Goal: Task Accomplishment & Management: Use online tool/utility

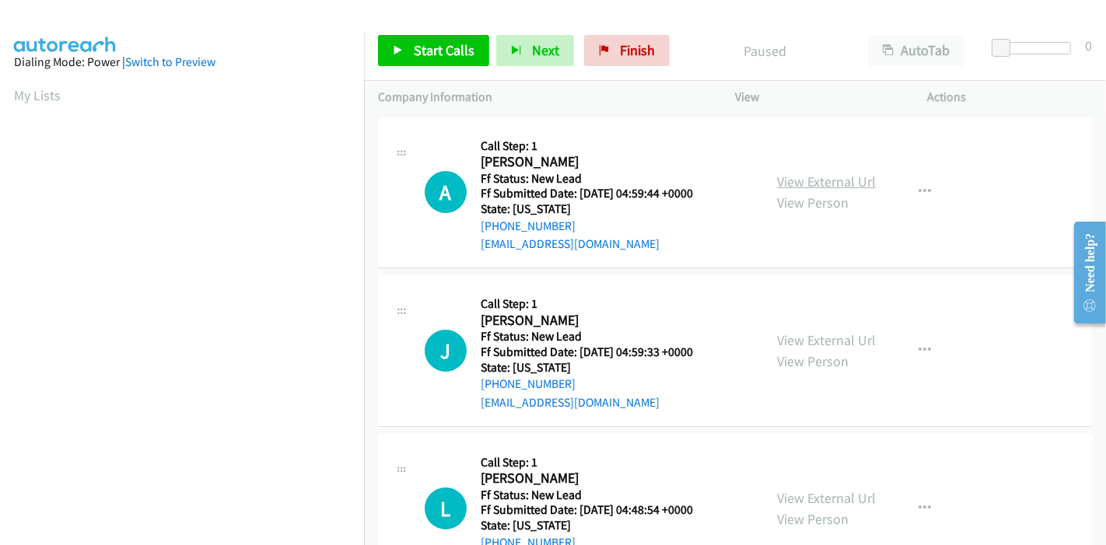
click at [841, 179] on link "View External Url" at bounding box center [826, 182] width 99 height 18
click at [835, 331] on link "View External Url" at bounding box center [826, 340] width 99 height 18
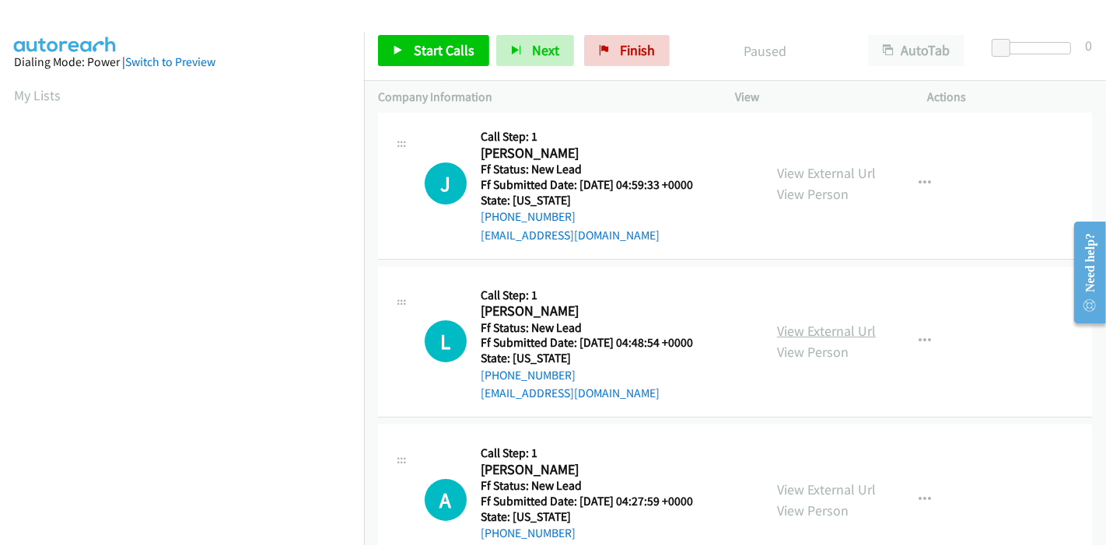
scroll to position [173, 0]
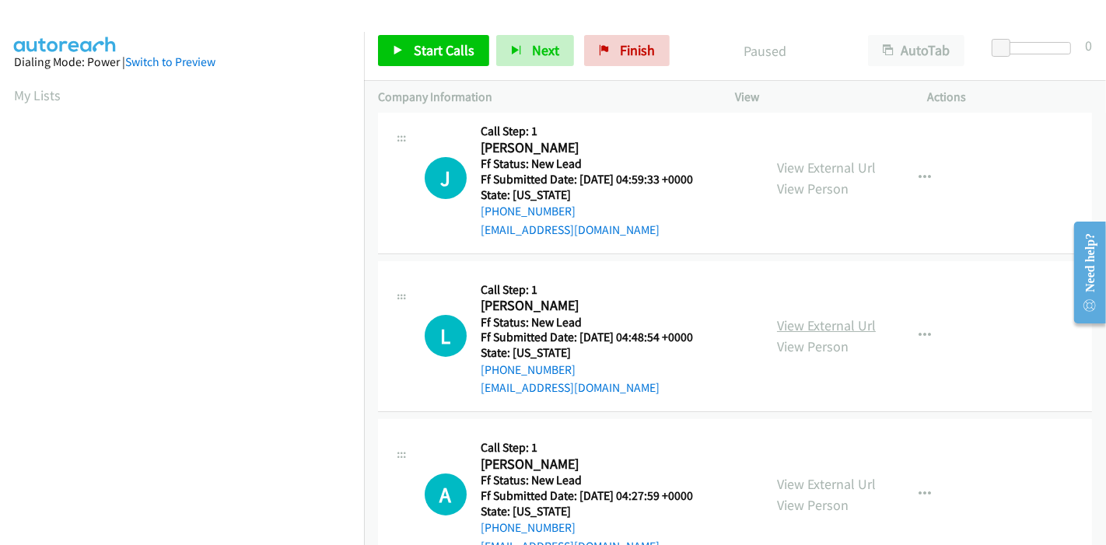
click at [803, 320] on link "View External Url" at bounding box center [826, 325] width 99 height 18
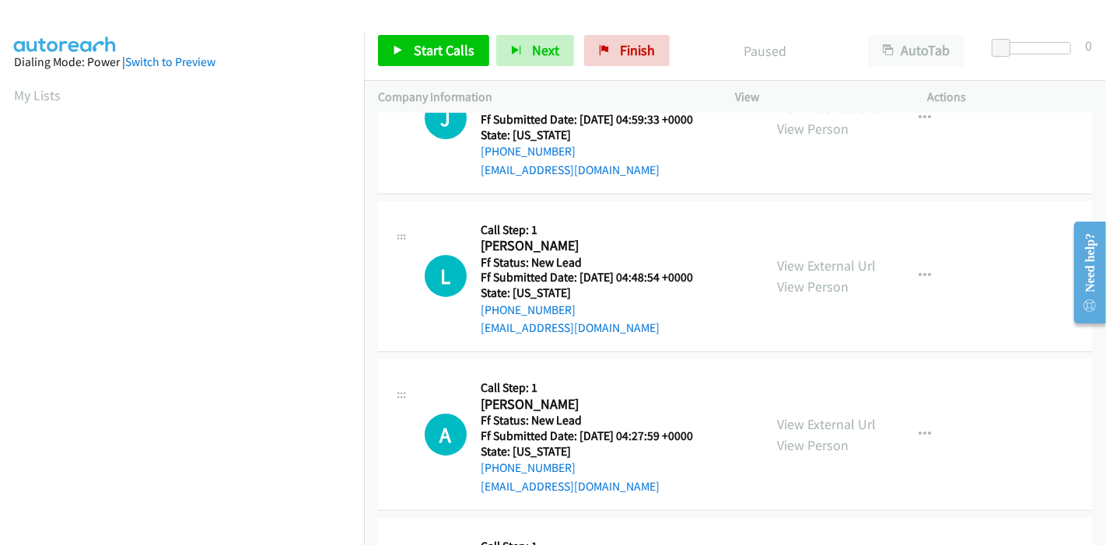
scroll to position [259, 0]
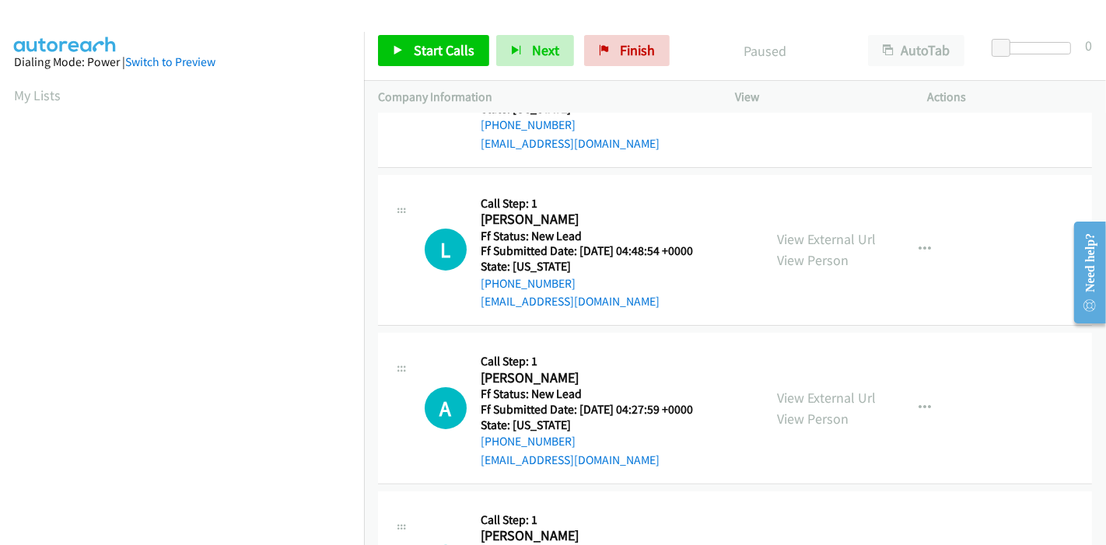
click at [823, 405] on div "View External Url View Person" at bounding box center [826, 408] width 99 height 42
click at [825, 397] on link "View External Url" at bounding box center [826, 398] width 99 height 18
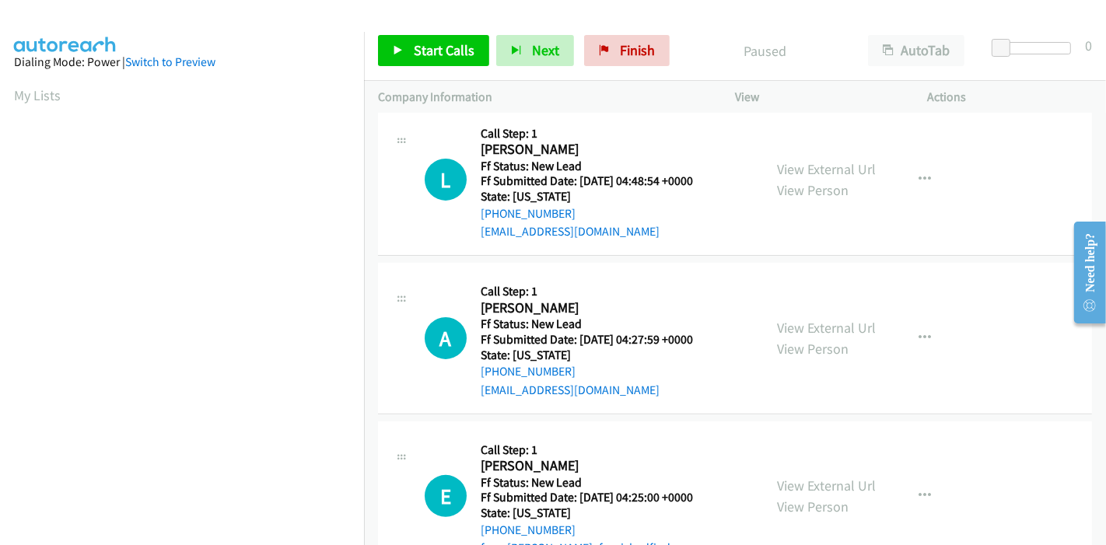
scroll to position [432, 0]
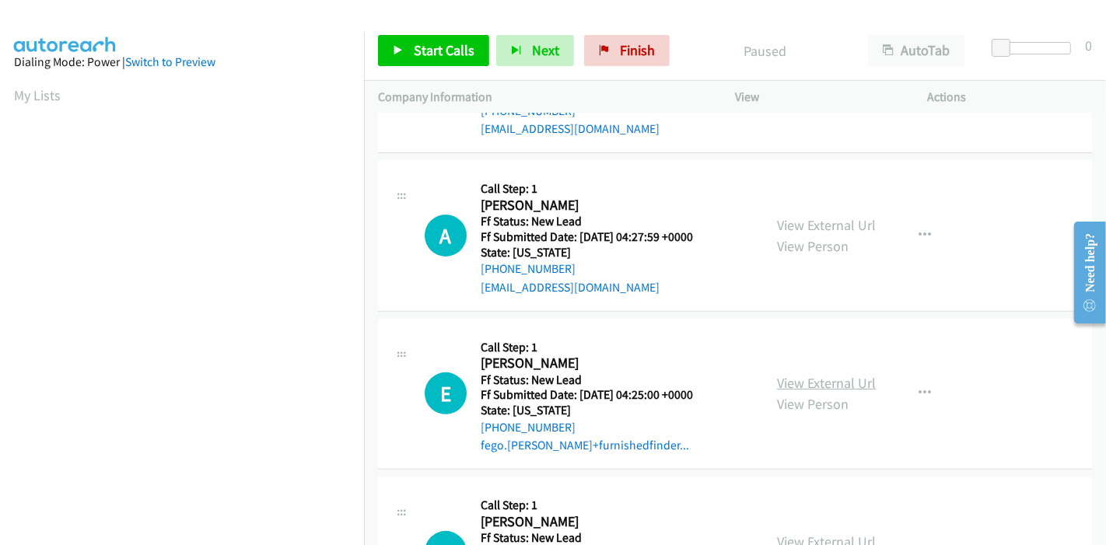
click at [803, 376] on link "View External Url" at bounding box center [826, 383] width 99 height 18
click at [625, 43] on span "Finish" at bounding box center [637, 50] width 35 height 18
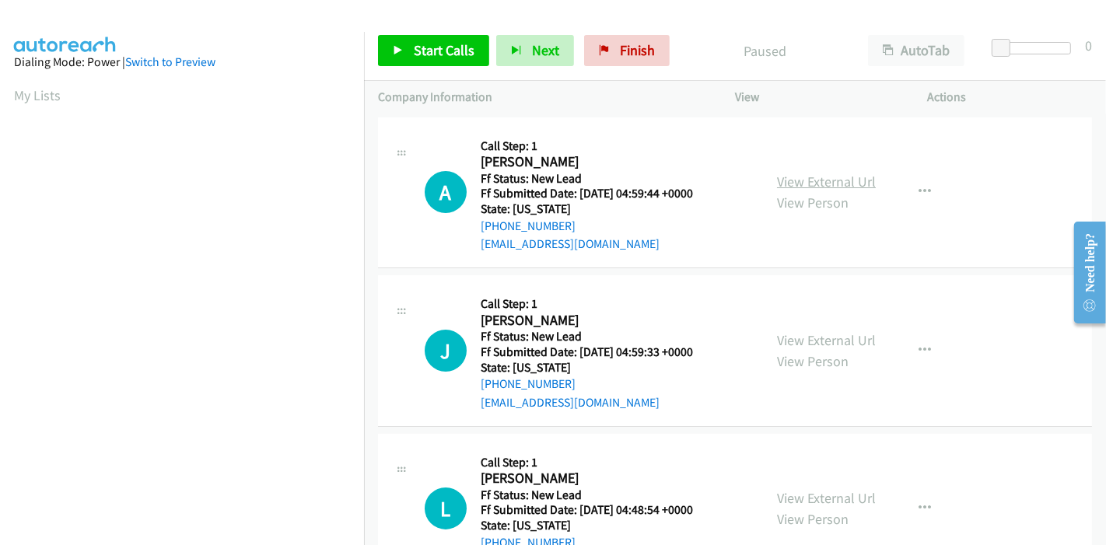
click at [841, 177] on link "View External Url" at bounding box center [826, 182] width 99 height 18
click at [798, 331] on link "View External Url" at bounding box center [826, 340] width 99 height 18
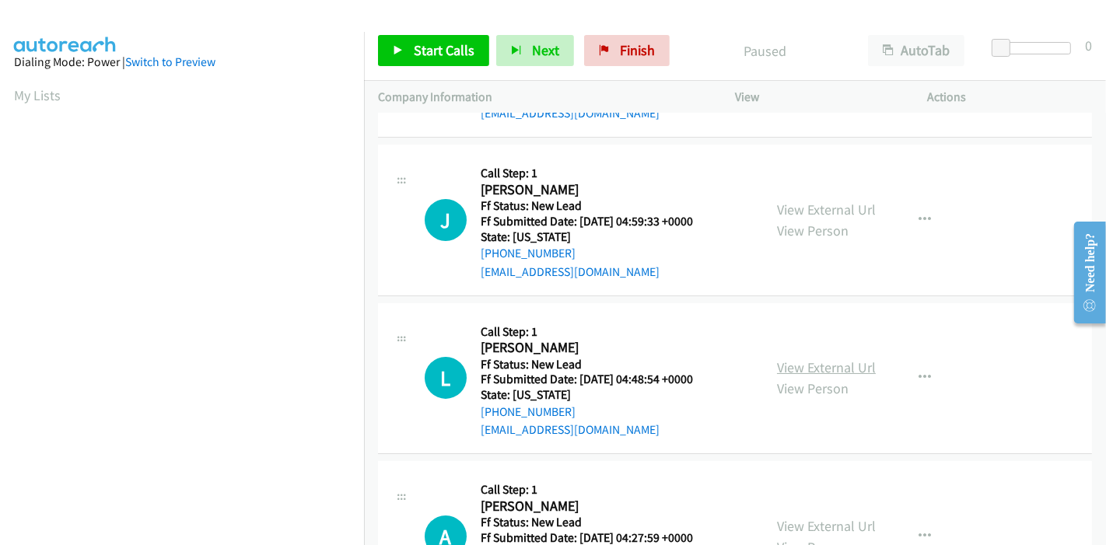
scroll to position [173, 0]
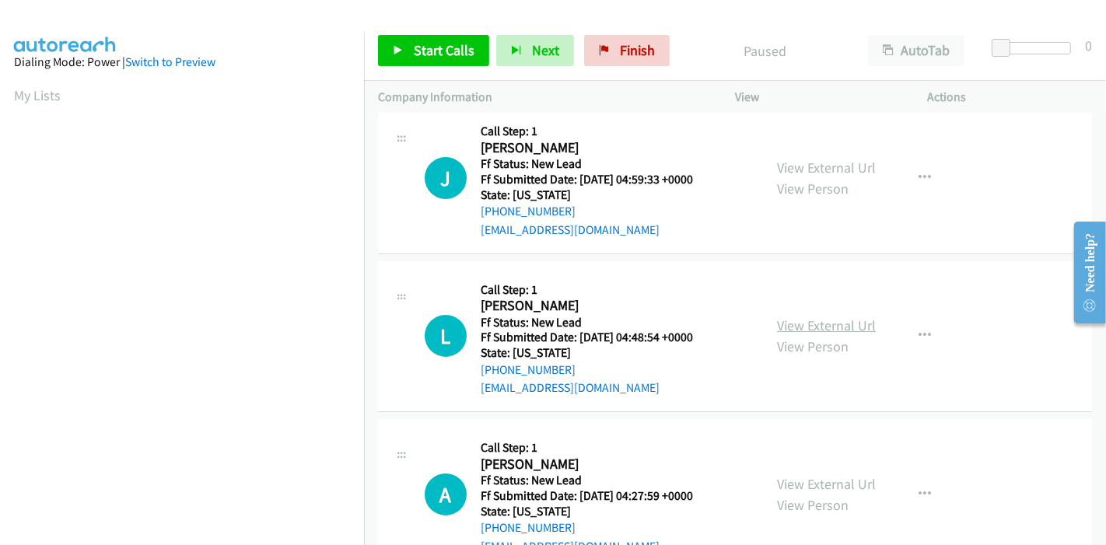
click at [841, 323] on link "View External Url" at bounding box center [826, 325] width 99 height 18
click at [794, 482] on link "View External Url" at bounding box center [826, 484] width 99 height 18
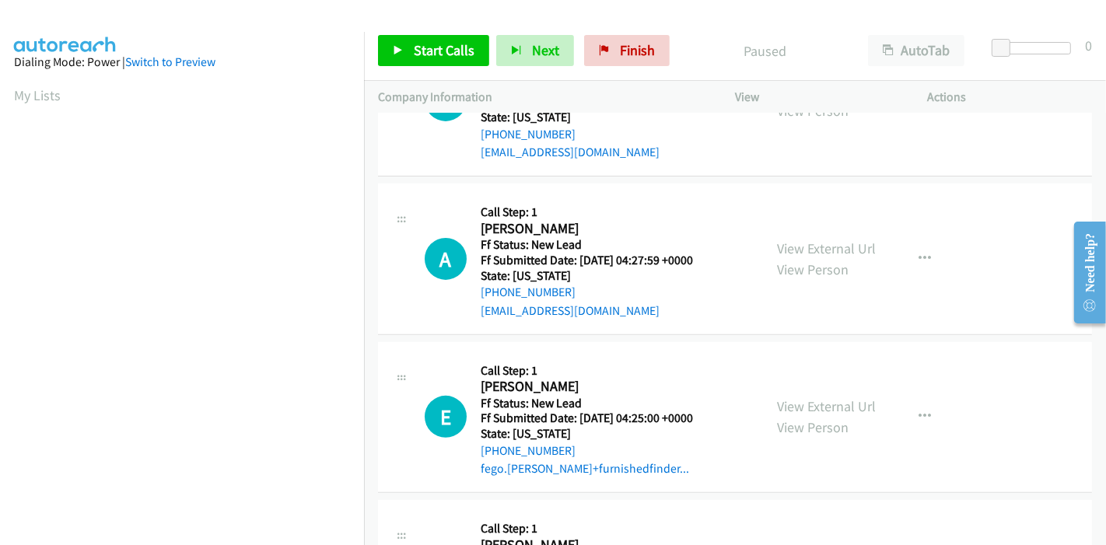
scroll to position [432, 0]
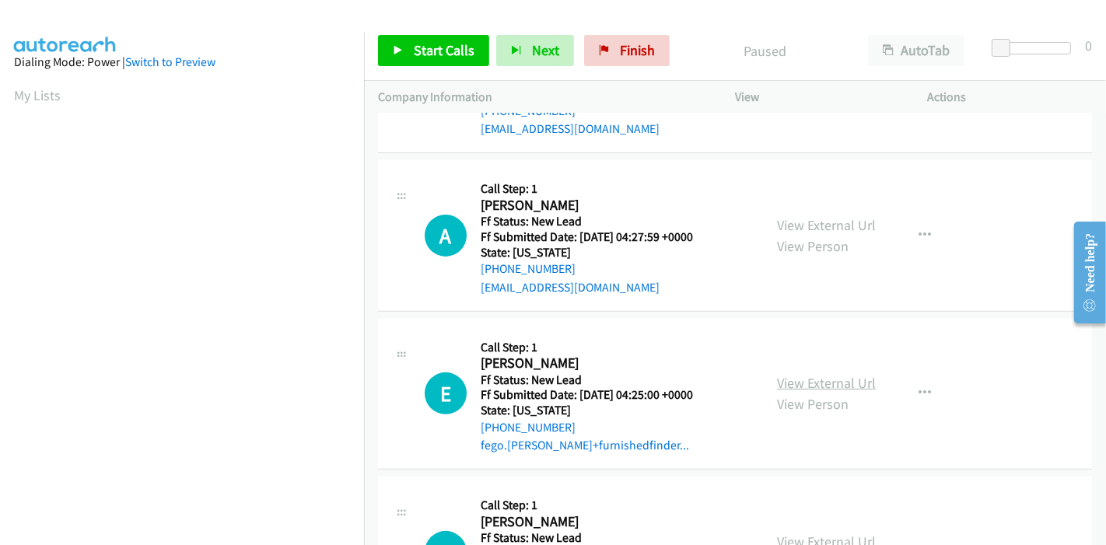
click at [813, 382] on link "View External Url" at bounding box center [826, 383] width 99 height 18
click at [441, 51] on span "Start Calls" at bounding box center [444, 50] width 61 height 18
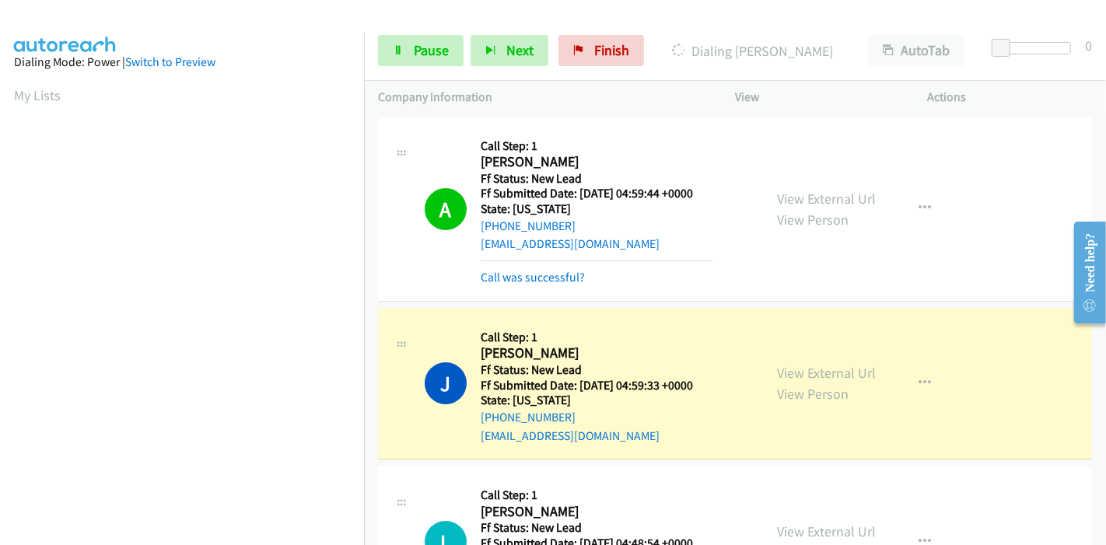
scroll to position [328, 0]
click at [442, 40] on link "Pause" at bounding box center [421, 50] width 86 height 31
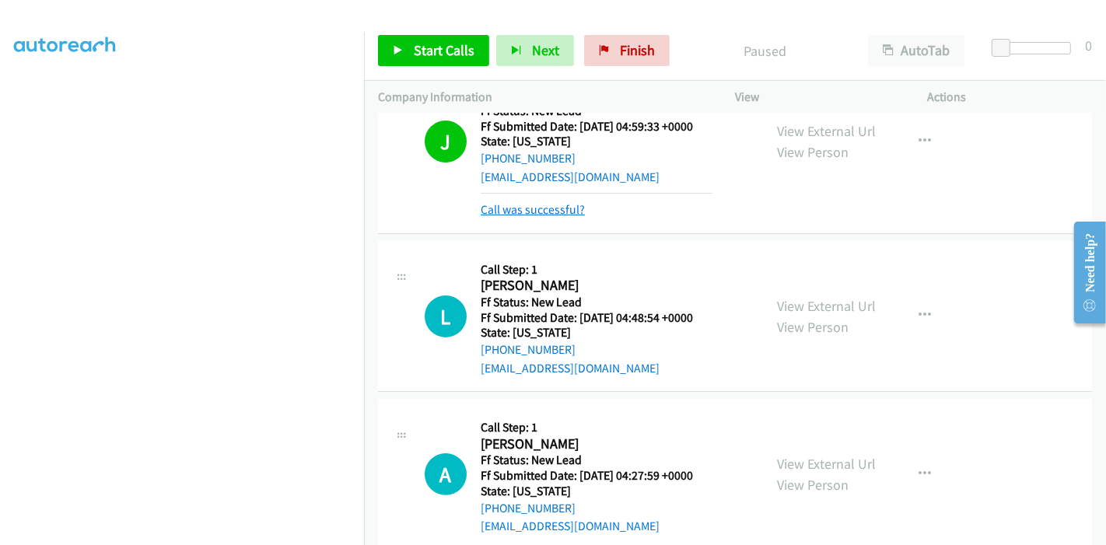
click at [548, 215] on link "Call was successful?" at bounding box center [533, 209] width 104 height 15
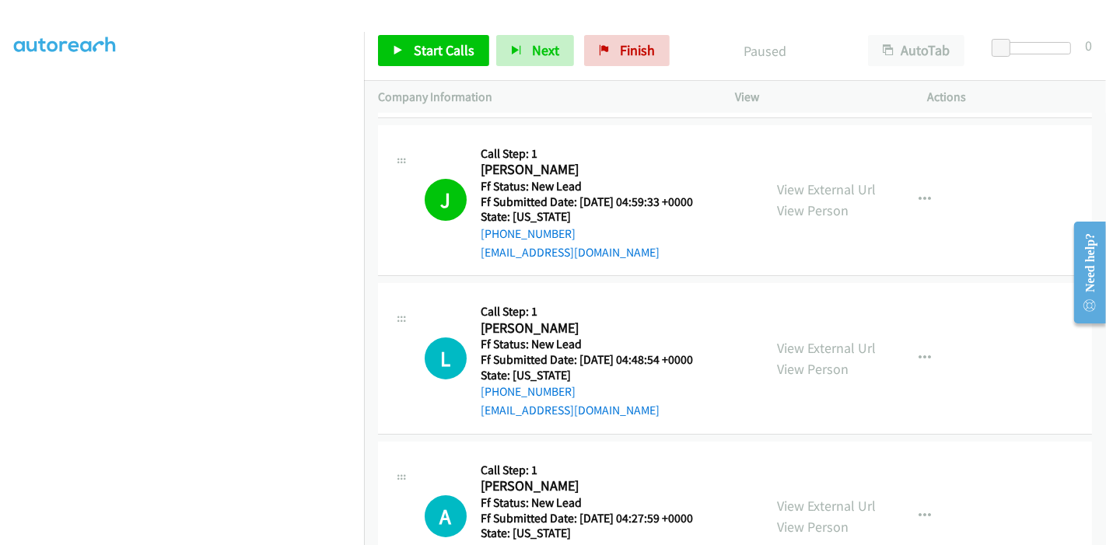
scroll to position [156, 0]
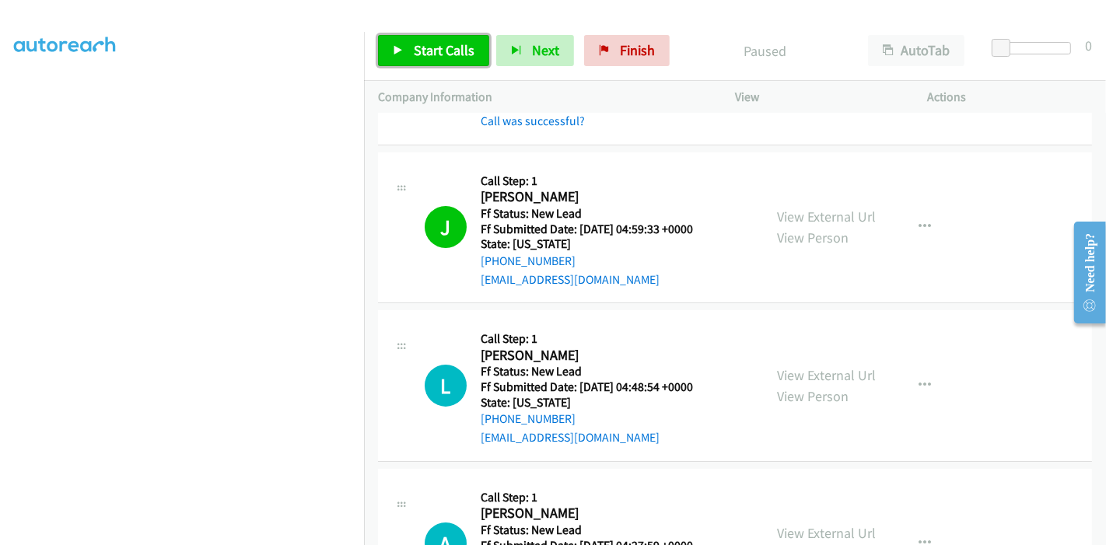
click at [429, 52] on span "Start Calls" at bounding box center [444, 50] width 61 height 18
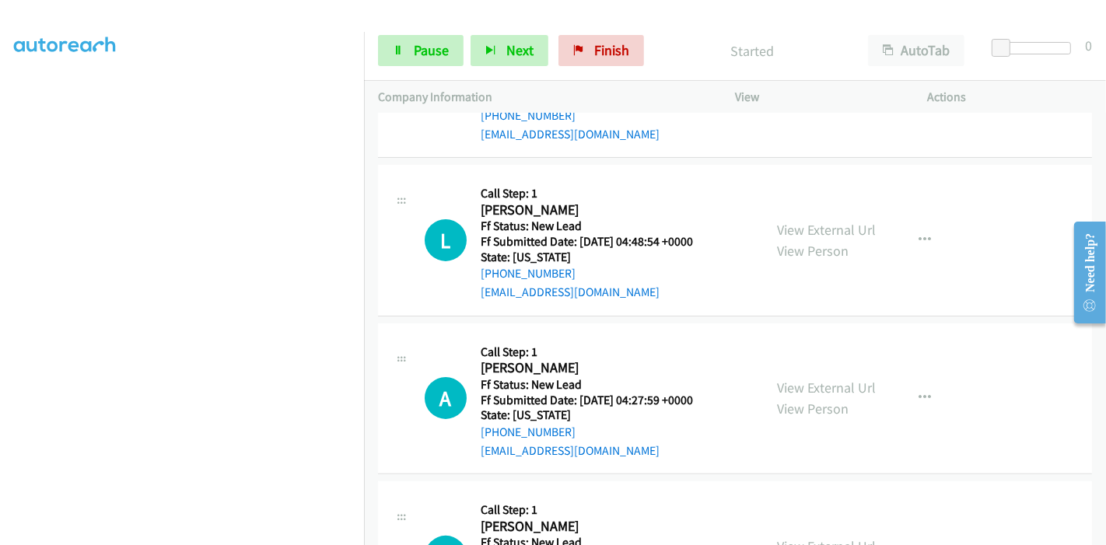
scroll to position [329, 0]
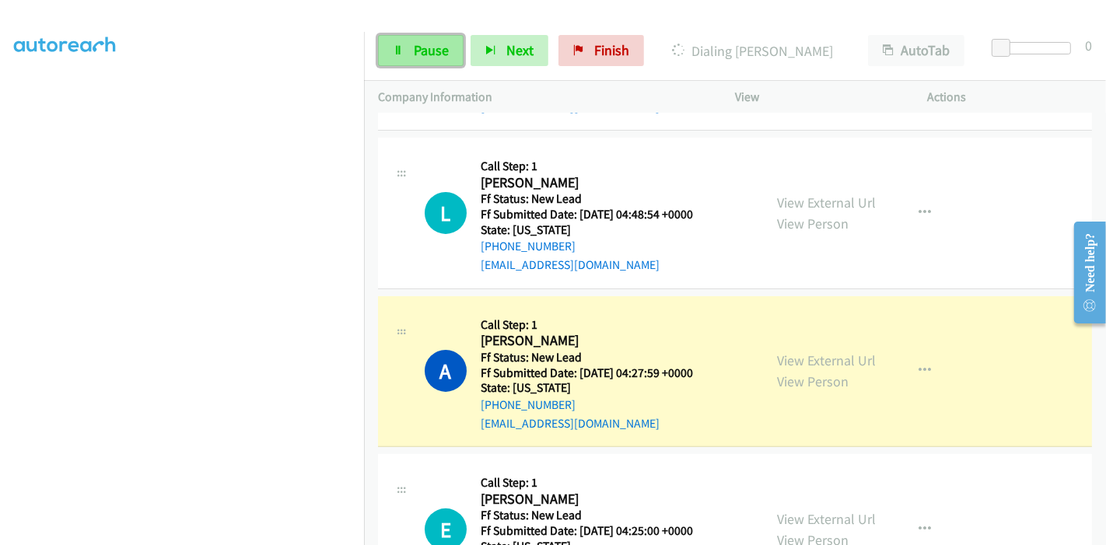
click at [407, 51] on link "Pause" at bounding box center [421, 50] width 86 height 31
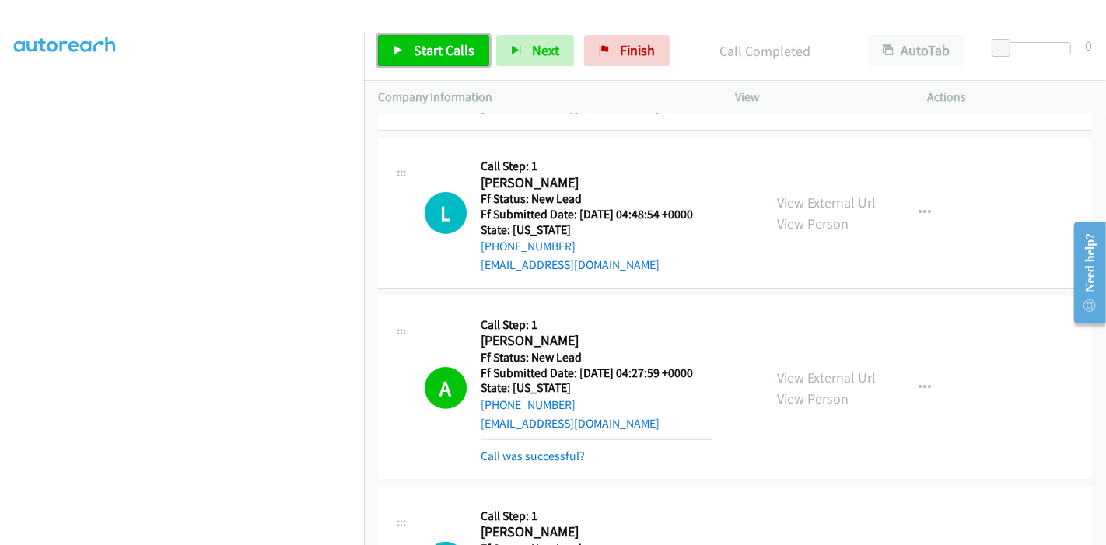
click at [418, 50] on span "Start Calls" at bounding box center [444, 50] width 61 height 18
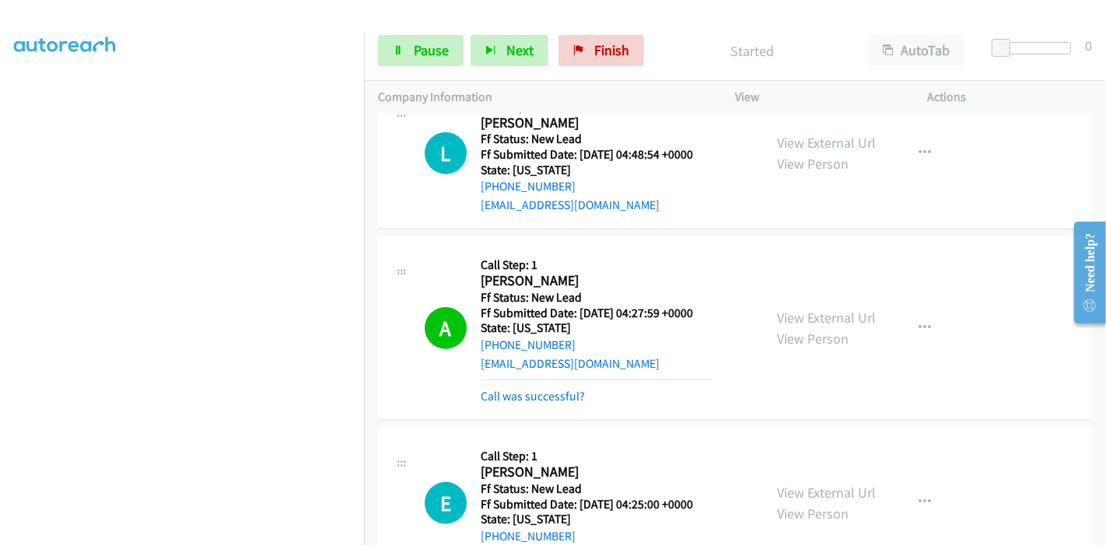
scroll to position [415, 0]
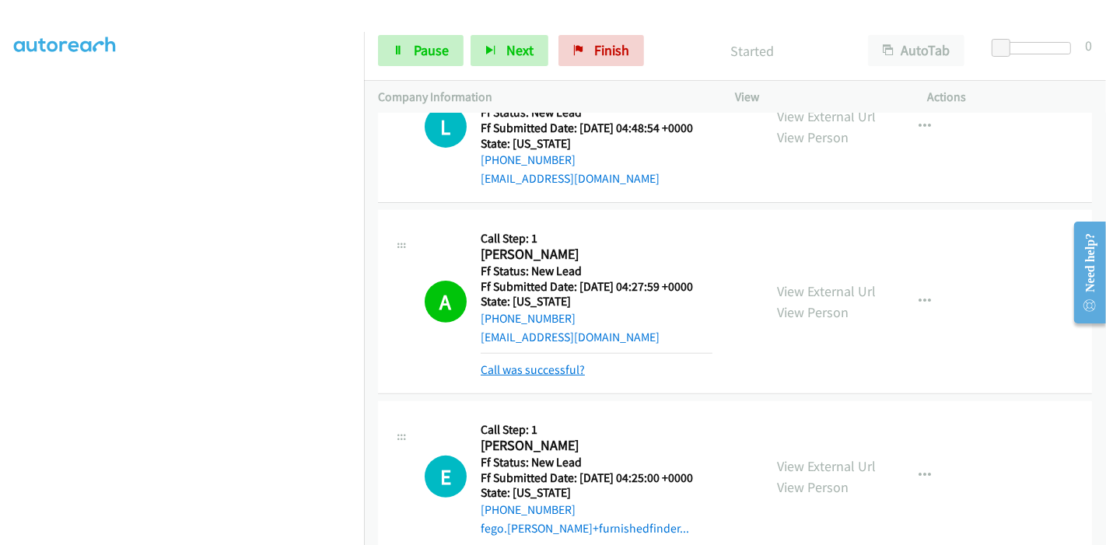
click at [519, 369] on link "Call was successful?" at bounding box center [533, 369] width 104 height 15
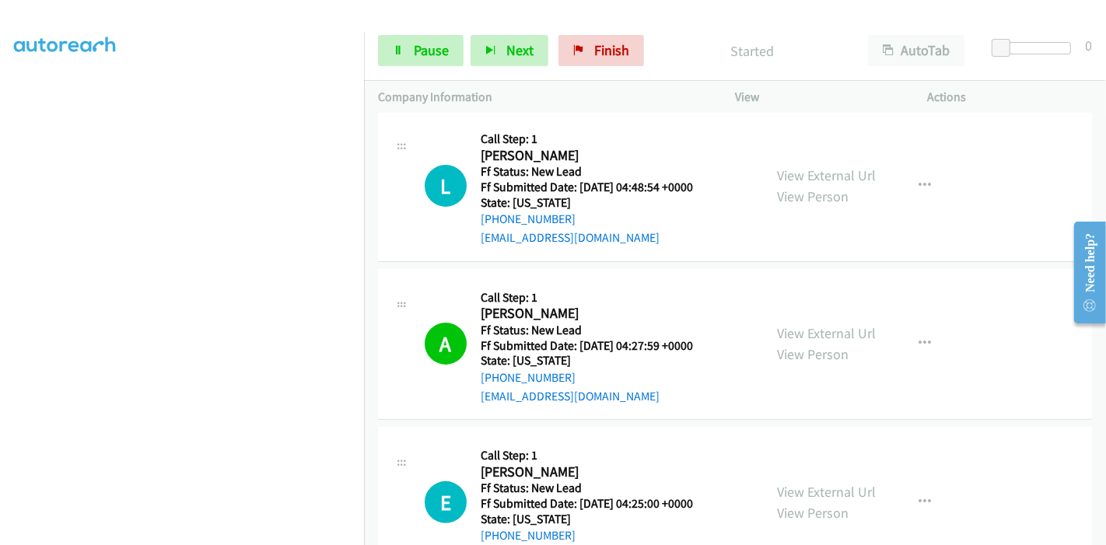
scroll to position [329, 0]
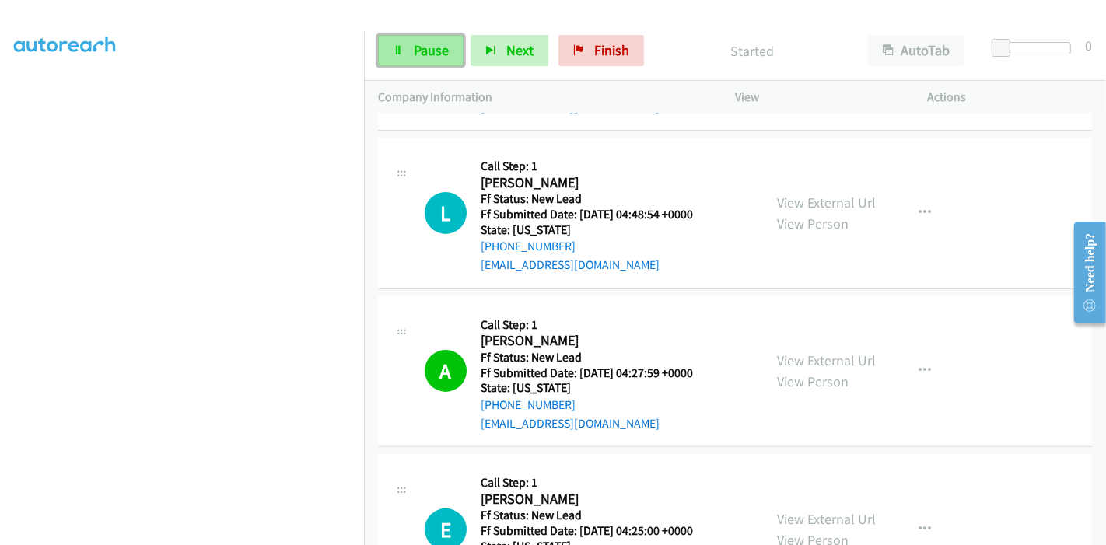
click at [416, 43] on span "Pause" at bounding box center [431, 50] width 35 height 18
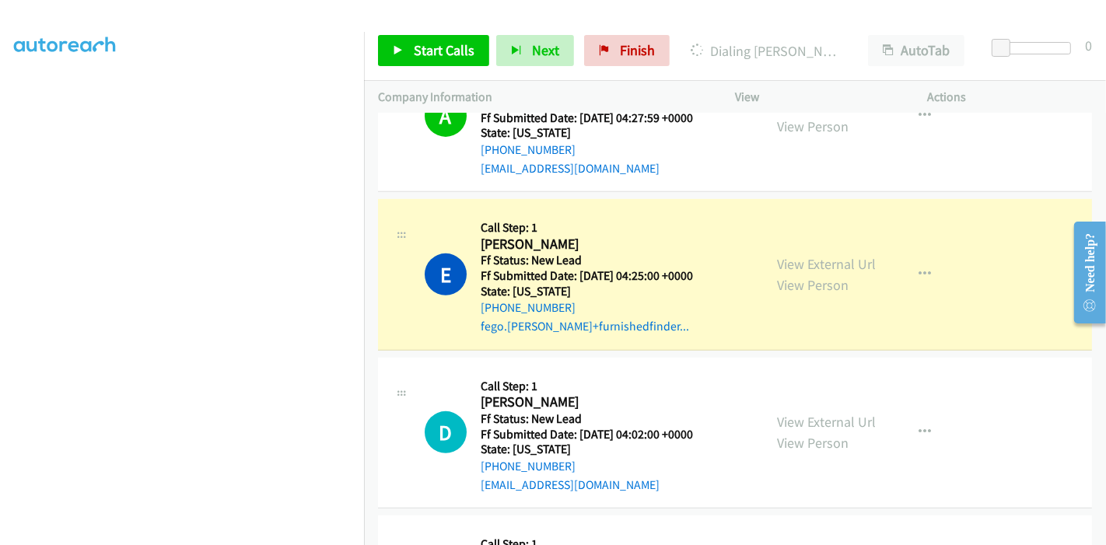
scroll to position [589, 0]
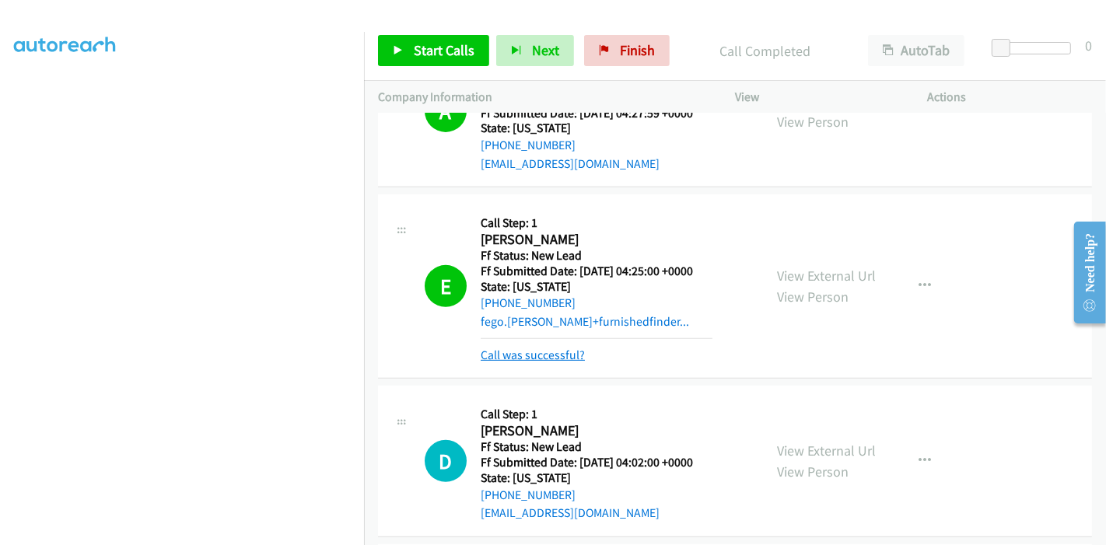
click at [546, 358] on link "Call was successful?" at bounding box center [533, 355] width 104 height 15
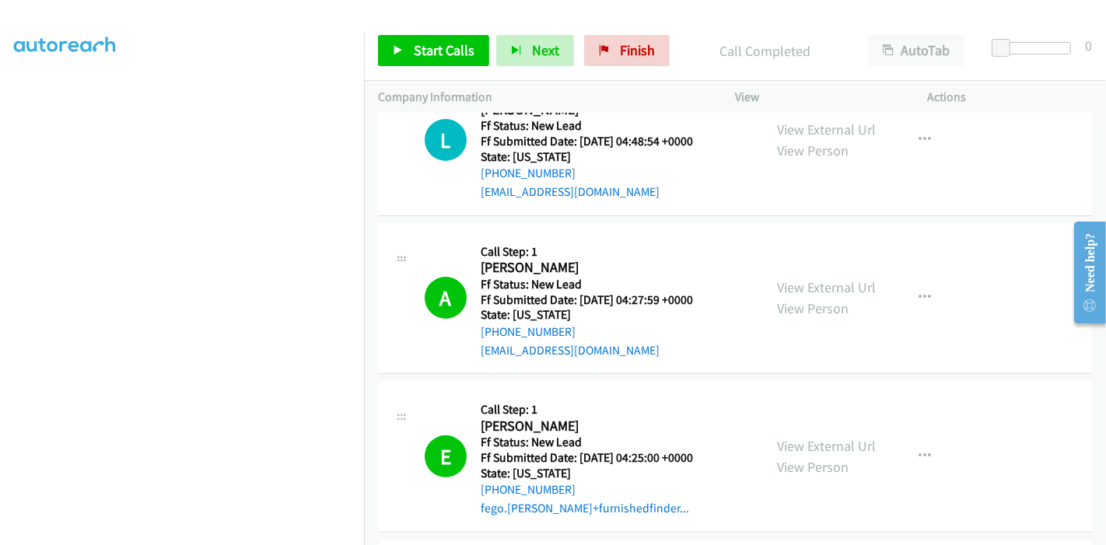
scroll to position [329, 0]
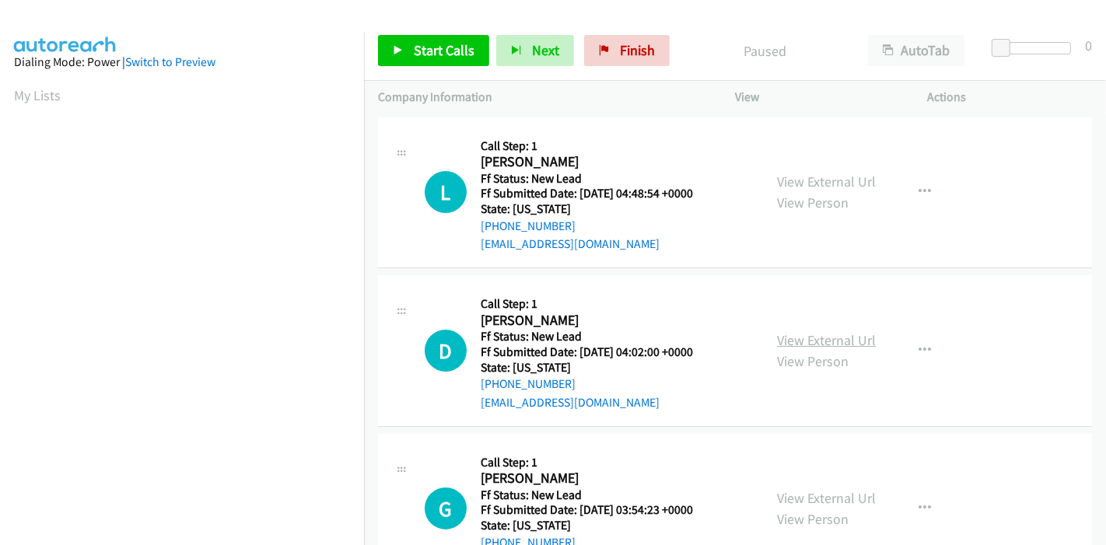
click at [806, 341] on link "View External Url" at bounding box center [826, 340] width 99 height 18
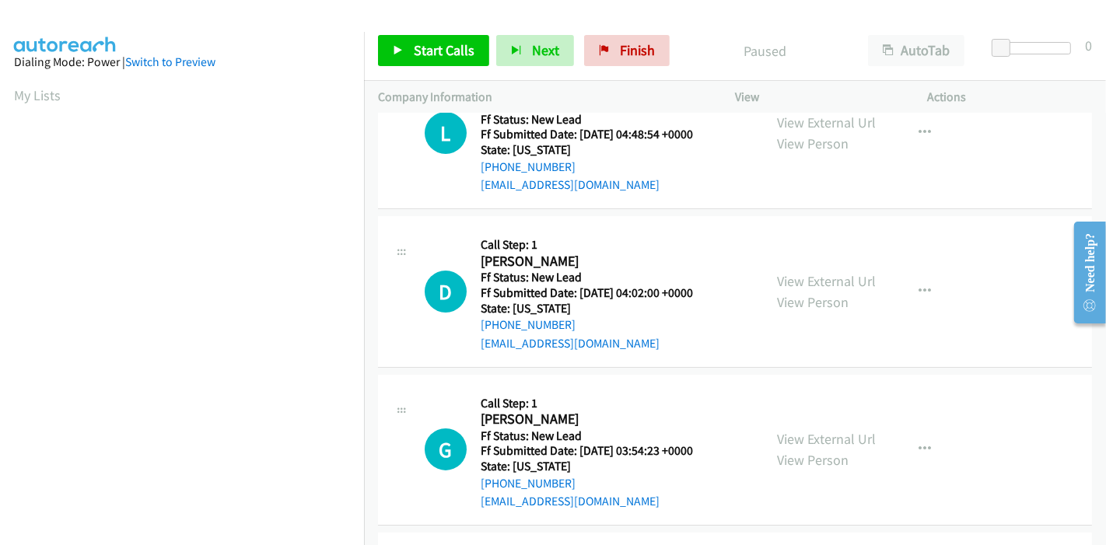
scroll to position [86, 0]
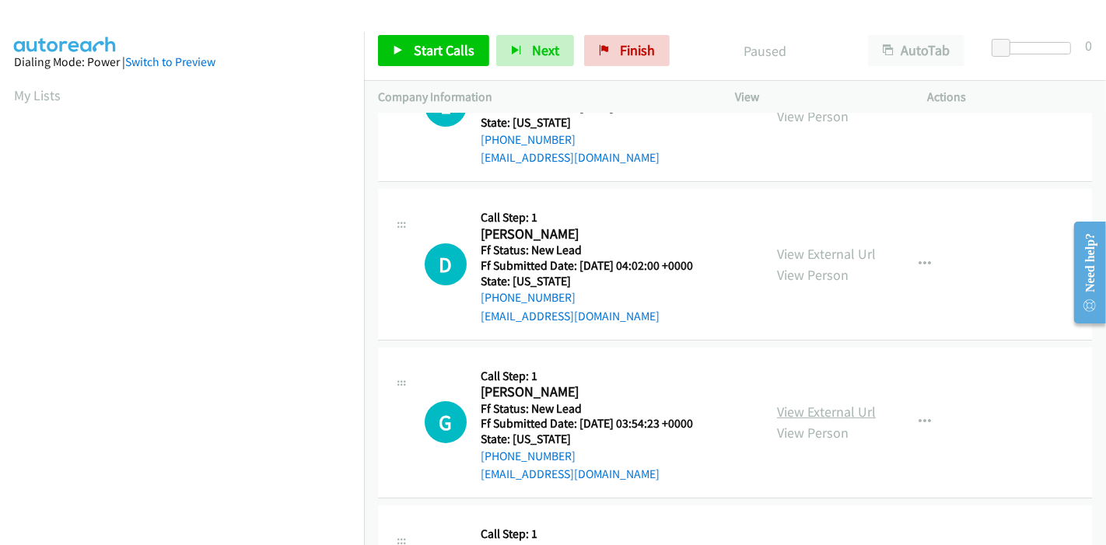
click at [795, 404] on link "View External Url" at bounding box center [826, 412] width 99 height 18
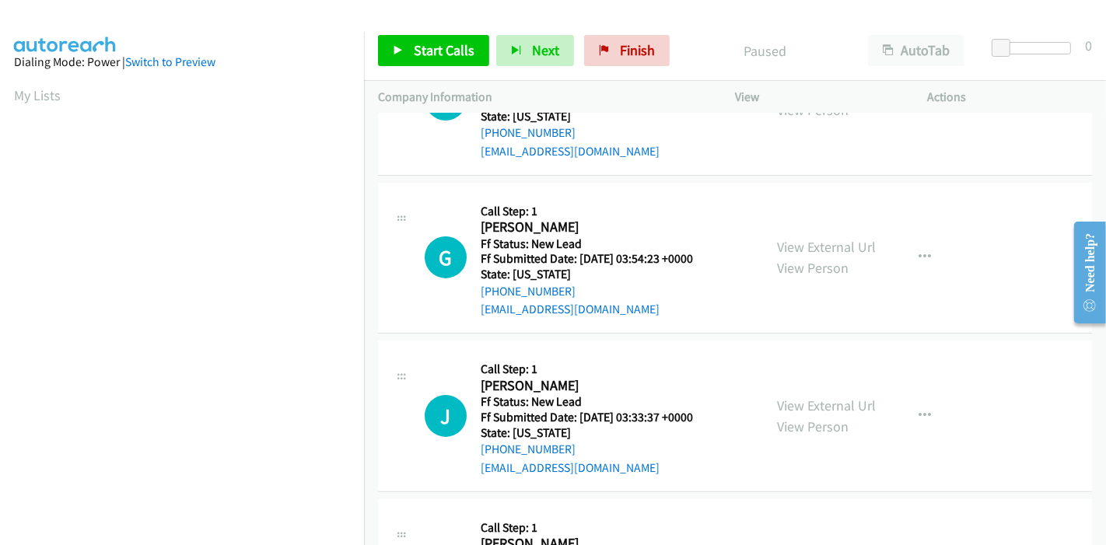
scroll to position [259, 0]
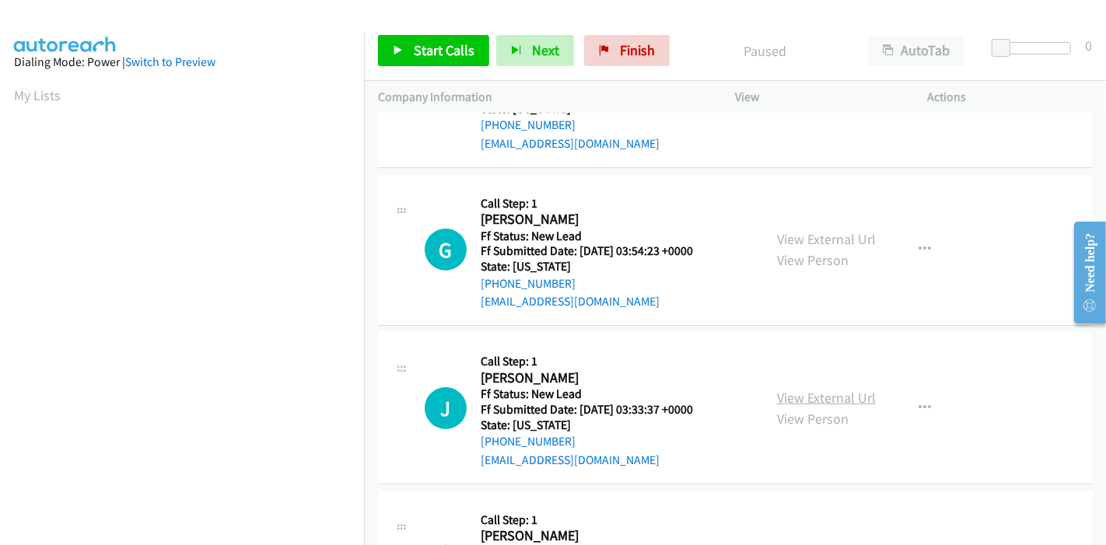
click at [795, 398] on link "View External Url" at bounding box center [826, 398] width 99 height 18
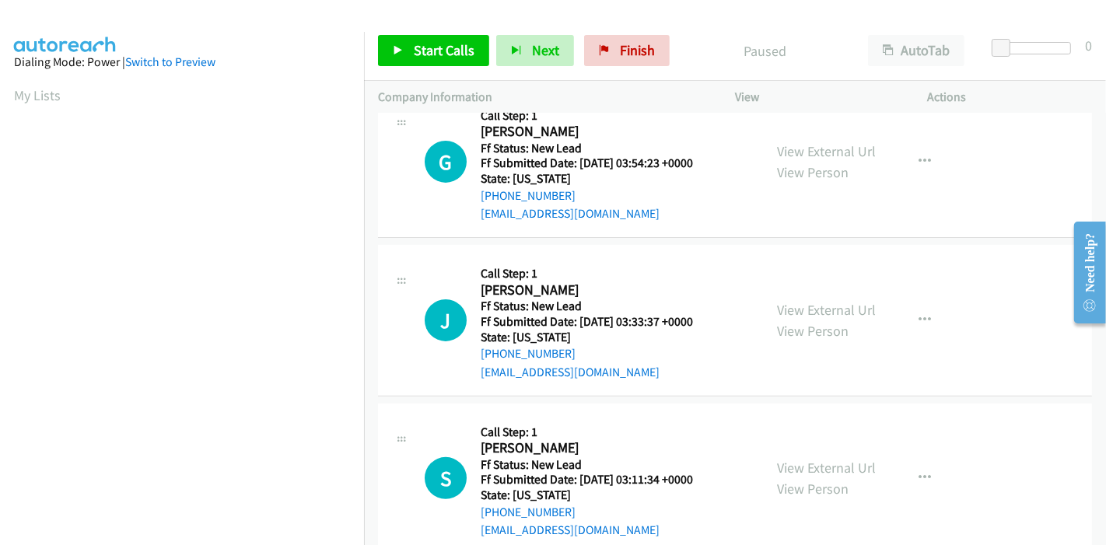
scroll to position [432, 0]
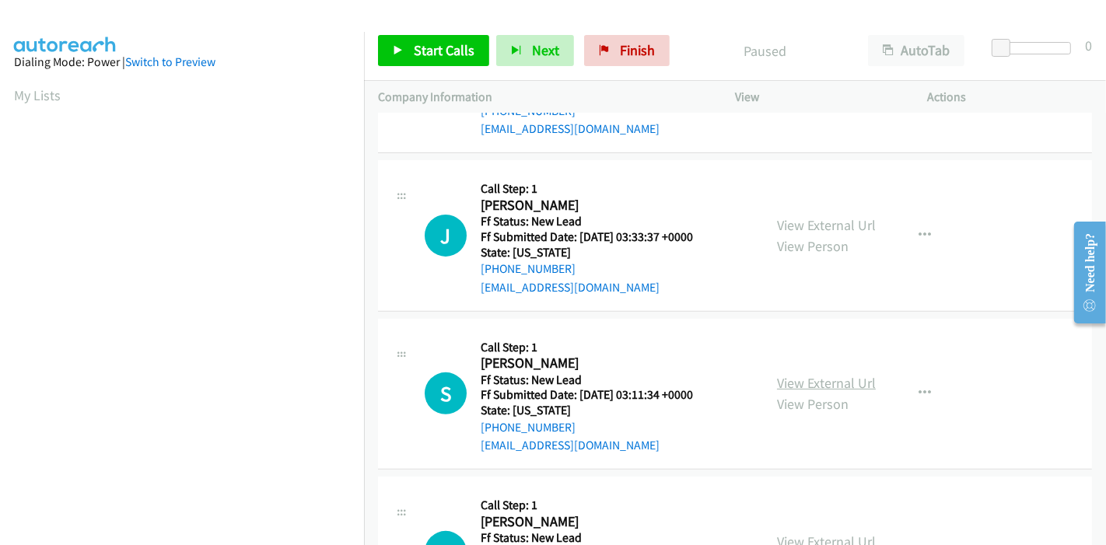
click at [795, 381] on link "View External Url" at bounding box center [826, 383] width 99 height 18
click at [431, 48] on span "Start Calls" at bounding box center [444, 50] width 61 height 18
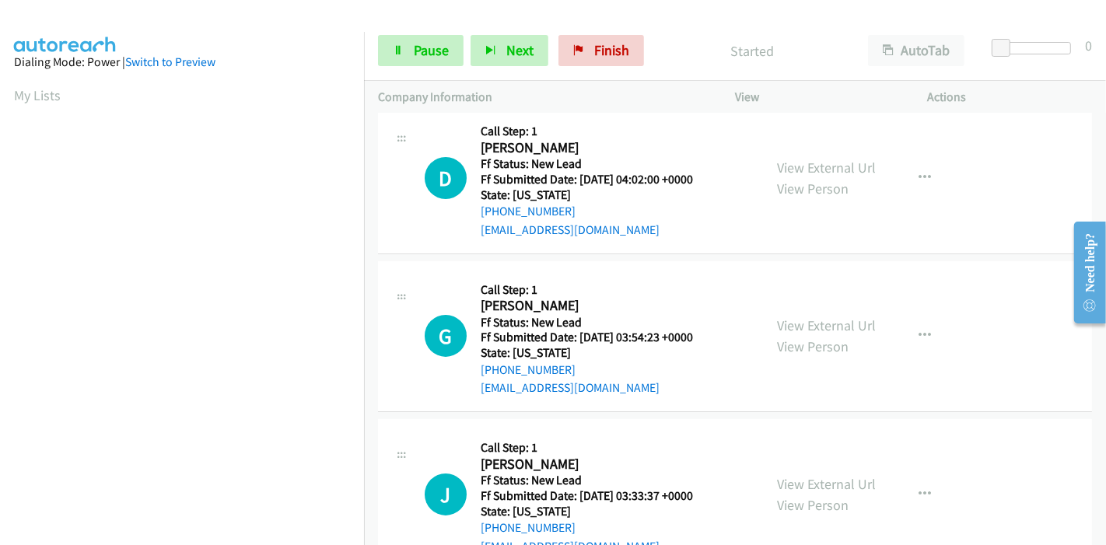
scroll to position [0, 0]
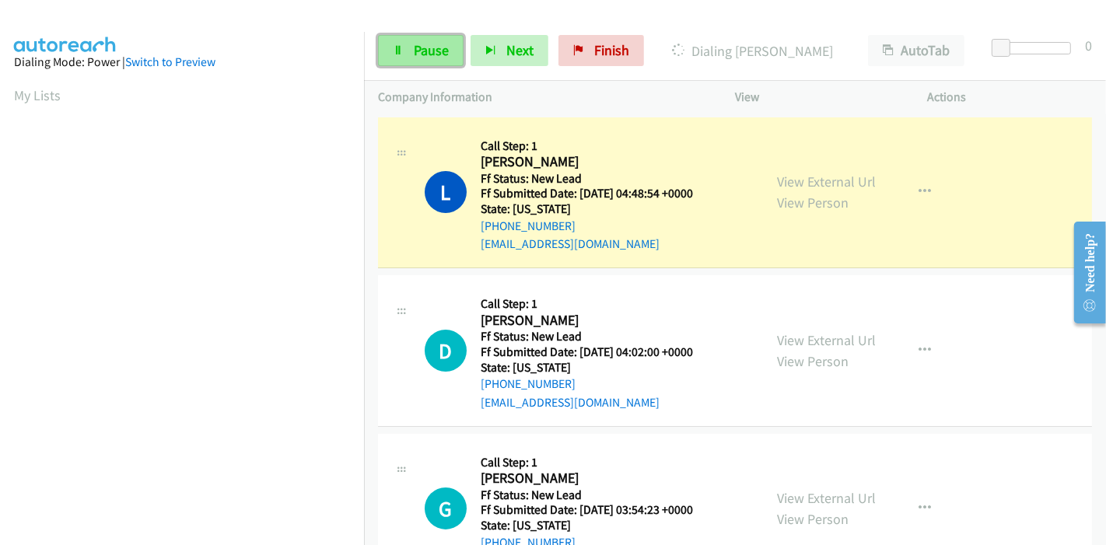
click at [427, 40] on link "Pause" at bounding box center [421, 50] width 86 height 31
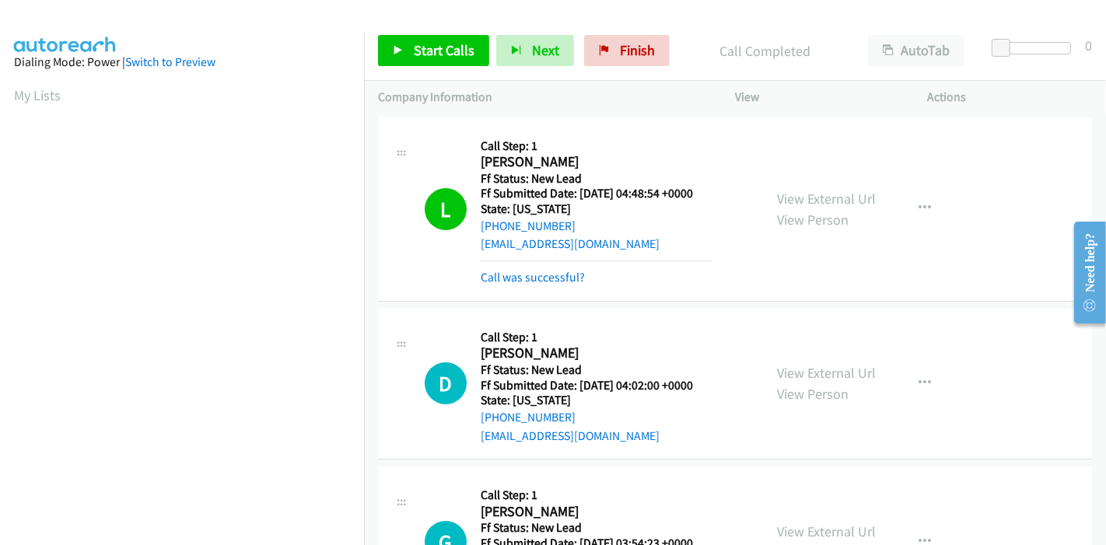
scroll to position [328, 0]
click at [535, 282] on link "Call was successful?" at bounding box center [533, 277] width 104 height 15
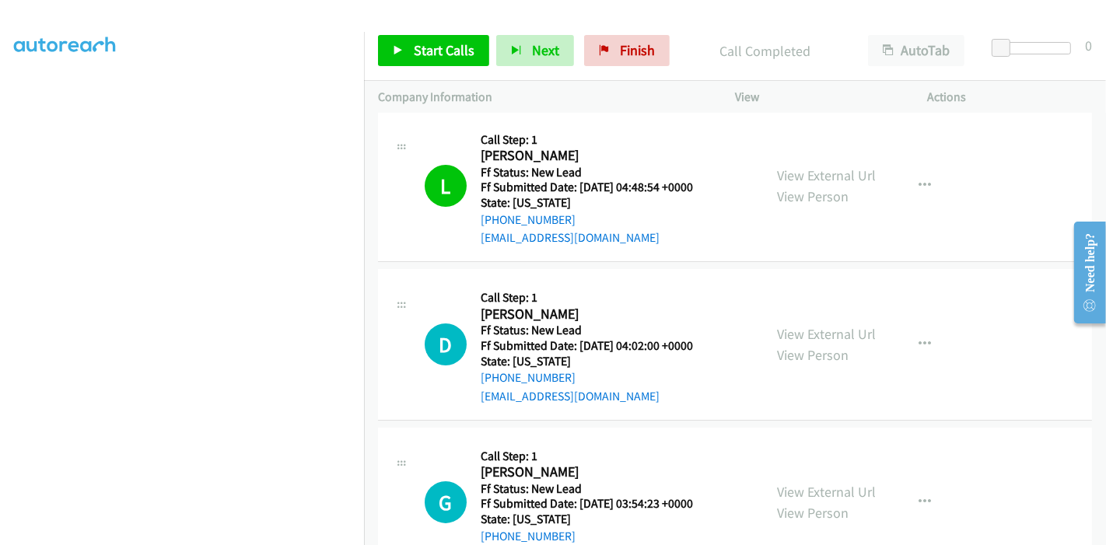
scroll to position [0, 0]
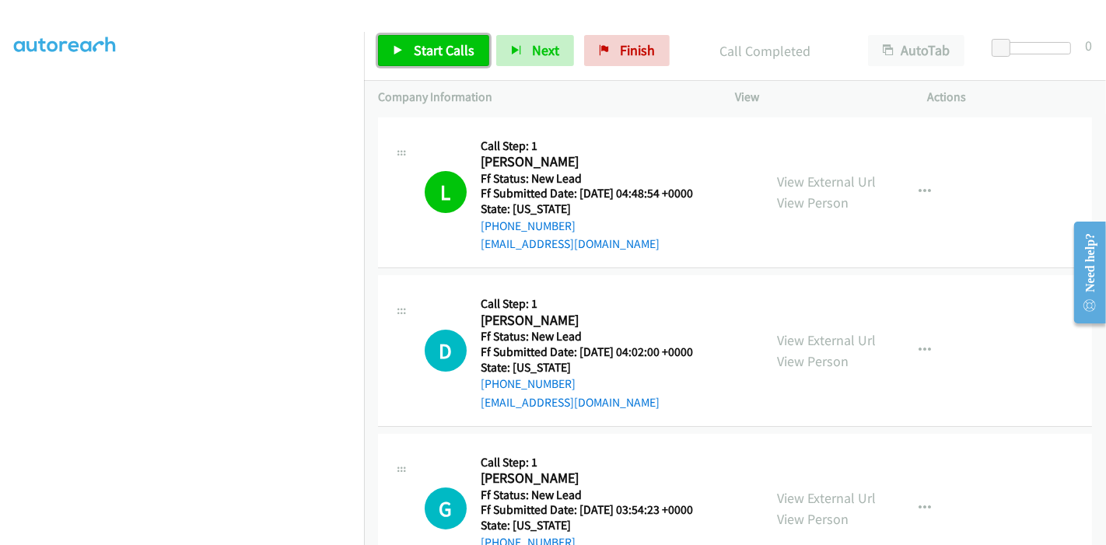
click at [446, 53] on span "Start Calls" at bounding box center [444, 50] width 61 height 18
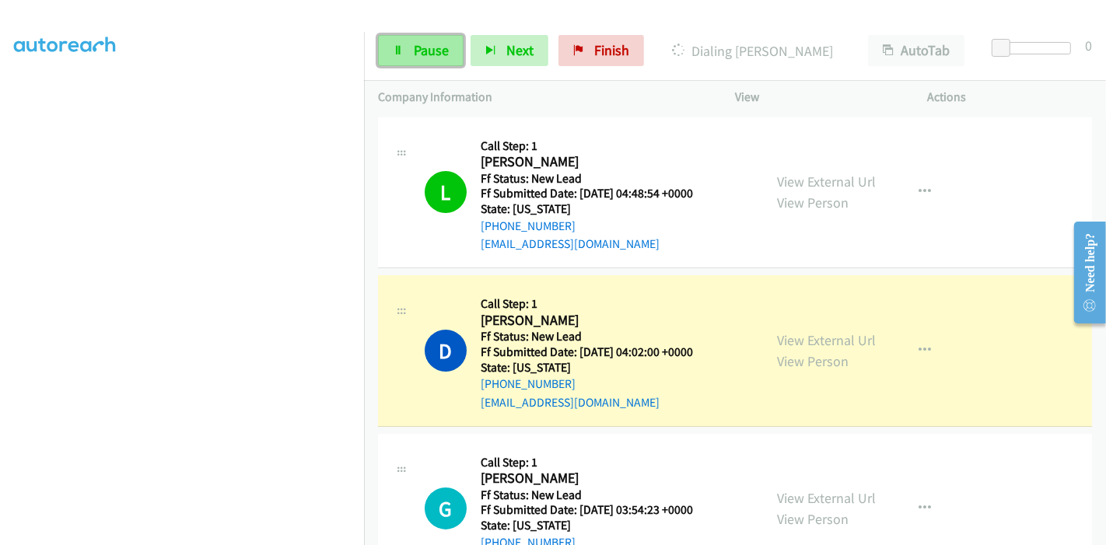
click at [416, 47] on span "Pause" at bounding box center [431, 50] width 35 height 18
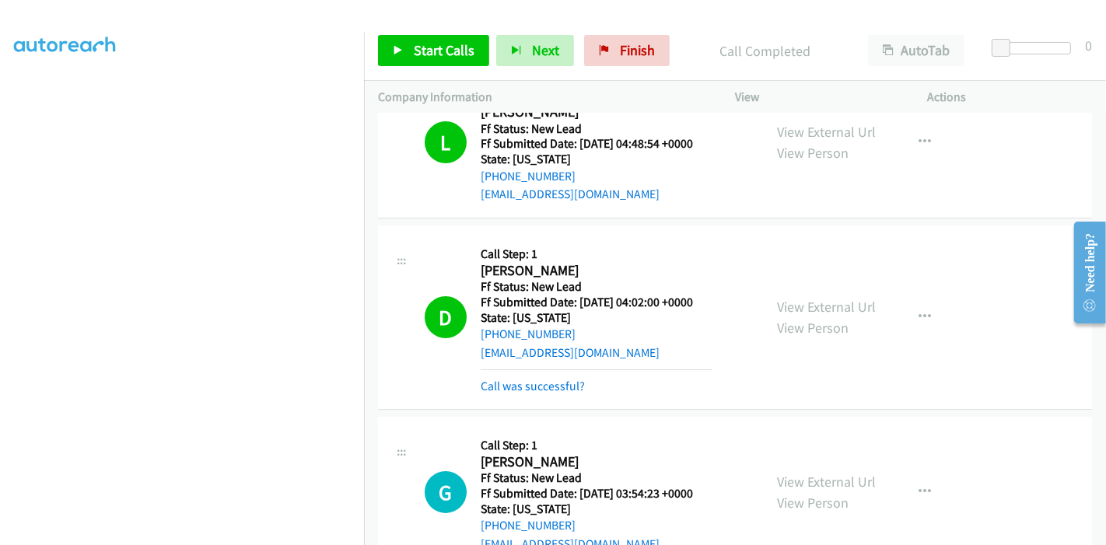
scroll to position [86, 0]
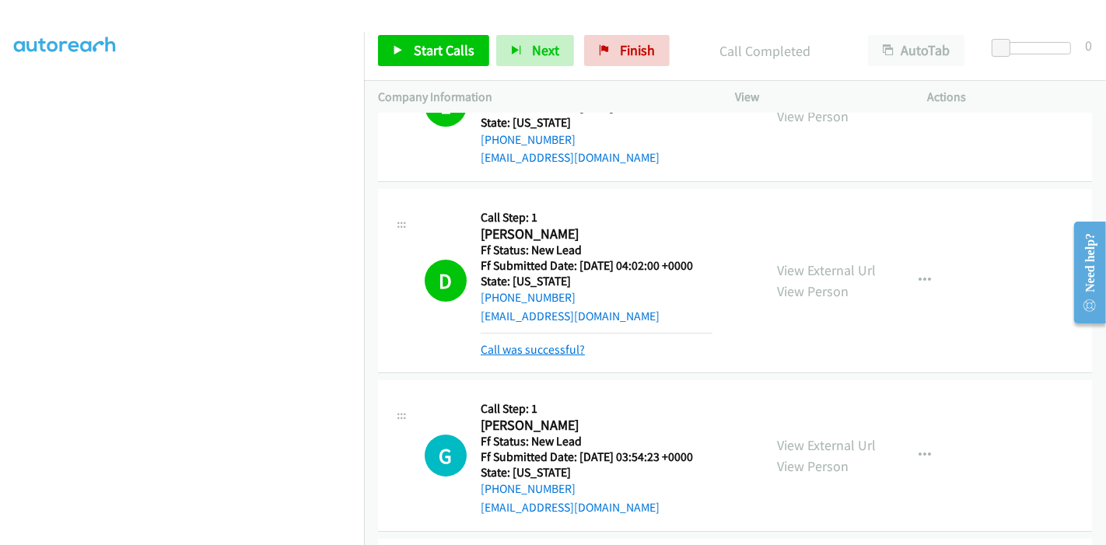
click at [523, 350] on link "Call was successful?" at bounding box center [533, 349] width 104 height 15
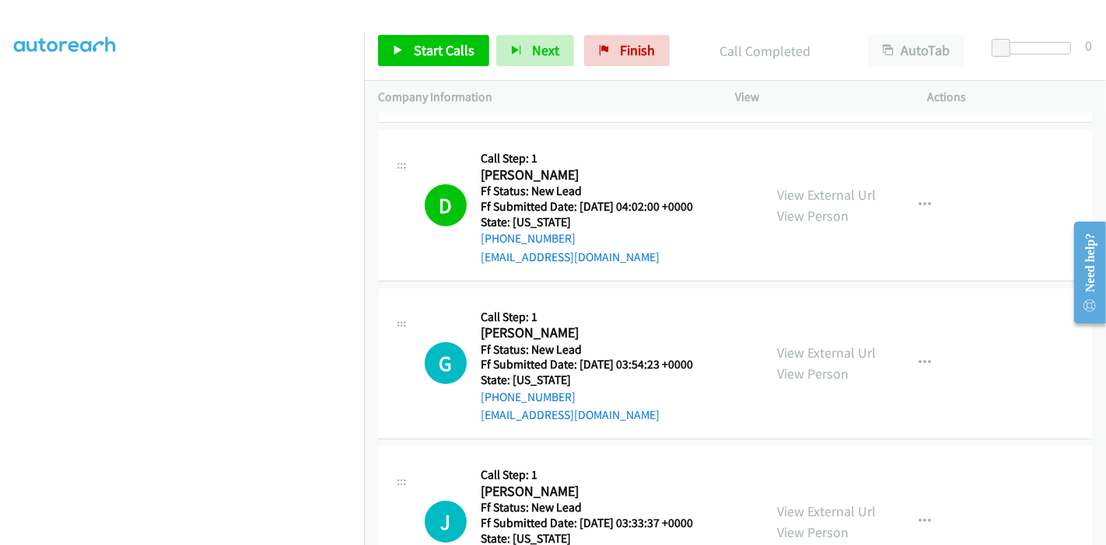
scroll to position [173, 0]
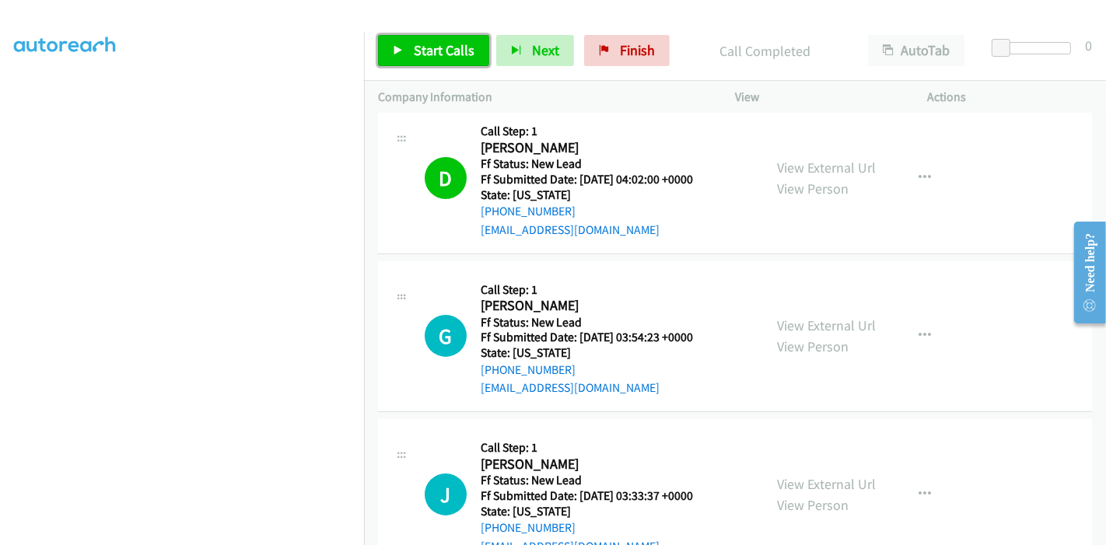
click at [449, 51] on span "Start Calls" at bounding box center [444, 50] width 61 height 18
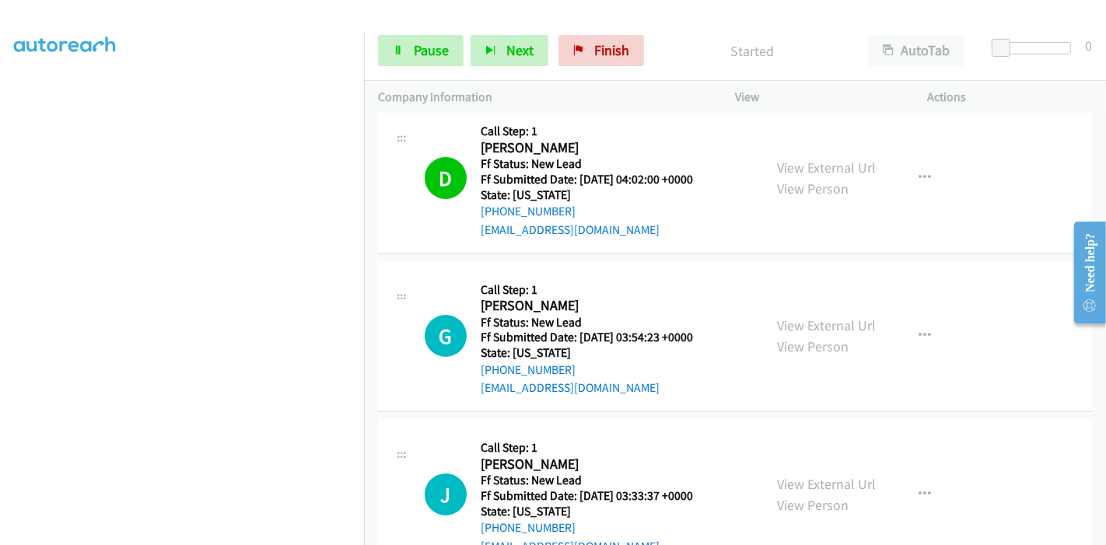
scroll to position [259, 0]
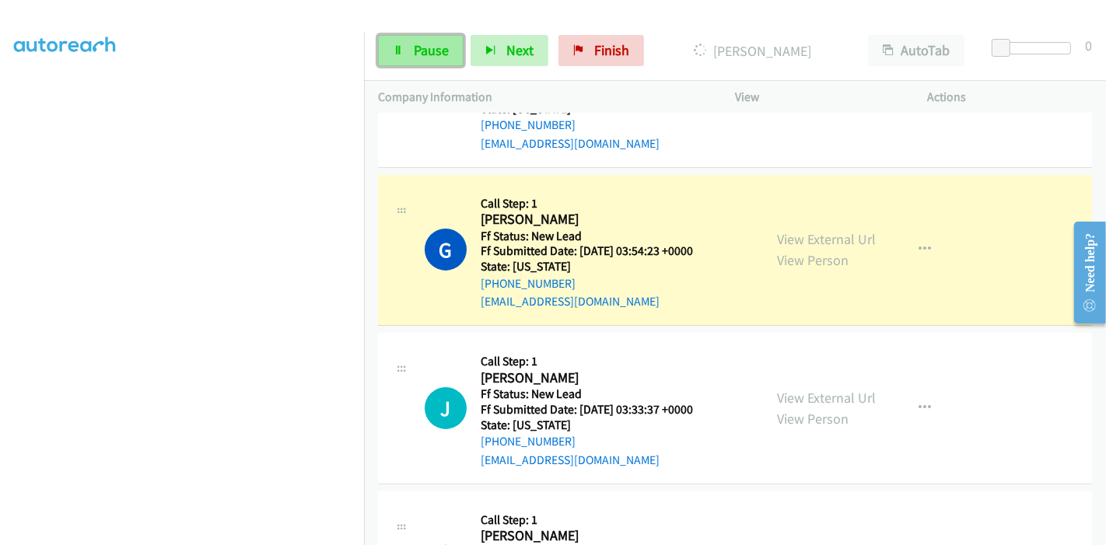
click at [436, 51] on span "Pause" at bounding box center [431, 50] width 35 height 18
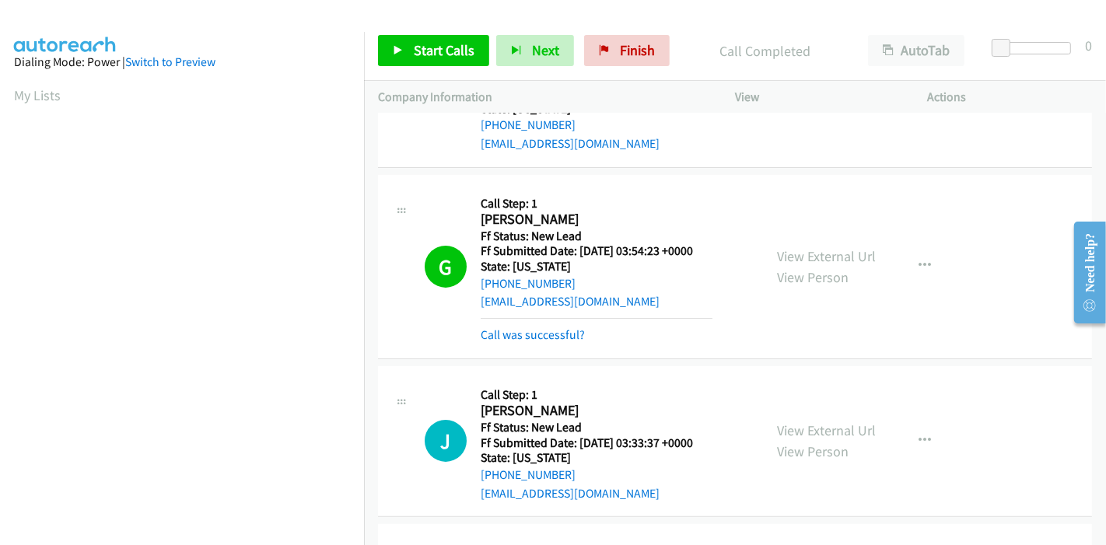
scroll to position [328, 0]
click at [542, 329] on link "Call was successful?" at bounding box center [533, 334] width 104 height 15
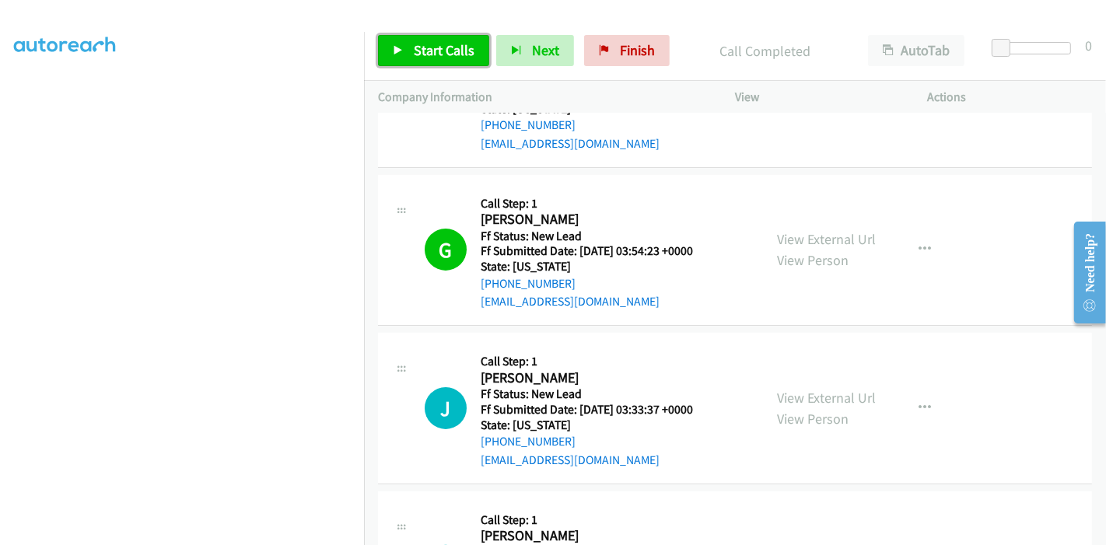
click at [430, 57] on span "Start Calls" at bounding box center [444, 50] width 61 height 18
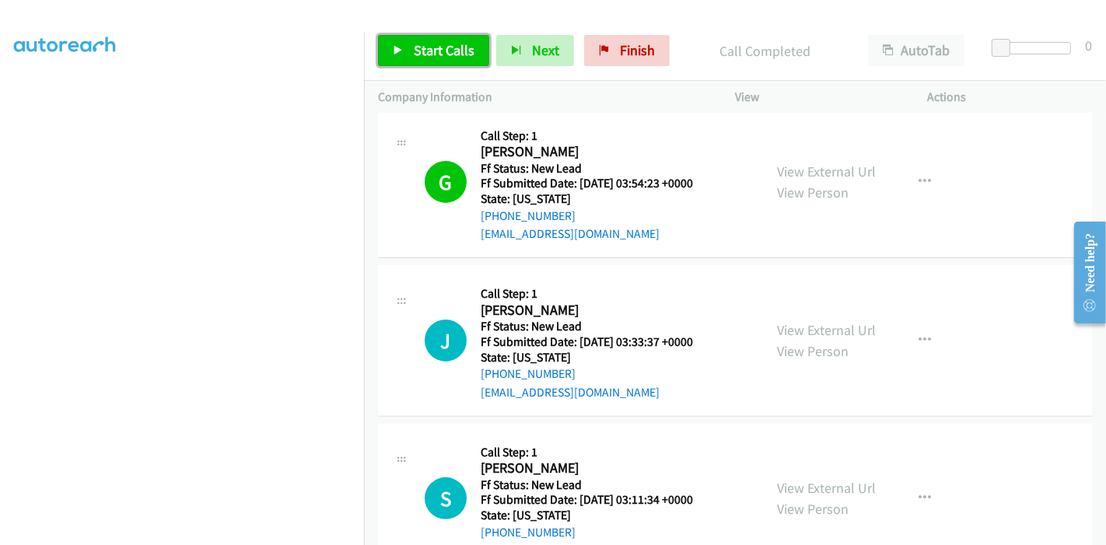
scroll to position [432, 0]
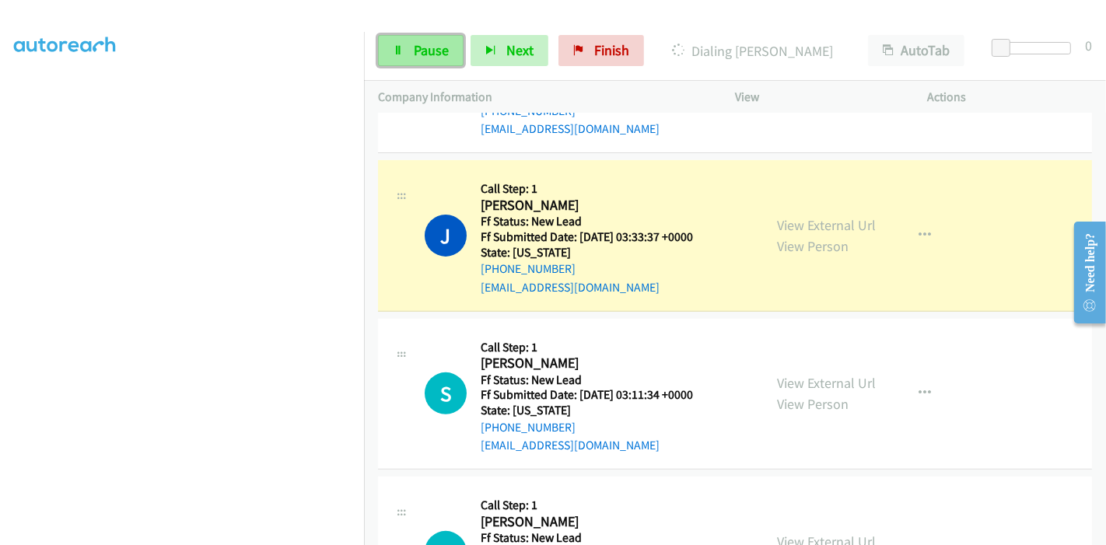
click at [421, 60] on link "Pause" at bounding box center [421, 50] width 86 height 31
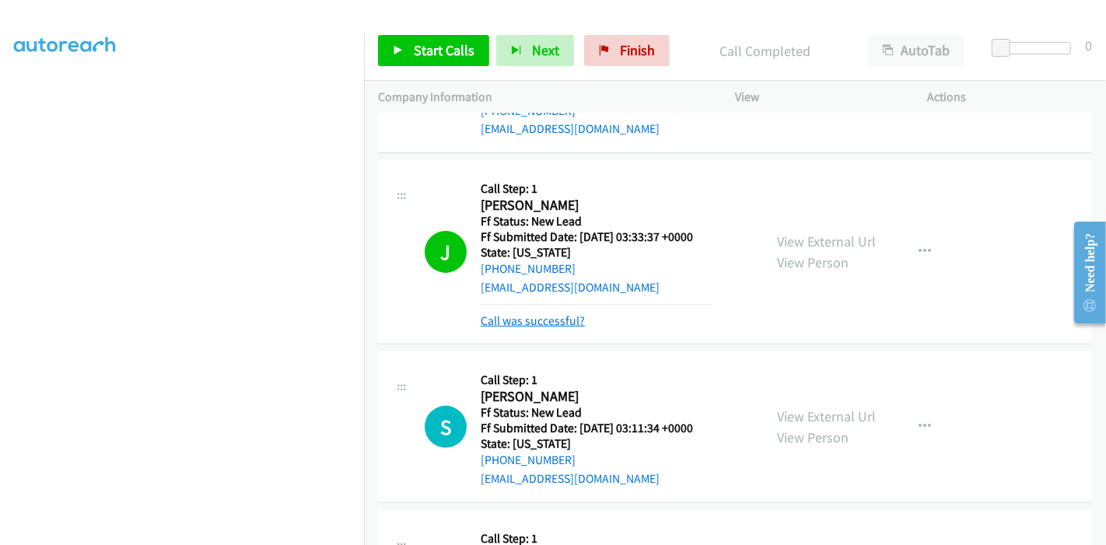
click at [523, 320] on link "Call was successful?" at bounding box center [533, 320] width 104 height 15
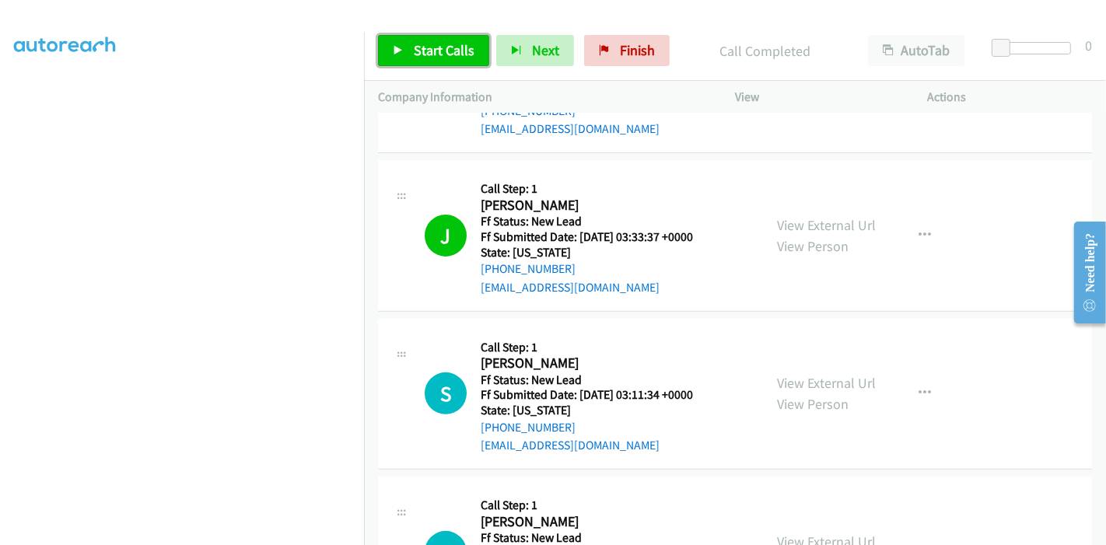
click at [421, 52] on span "Start Calls" at bounding box center [444, 50] width 61 height 18
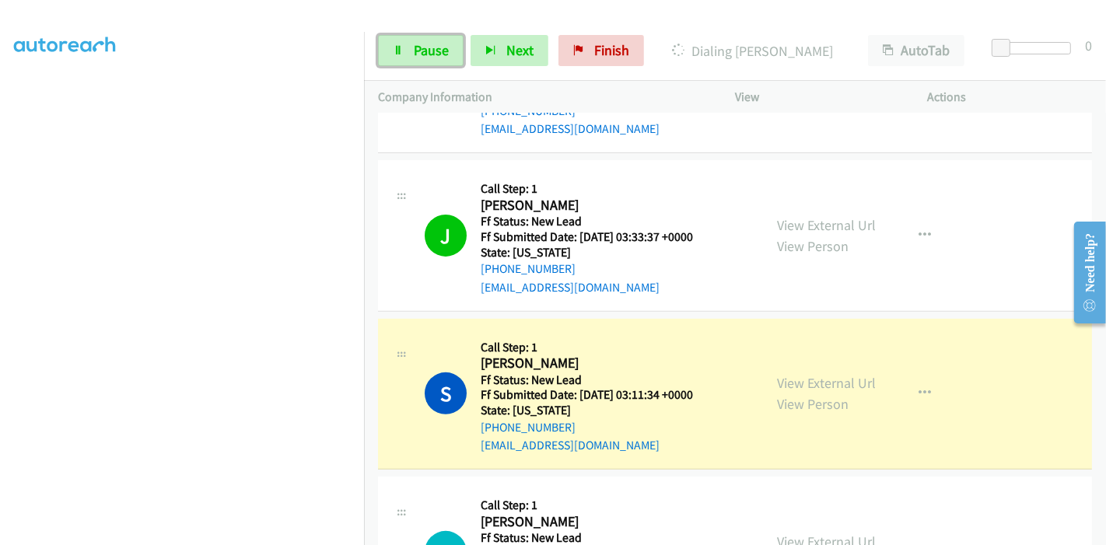
click at [421, 52] on span "Pause" at bounding box center [431, 50] width 35 height 18
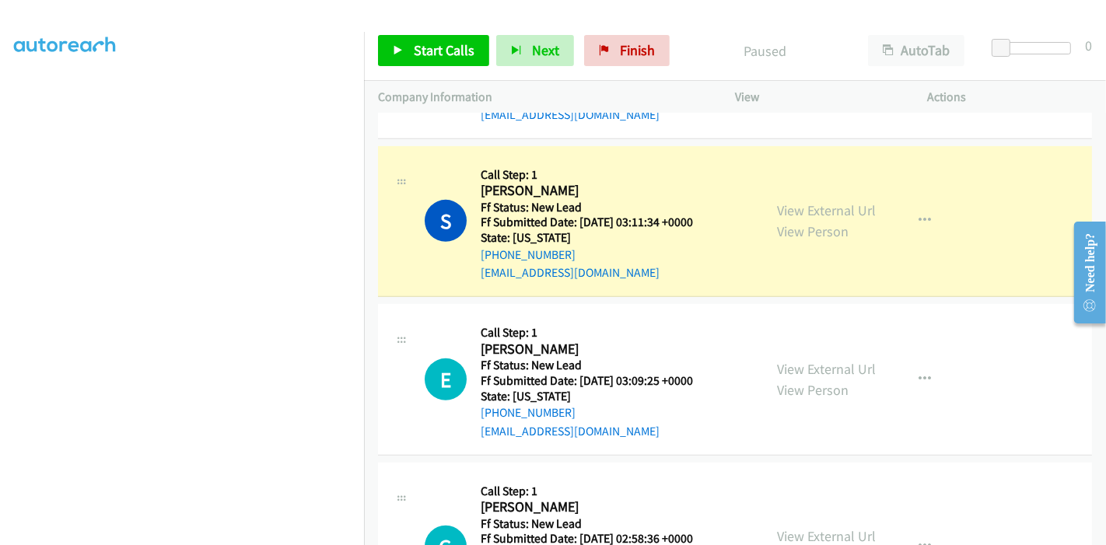
scroll to position [328, 0]
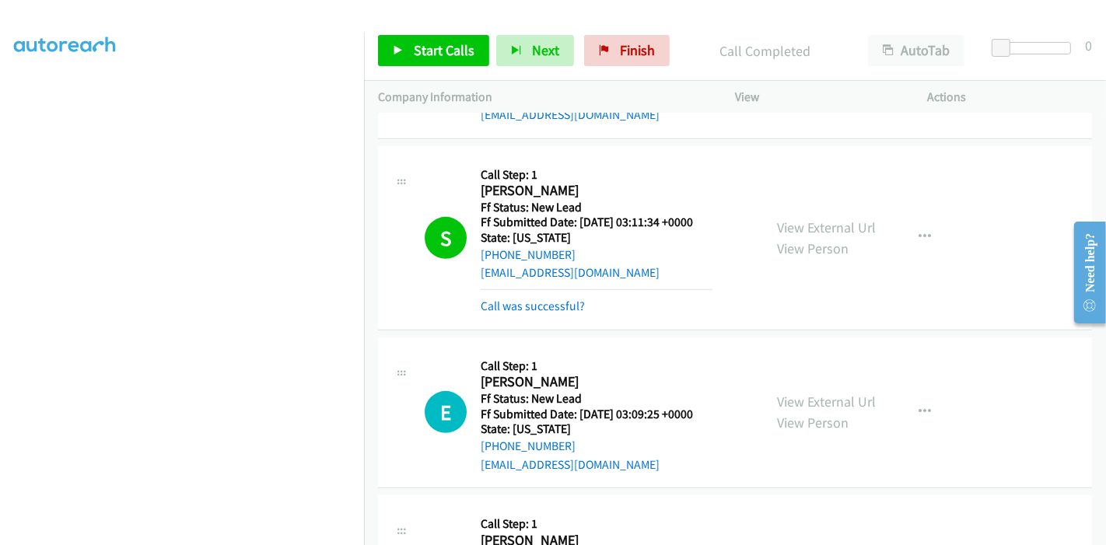
click at [543, 312] on div "Call was successful?" at bounding box center [597, 306] width 232 height 19
click at [559, 313] on div "S Callback Scheduled Call Step: 1 Steve Adams America/Denver Ff Status: New Lea…" at bounding box center [735, 238] width 714 height 184
click at [560, 306] on link "Call was successful?" at bounding box center [533, 306] width 104 height 15
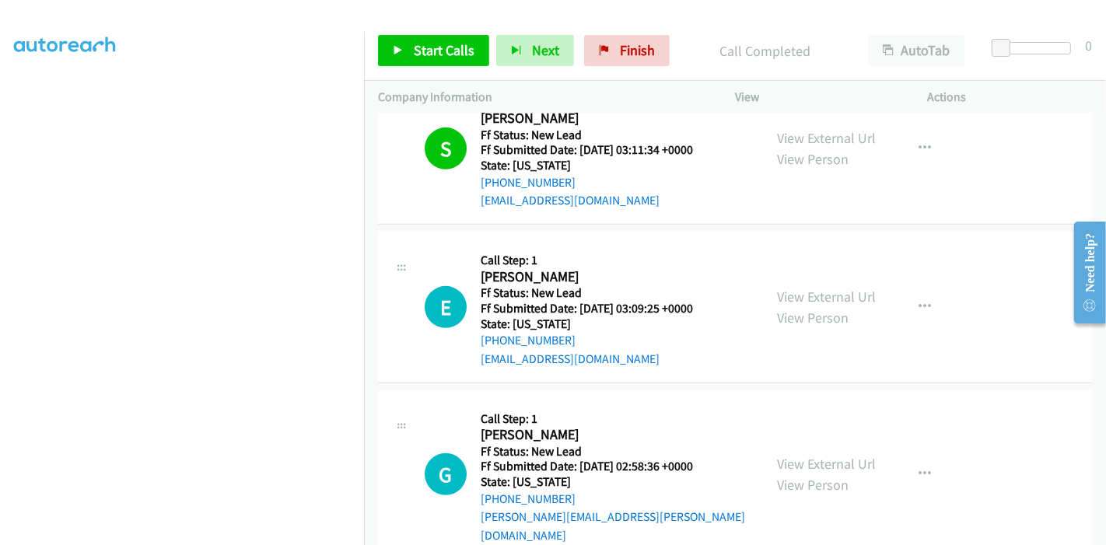
scroll to position [778, 0]
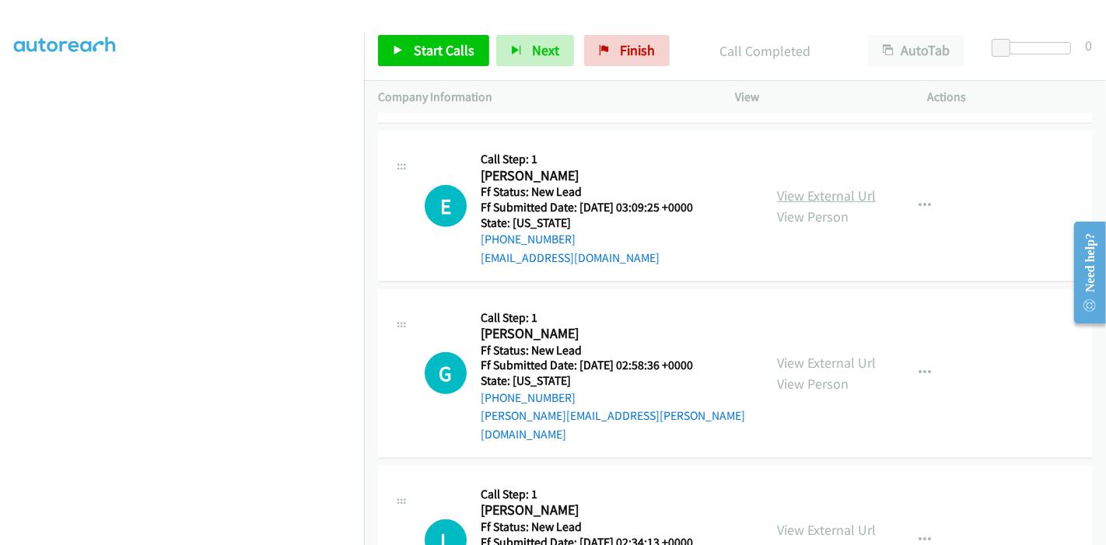
click at [828, 195] on link "View External Url" at bounding box center [826, 196] width 99 height 18
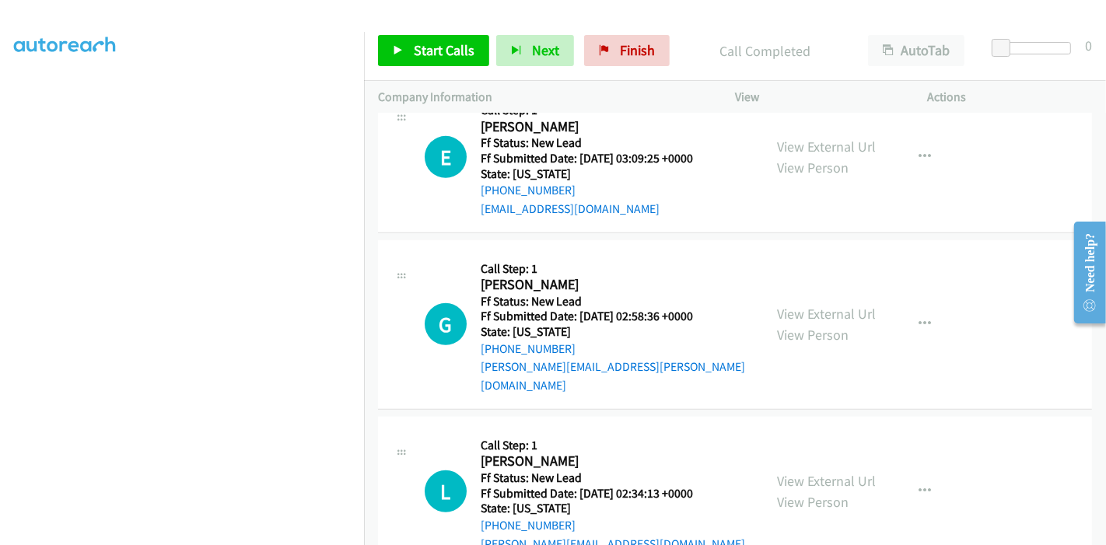
scroll to position [864, 0]
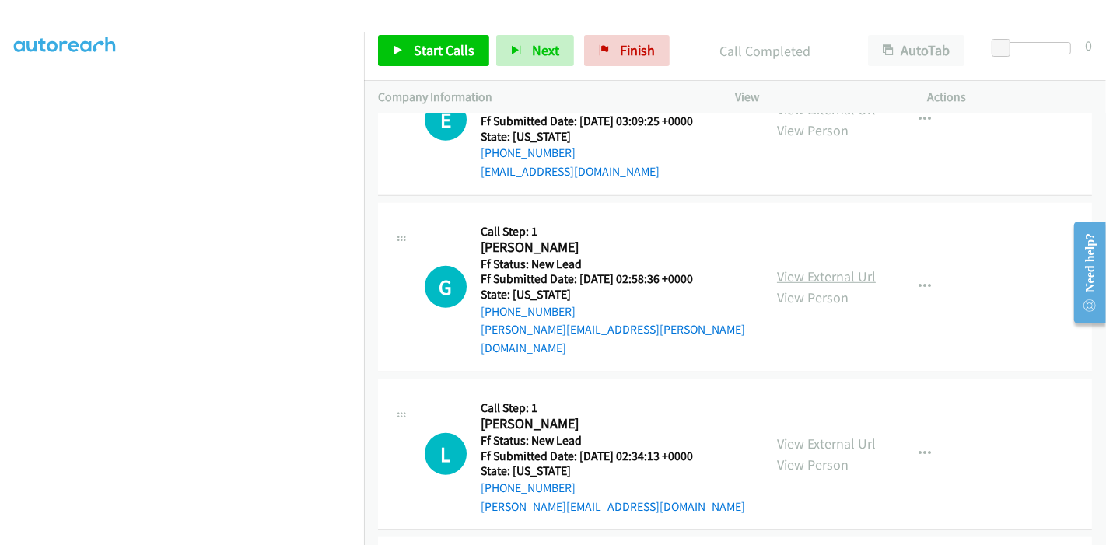
click at [818, 267] on link "View External Url" at bounding box center [826, 276] width 99 height 18
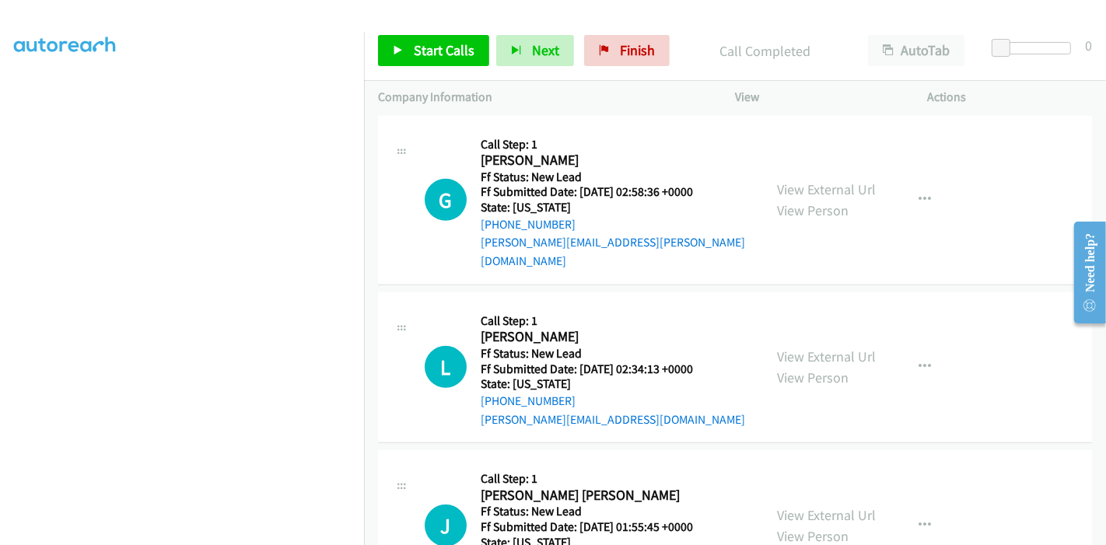
scroll to position [1036, 0]
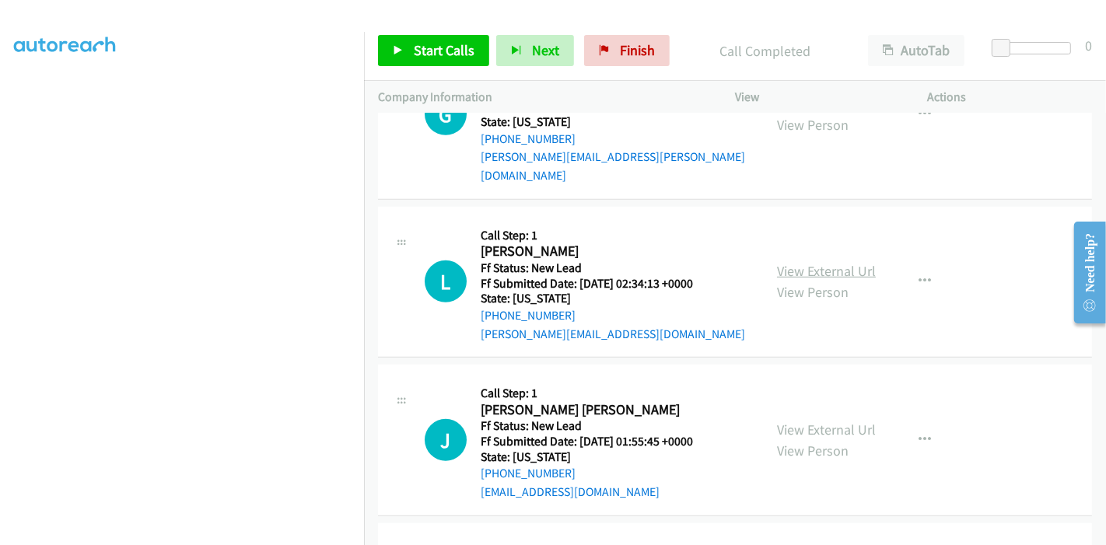
click at [816, 262] on link "View External Url" at bounding box center [826, 271] width 99 height 18
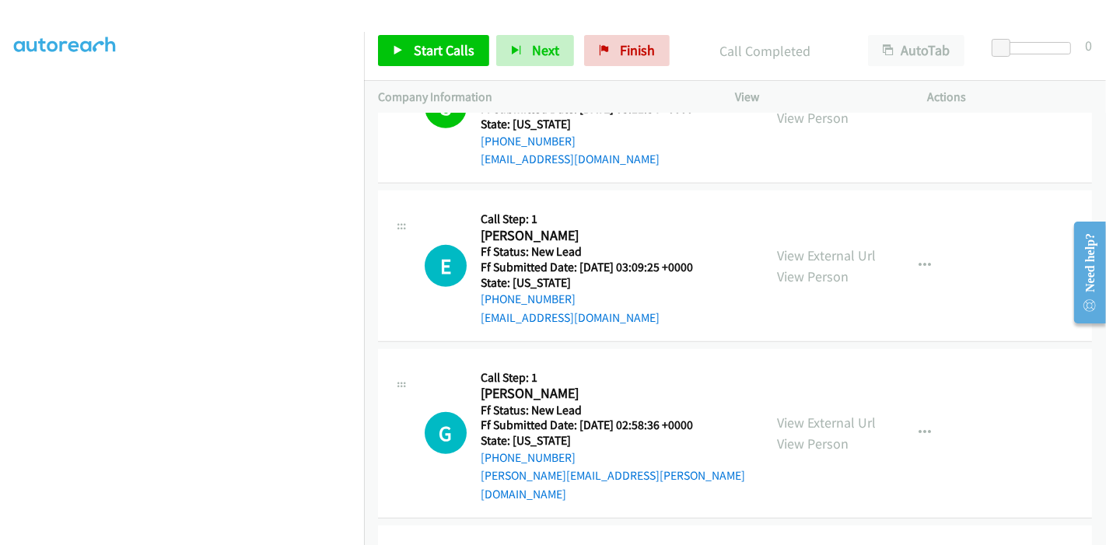
scroll to position [690, 0]
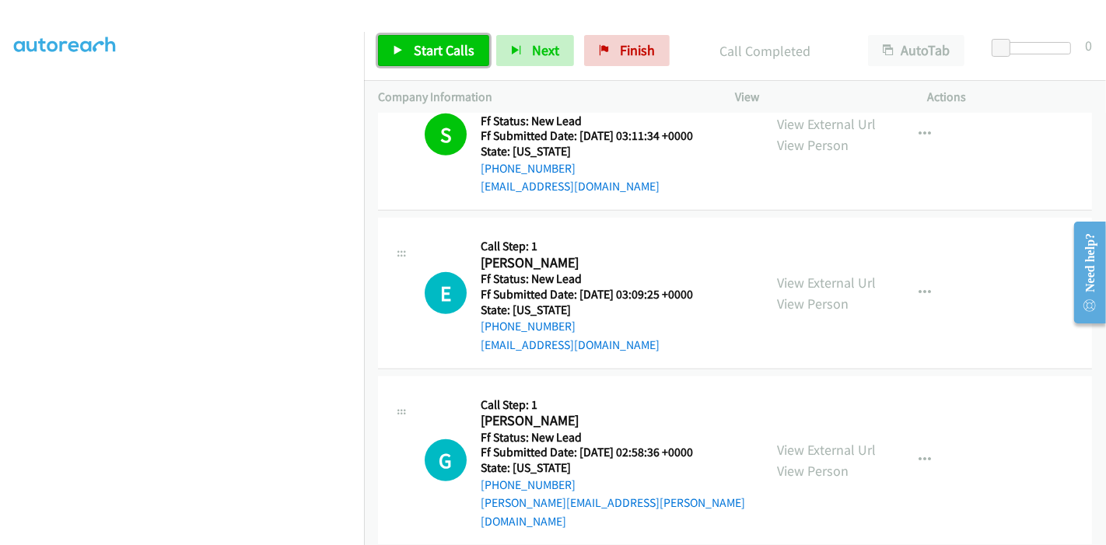
click at [429, 39] on link "Start Calls" at bounding box center [433, 50] width 111 height 31
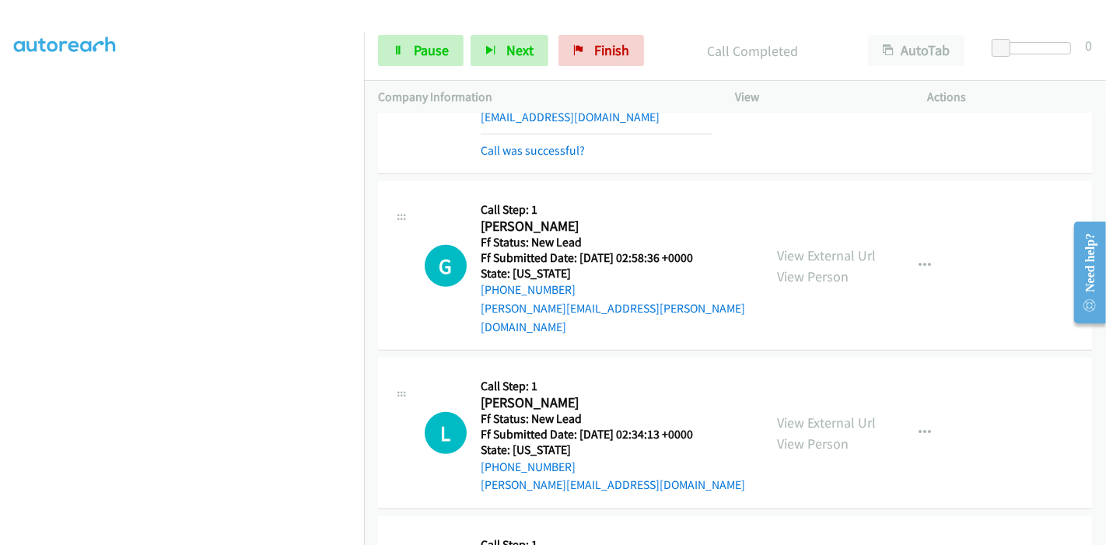
scroll to position [897, 0]
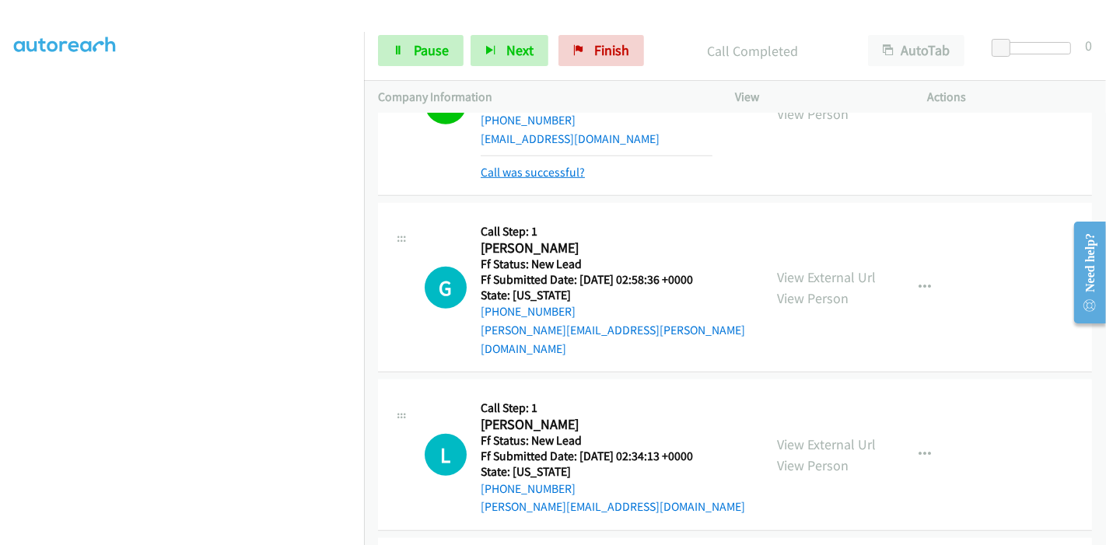
click at [542, 170] on link "Call was successful?" at bounding box center [533, 172] width 104 height 15
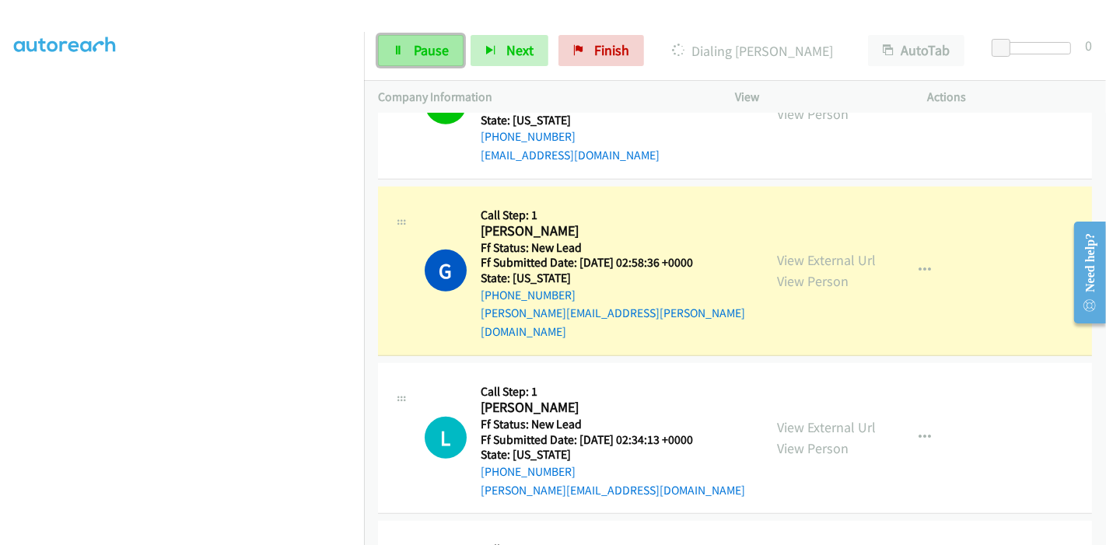
click at [418, 44] on span "Pause" at bounding box center [431, 50] width 35 height 18
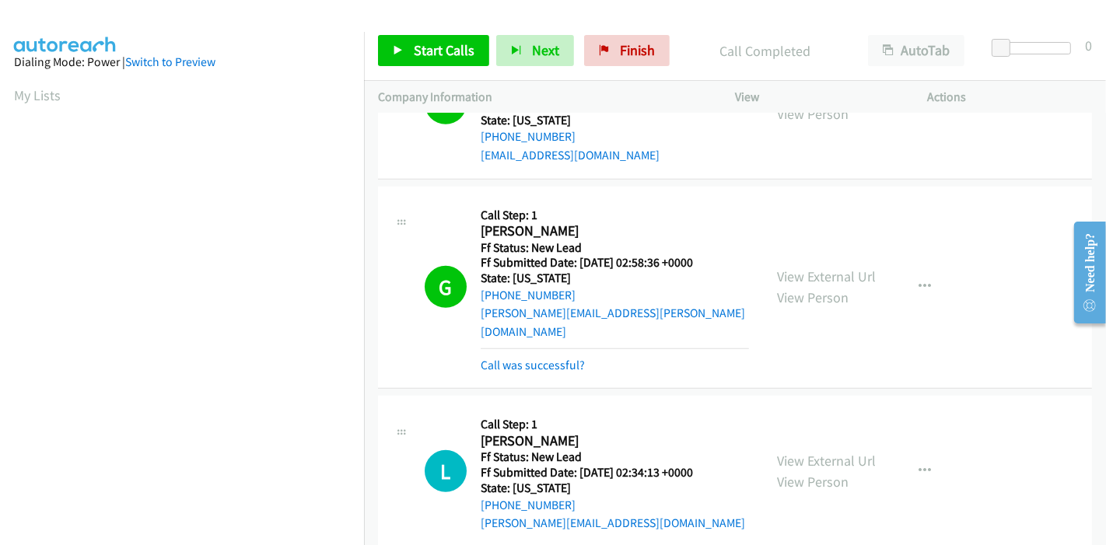
scroll to position [328, 0]
click at [551, 358] on link "Call was successful?" at bounding box center [533, 365] width 104 height 15
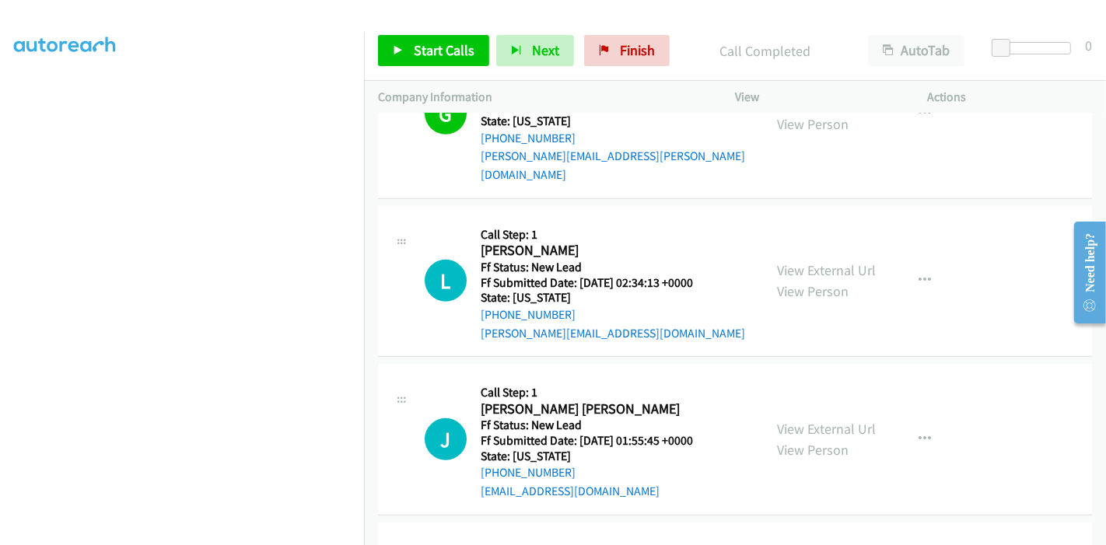
scroll to position [1053, 0]
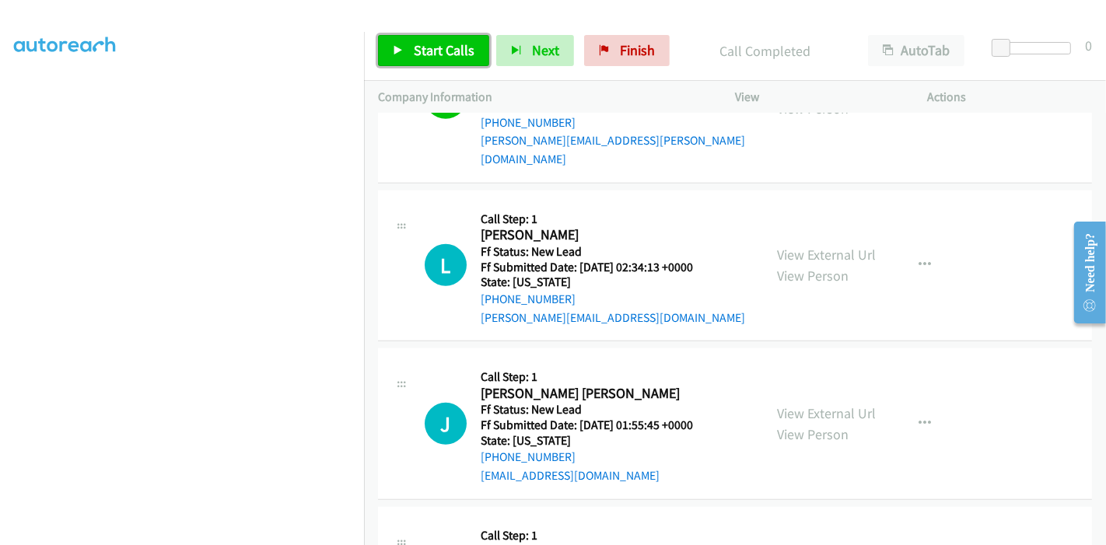
click at [426, 58] on span "Start Calls" at bounding box center [444, 50] width 61 height 18
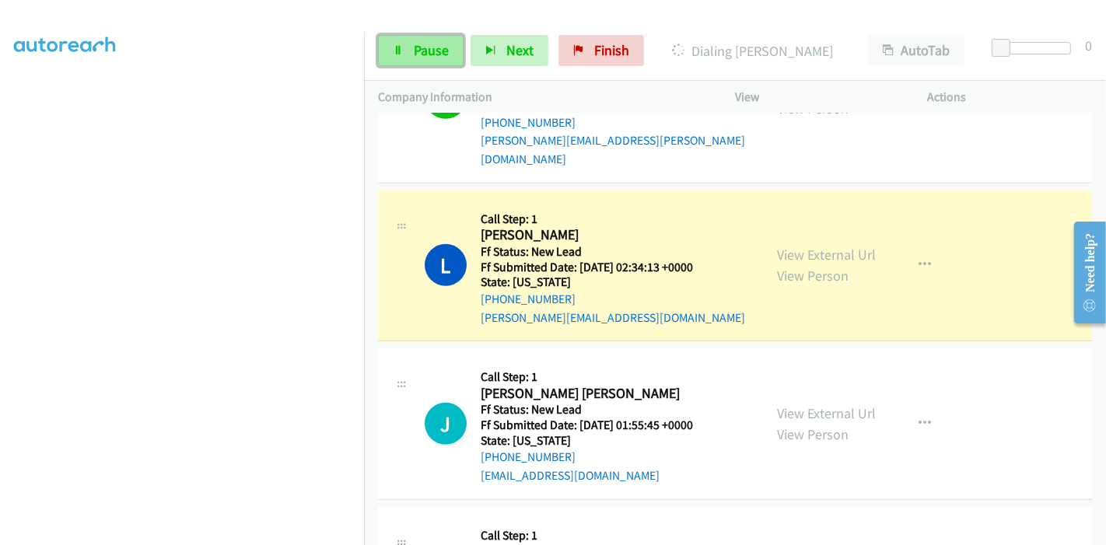
click at [418, 57] on span "Pause" at bounding box center [431, 50] width 35 height 18
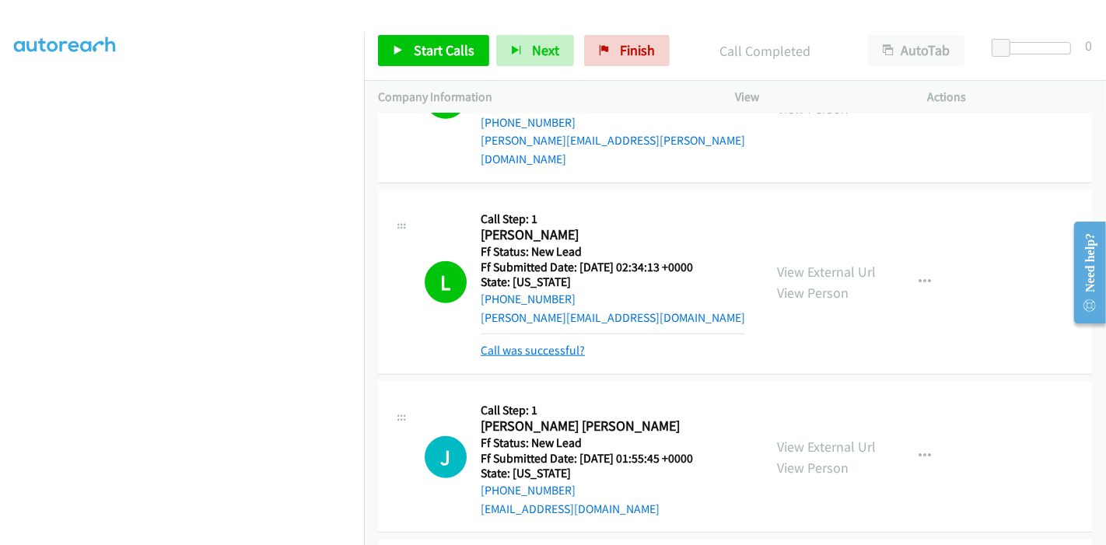
click at [549, 343] on link "Call was successful?" at bounding box center [533, 350] width 104 height 15
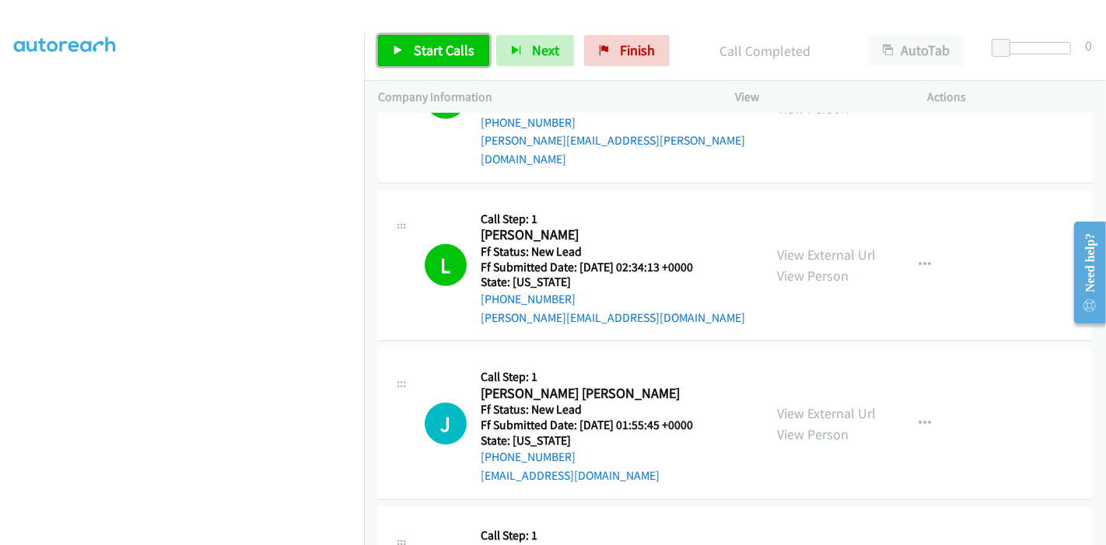
click at [420, 45] on span "Start Calls" at bounding box center [444, 50] width 61 height 18
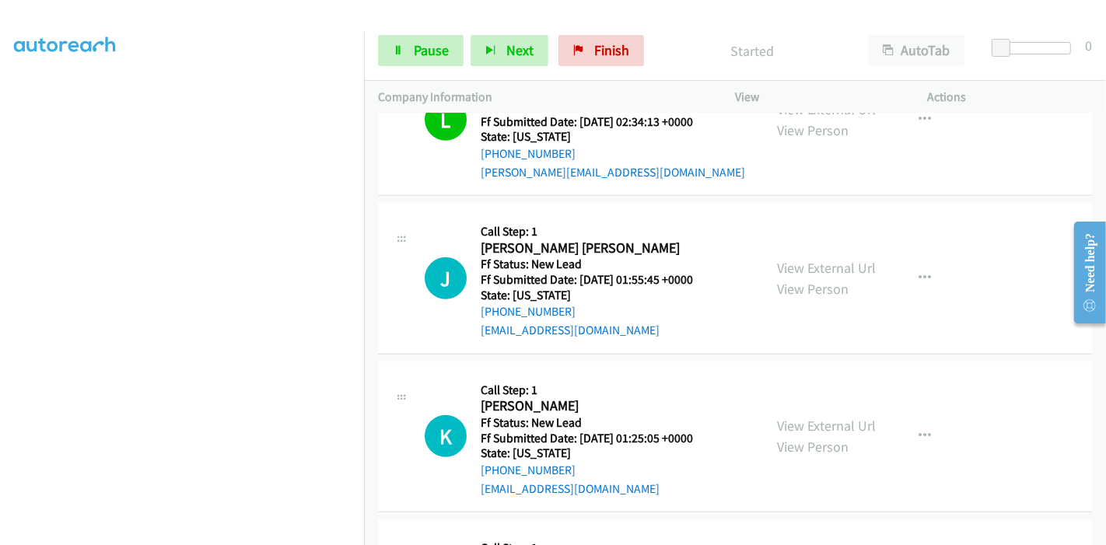
scroll to position [1226, 0]
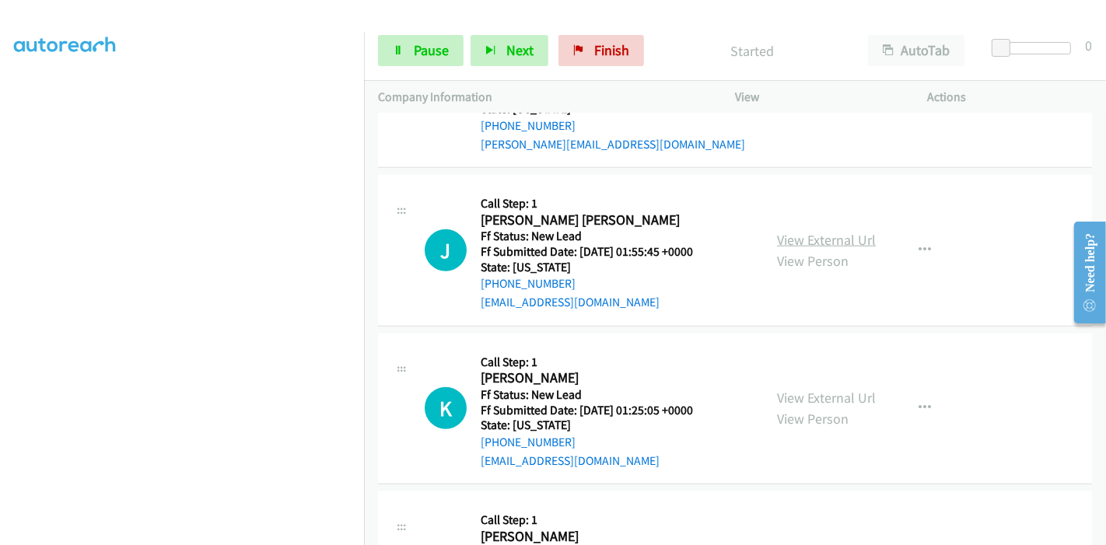
click at [814, 231] on link "View External Url" at bounding box center [826, 240] width 99 height 18
click at [806, 388] on div "View External Url View Person" at bounding box center [826, 408] width 99 height 42
click at [813, 389] on link "View External Url" at bounding box center [826, 398] width 99 height 18
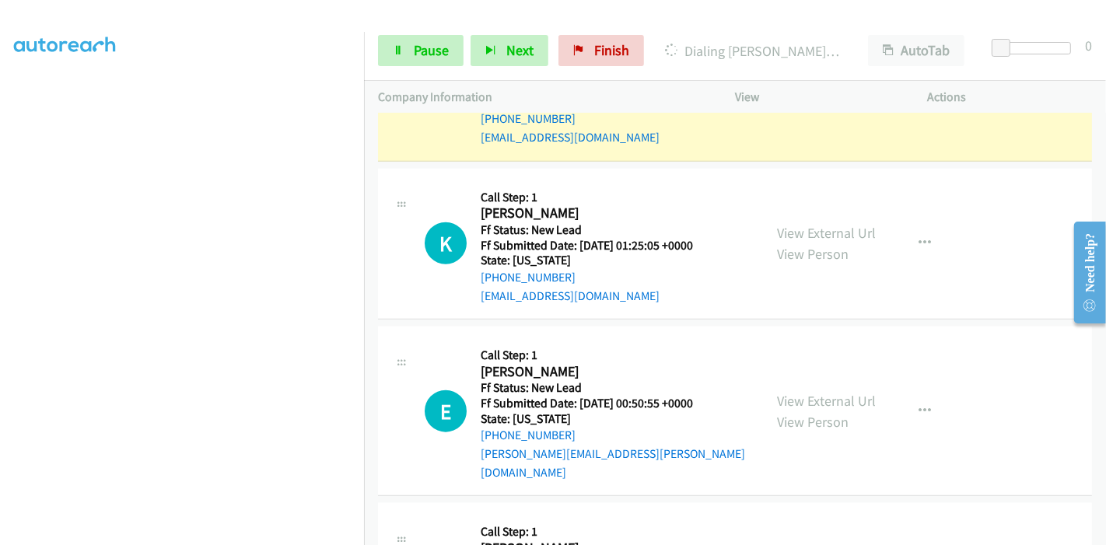
scroll to position [1399, 0]
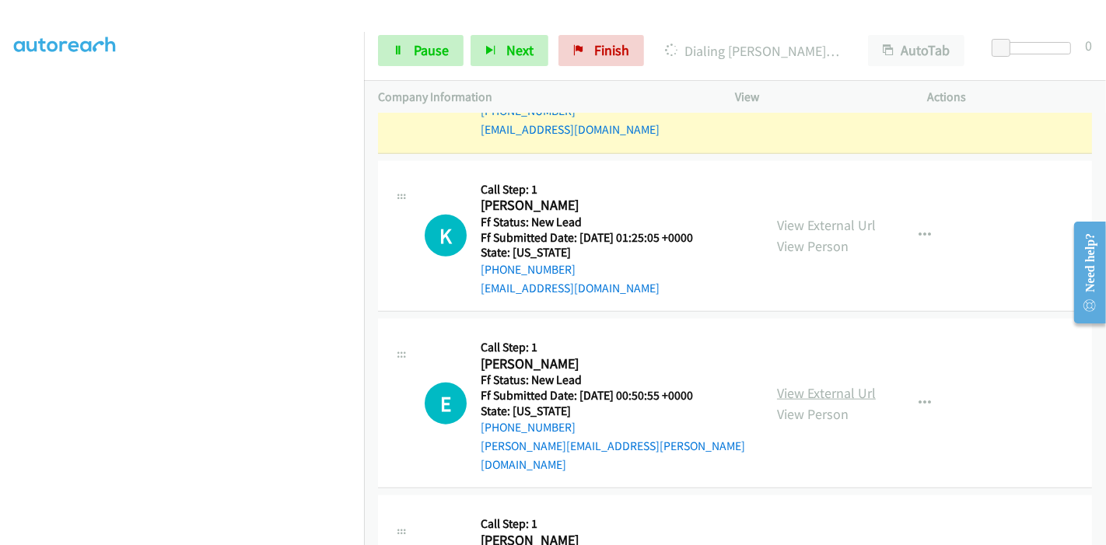
click at [795, 384] on link "View External Url" at bounding box center [826, 393] width 99 height 18
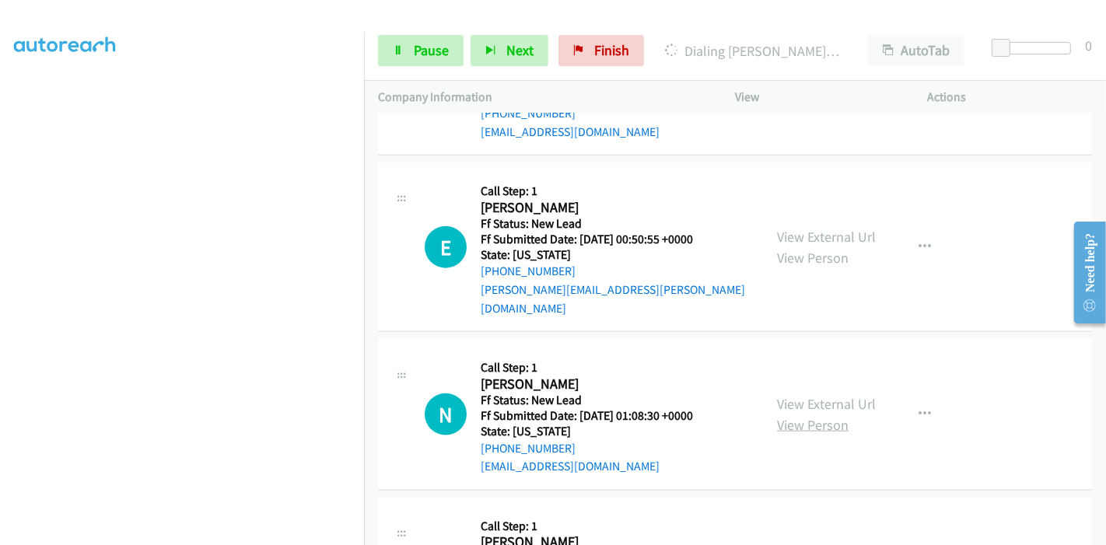
scroll to position [1571, 0]
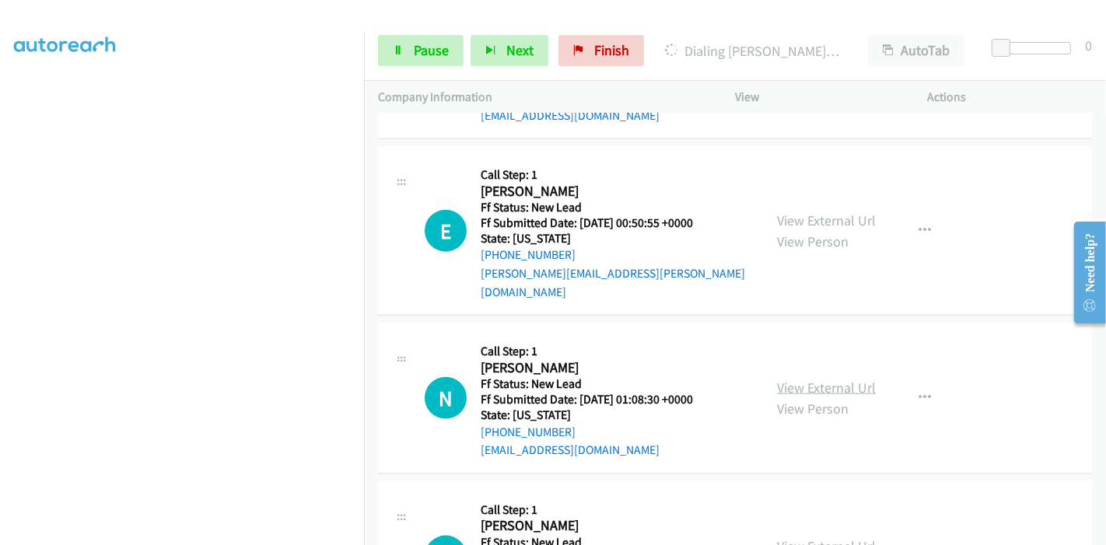
click at [816, 379] on link "View External Url" at bounding box center [826, 388] width 99 height 18
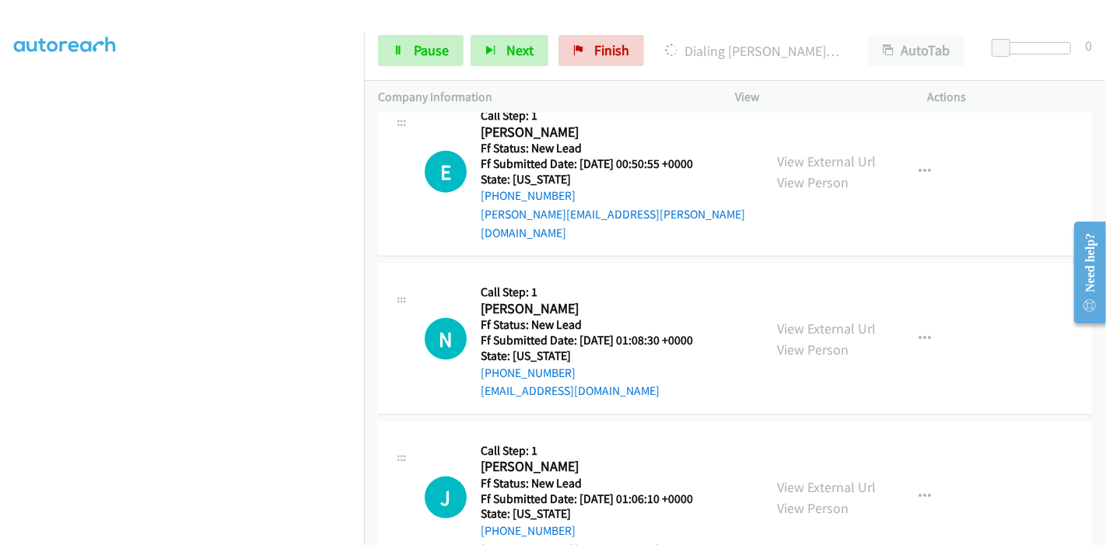
scroll to position [1658, 0]
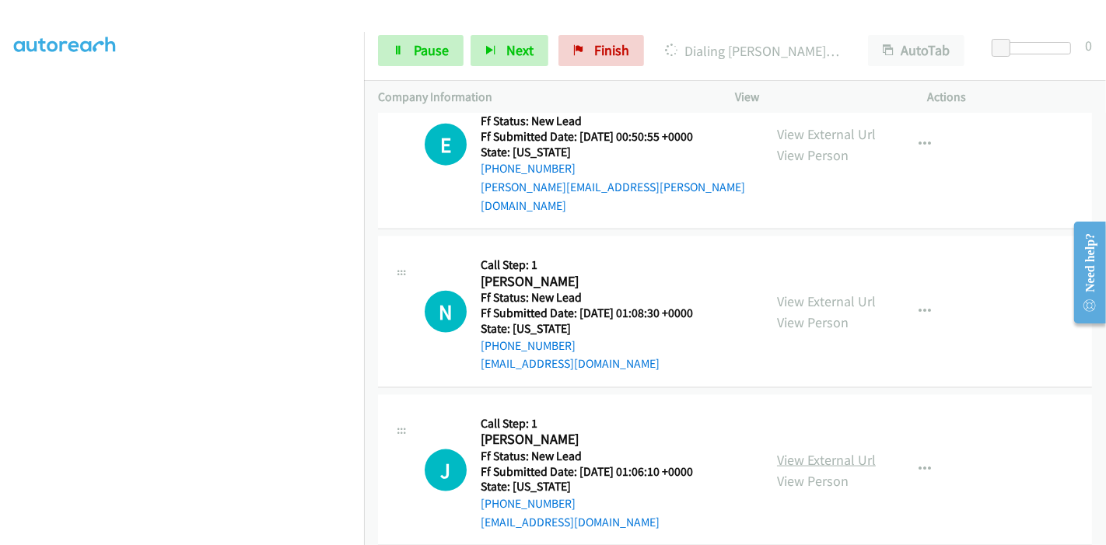
click at [813, 451] on link "View External Url" at bounding box center [826, 460] width 99 height 18
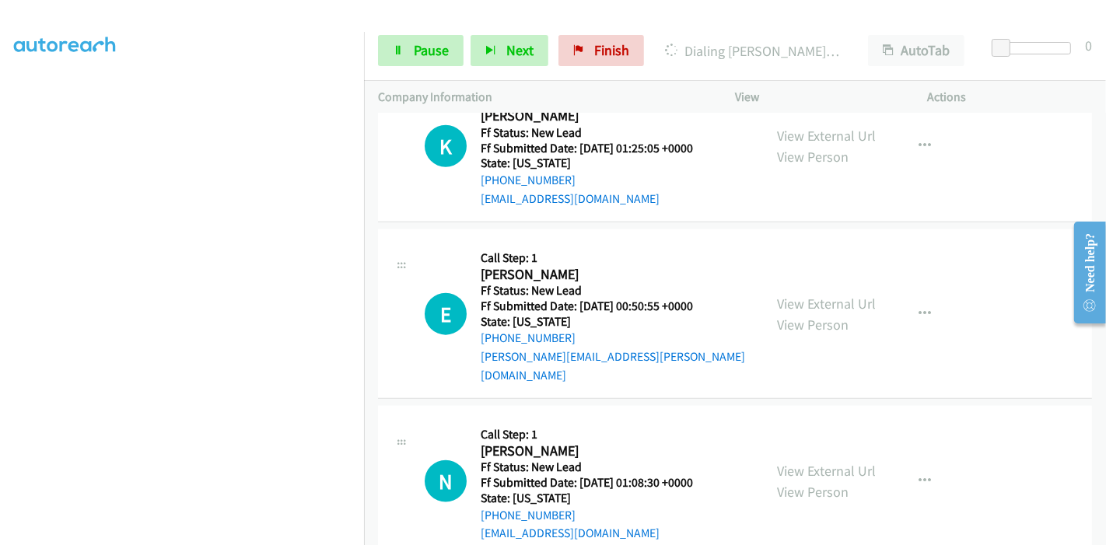
scroll to position [1485, 0]
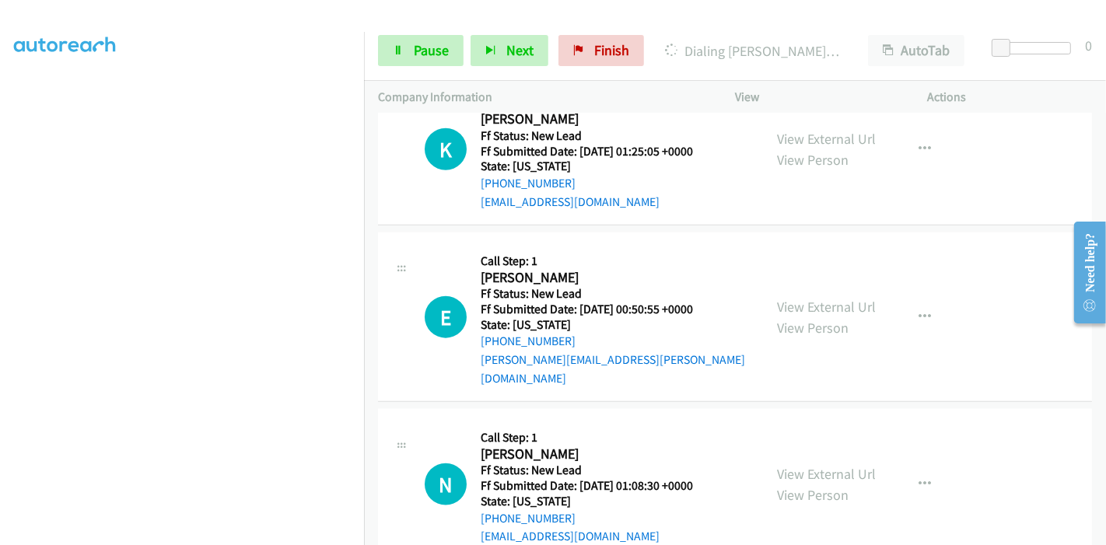
click at [405, 25] on div "Start Calls Pause Next Finish Dialing Jeannetta Urdiales Franklin AutoTab AutoT…" at bounding box center [735, 51] width 742 height 60
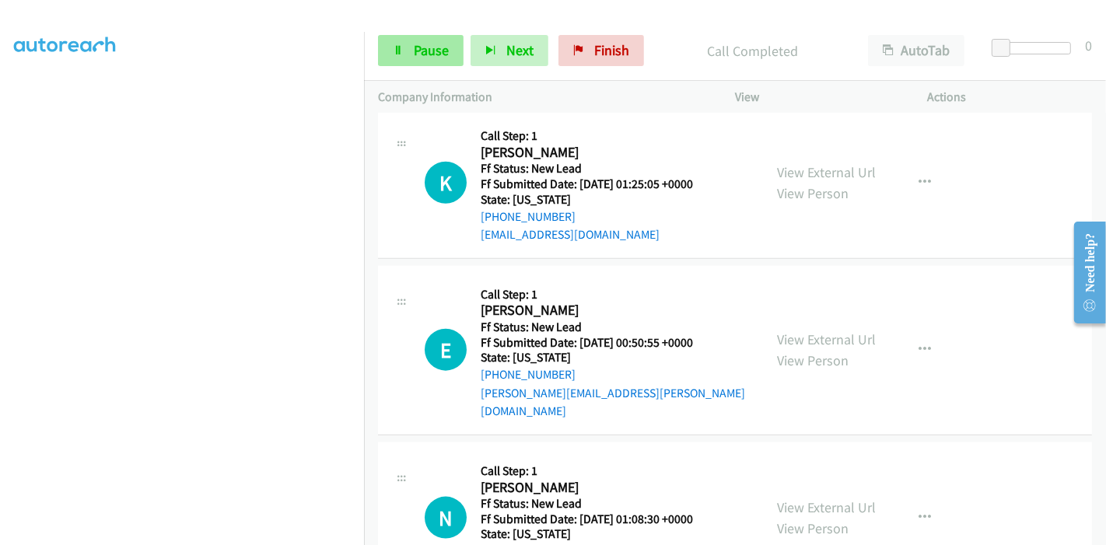
scroll to position [1518, 0]
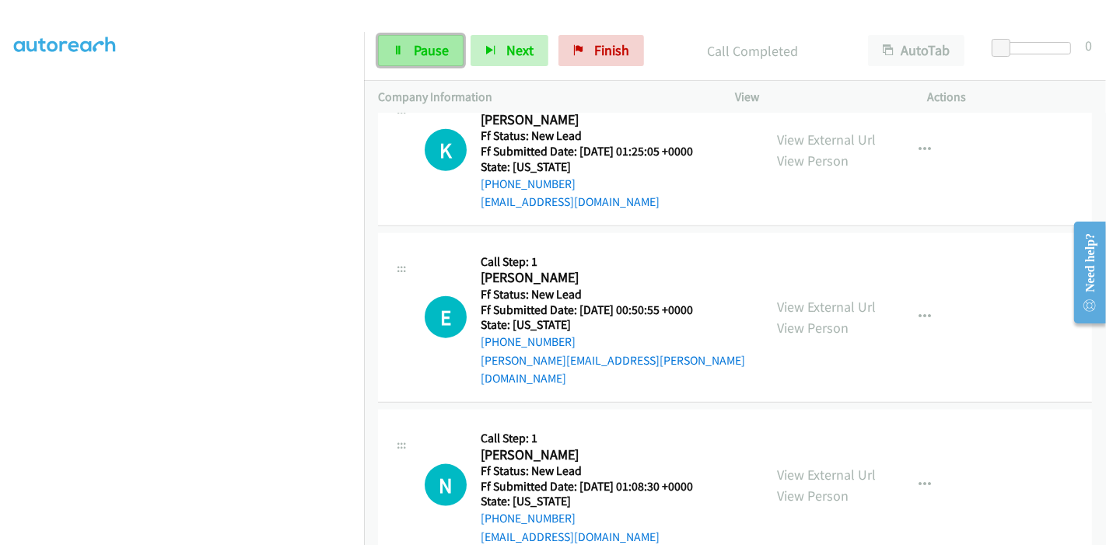
click at [414, 47] on span "Pause" at bounding box center [431, 50] width 35 height 18
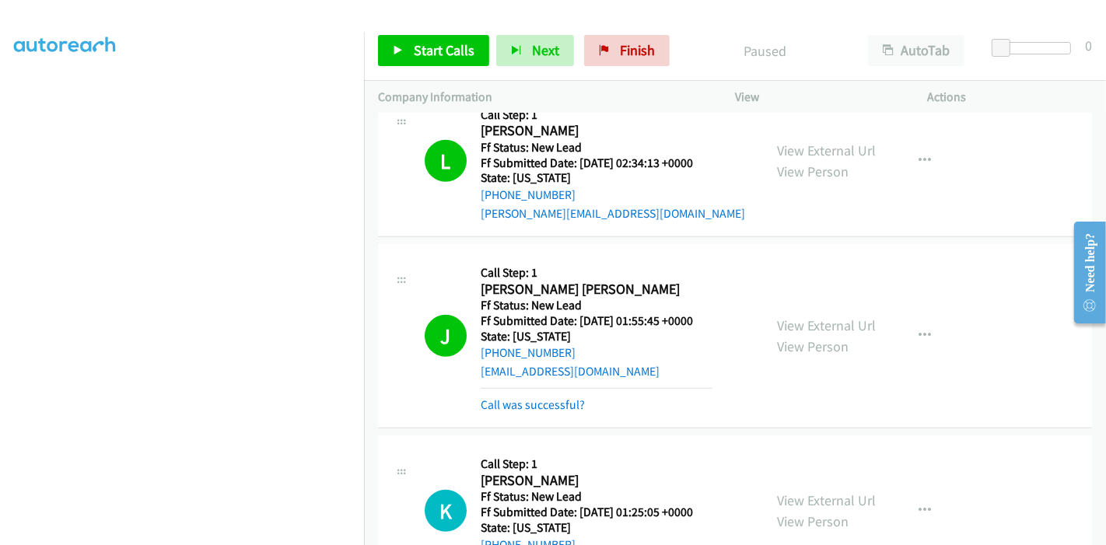
scroll to position [1345, 0]
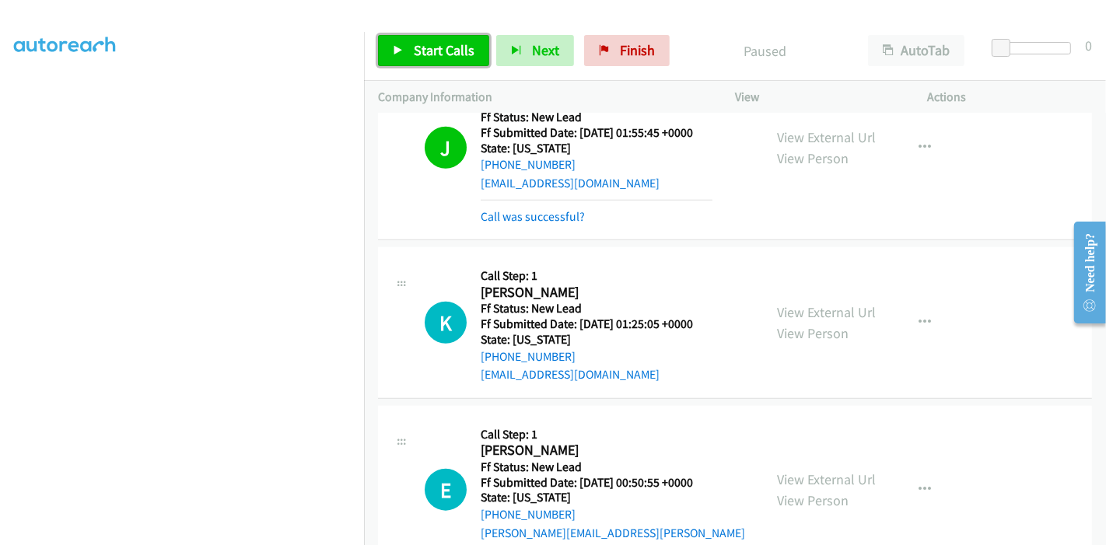
click at [419, 52] on span "Start Calls" at bounding box center [444, 50] width 61 height 18
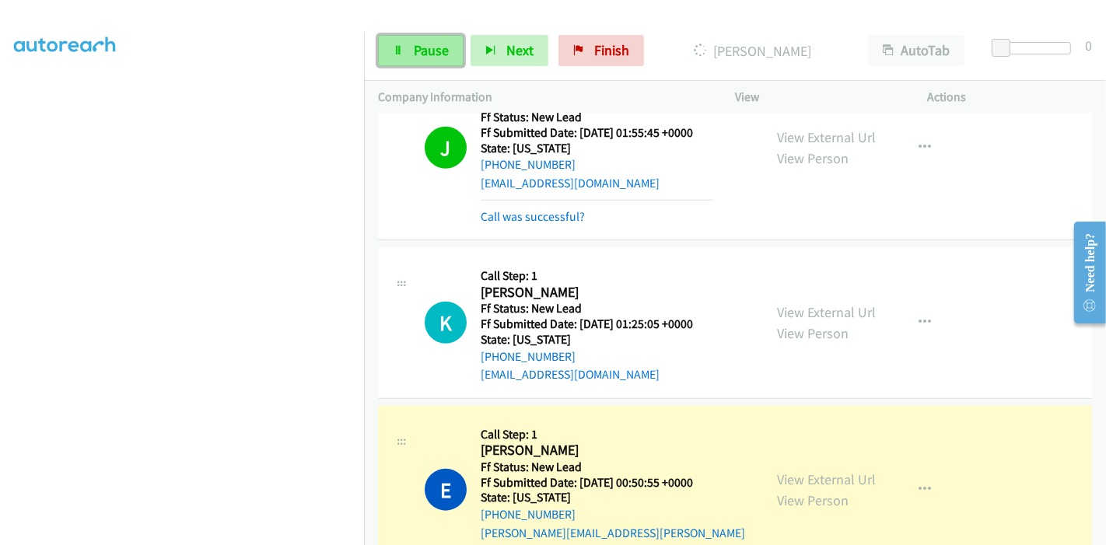
click at [398, 56] on link "Pause" at bounding box center [421, 50] width 86 height 31
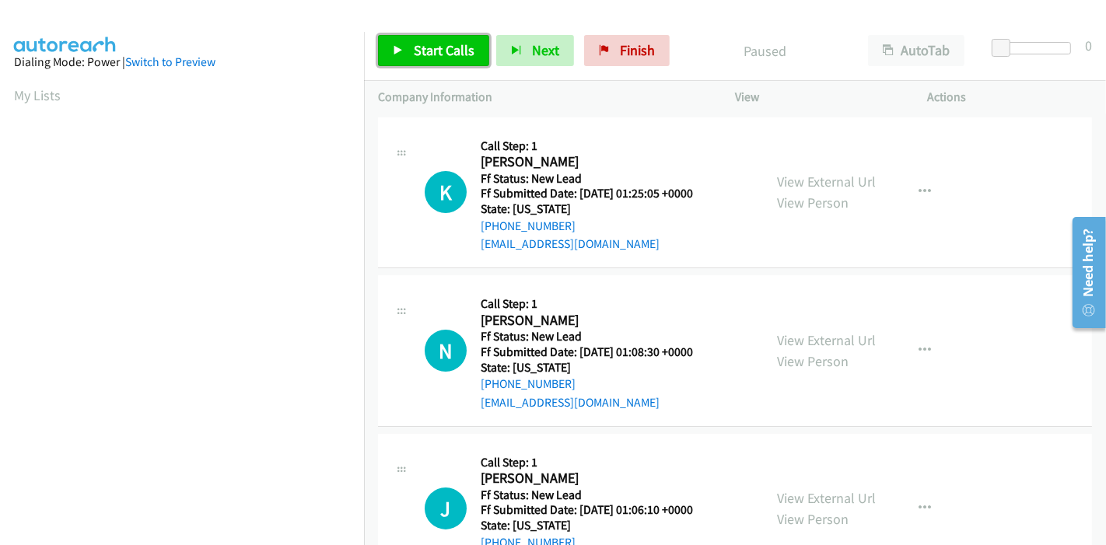
click at [432, 55] on span "Start Calls" at bounding box center [444, 50] width 61 height 18
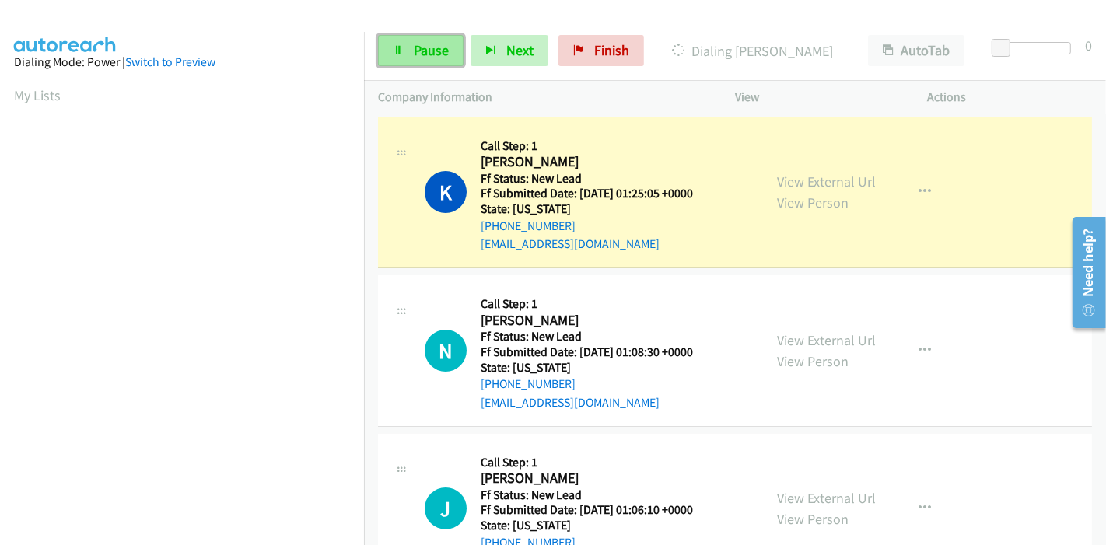
click at [424, 49] on span "Pause" at bounding box center [431, 50] width 35 height 18
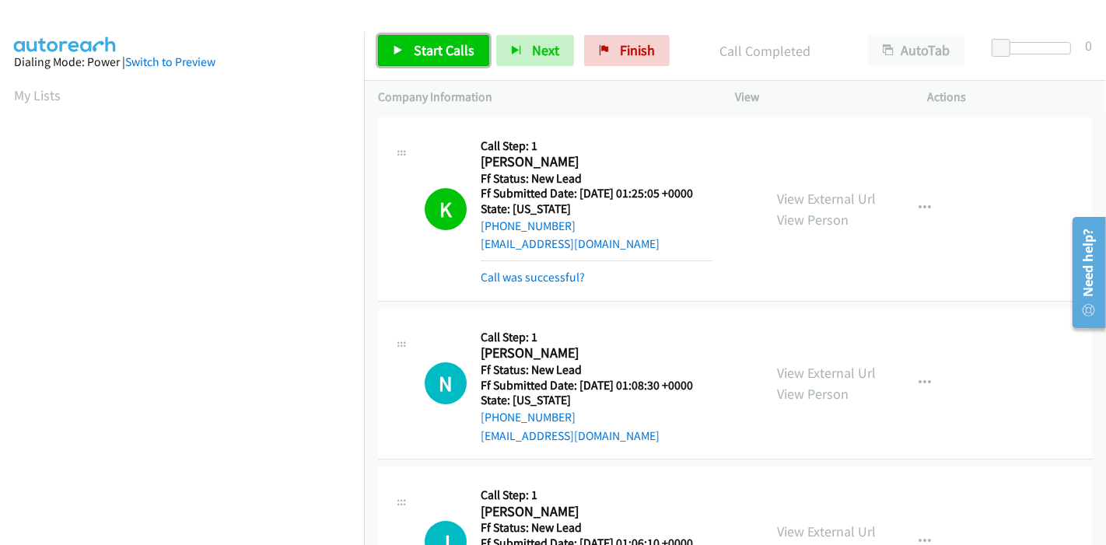
click at [418, 57] on span "Start Calls" at bounding box center [444, 50] width 61 height 18
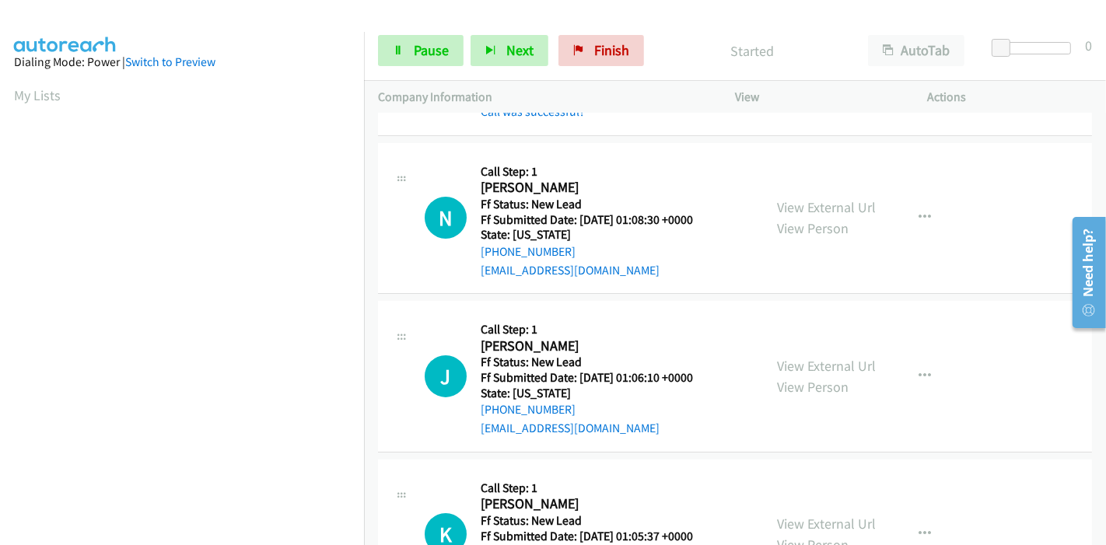
scroll to position [173, 0]
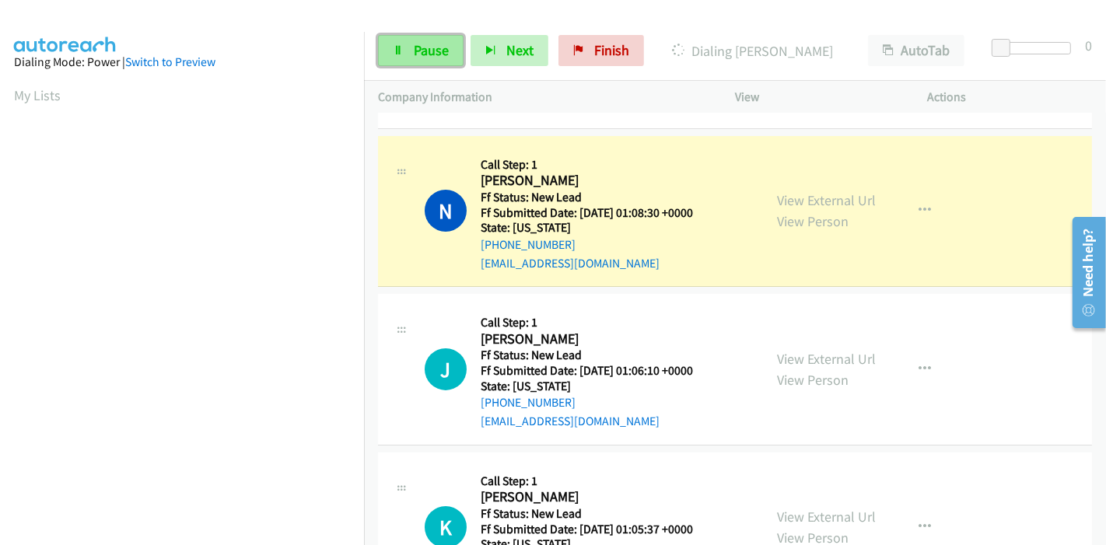
click at [420, 47] on span "Pause" at bounding box center [431, 50] width 35 height 18
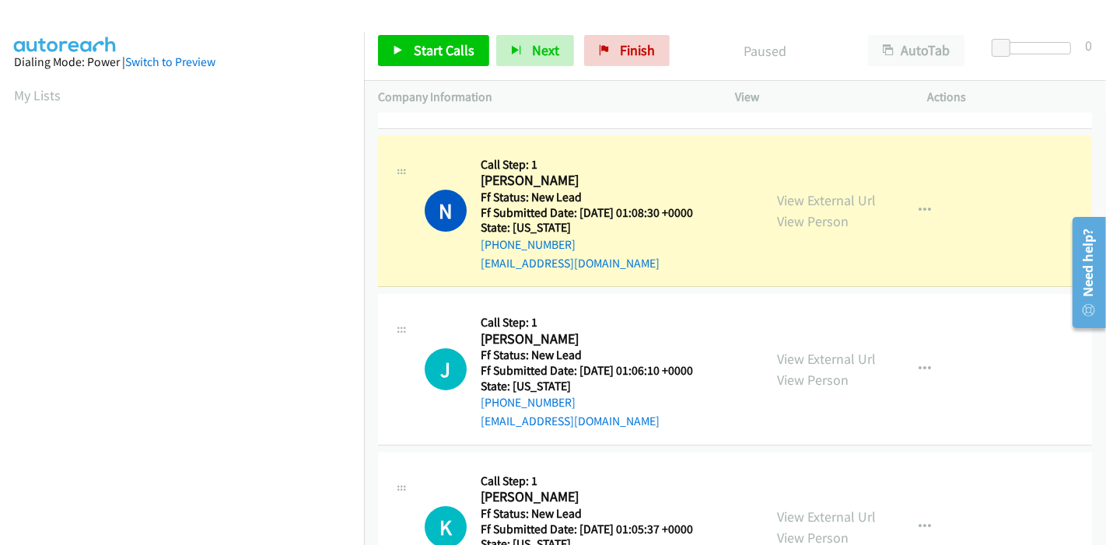
scroll to position [328, 0]
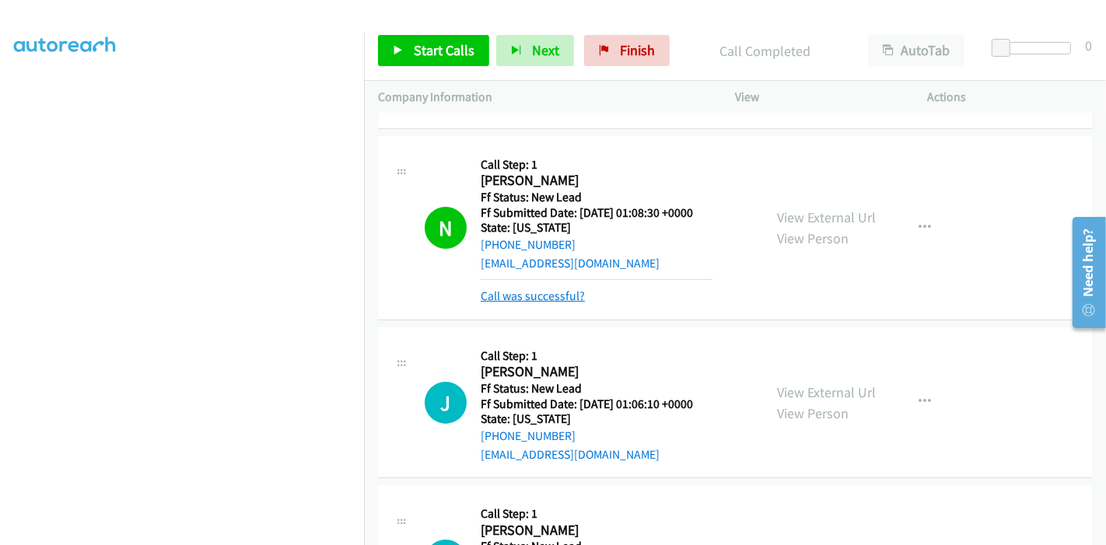
click at [546, 295] on link "Call was successful?" at bounding box center [533, 295] width 104 height 15
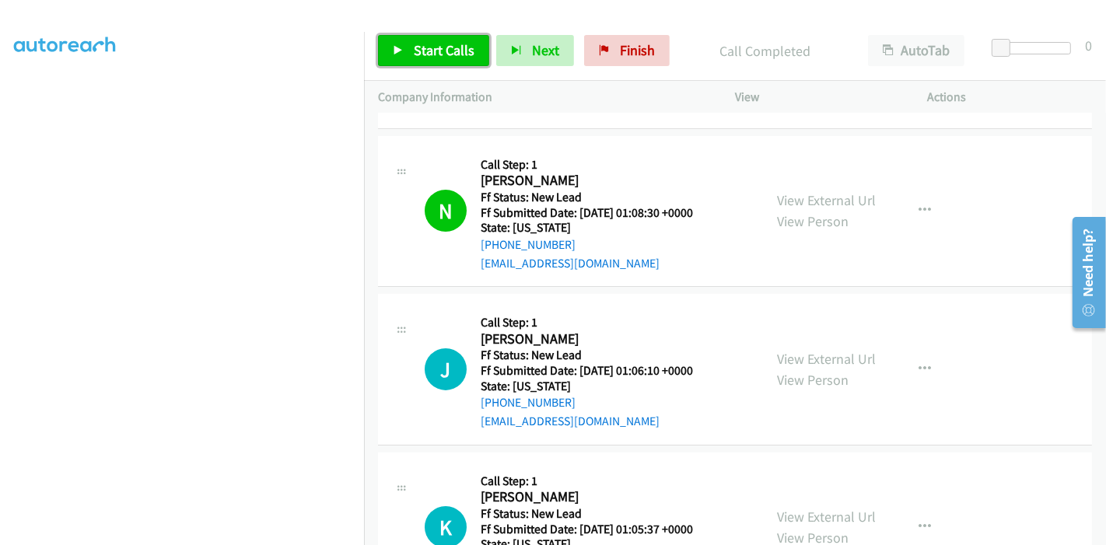
click at [421, 51] on span "Start Calls" at bounding box center [444, 50] width 61 height 18
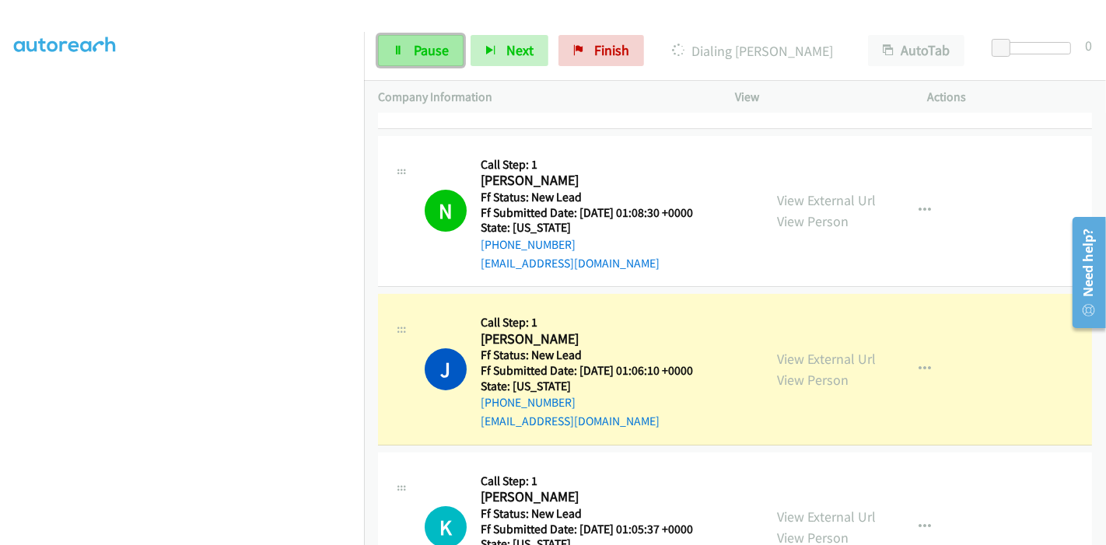
click at [417, 47] on span "Pause" at bounding box center [431, 50] width 35 height 18
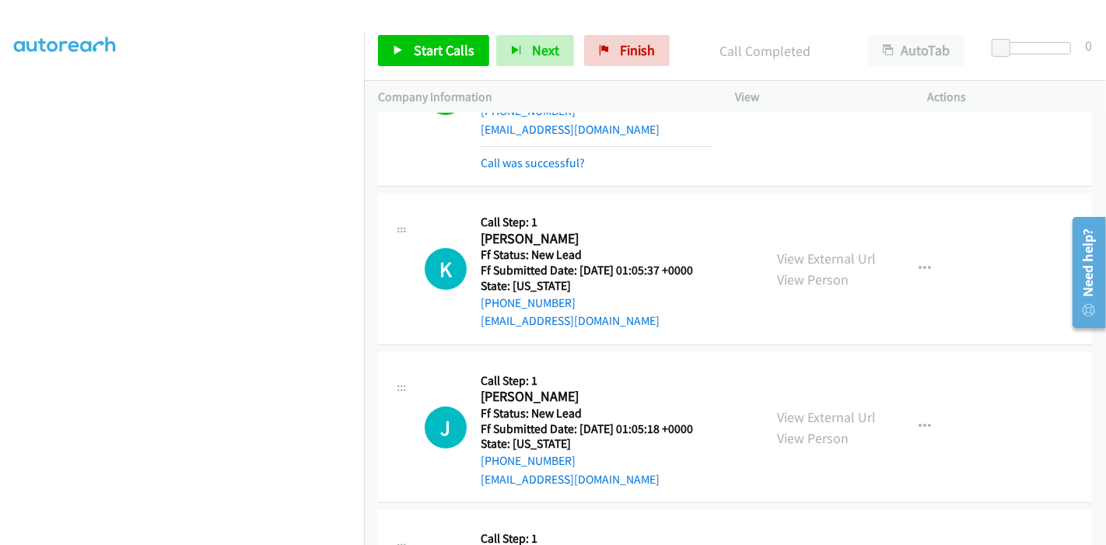
scroll to position [292, 0]
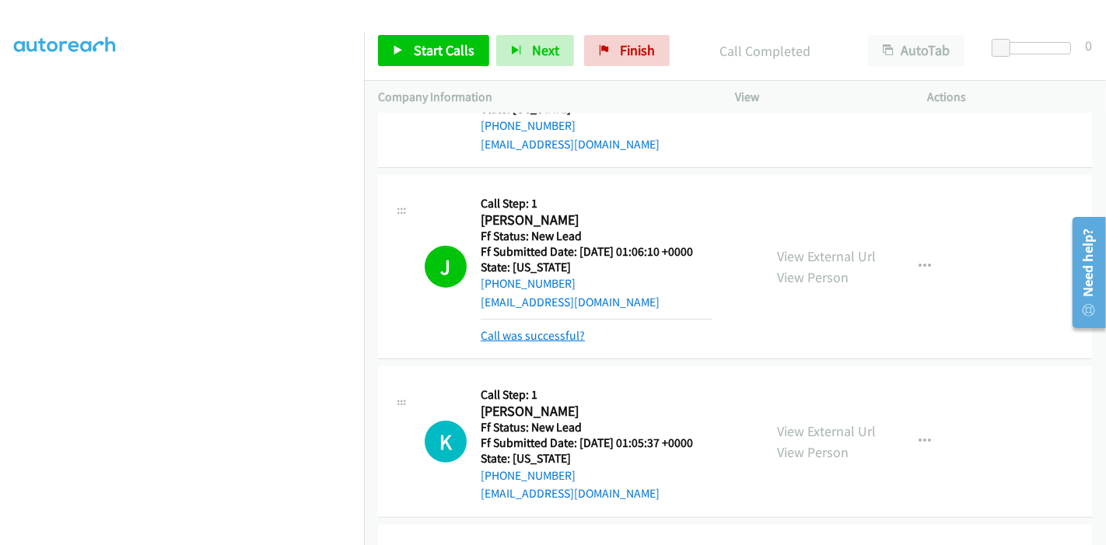
click at [565, 334] on link "Call was successful?" at bounding box center [533, 335] width 104 height 15
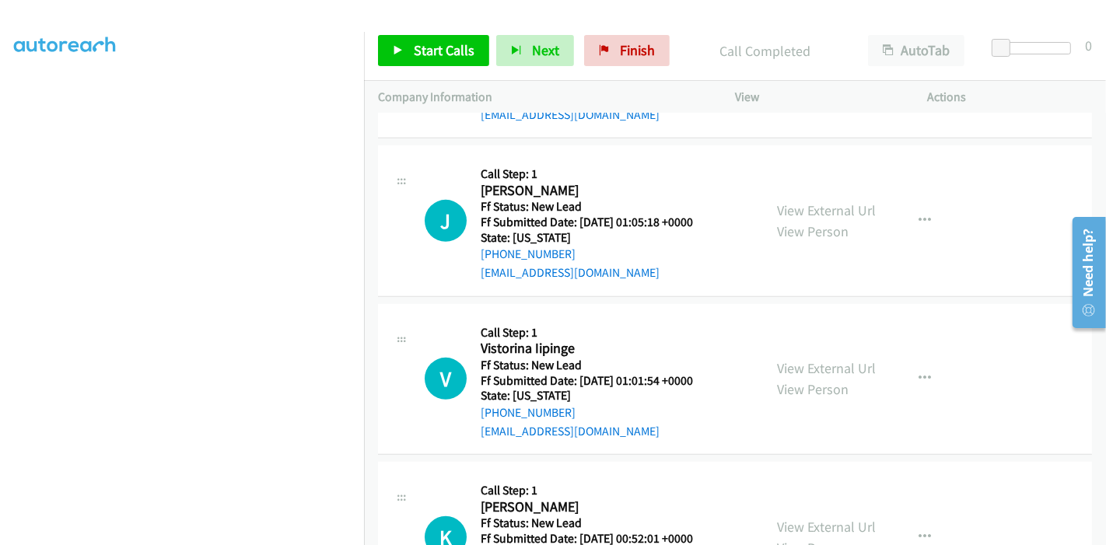
scroll to position [551, 0]
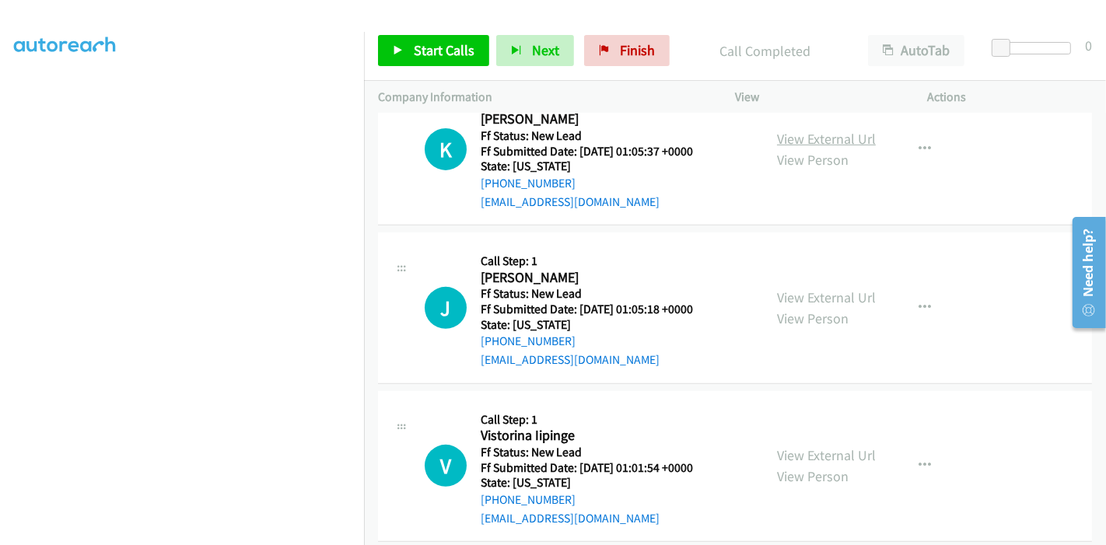
click at [821, 137] on link "View External Url" at bounding box center [826, 139] width 99 height 18
click at [778, 292] on link "View External Url" at bounding box center [826, 297] width 99 height 18
click at [792, 446] on link "View External Url" at bounding box center [826, 455] width 99 height 18
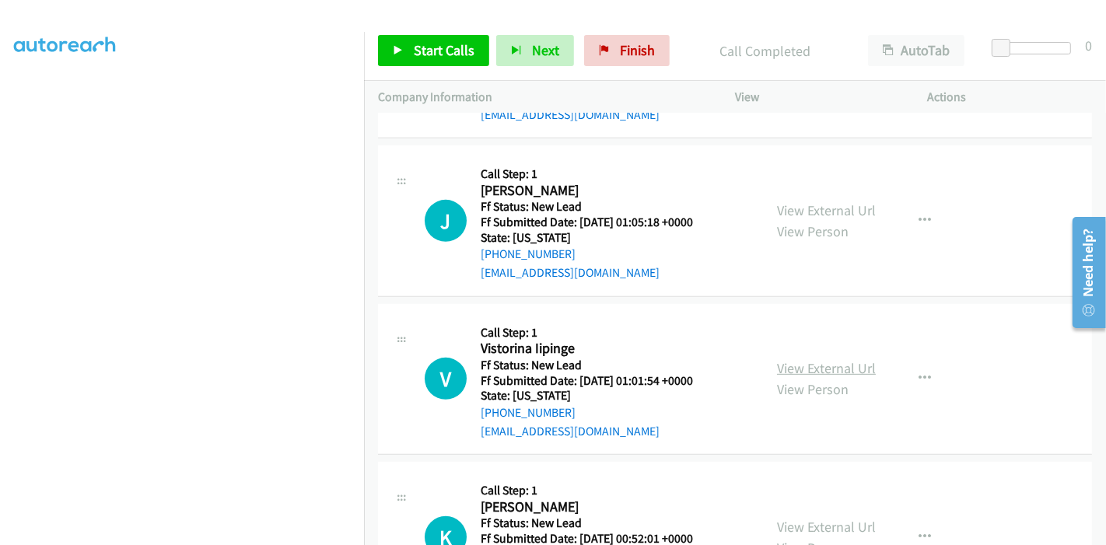
scroll to position [724, 0]
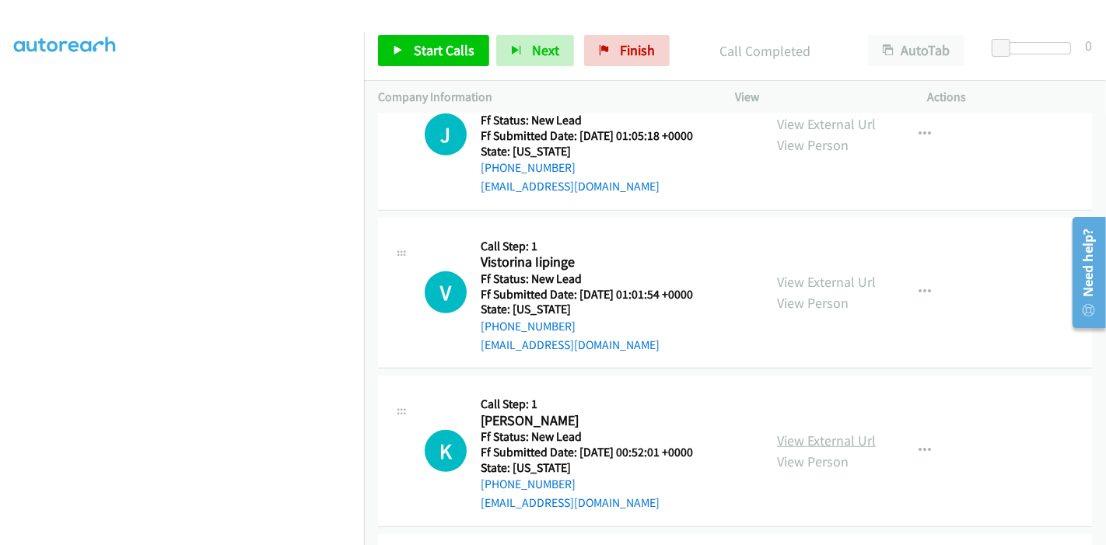
click at [791, 436] on link "View External Url" at bounding box center [826, 441] width 99 height 18
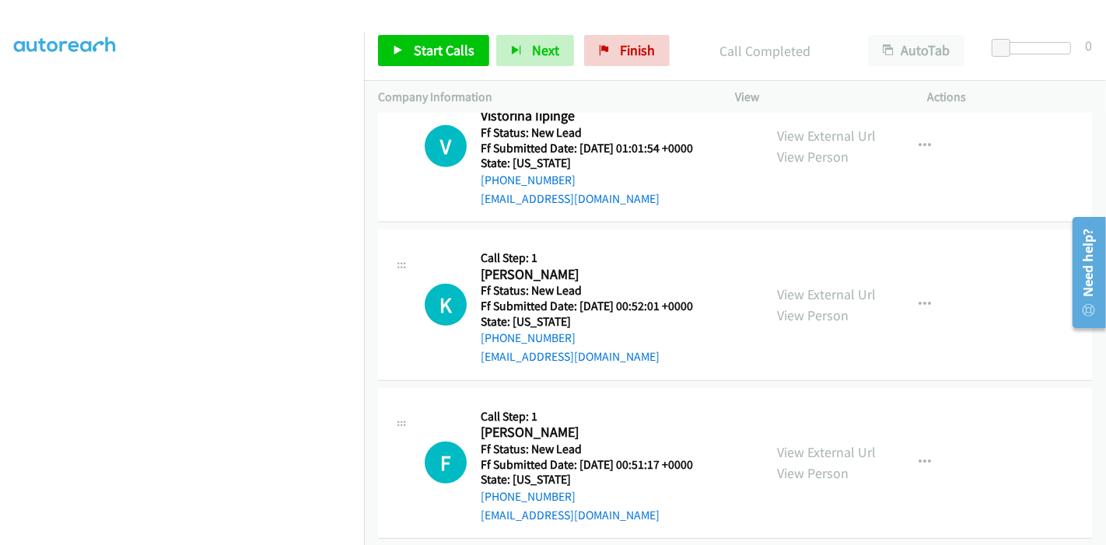
scroll to position [897, 0]
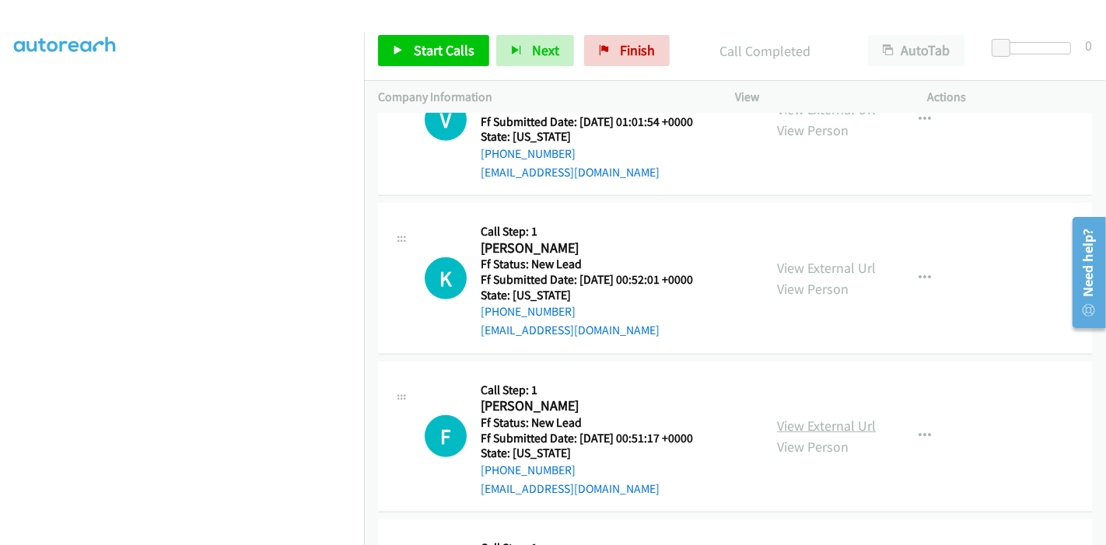
click at [799, 420] on link "View External Url" at bounding box center [826, 426] width 99 height 18
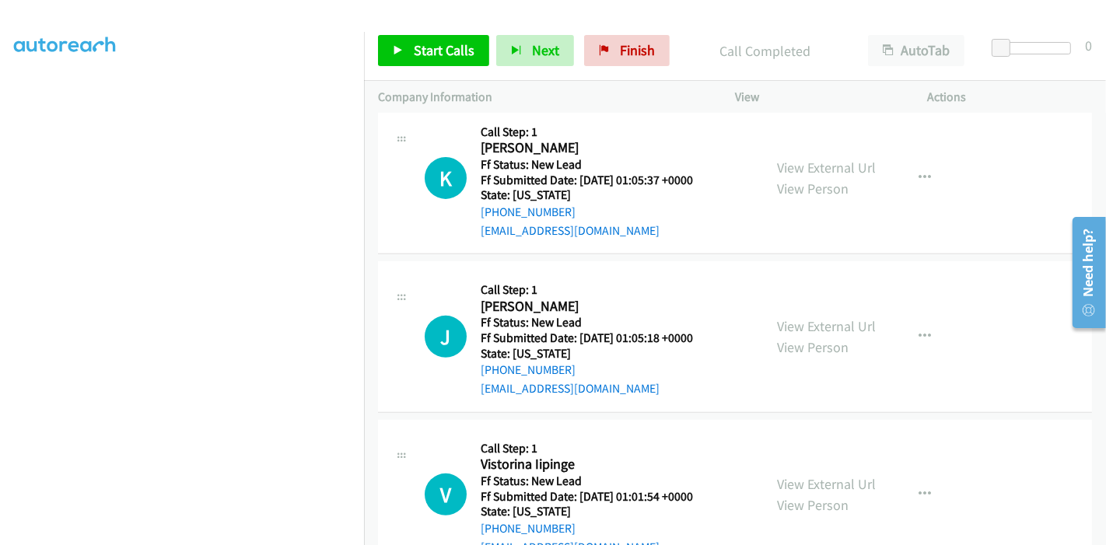
scroll to position [292, 0]
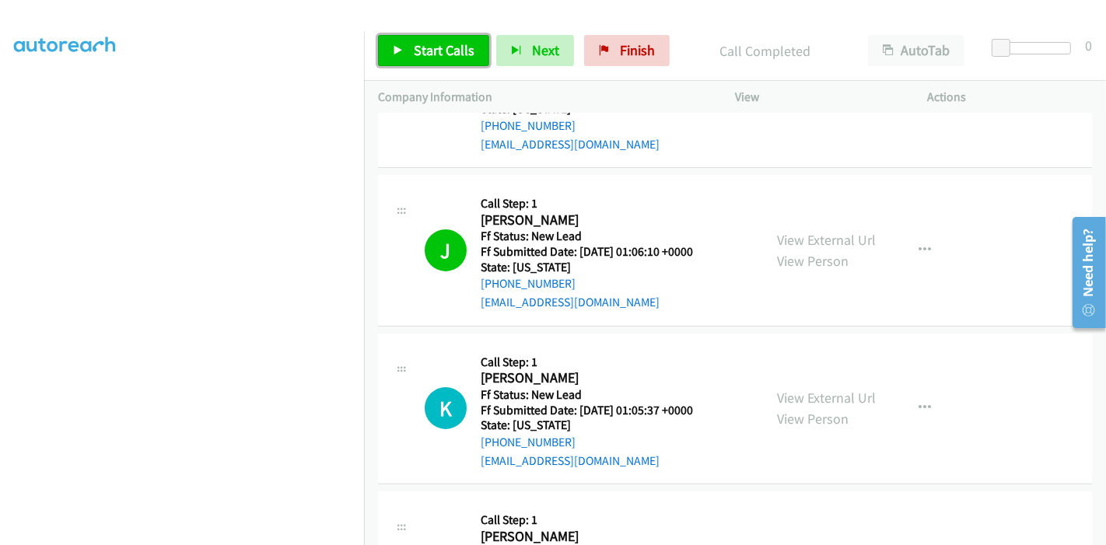
click at [424, 52] on span "Start Calls" at bounding box center [444, 50] width 61 height 18
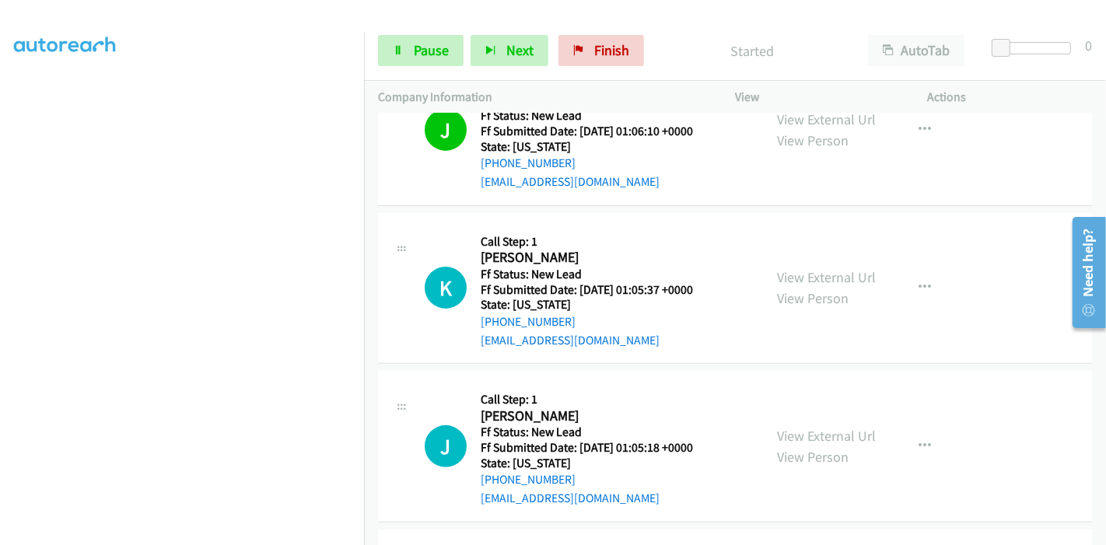
scroll to position [464, 0]
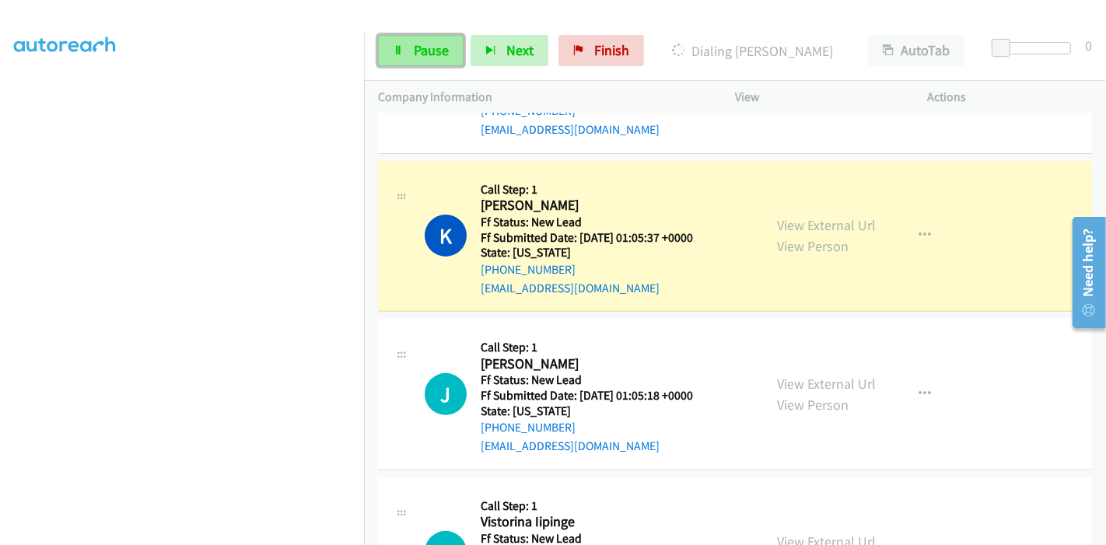
click at [424, 54] on span "Pause" at bounding box center [431, 50] width 35 height 18
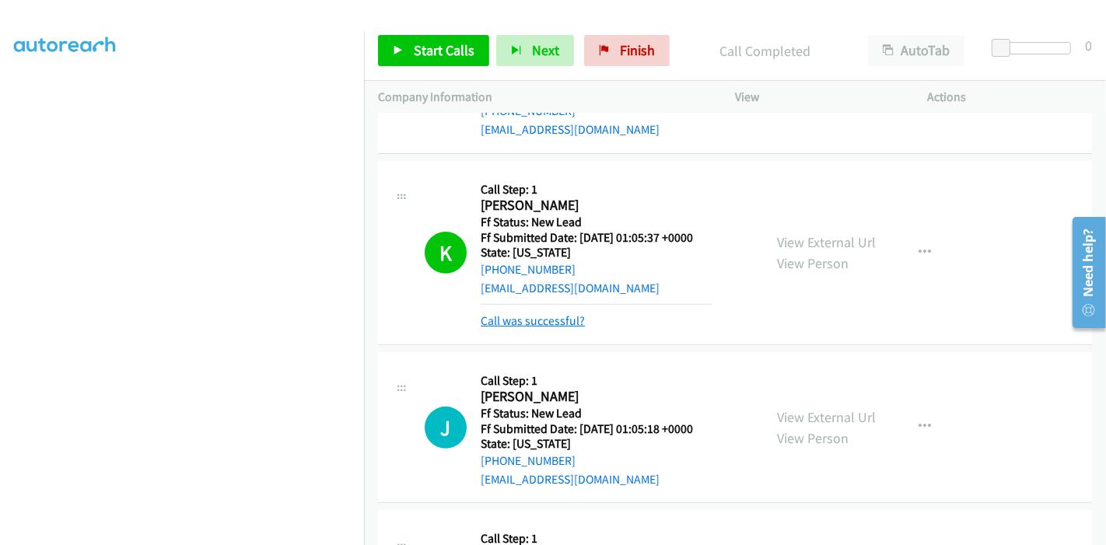
click at [519, 314] on link "Call was successful?" at bounding box center [533, 320] width 104 height 15
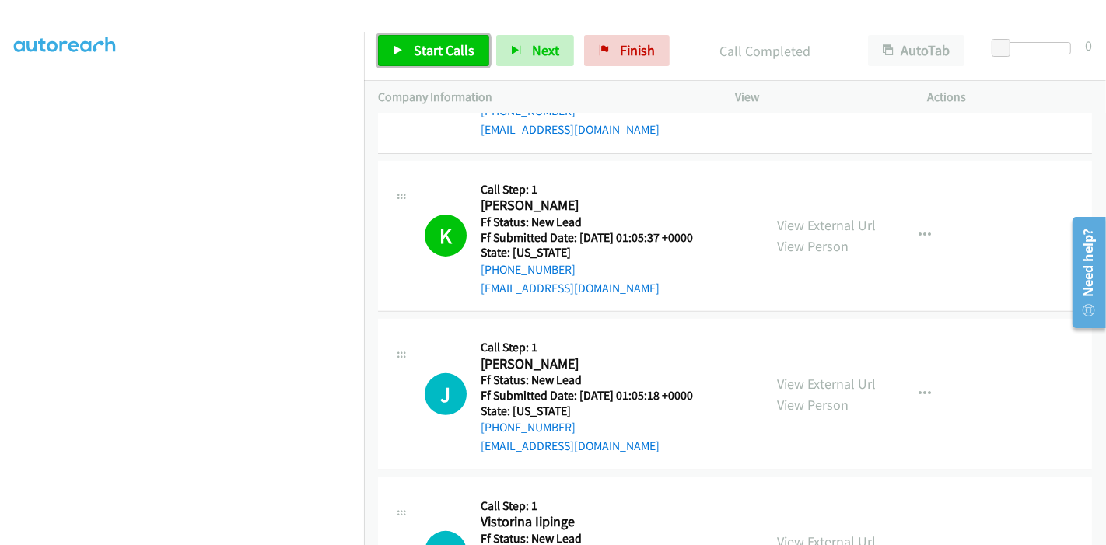
click at [435, 42] on span "Start Calls" at bounding box center [444, 50] width 61 height 18
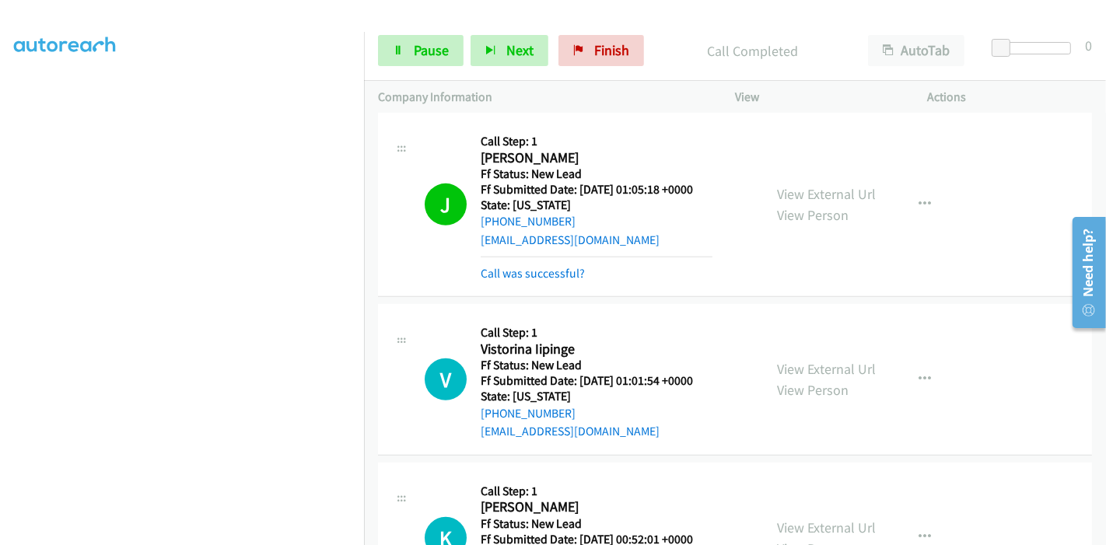
scroll to position [724, 0]
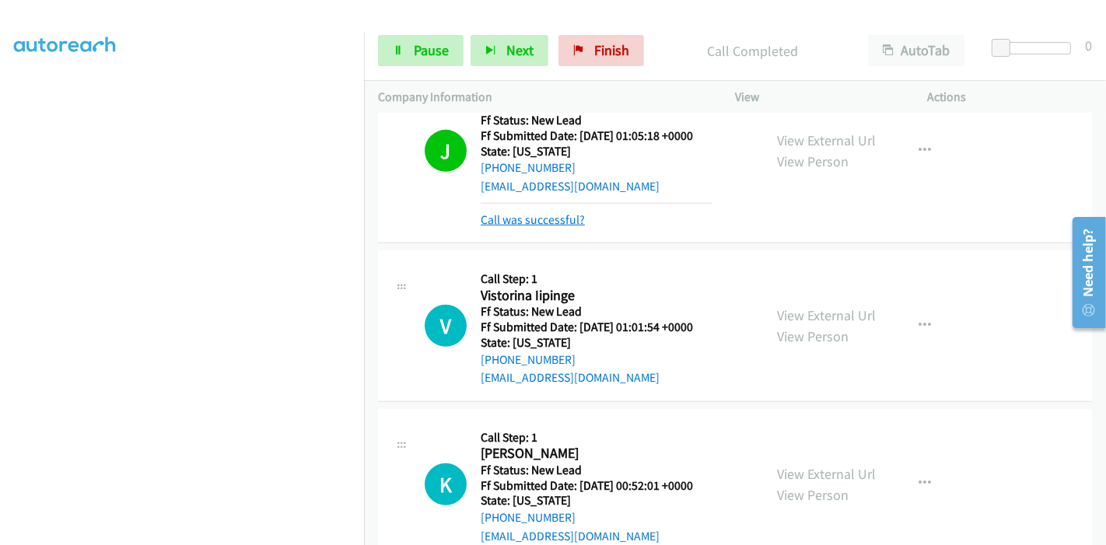
click at [551, 212] on link "Call was successful?" at bounding box center [533, 219] width 104 height 15
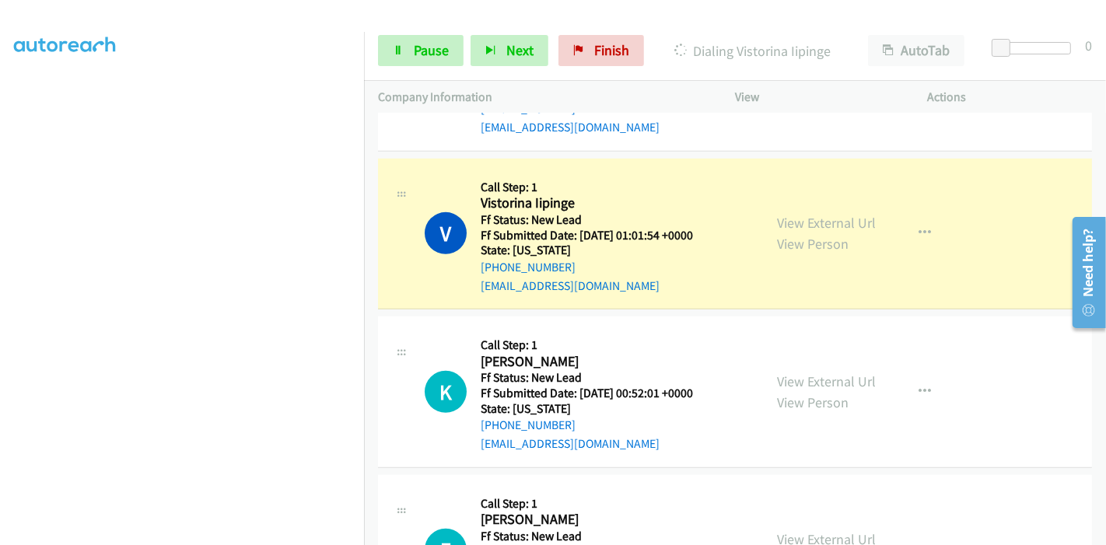
scroll to position [810, 0]
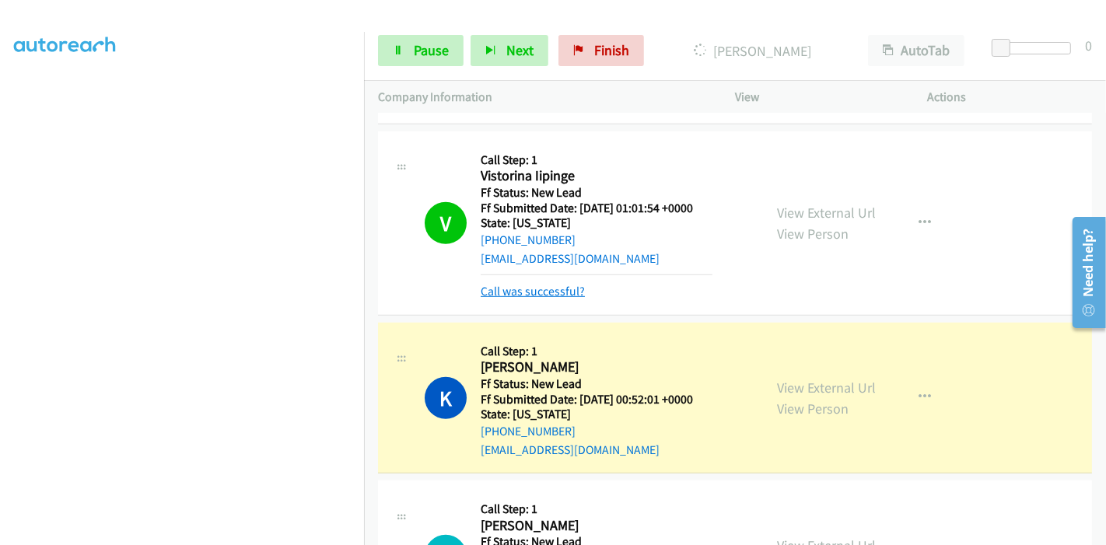
click at [540, 288] on link "Call was successful?" at bounding box center [533, 291] width 104 height 15
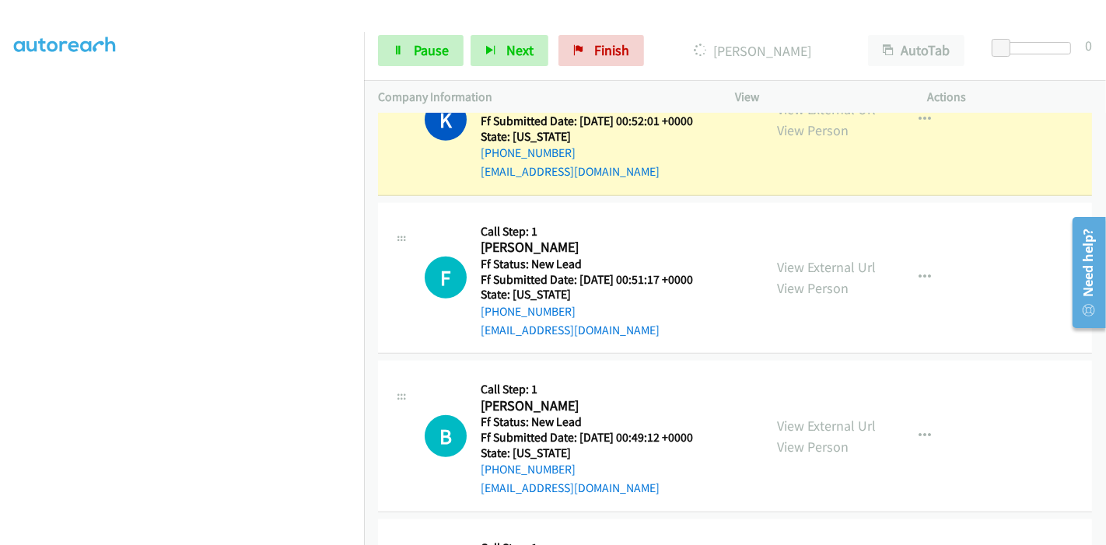
scroll to position [1069, 0]
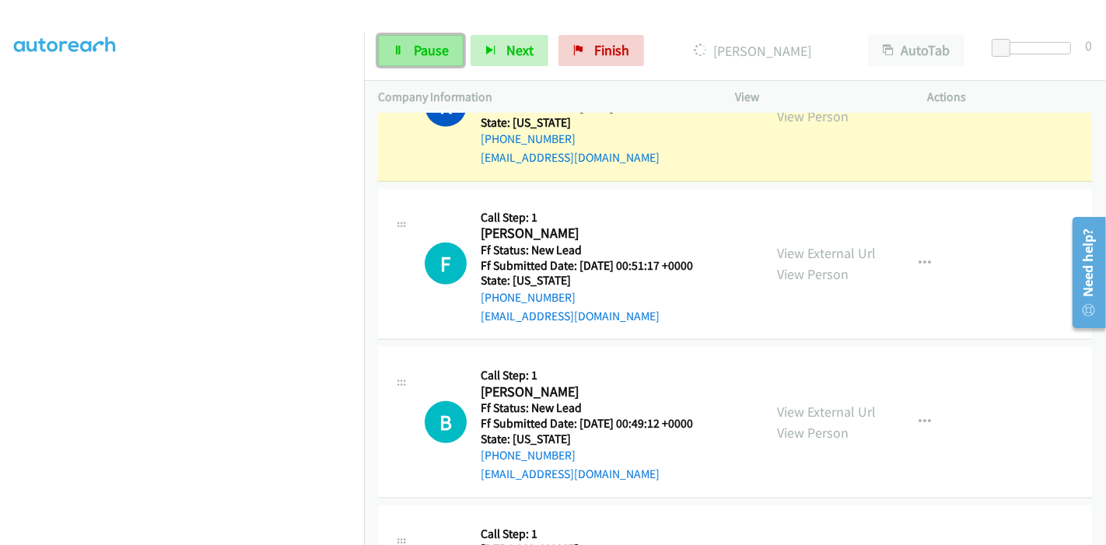
click at [398, 47] on icon at bounding box center [398, 51] width 11 height 11
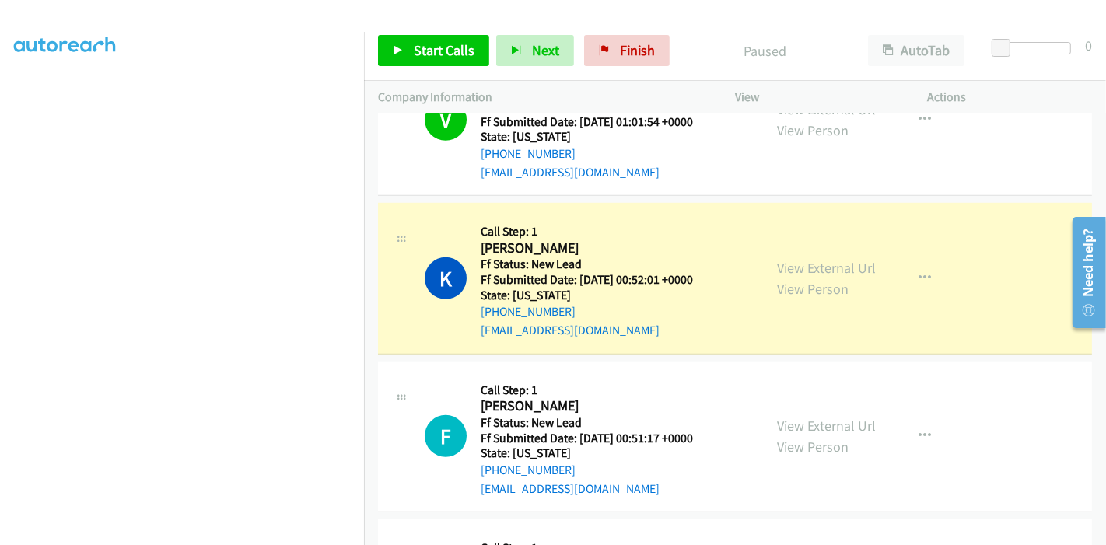
scroll to position [295, 0]
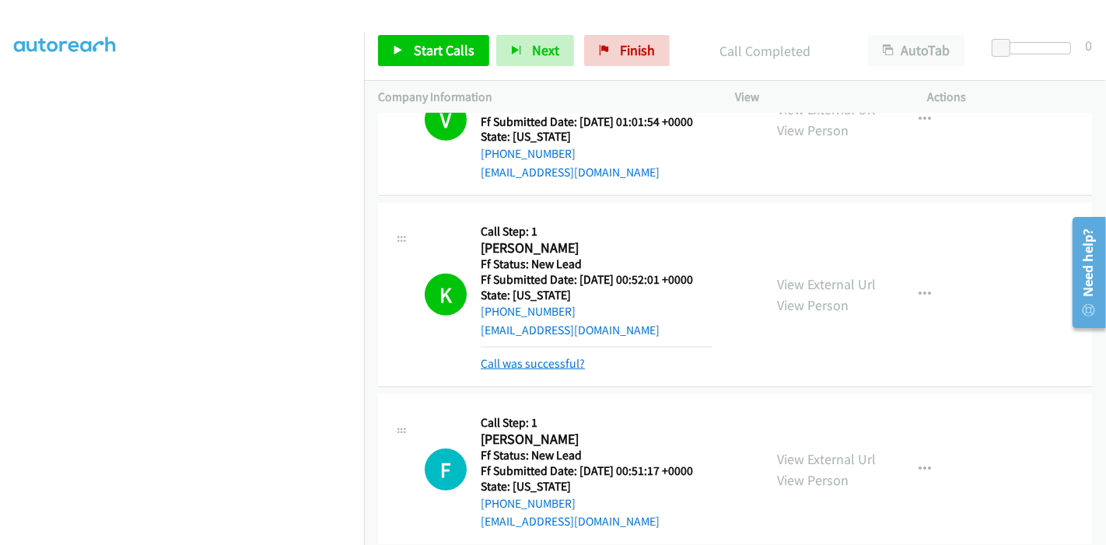
click at [554, 356] on link "Call was successful?" at bounding box center [533, 363] width 104 height 15
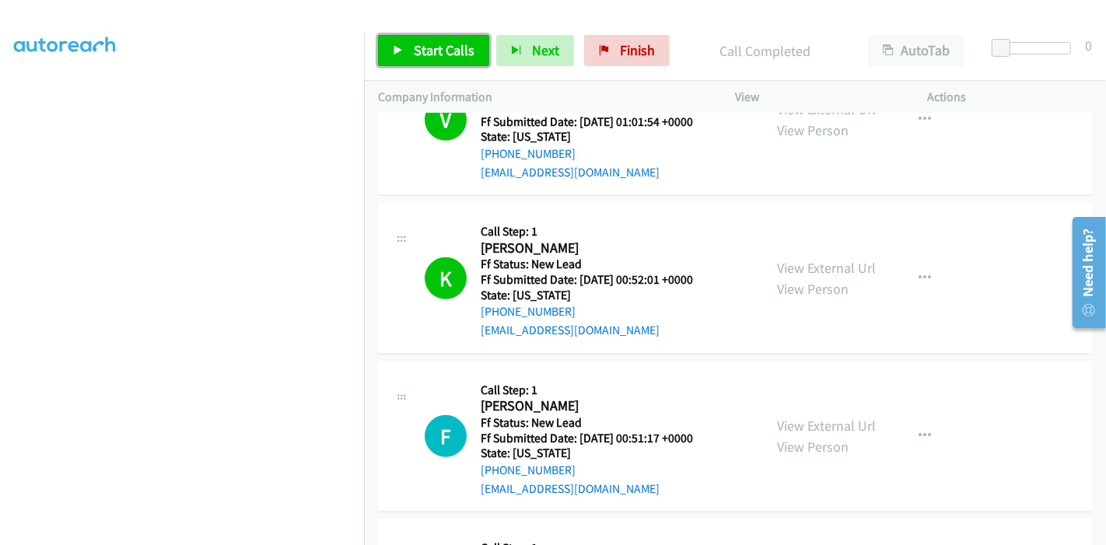
click at [435, 45] on span "Start Calls" at bounding box center [444, 50] width 61 height 18
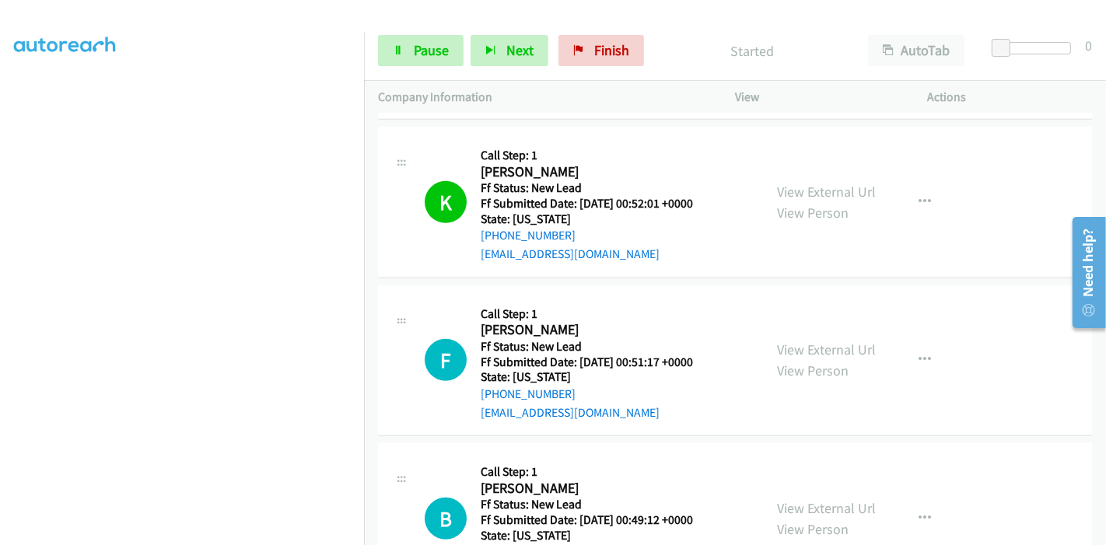
scroll to position [1069, 0]
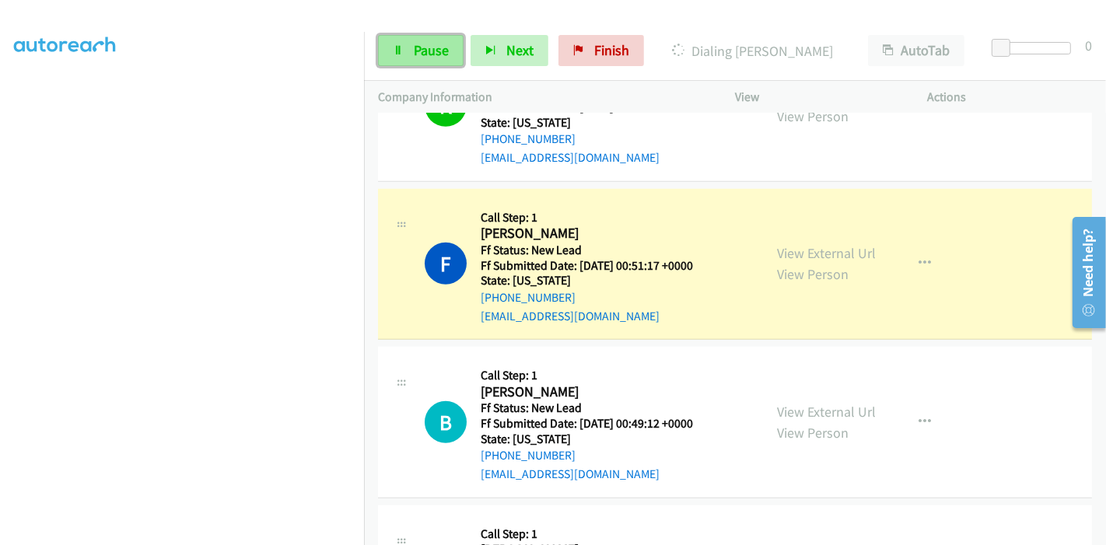
click at [414, 57] on span "Pause" at bounding box center [431, 50] width 35 height 18
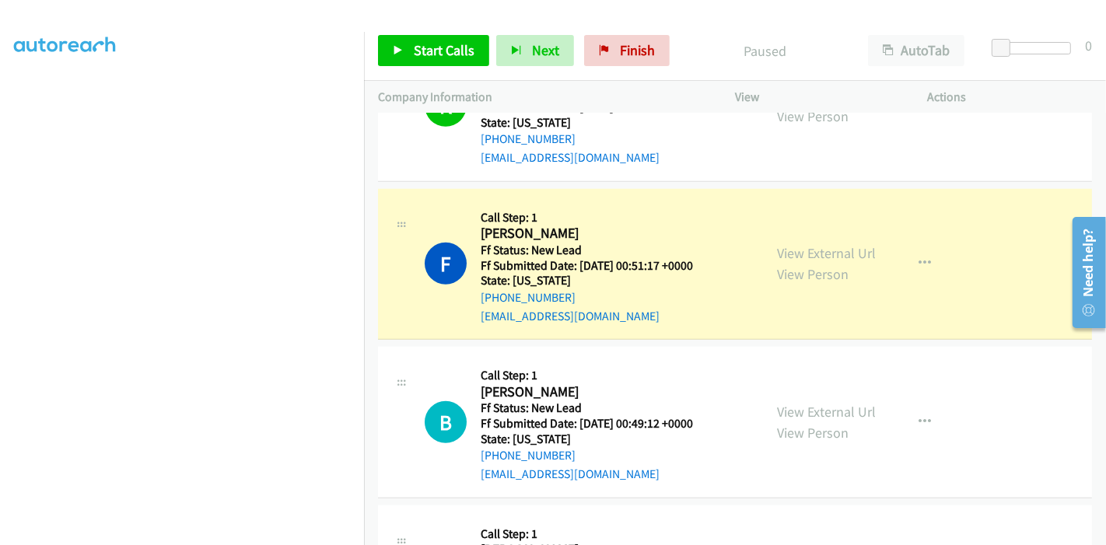
scroll to position [328, 0]
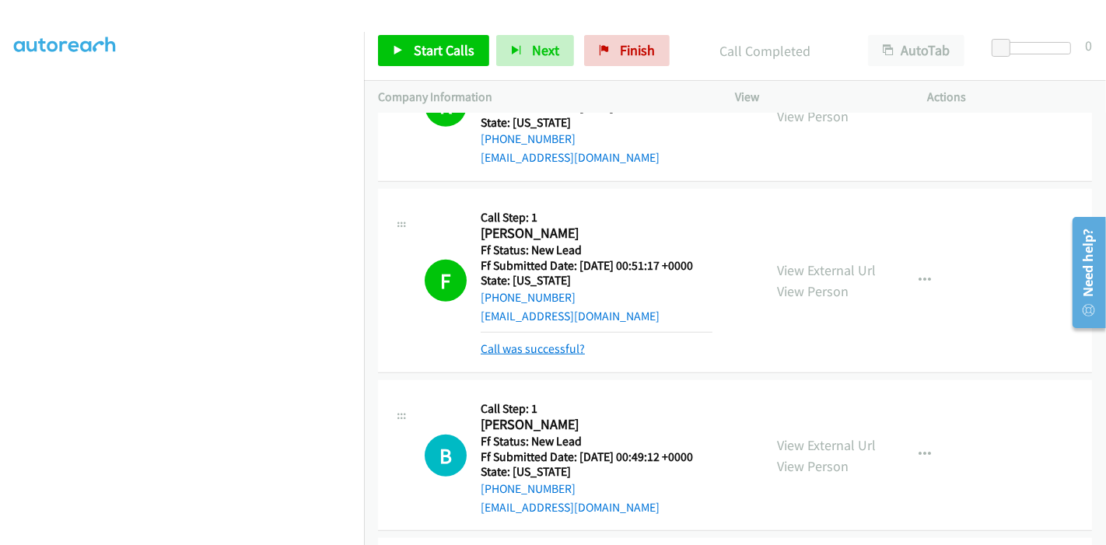
click at [540, 341] on link "Call was successful?" at bounding box center [533, 348] width 104 height 15
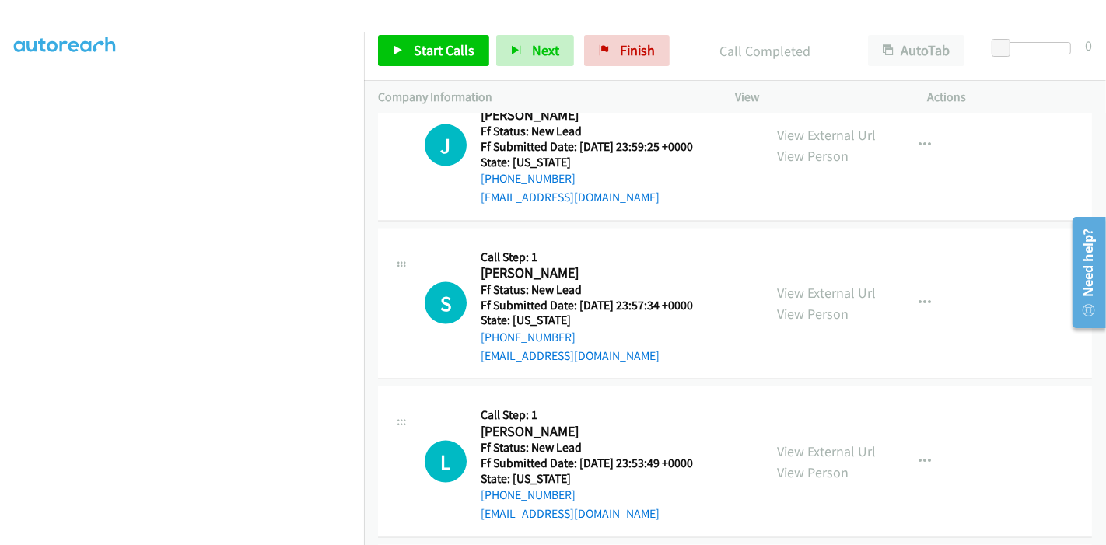
scroll to position [1789, 0]
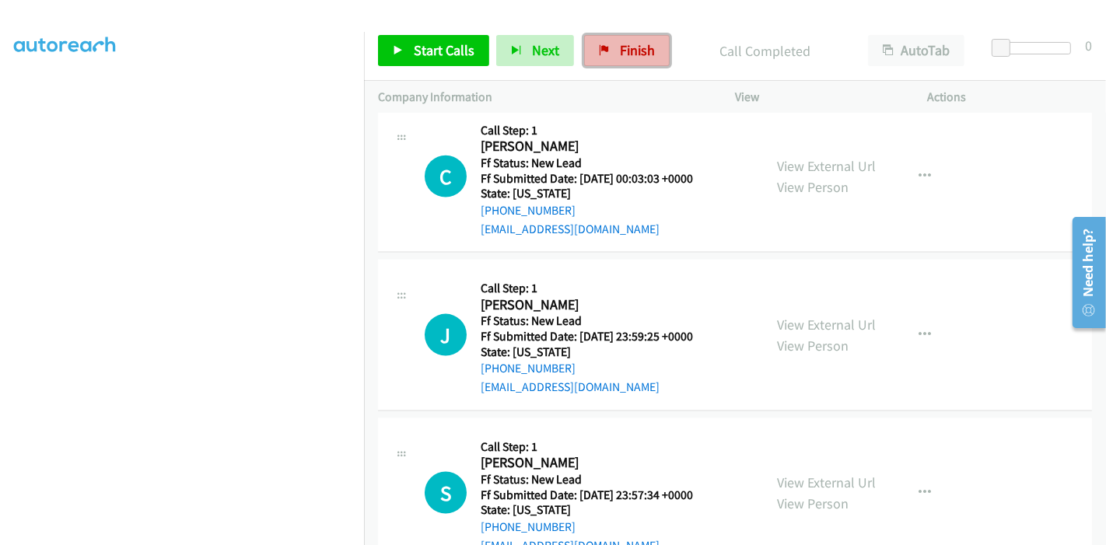
click at [629, 54] on span "Finish" at bounding box center [637, 50] width 35 height 18
click at [642, 63] on link "Finish" at bounding box center [627, 50] width 86 height 31
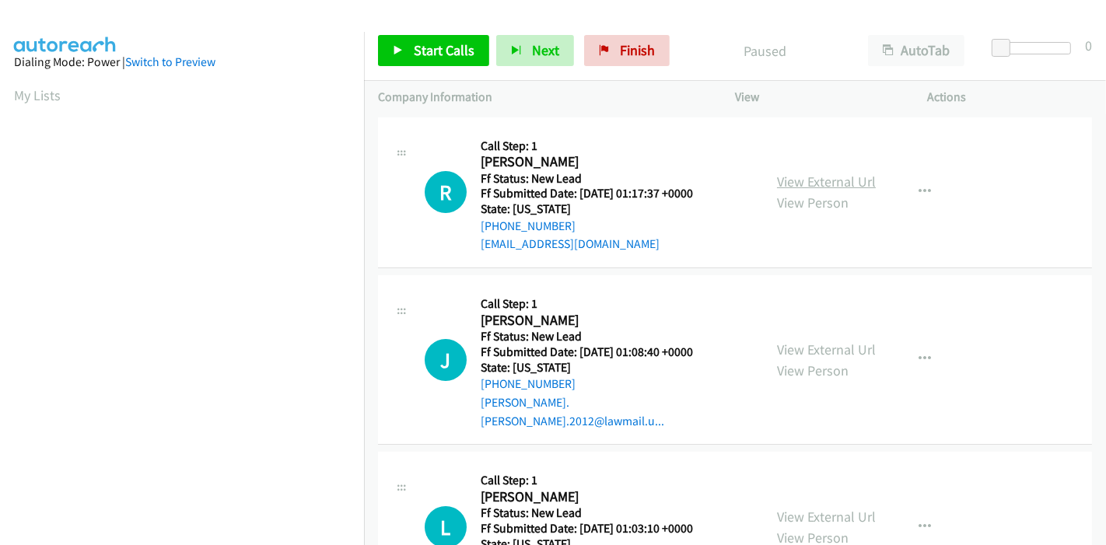
click at [780, 181] on link "View External Url" at bounding box center [826, 182] width 99 height 18
click at [815, 341] on link "View External Url" at bounding box center [826, 350] width 99 height 18
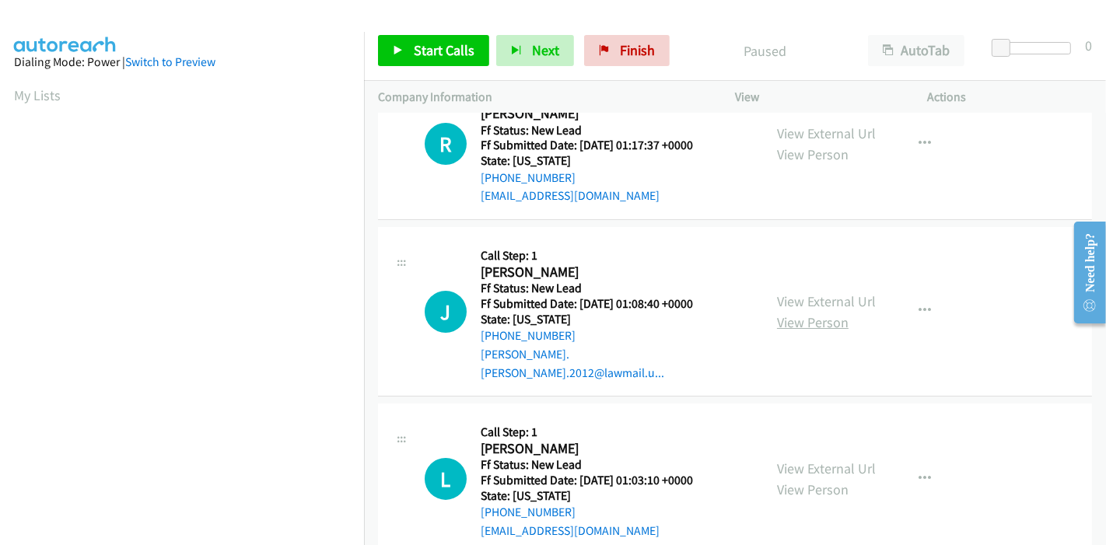
scroll to position [86, 0]
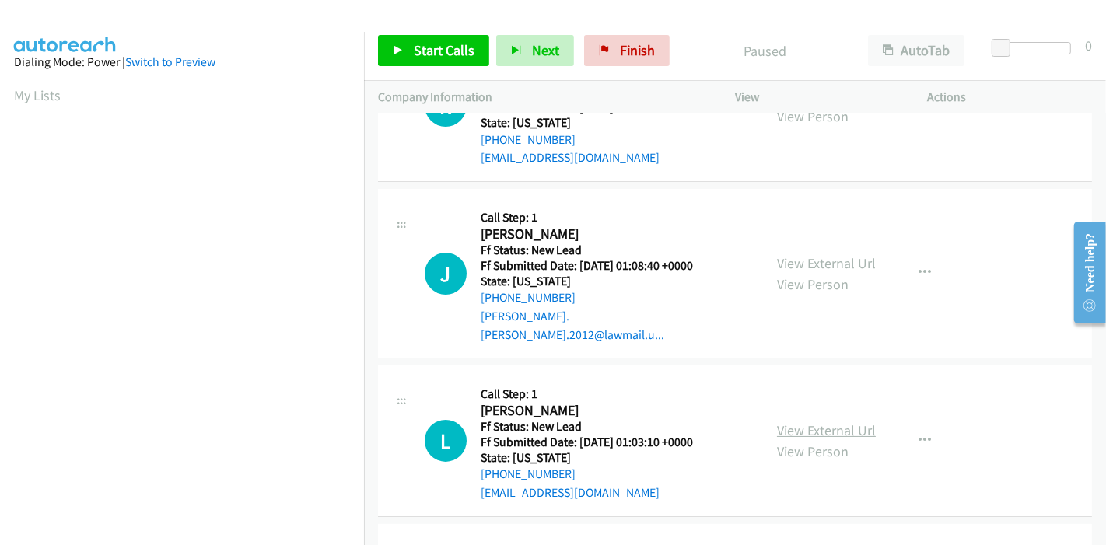
click at [794, 421] on link "View External Url" at bounding box center [826, 430] width 99 height 18
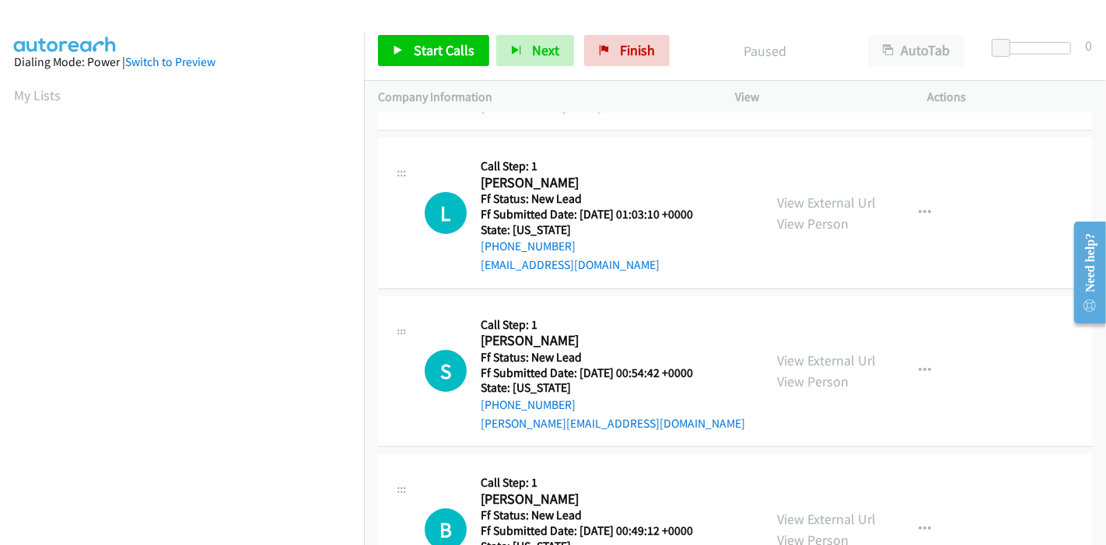
scroll to position [345, 0]
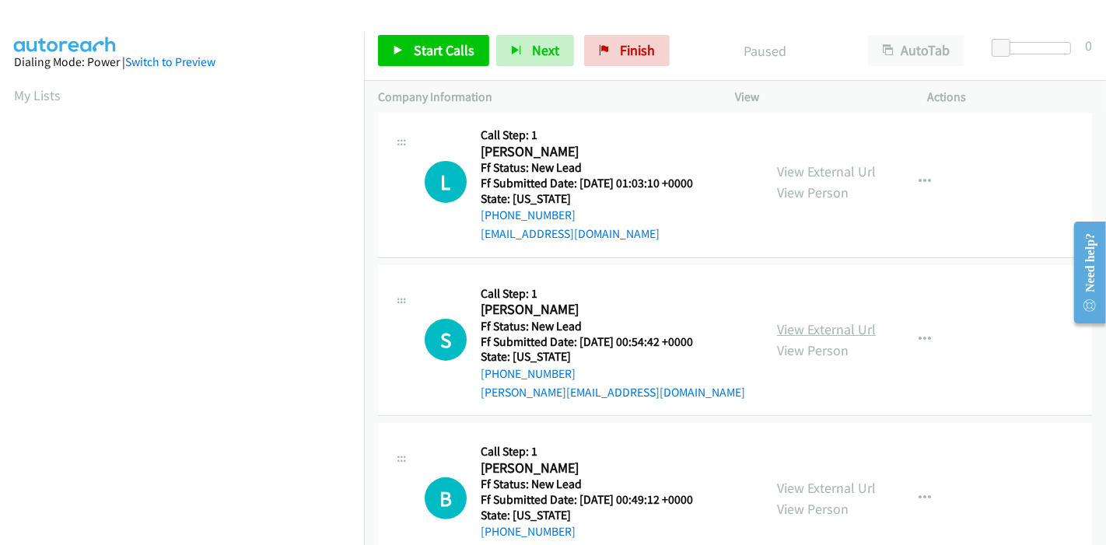
click at [777, 320] on link "View External Url" at bounding box center [826, 329] width 99 height 18
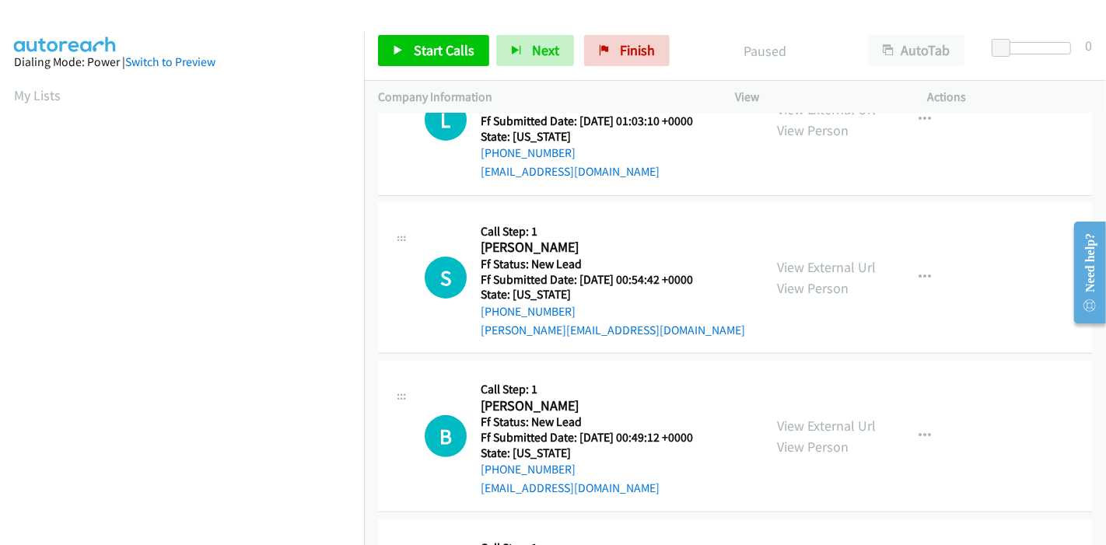
scroll to position [432, 0]
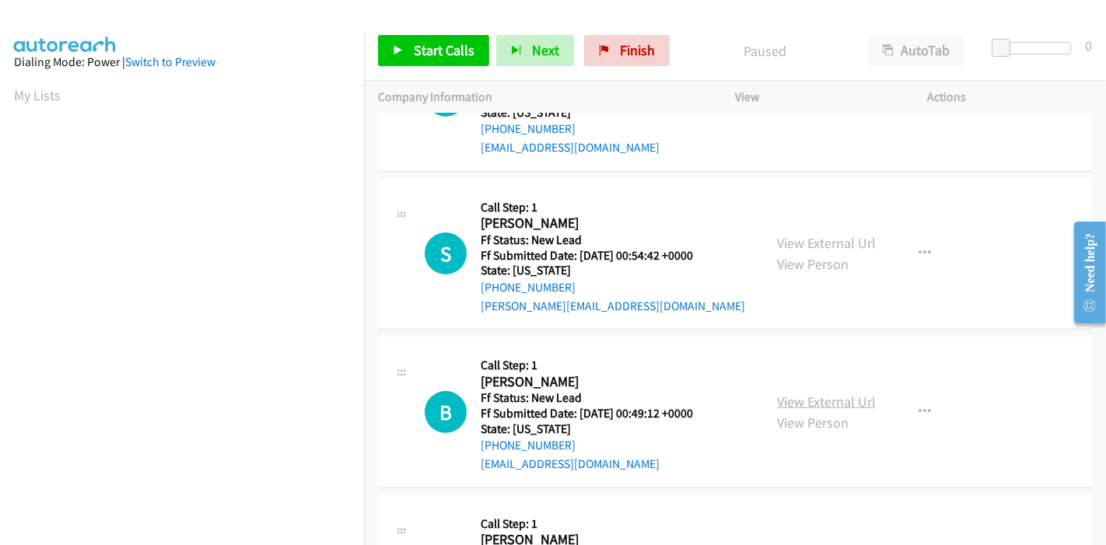
click at [802, 393] on link "View External Url" at bounding box center [826, 402] width 99 height 18
click at [411, 63] on link "Start Calls" at bounding box center [433, 50] width 111 height 31
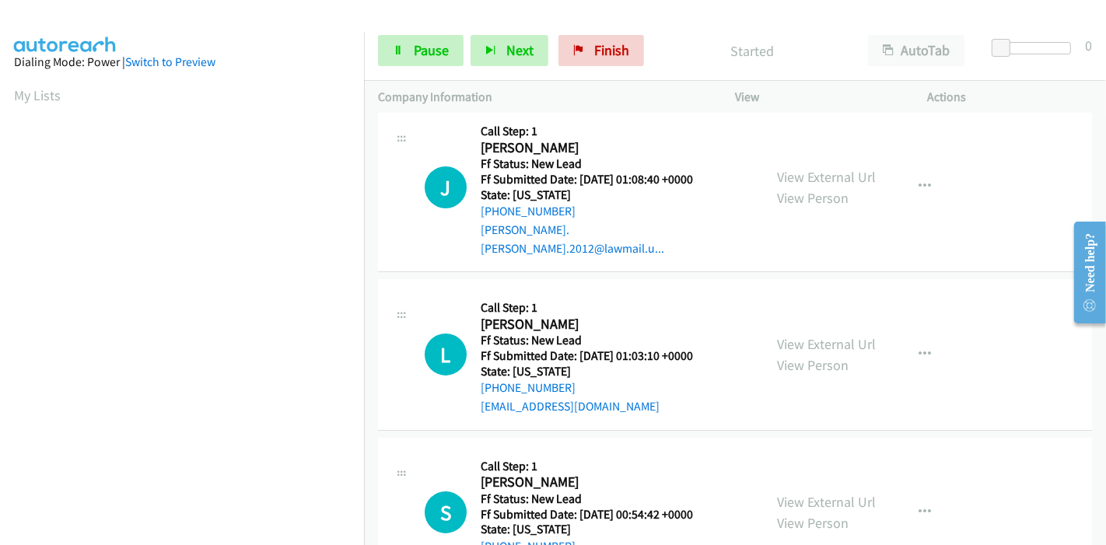
scroll to position [0, 0]
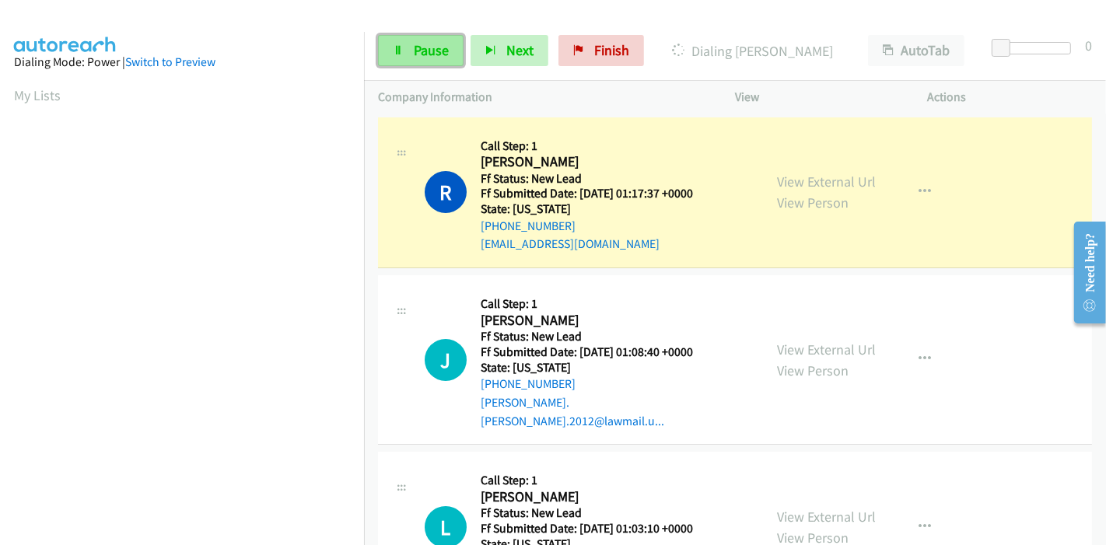
click at [417, 42] on span "Pause" at bounding box center [431, 50] width 35 height 18
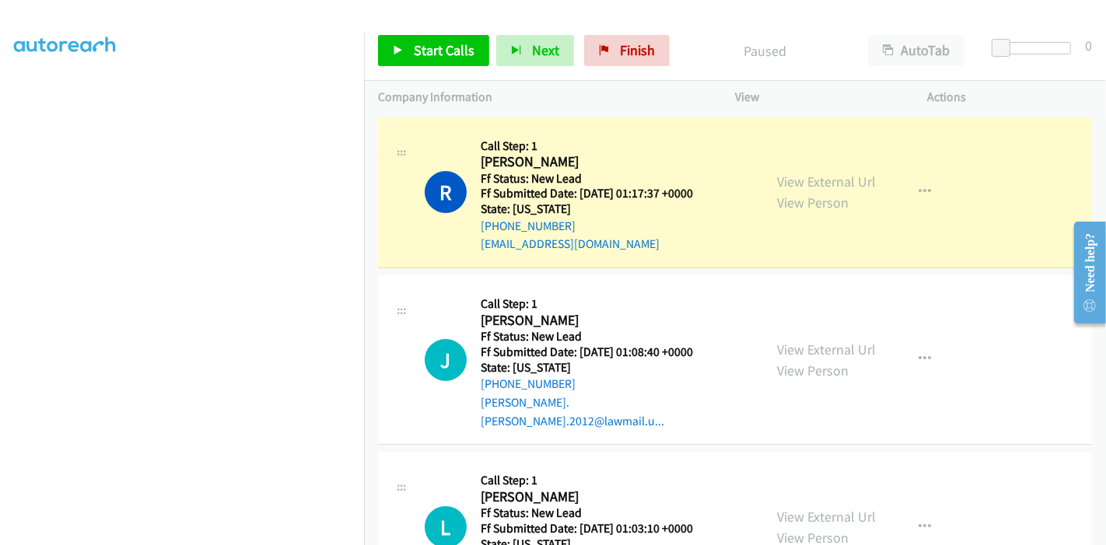
scroll to position [328, 0]
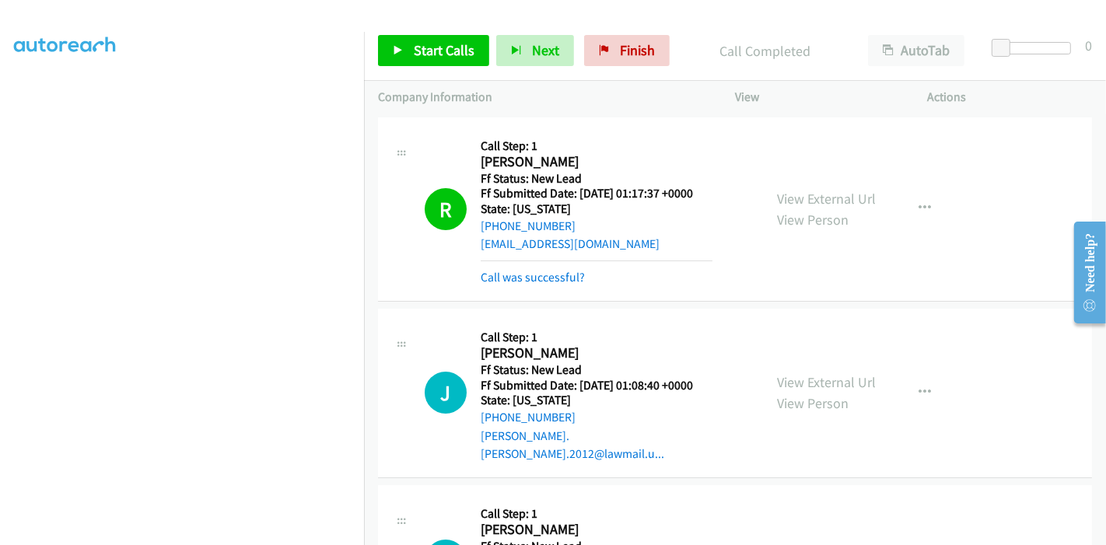
click at [545, 287] on div "R Callback Scheduled Call Step: 1 [PERSON_NAME] America/Phoenix Ff Status: New …" at bounding box center [735, 209] width 714 height 184
click at [542, 276] on link "Call was successful?" at bounding box center [533, 277] width 104 height 15
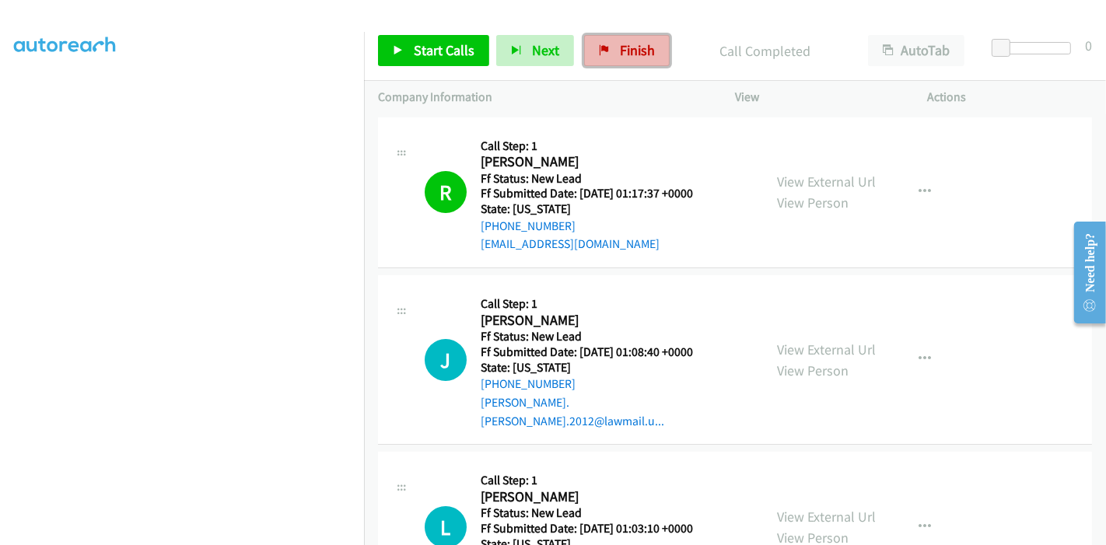
drag, startPoint x: 617, startPoint y: 56, endPoint x: 585, endPoint y: 63, distance: 32.6
click at [620, 56] on span "Finish" at bounding box center [637, 50] width 35 height 18
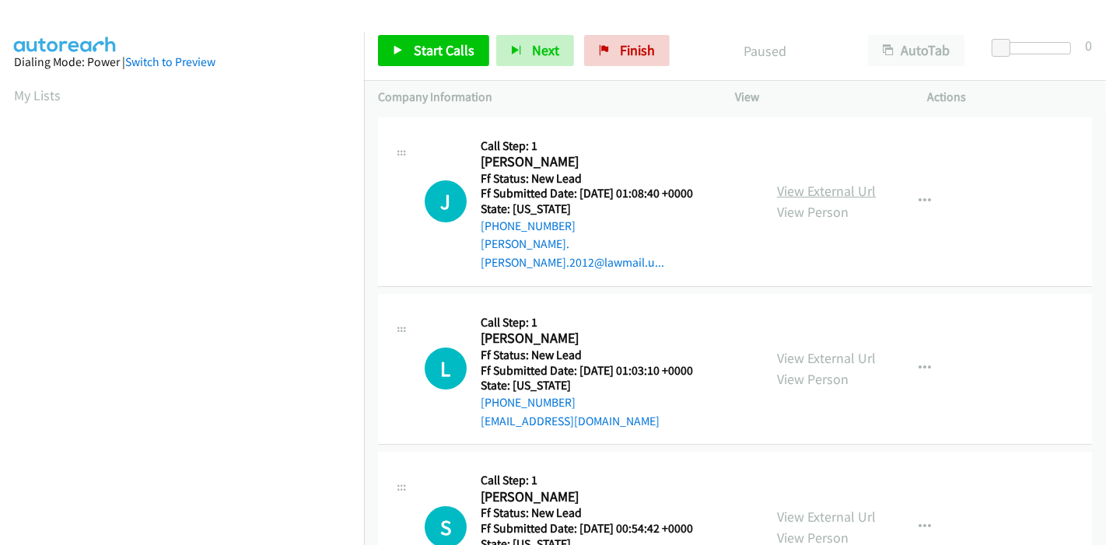
click at [812, 182] on link "View External Url" at bounding box center [826, 191] width 99 height 18
click at [809, 349] on link "View External Url" at bounding box center [826, 358] width 99 height 18
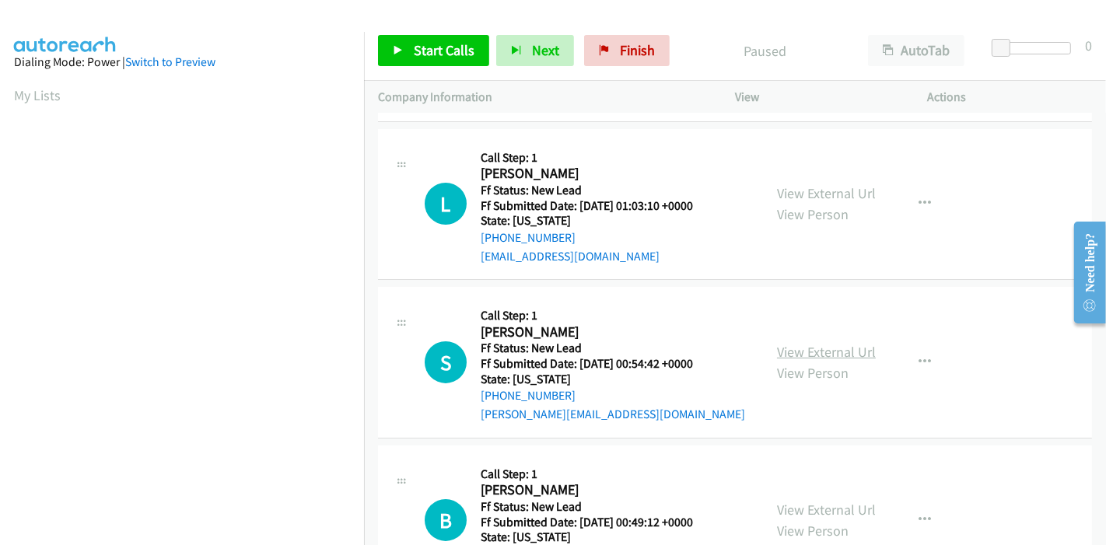
scroll to position [173, 0]
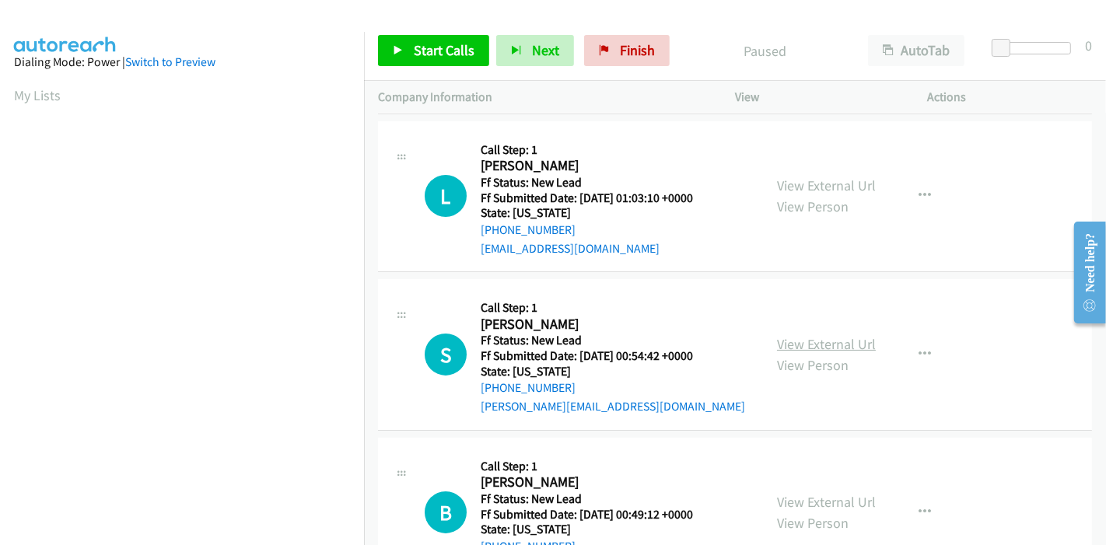
click at [830, 335] on link "View External Url" at bounding box center [826, 344] width 99 height 18
click at [800, 493] on link "View External Url" at bounding box center [826, 502] width 99 height 18
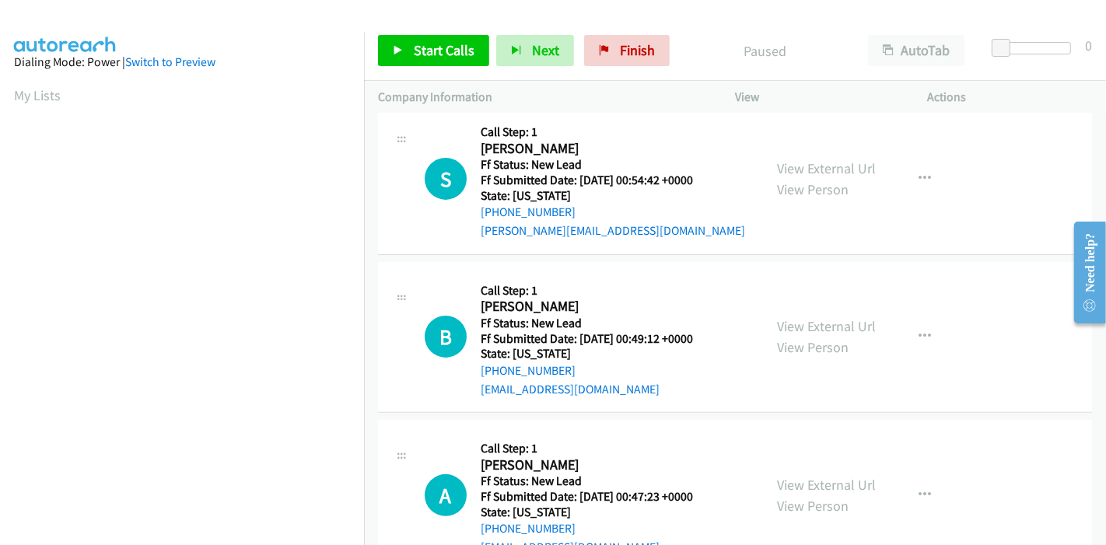
scroll to position [432, 0]
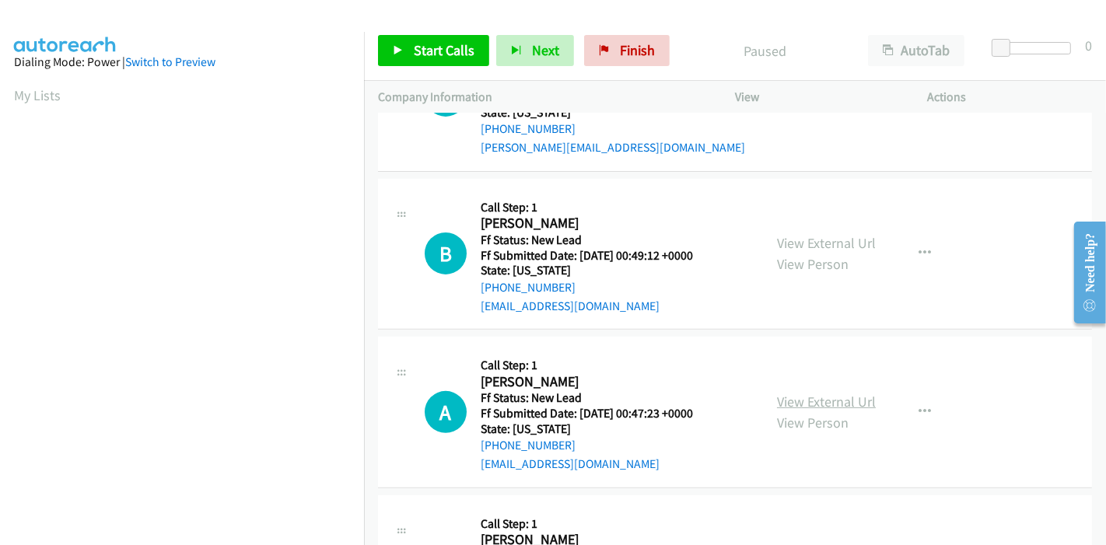
click at [777, 393] on link "View External Url" at bounding box center [826, 402] width 99 height 18
click at [439, 50] on span "Start Calls" at bounding box center [444, 50] width 61 height 18
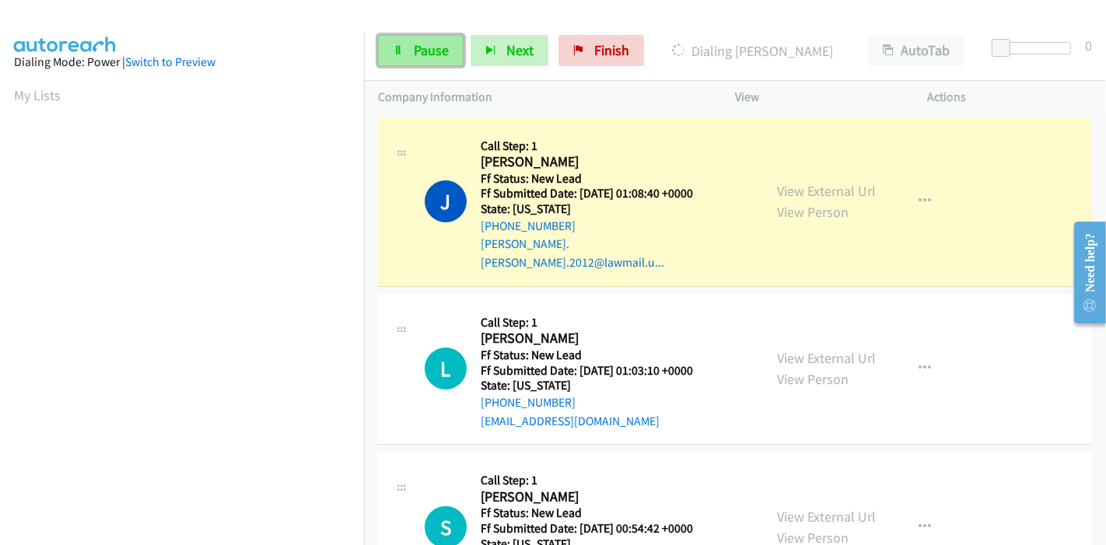
click at [422, 47] on span "Pause" at bounding box center [431, 50] width 35 height 18
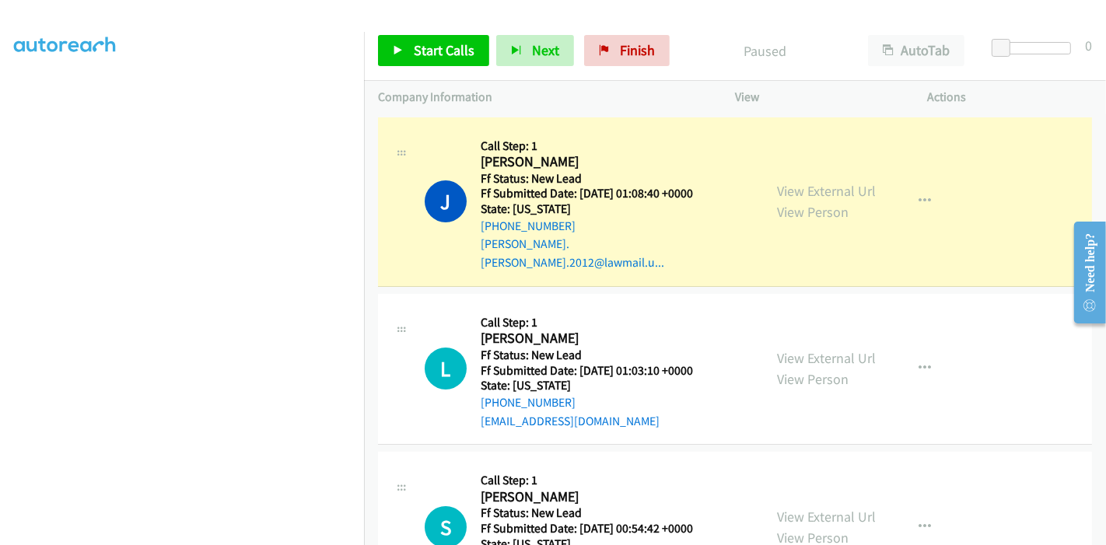
scroll to position [328, 0]
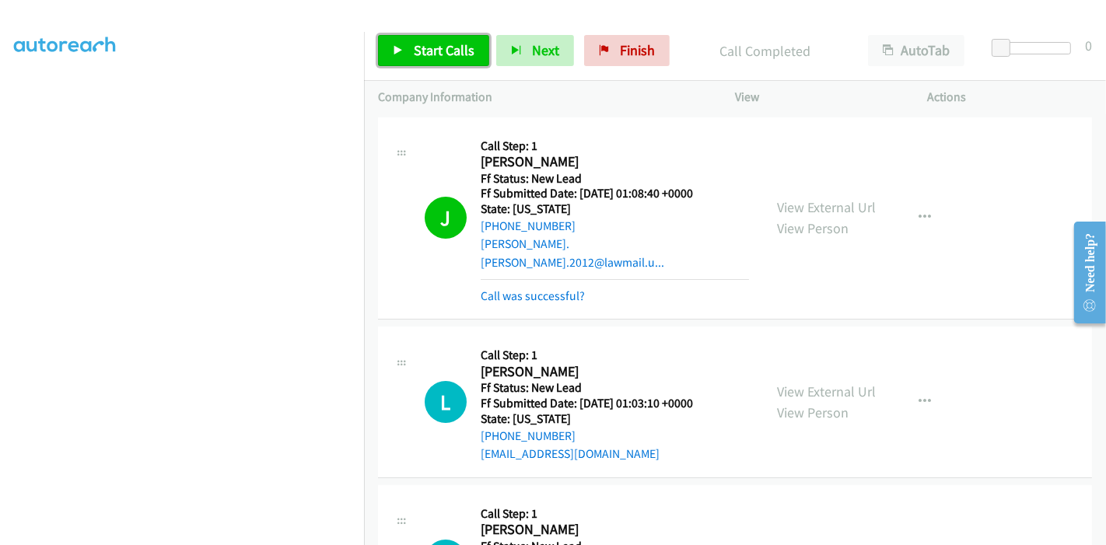
click at [407, 43] on link "Start Calls" at bounding box center [433, 50] width 111 height 31
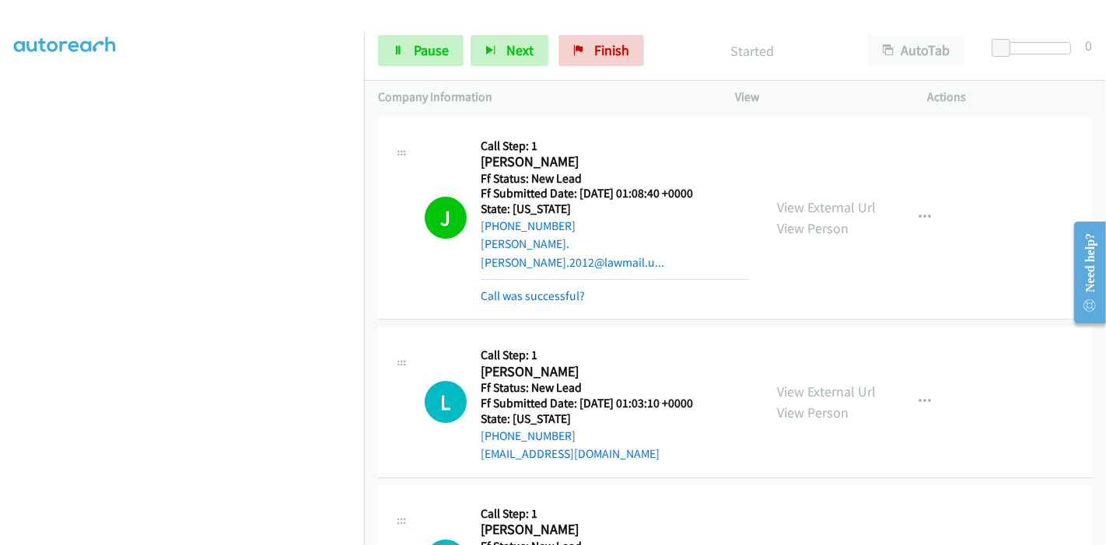
click at [502, 287] on div "Call was successful?" at bounding box center [615, 296] width 268 height 19
click at [507, 288] on link "Call was successful?" at bounding box center [533, 295] width 104 height 15
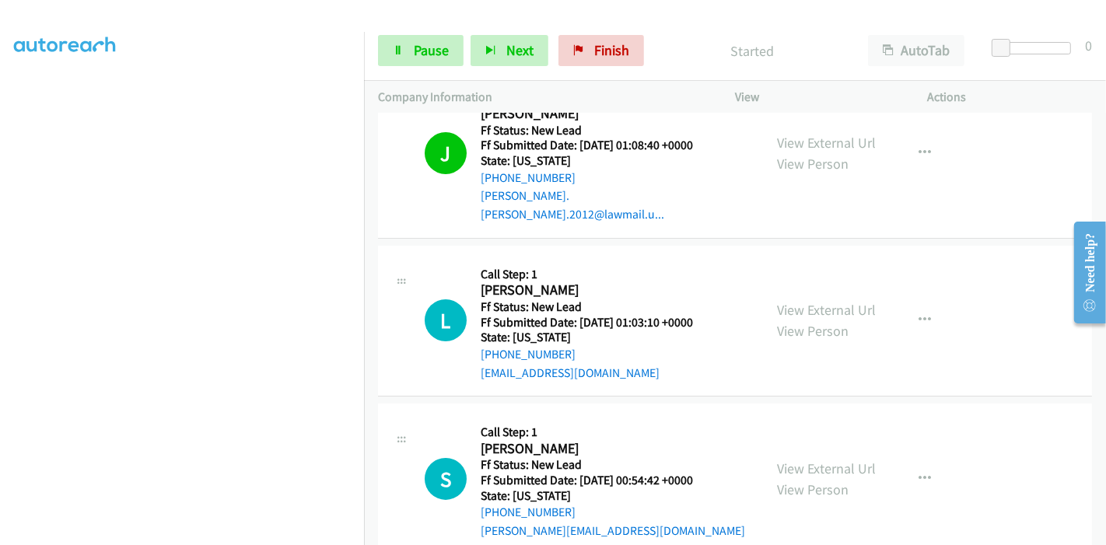
scroll to position [86, 0]
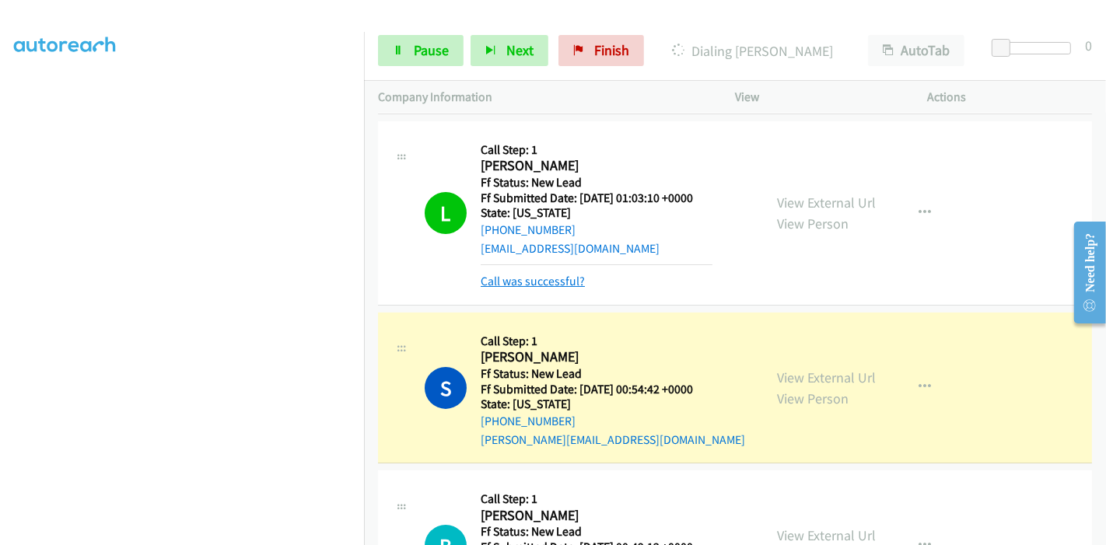
click at [539, 274] on link "Call was successful?" at bounding box center [533, 281] width 104 height 15
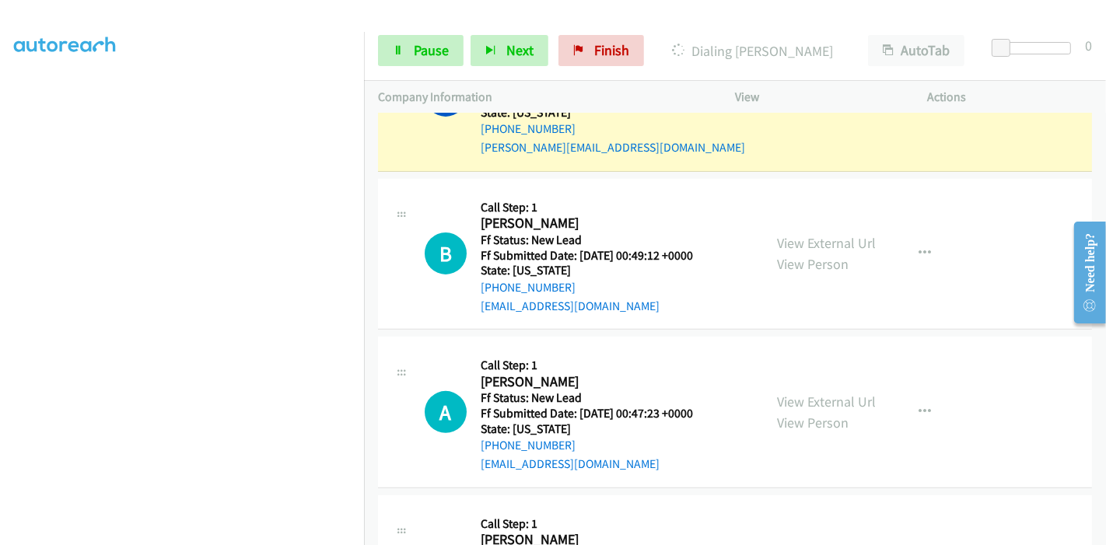
scroll to position [259, 0]
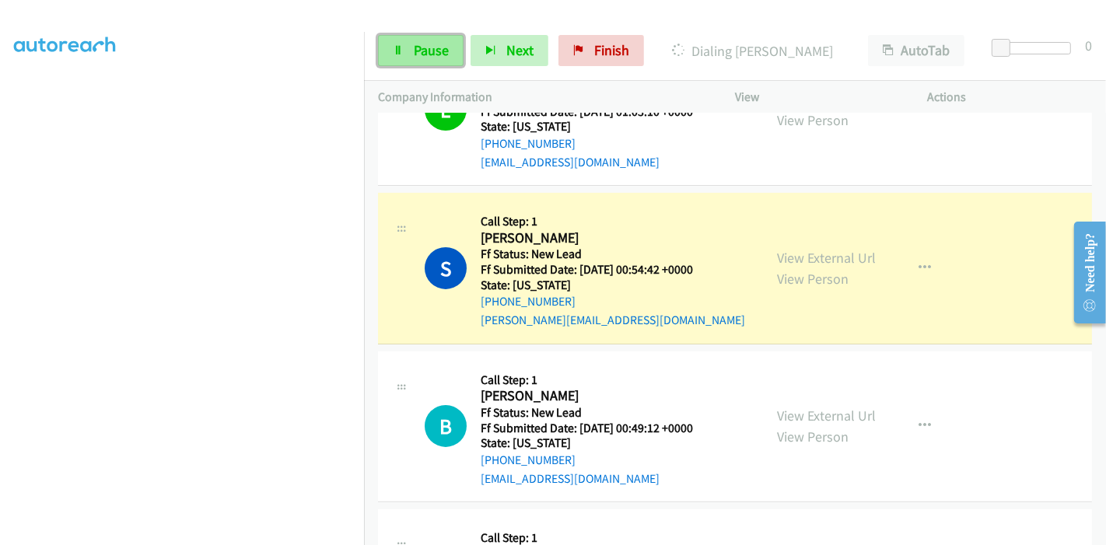
click at [446, 47] on span "Pause" at bounding box center [431, 50] width 35 height 18
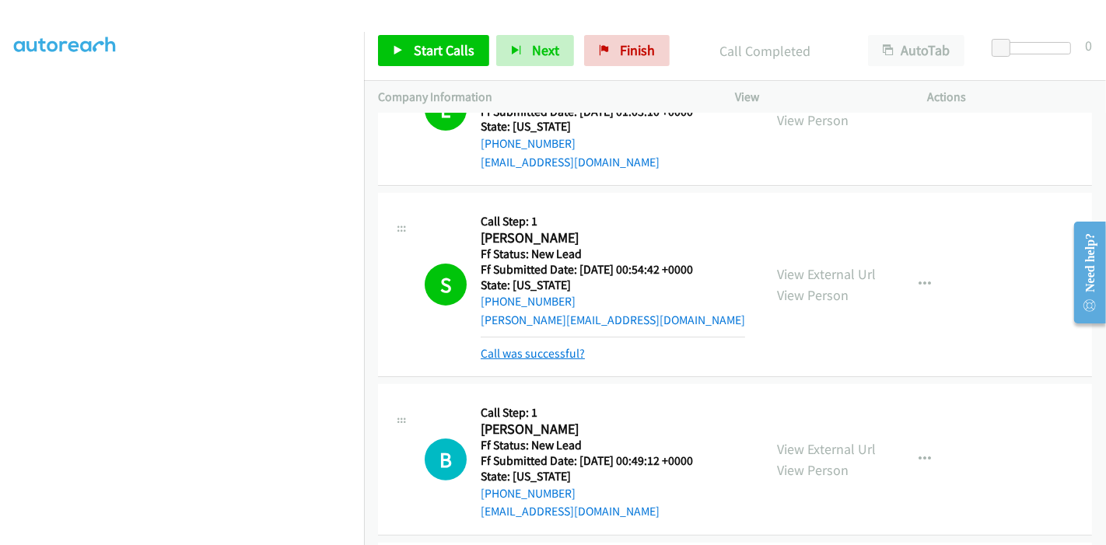
click at [561, 346] on link "Call was successful?" at bounding box center [533, 353] width 104 height 15
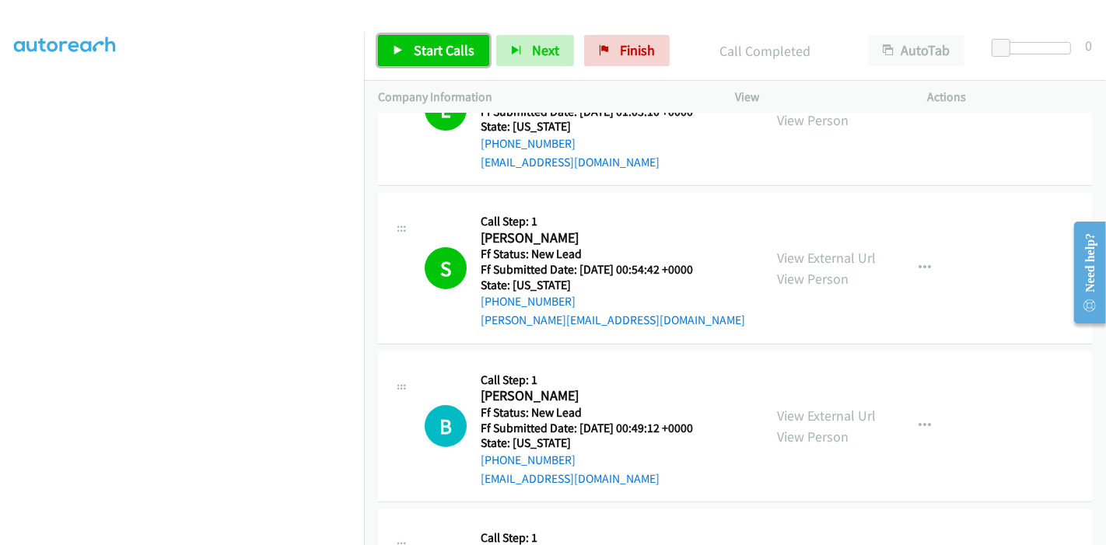
click at [423, 44] on span "Start Calls" at bounding box center [444, 50] width 61 height 18
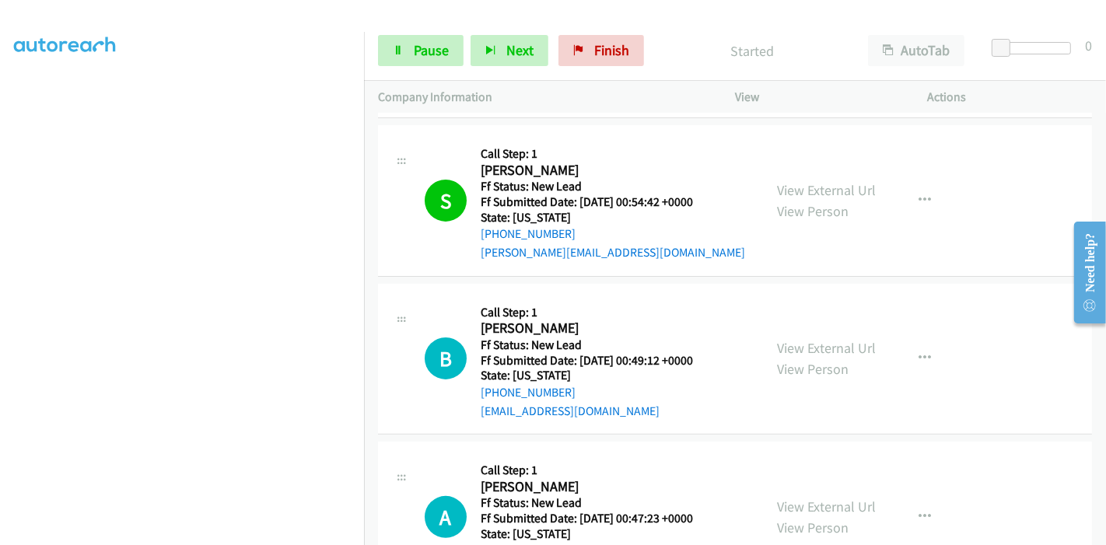
scroll to position [518, 0]
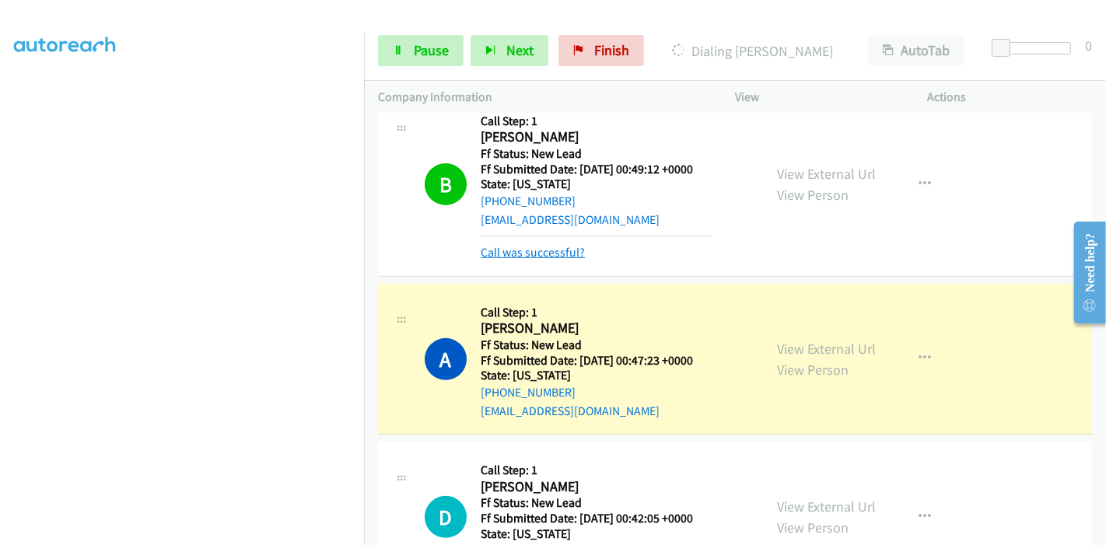
click at [512, 245] on link "Call was successful?" at bounding box center [533, 252] width 104 height 15
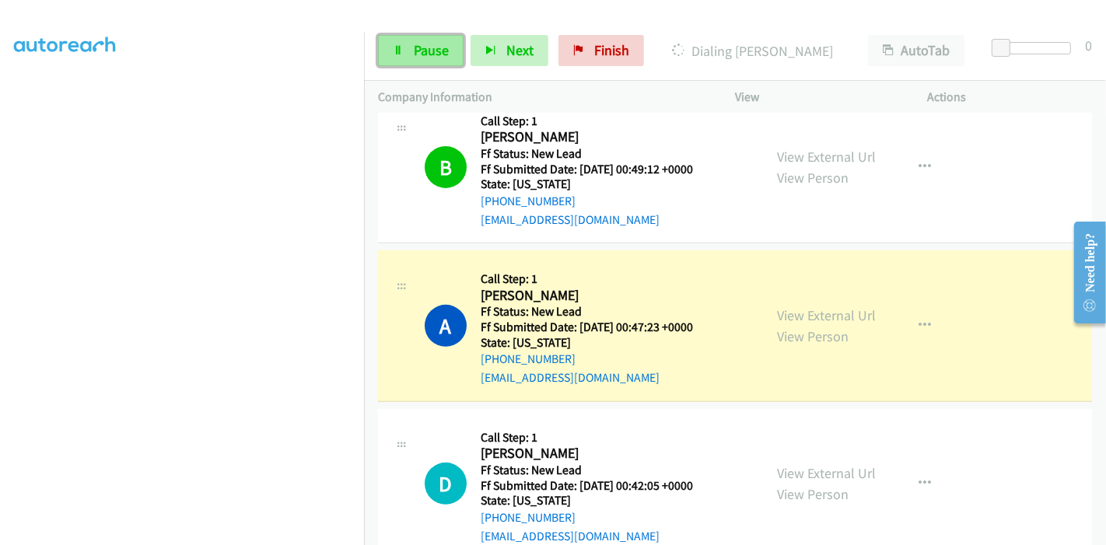
click at [443, 51] on span "Pause" at bounding box center [431, 50] width 35 height 18
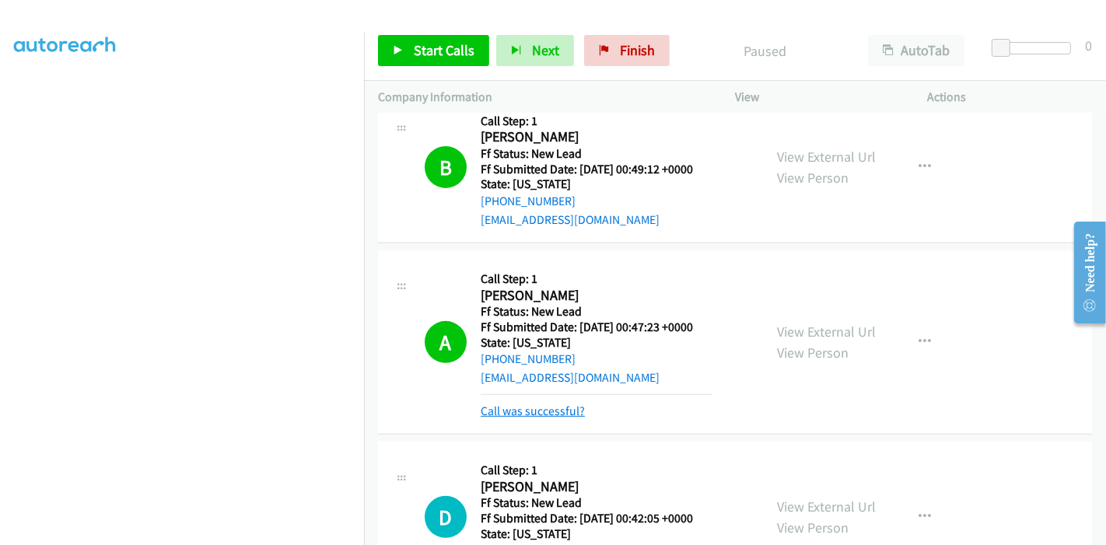
click at [546, 404] on link "Call was successful?" at bounding box center [533, 411] width 104 height 15
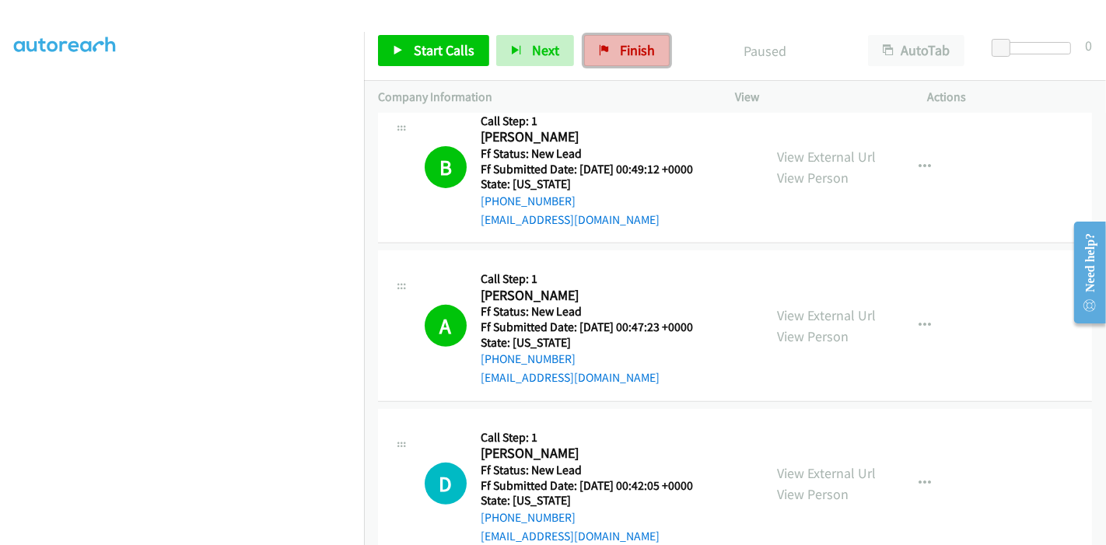
click at [606, 54] on link "Finish" at bounding box center [627, 50] width 86 height 31
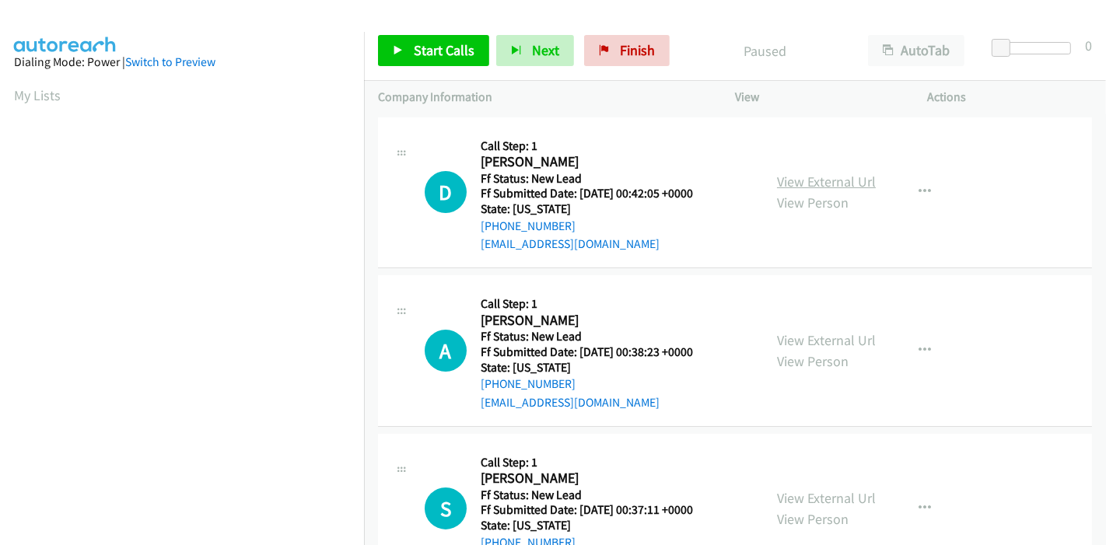
click at [784, 179] on link "View External Url" at bounding box center [826, 182] width 99 height 18
click at [799, 338] on link "View External Url" at bounding box center [826, 340] width 99 height 18
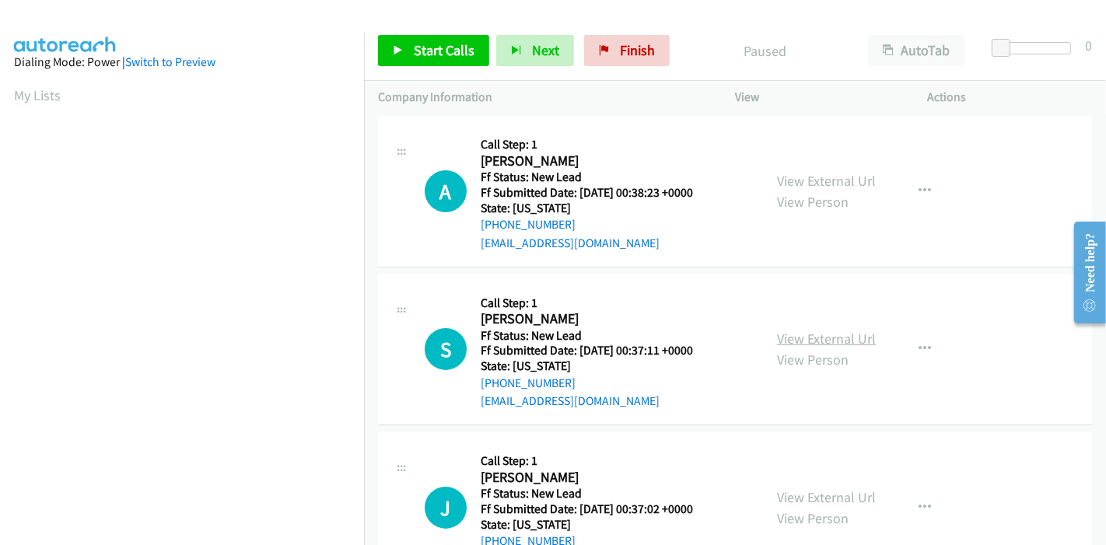
scroll to position [173, 0]
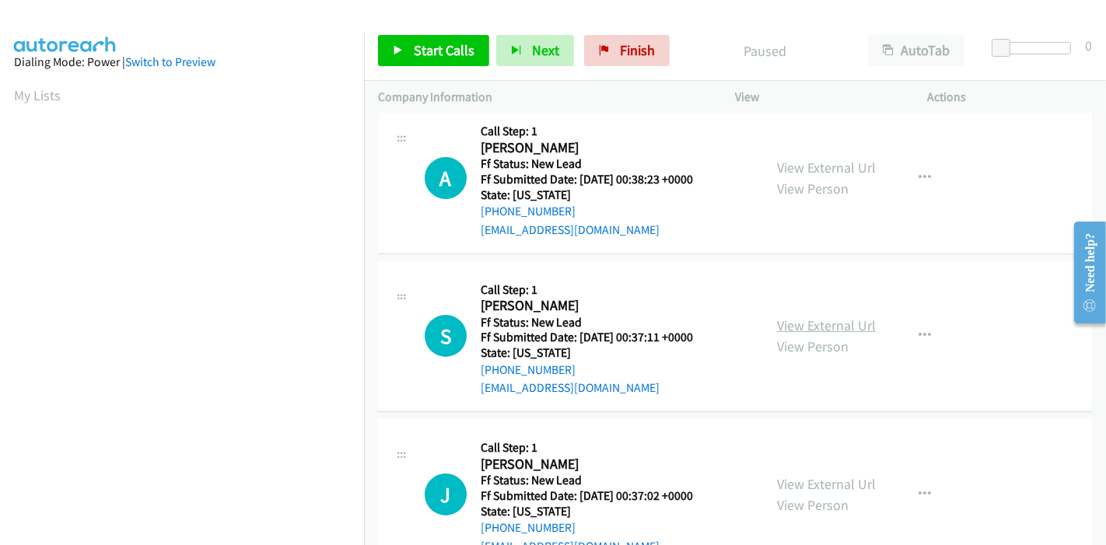
click at [825, 319] on link "View External Url" at bounding box center [826, 325] width 99 height 18
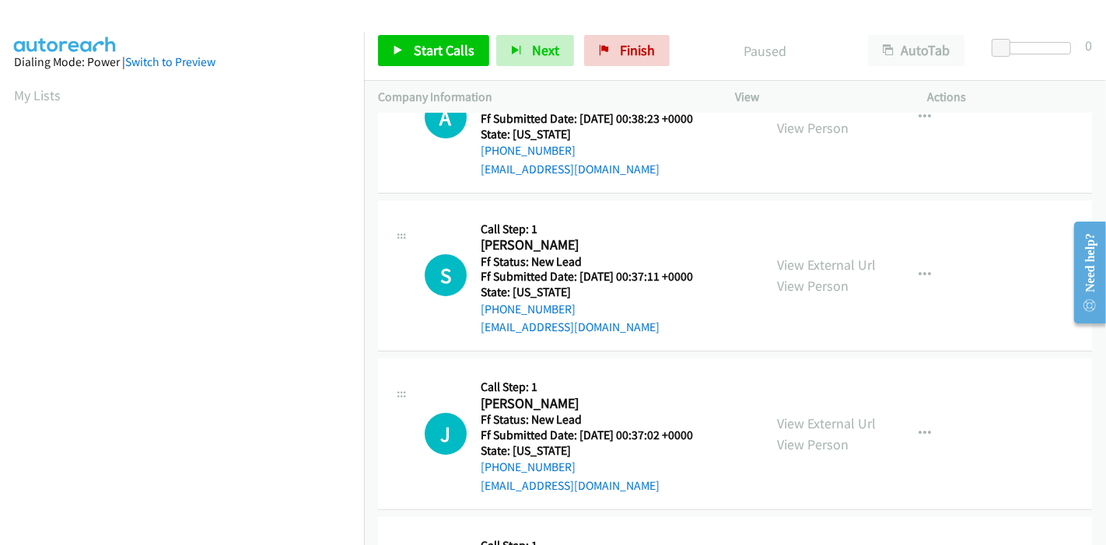
scroll to position [259, 0]
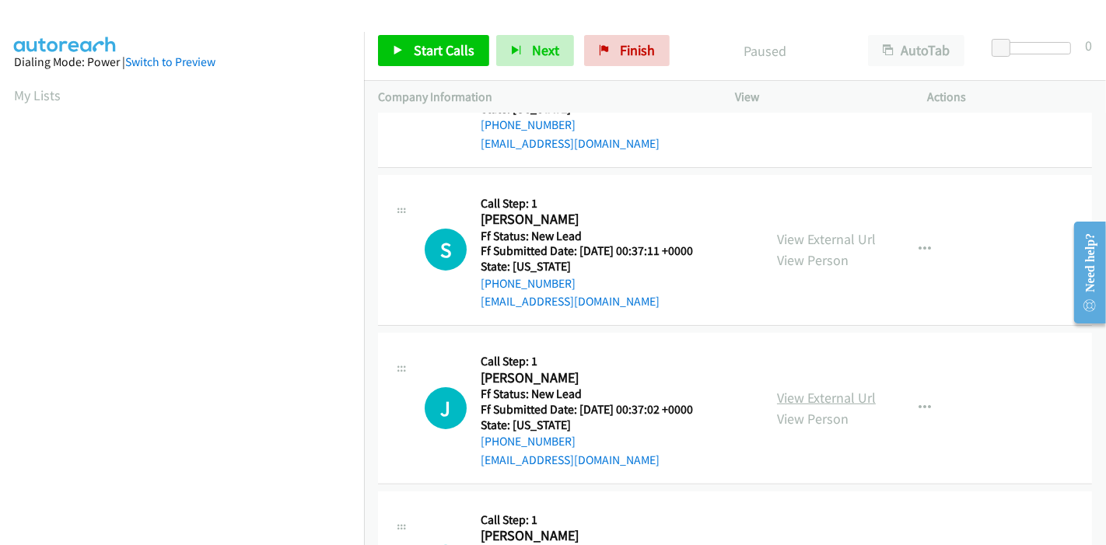
click at [815, 393] on link "View External Url" at bounding box center [826, 398] width 99 height 18
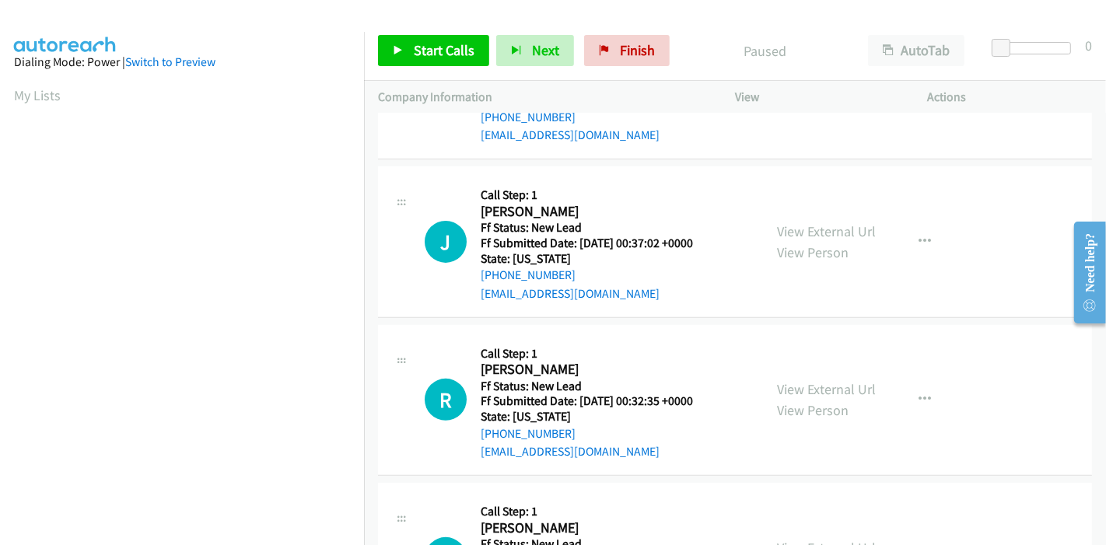
scroll to position [432, 0]
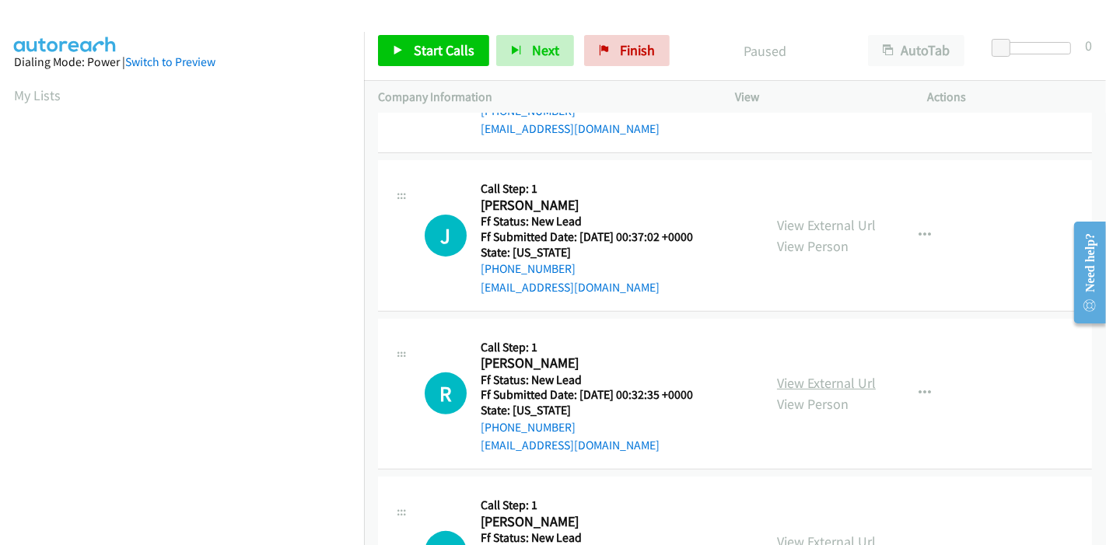
click at [824, 388] on link "View External Url" at bounding box center [826, 383] width 99 height 18
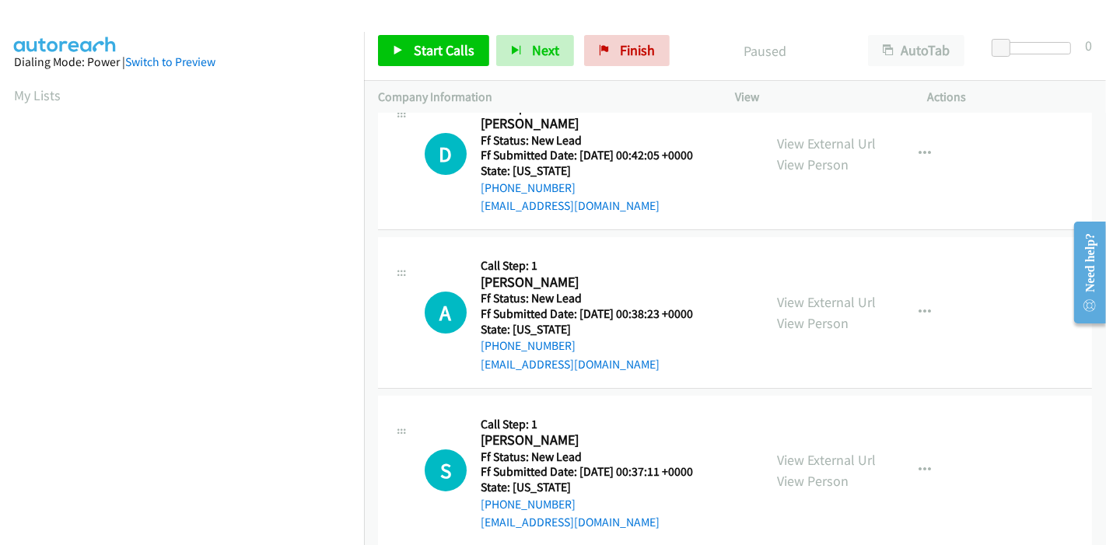
scroll to position [0, 0]
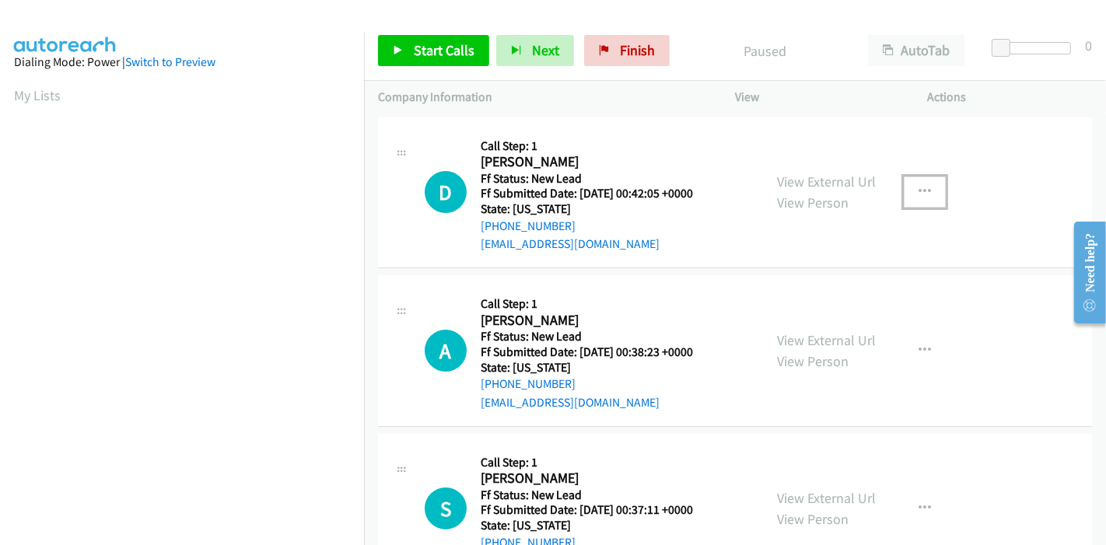
click at [918, 192] on icon "button" at bounding box center [924, 192] width 12 height 12
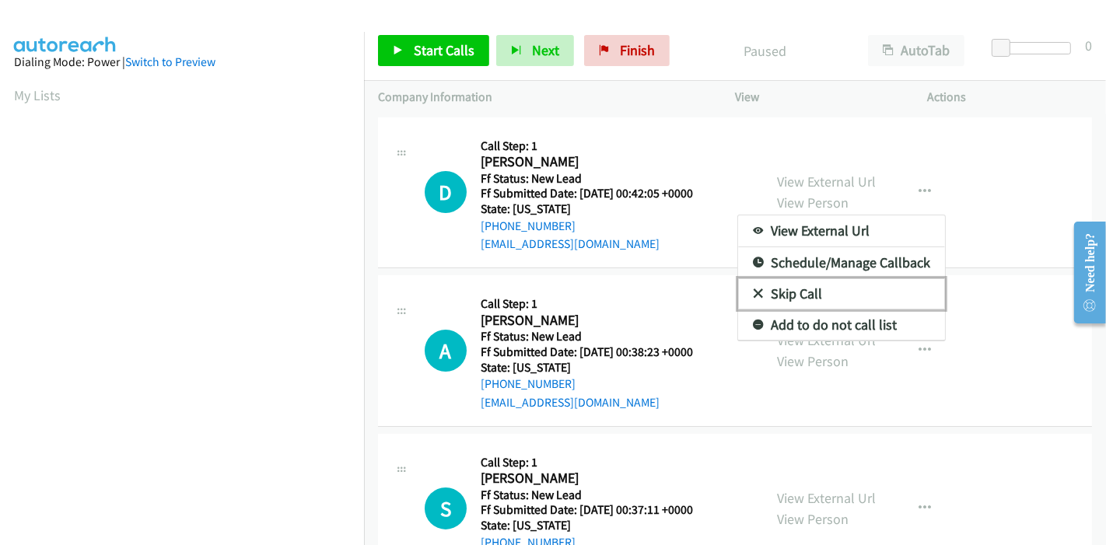
click at [817, 288] on link "Skip Call" at bounding box center [841, 293] width 207 height 31
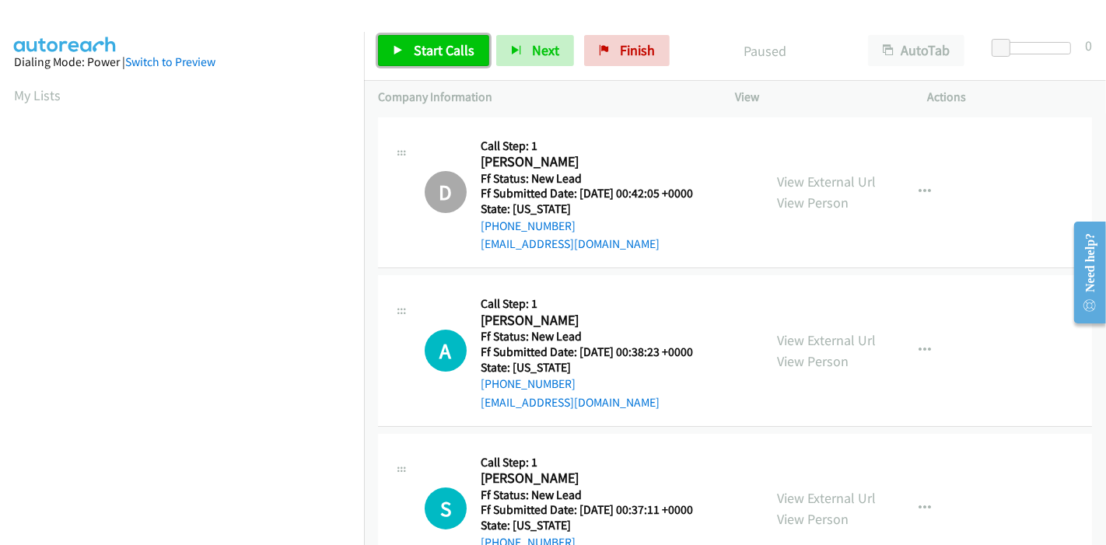
click at [430, 54] on span "Start Calls" at bounding box center [444, 50] width 61 height 18
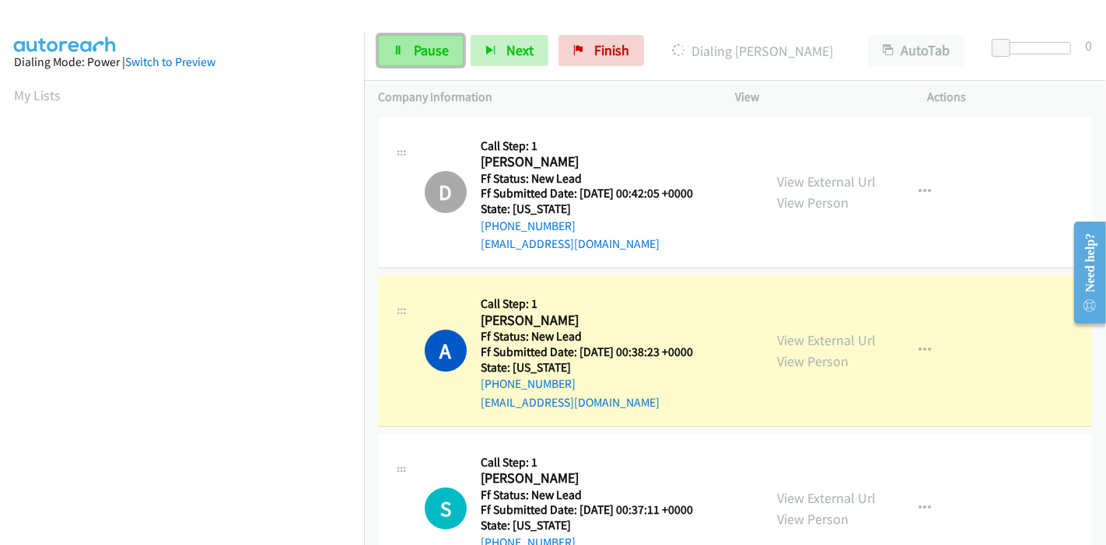
click at [397, 46] on icon at bounding box center [398, 51] width 11 height 11
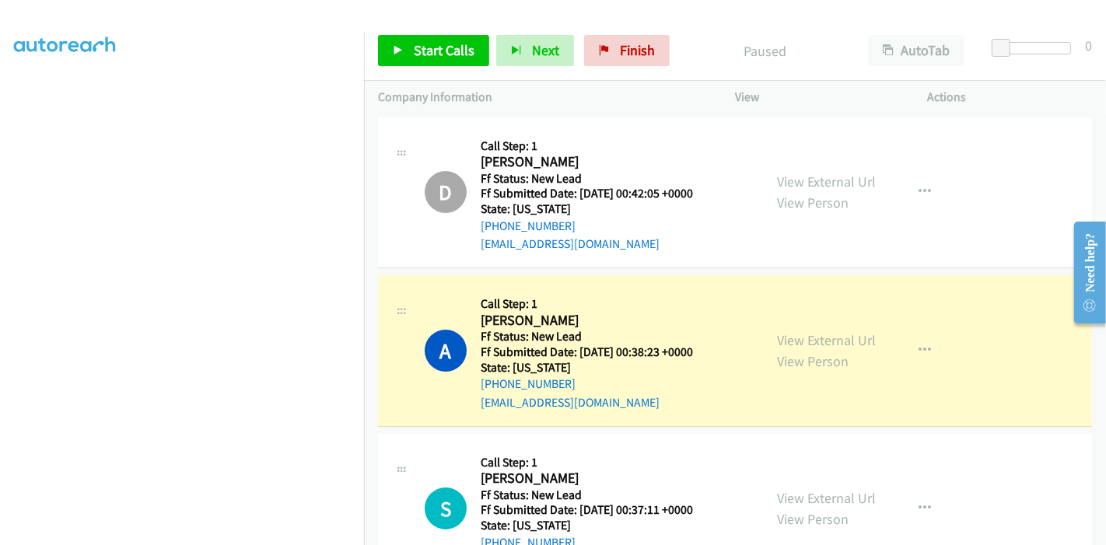
scroll to position [328, 0]
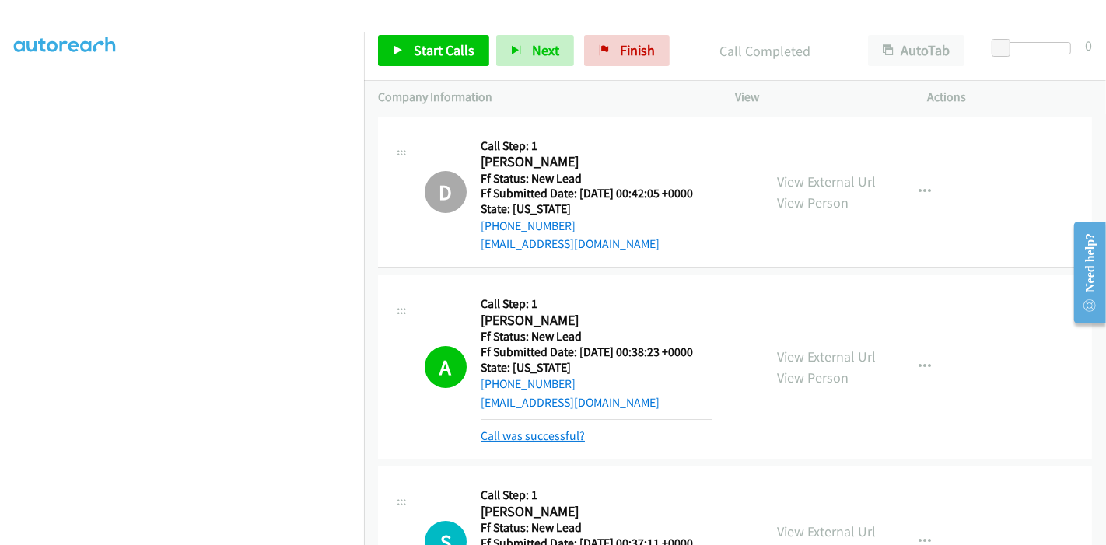
click at [561, 433] on link "Call was successful?" at bounding box center [533, 435] width 104 height 15
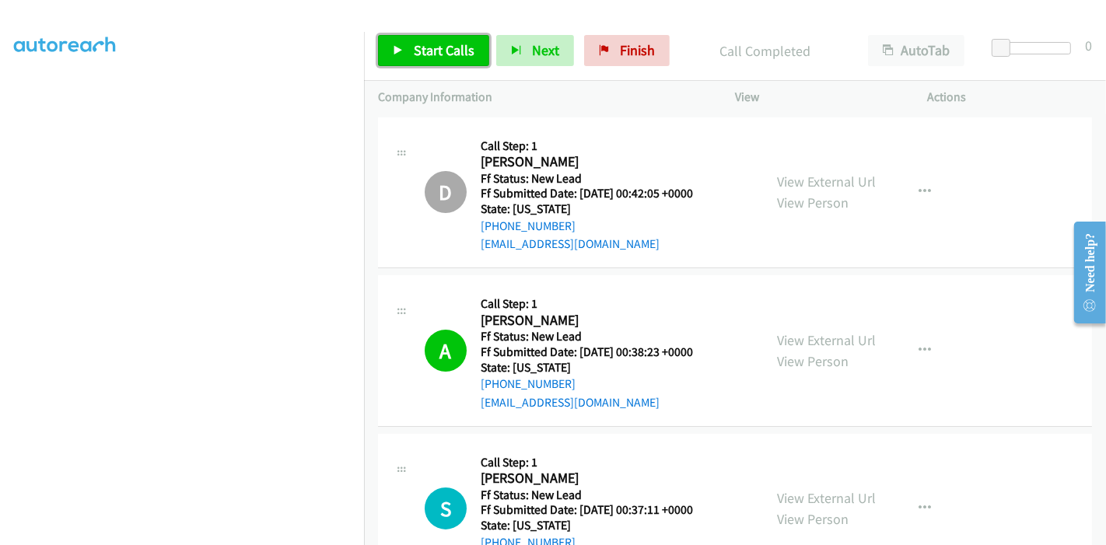
click at [434, 41] on span "Start Calls" at bounding box center [444, 50] width 61 height 18
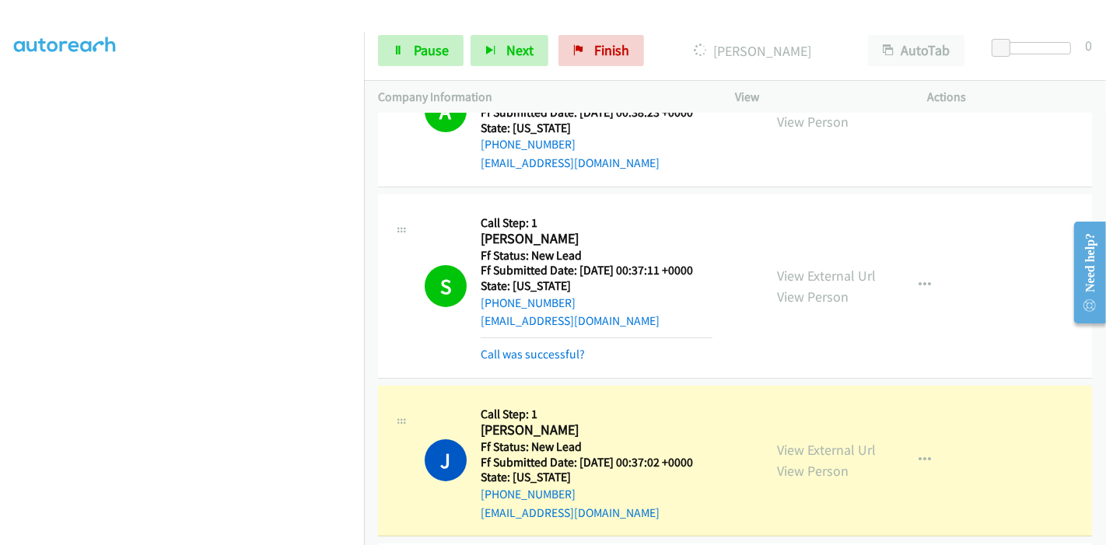
scroll to position [345, 0]
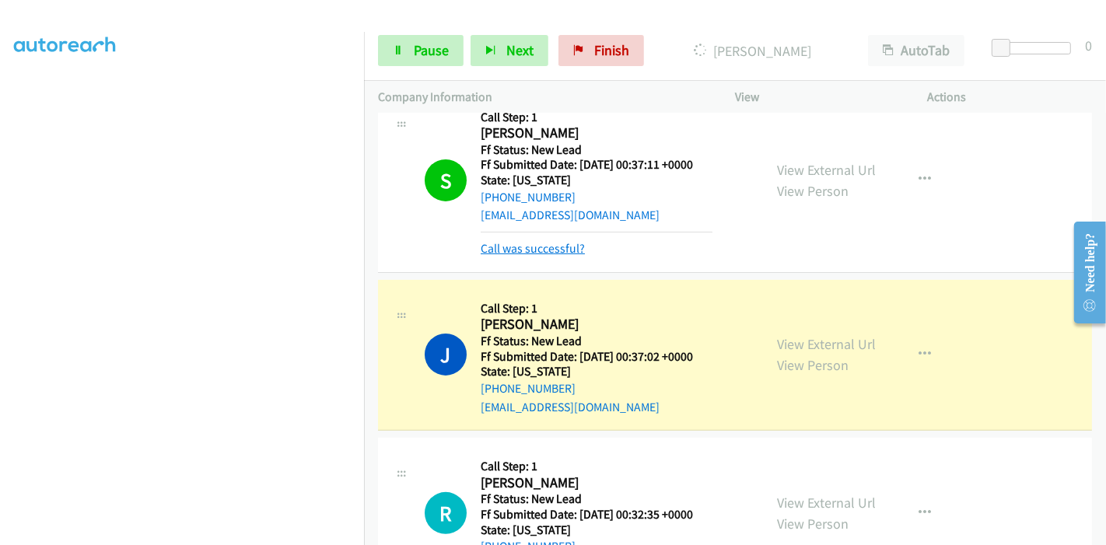
click at [537, 245] on link "Call was successful?" at bounding box center [533, 248] width 104 height 15
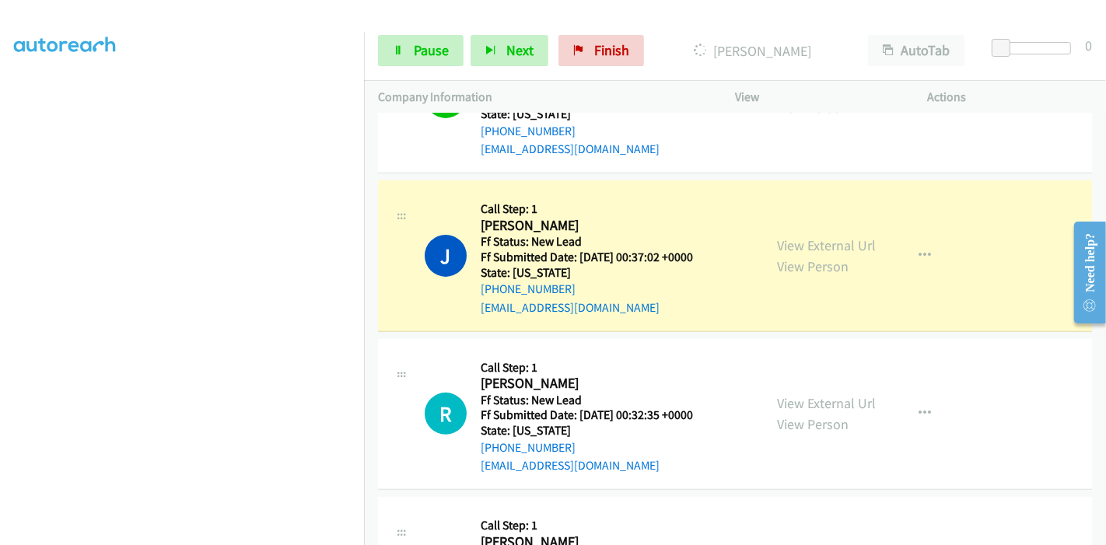
scroll to position [432, 0]
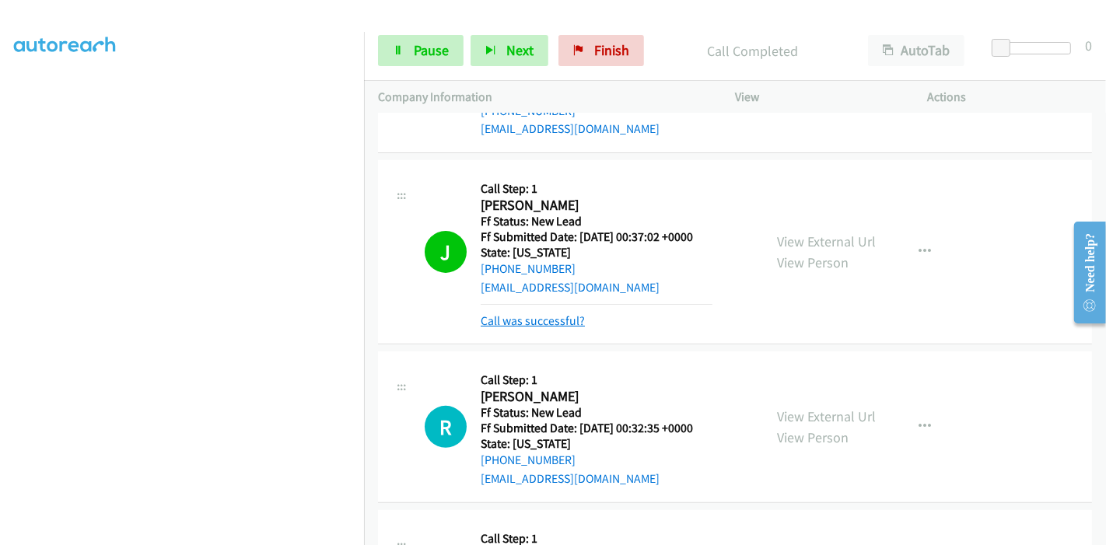
click at [518, 320] on link "Call was successful?" at bounding box center [533, 320] width 104 height 15
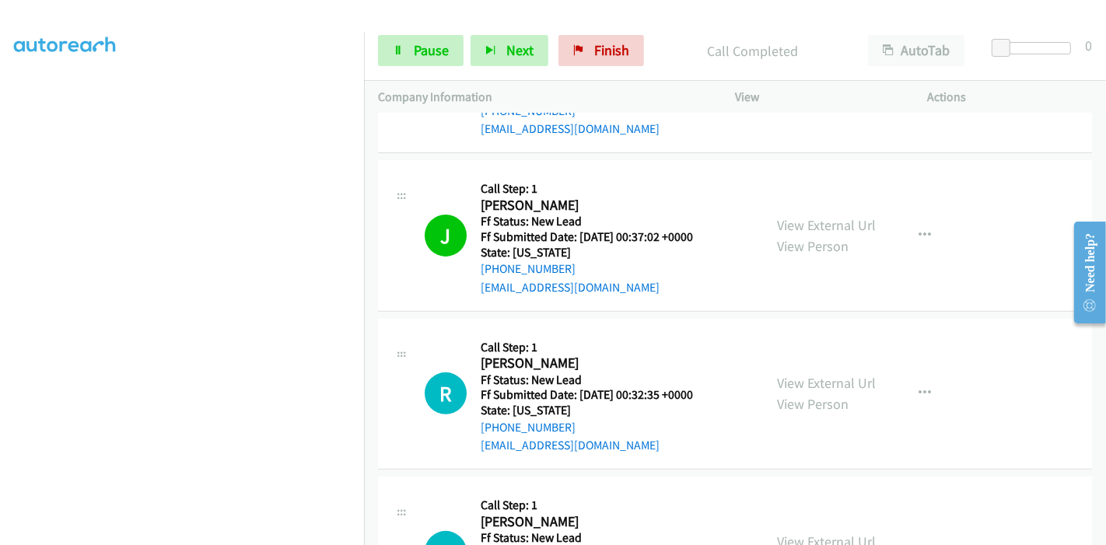
scroll to position [518, 0]
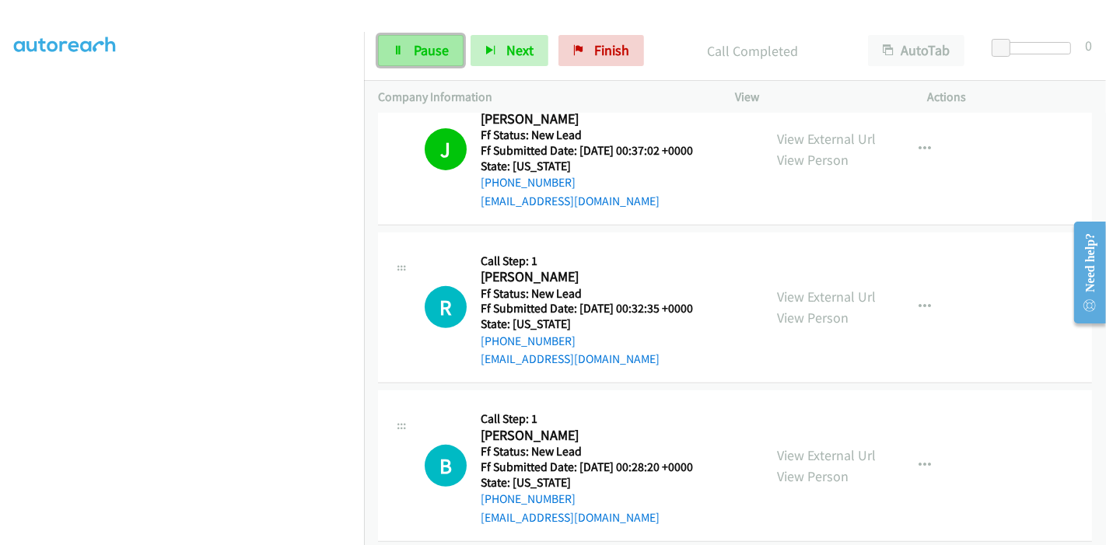
click at [439, 44] on span "Pause" at bounding box center [431, 50] width 35 height 18
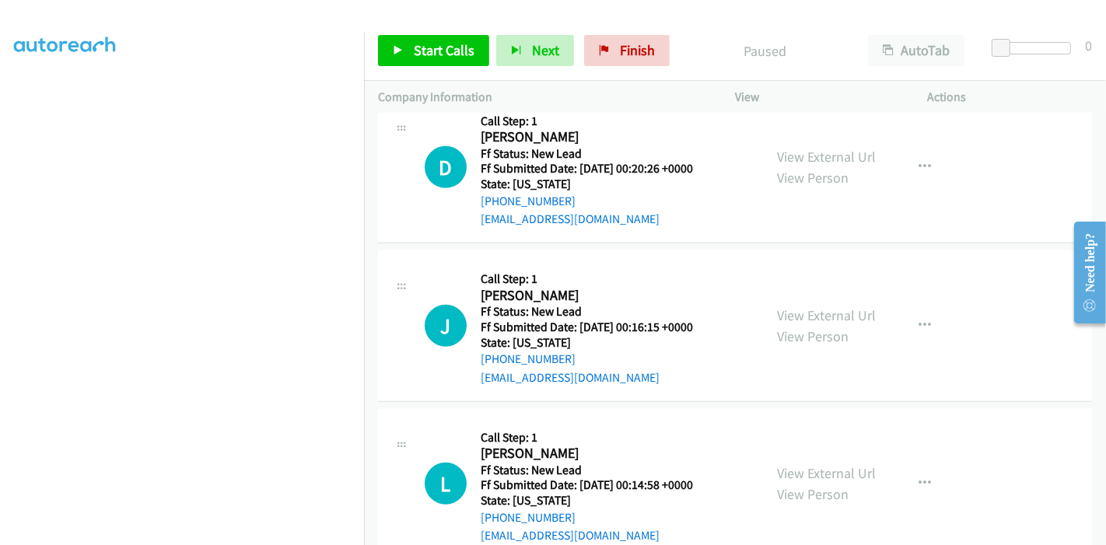
scroll to position [690, 0]
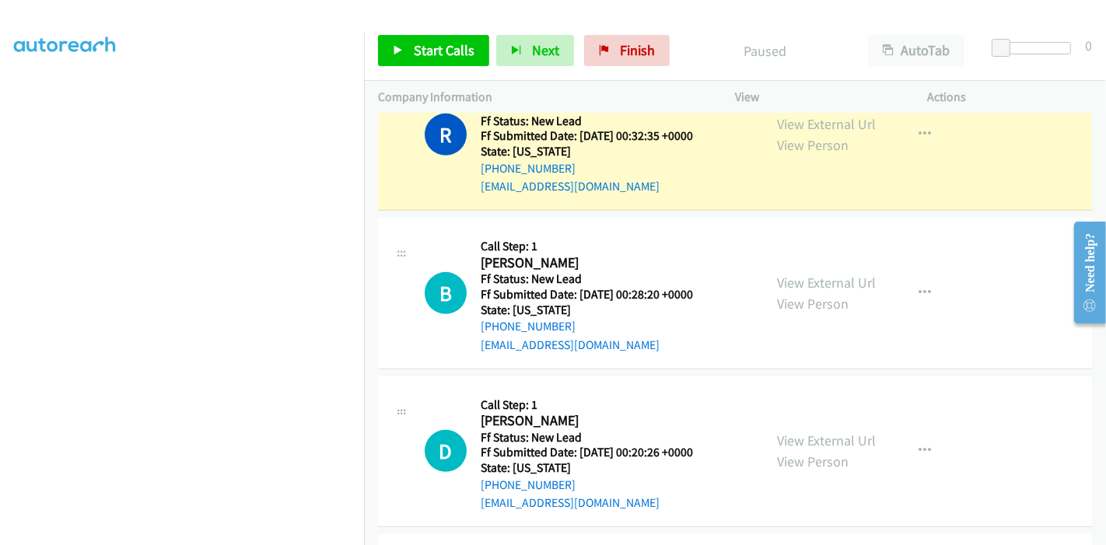
click at [523, 202] on div "R Callback Scheduled Call Step: 1 [PERSON_NAME] America/Los_Angeles Ff Status: …" at bounding box center [735, 136] width 714 height 152
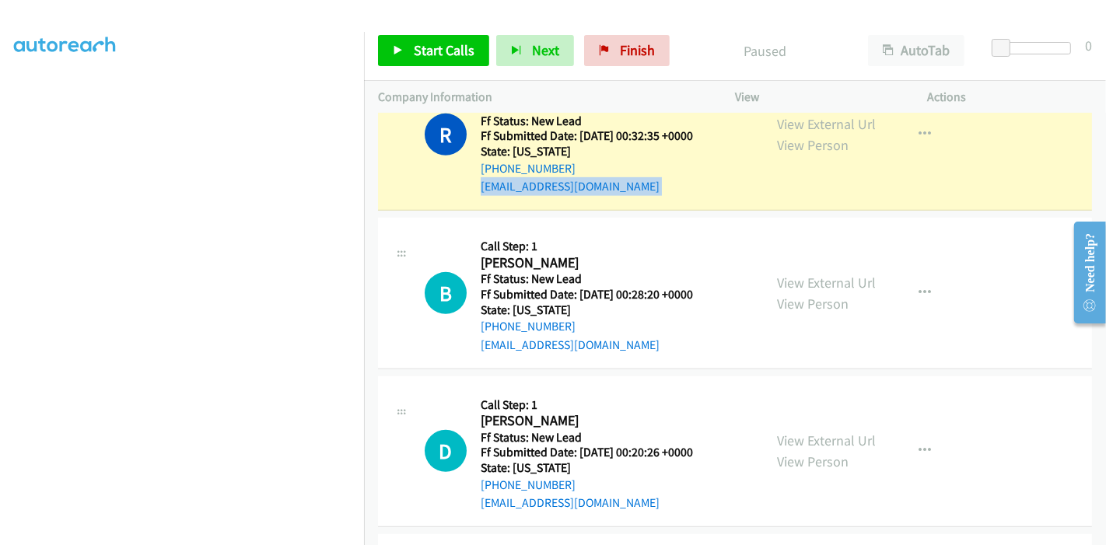
click at [523, 202] on div "R Callback Scheduled Call Step: 1 [PERSON_NAME] America/Los_Angeles Ff Status: …" at bounding box center [735, 136] width 714 height 152
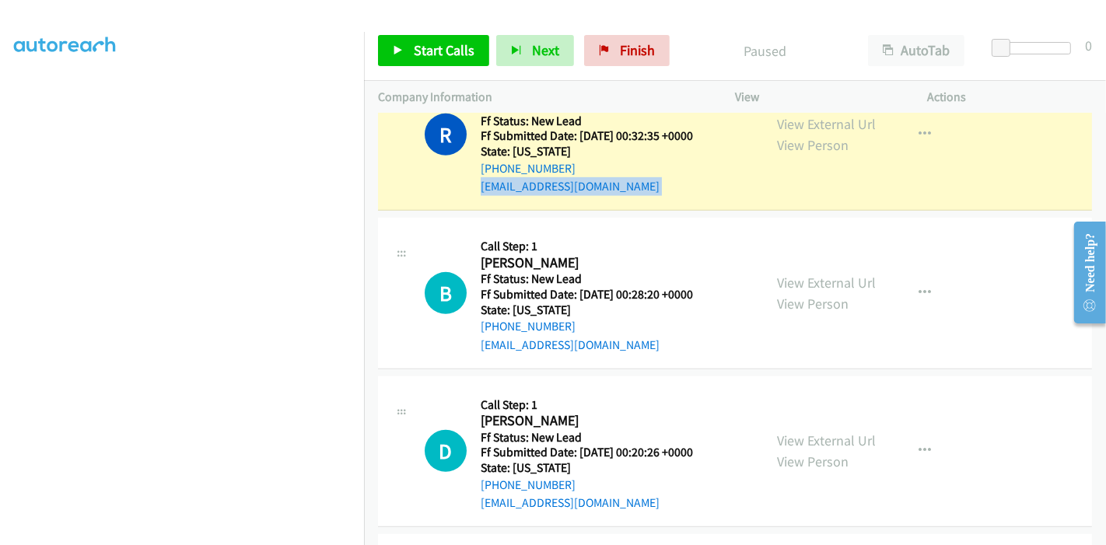
click at [523, 202] on div "R Callback Scheduled Call Step: 1 [PERSON_NAME] America/Los_Angeles Ff Status: …" at bounding box center [735, 136] width 714 height 152
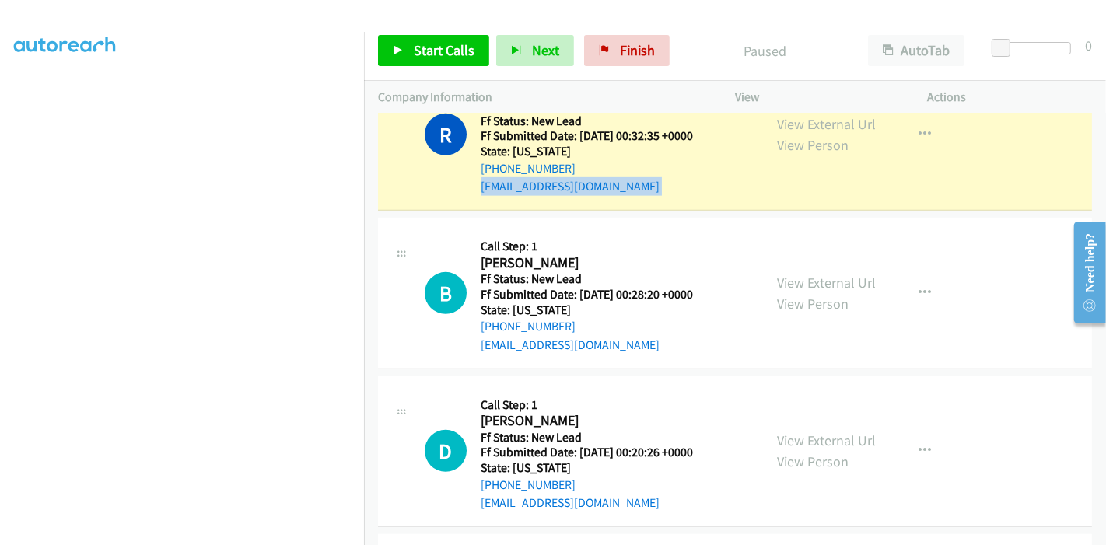
click at [523, 202] on div "R Callback Scheduled Call Step: 1 [PERSON_NAME] America/Los_Angeles Ff Status: …" at bounding box center [735, 136] width 714 height 152
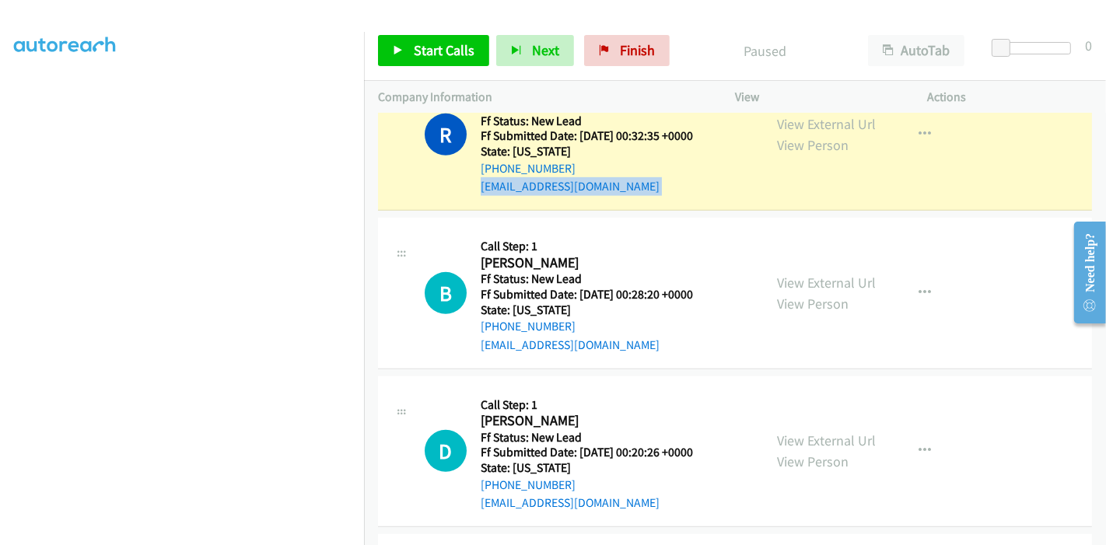
click at [523, 202] on div "R Callback Scheduled Call Step: 1 [PERSON_NAME] America/Los_Angeles Ff Status: …" at bounding box center [735, 136] width 714 height 152
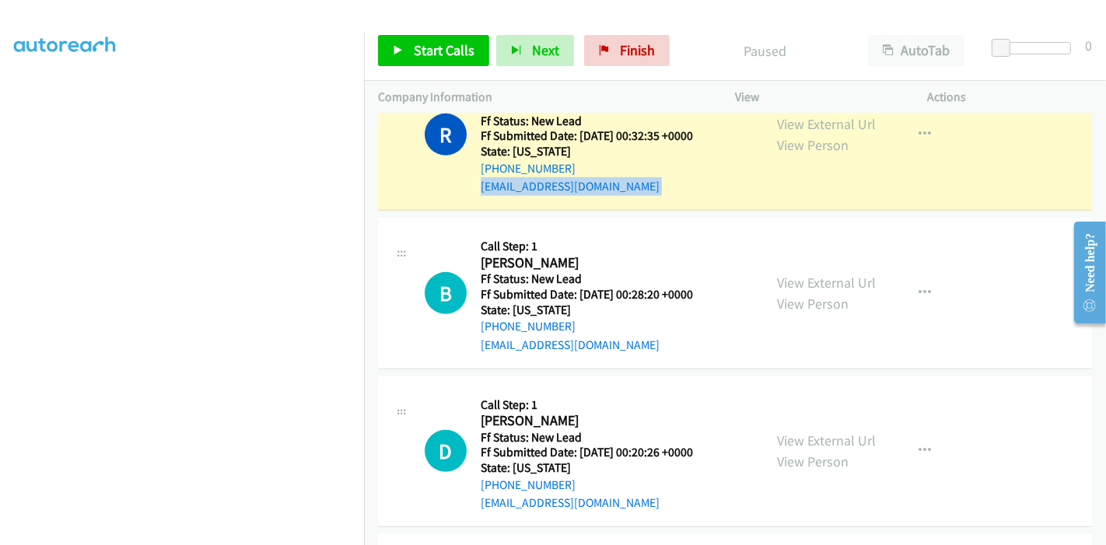
click at [523, 202] on div "R Callback Scheduled Call Step: 1 [PERSON_NAME] America/Los_Angeles Ff Status: …" at bounding box center [735, 136] width 714 height 152
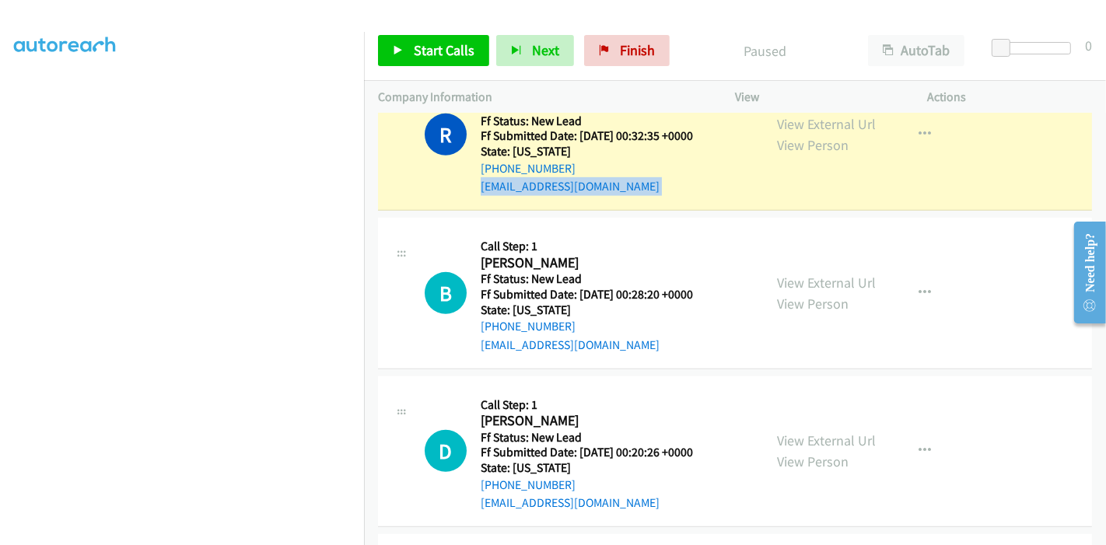
click at [523, 202] on div "R Callback Scheduled Call Step: 1 [PERSON_NAME] America/Los_Angeles Ff Status: …" at bounding box center [735, 136] width 714 height 152
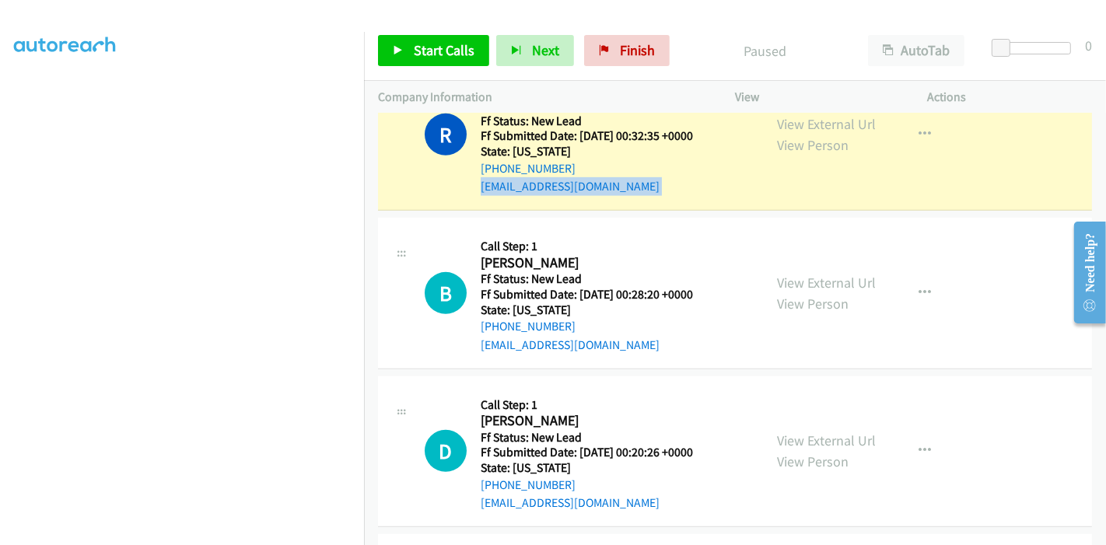
click at [523, 202] on div "R Callback Scheduled Call Step: 1 [PERSON_NAME] America/Los_Angeles Ff Status: …" at bounding box center [735, 136] width 714 height 152
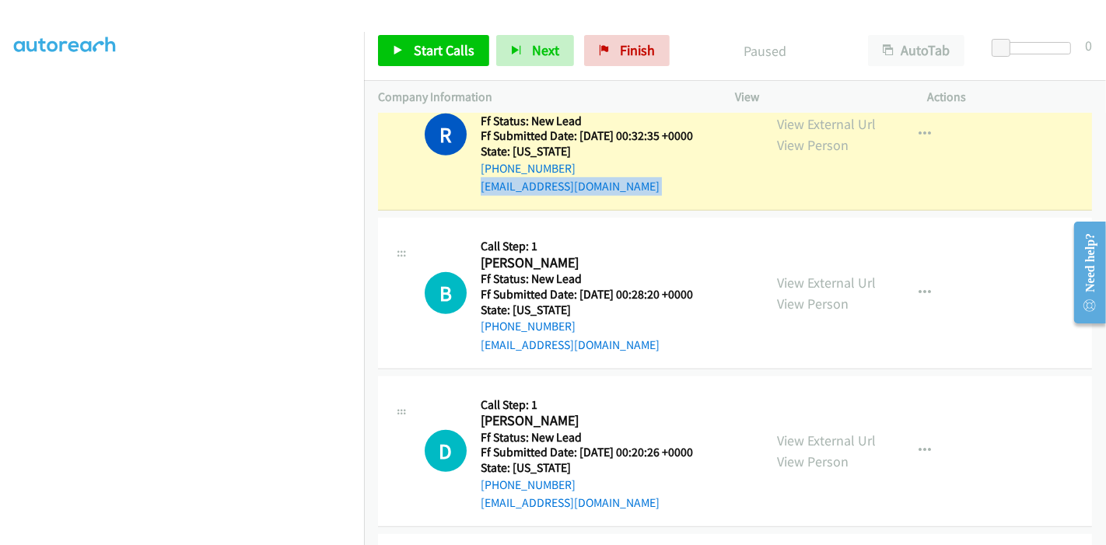
click at [523, 202] on div "R Callback Scheduled Call Step: 1 [PERSON_NAME] America/Los_Angeles Ff Status: …" at bounding box center [735, 136] width 714 height 152
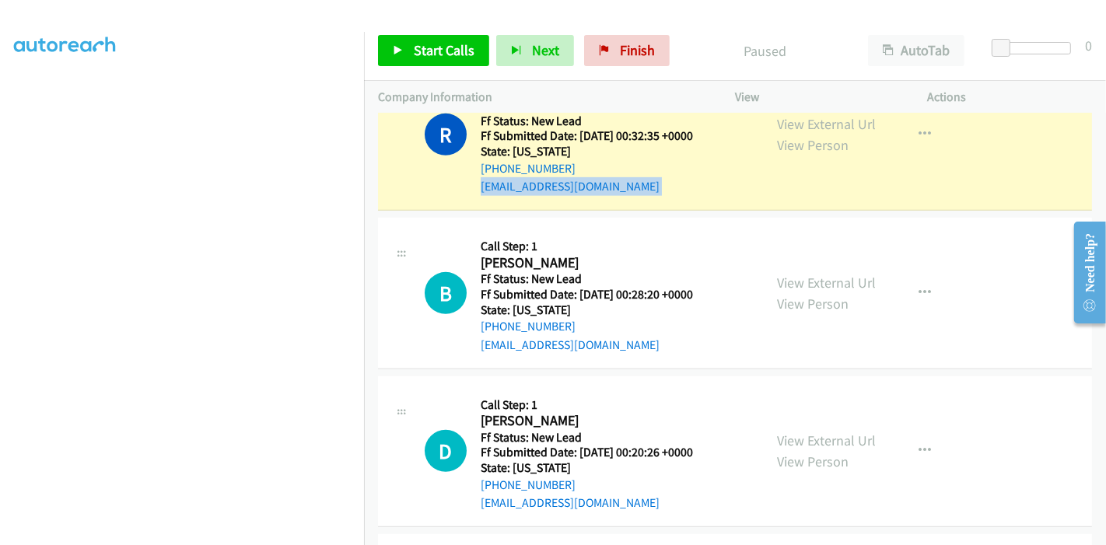
click at [523, 202] on div "R Callback Scheduled Call Step: 1 [PERSON_NAME] America/Los_Angeles Ff Status: …" at bounding box center [735, 136] width 714 height 152
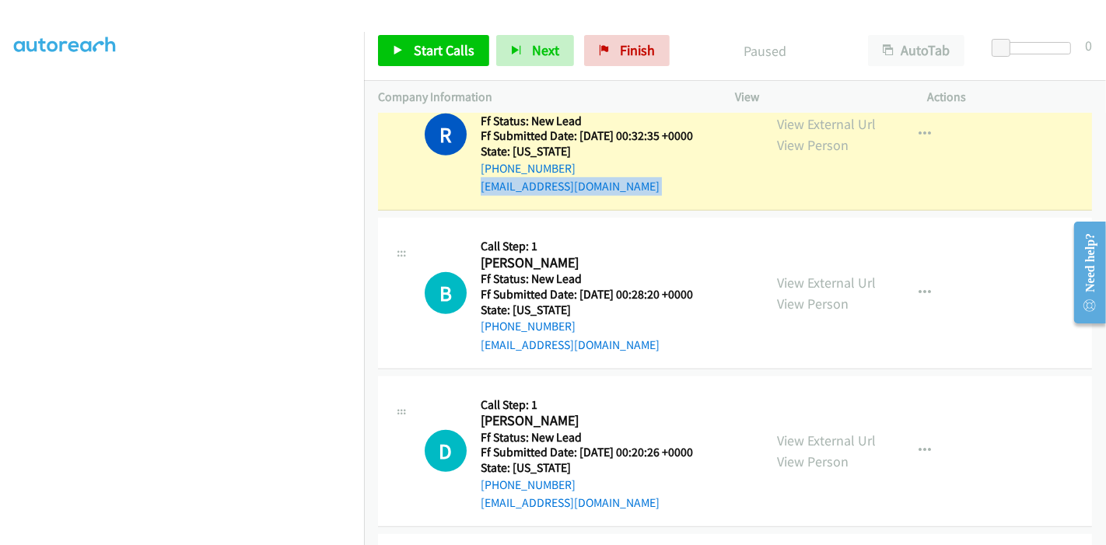
click at [523, 202] on div "R Callback Scheduled Call Step: 1 [PERSON_NAME] America/Los_Angeles Ff Status: …" at bounding box center [735, 136] width 714 height 152
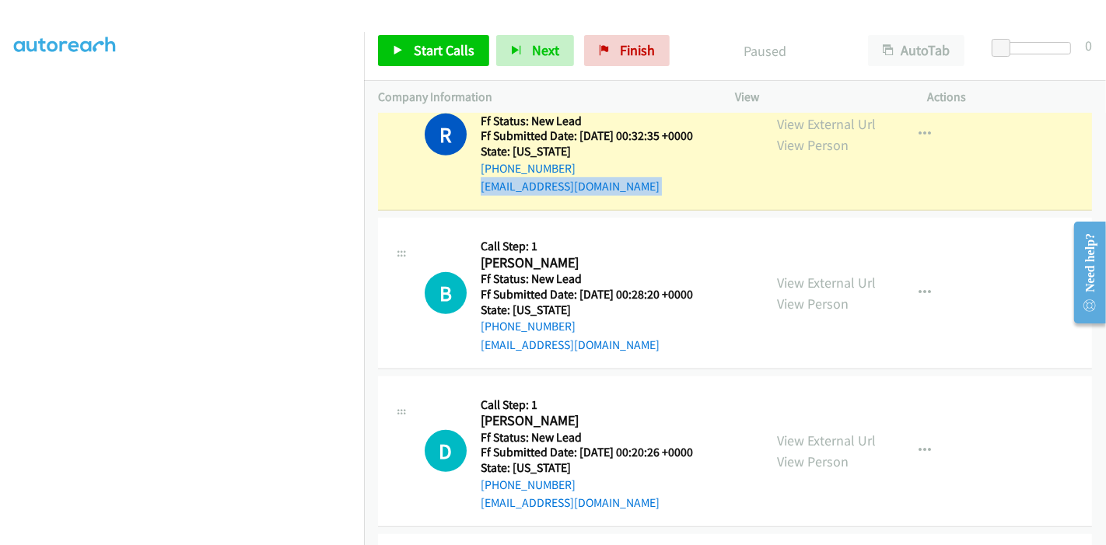
click at [523, 202] on div "R Callback Scheduled Call Step: 1 [PERSON_NAME] America/Los_Angeles Ff Status: …" at bounding box center [735, 136] width 714 height 152
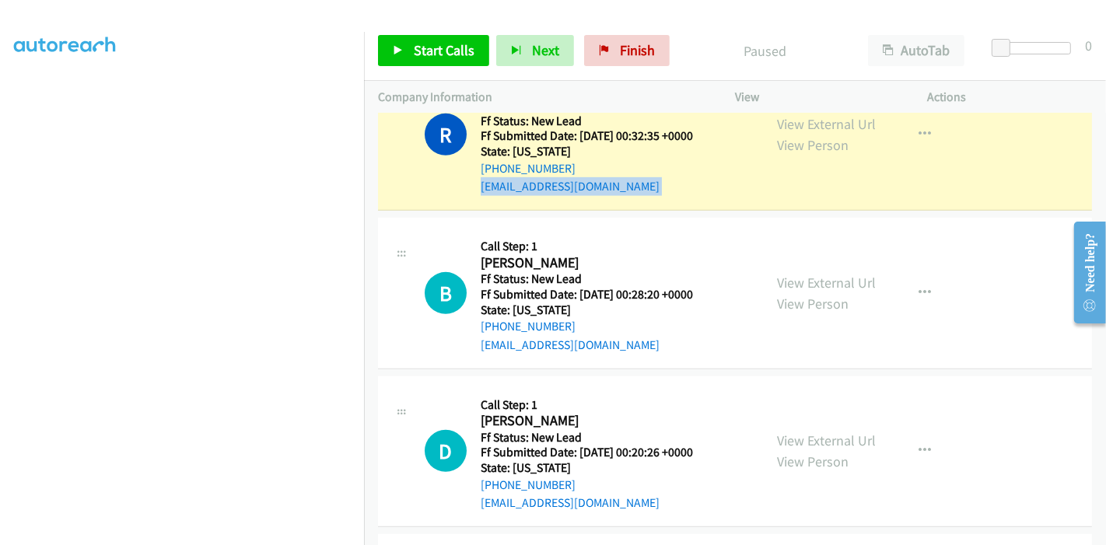
click at [523, 202] on div "R Callback Scheduled Call Step: 1 [PERSON_NAME] America/Los_Angeles Ff Status: …" at bounding box center [735, 136] width 714 height 152
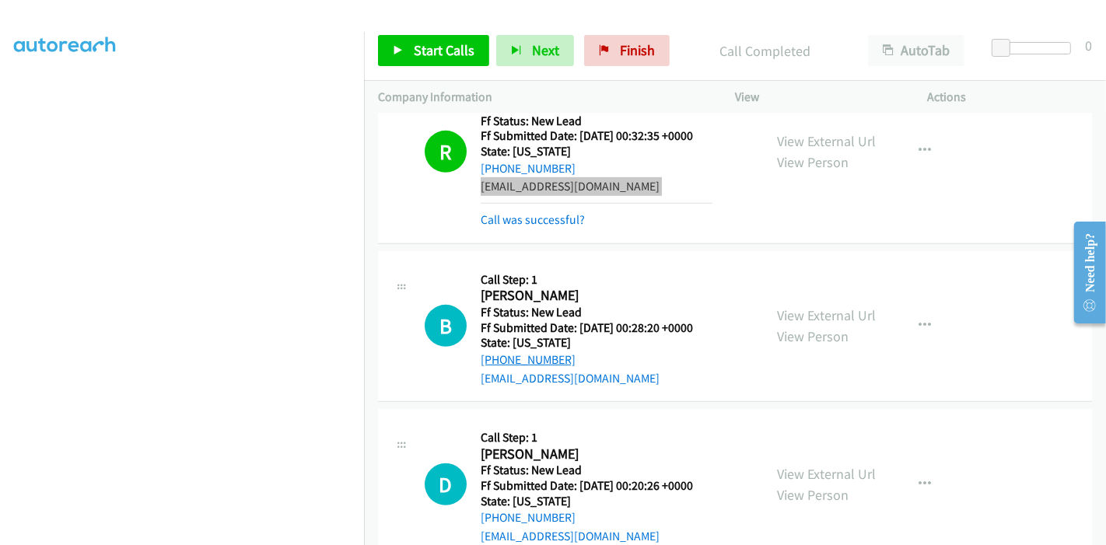
scroll to position [328, 0]
drag, startPoint x: 663, startPoint y: 338, endPoint x: 683, endPoint y: 185, distance: 154.5
click at [722, 284] on div "B Callback Scheduled Call Step: 1 [PERSON_NAME] America/Los_Angeles Ff Status: …" at bounding box center [587, 326] width 324 height 123
drag, startPoint x: 683, startPoint y: 185, endPoint x: 633, endPoint y: 174, distance: 51.7
click at [634, 174] on div "Callback Scheduled Call Step: 1 [PERSON_NAME] America/Los_Angeles Ff Status: Ne…" at bounding box center [597, 152] width 232 height 156
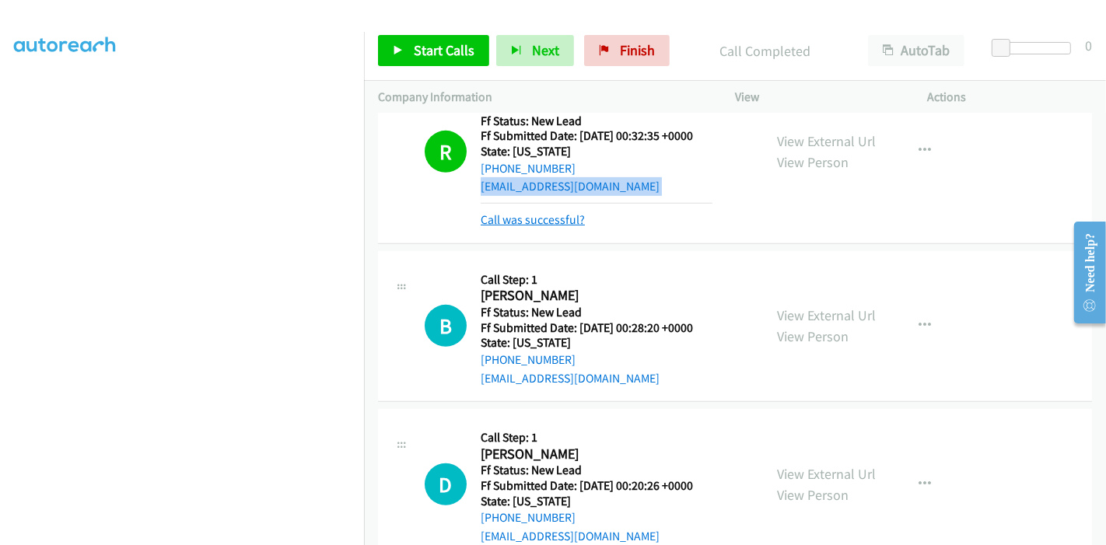
click at [546, 218] on link "Call was successful?" at bounding box center [533, 219] width 104 height 15
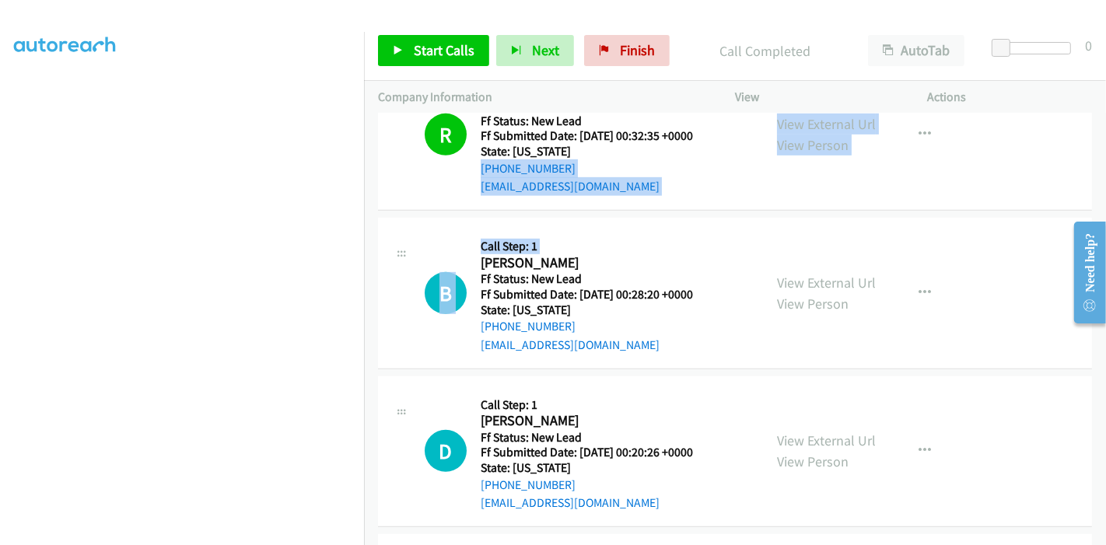
drag, startPoint x: 546, startPoint y: 218, endPoint x: 822, endPoint y: 89, distance: 304.4
click at [809, 0] on div "Start Calls Pause Next Finish Call Completed AutoTab AutoTab 0 Company Informat…" at bounding box center [553, 0] width 1106 height 0
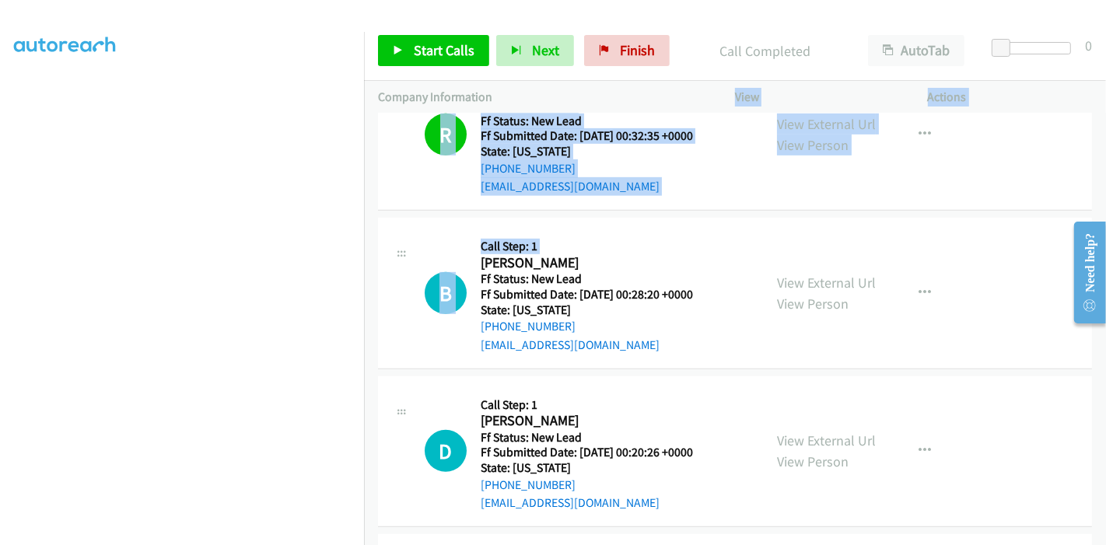
scroll to position [678, 0]
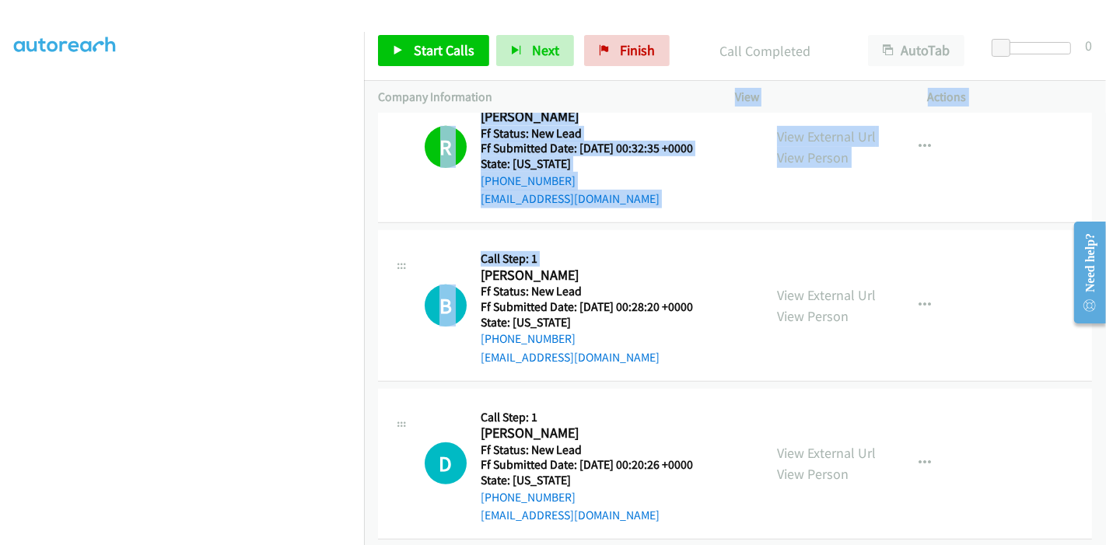
click at [722, 245] on div "B Callback Scheduled Call Step: 1 [PERSON_NAME] America/Los_Angeles Ff Status: …" at bounding box center [587, 305] width 324 height 123
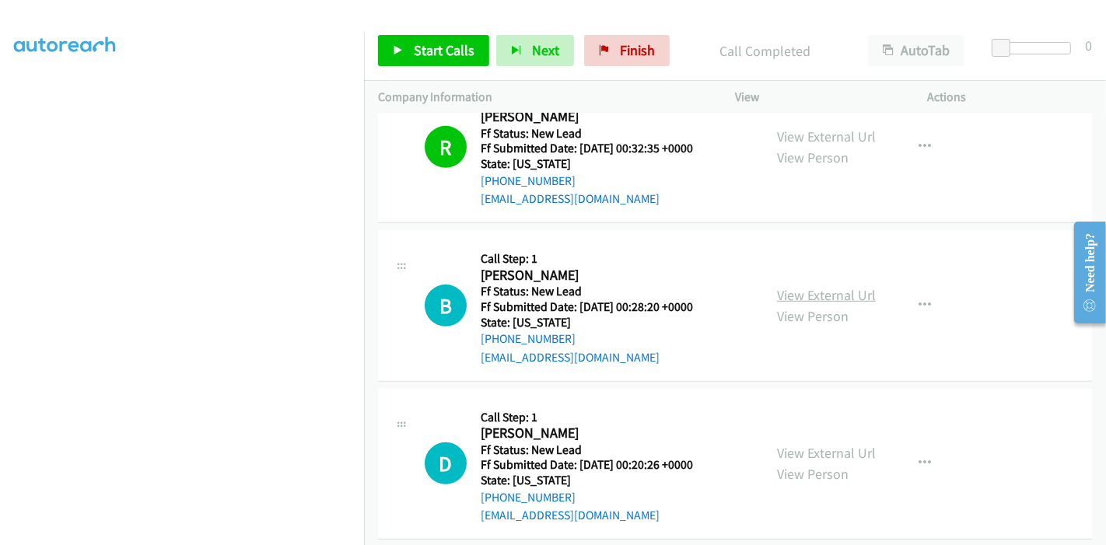
click at [806, 301] on link "View External Url" at bounding box center [826, 295] width 99 height 18
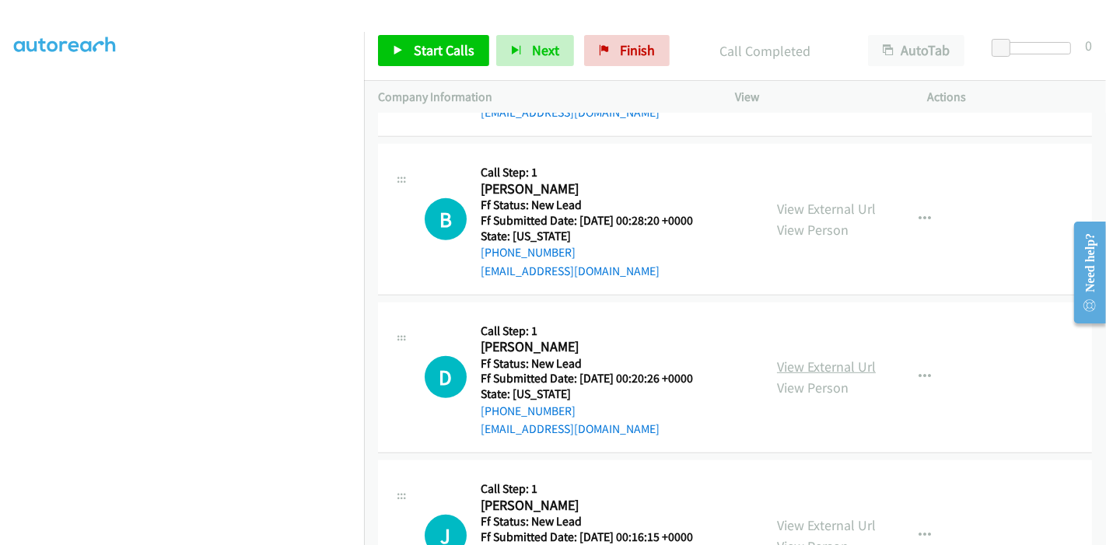
click at [820, 362] on link "View External Url" at bounding box center [826, 367] width 99 height 18
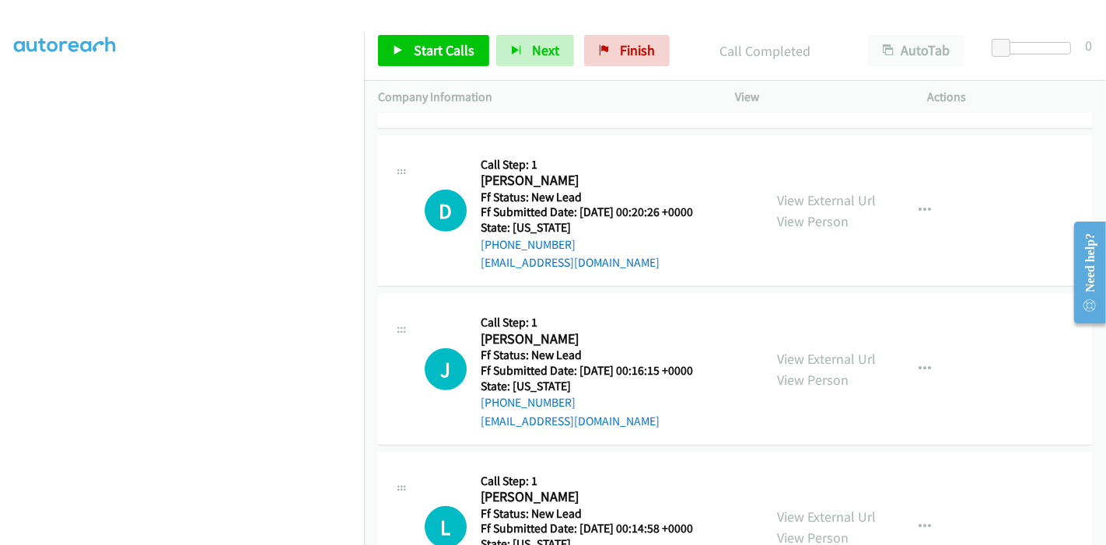
scroll to position [937, 0]
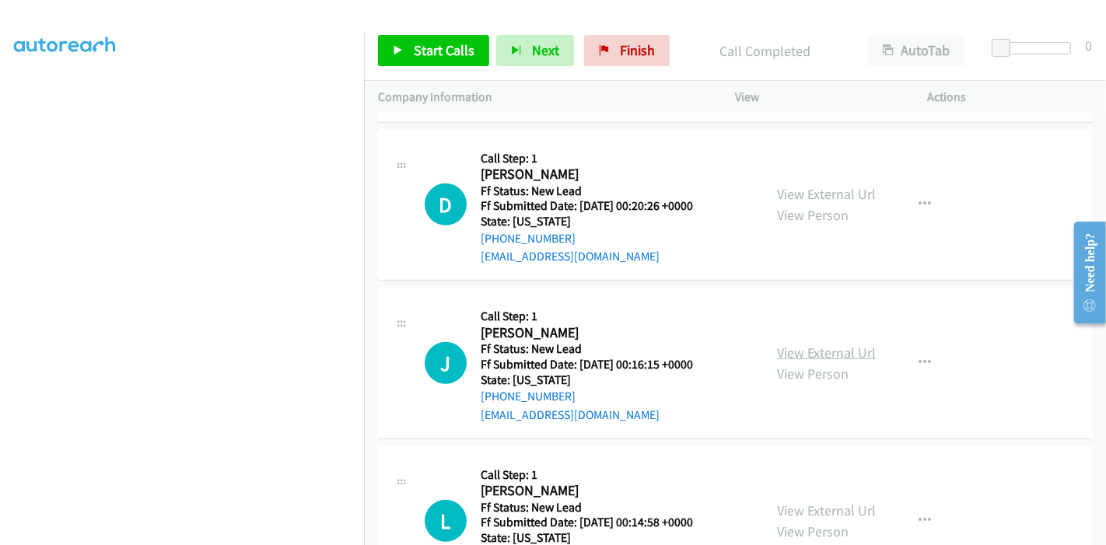
click at [777, 352] on link "View External Url" at bounding box center [826, 353] width 99 height 18
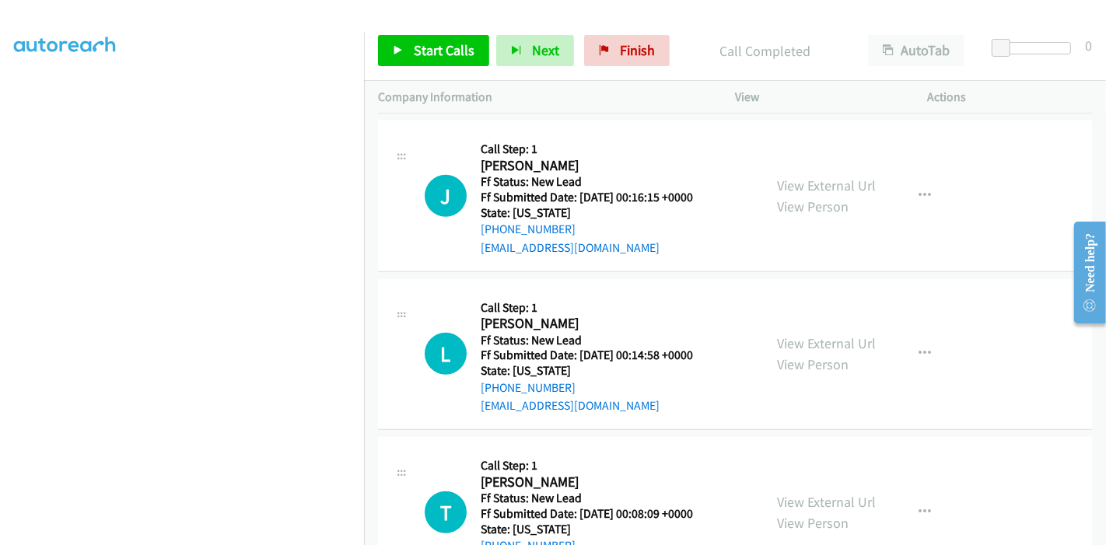
scroll to position [1110, 0]
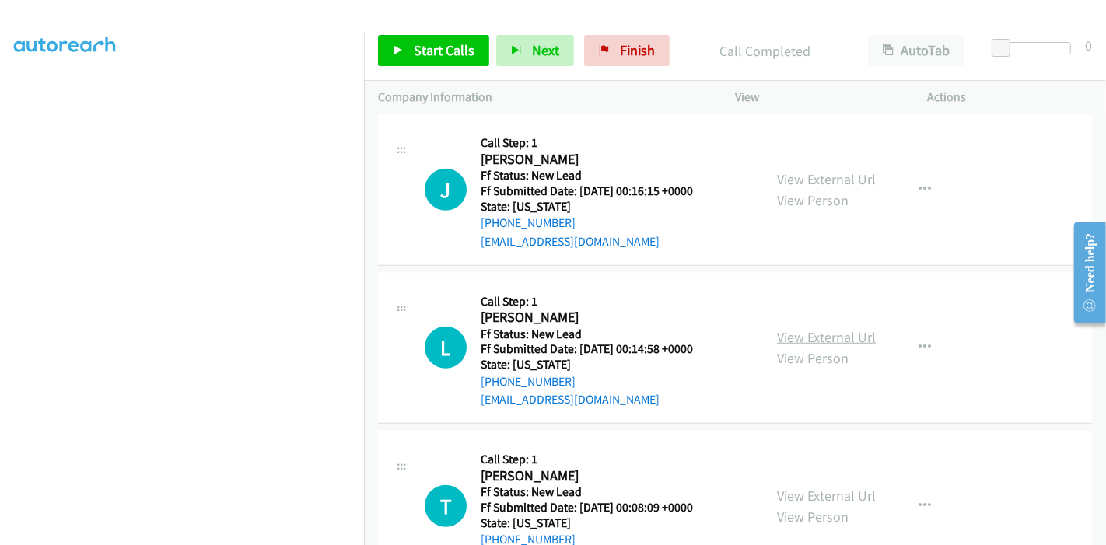
click at [784, 329] on link "View External Url" at bounding box center [826, 337] width 99 height 18
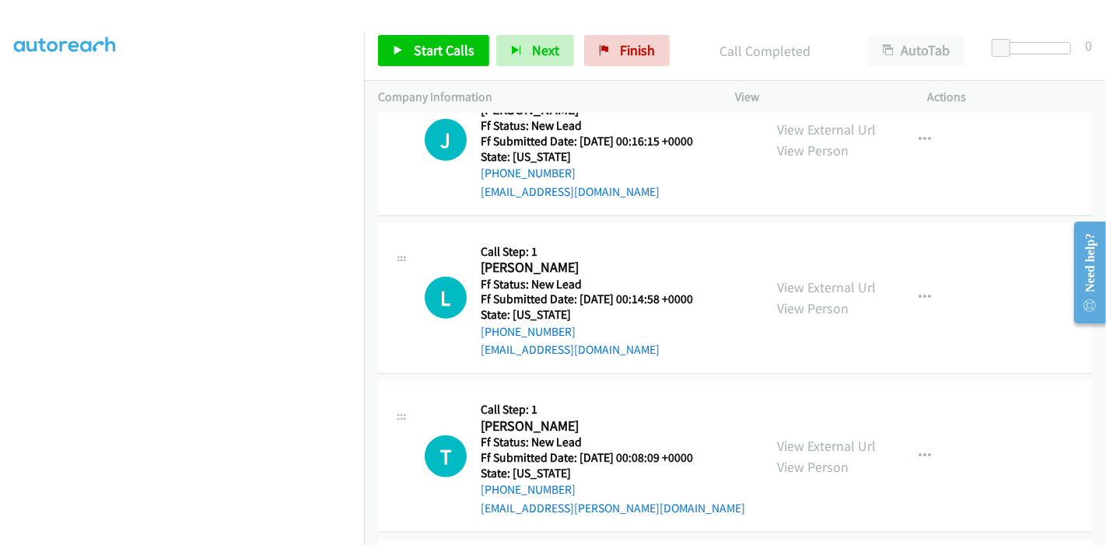
scroll to position [1197, 0]
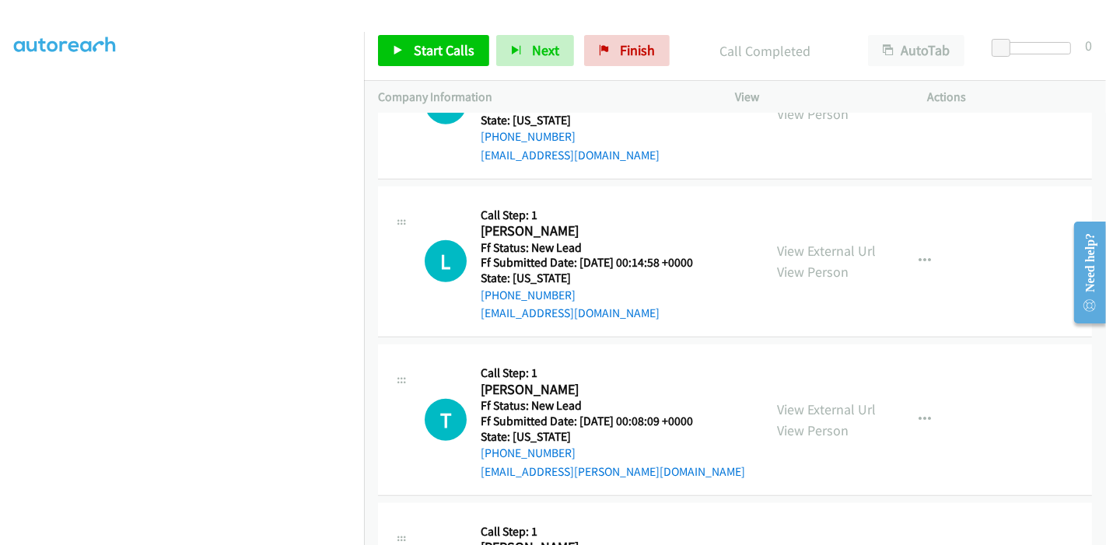
click at [795, 386] on div "View External Url View Person View External Url Email Schedule/Manage Callback …" at bounding box center [866, 419] width 207 height 123
click at [792, 400] on link "View External Url" at bounding box center [826, 409] width 99 height 18
click at [414, 56] on span "Start Calls" at bounding box center [444, 50] width 61 height 18
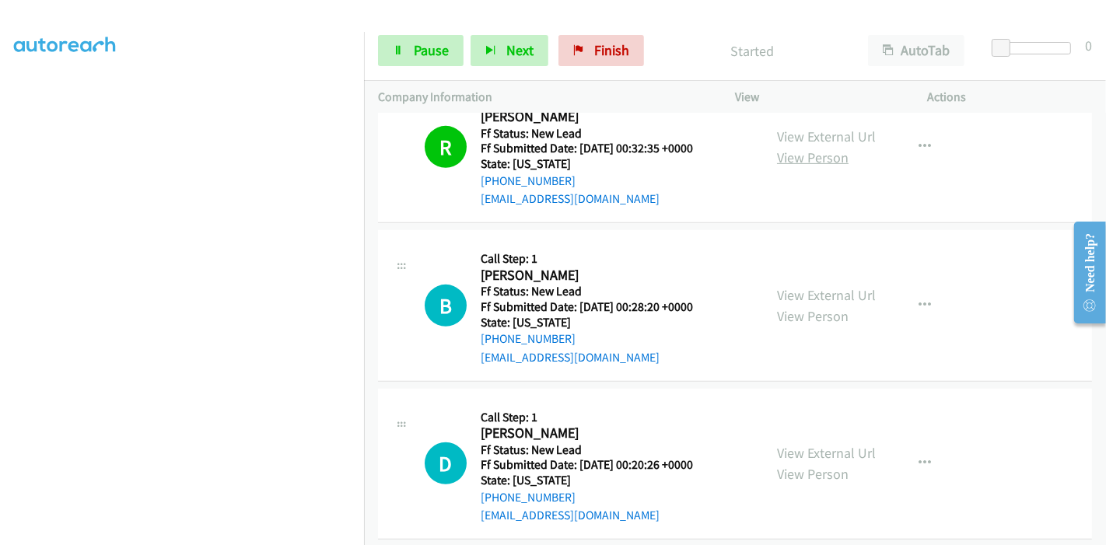
scroll to position [764, 0]
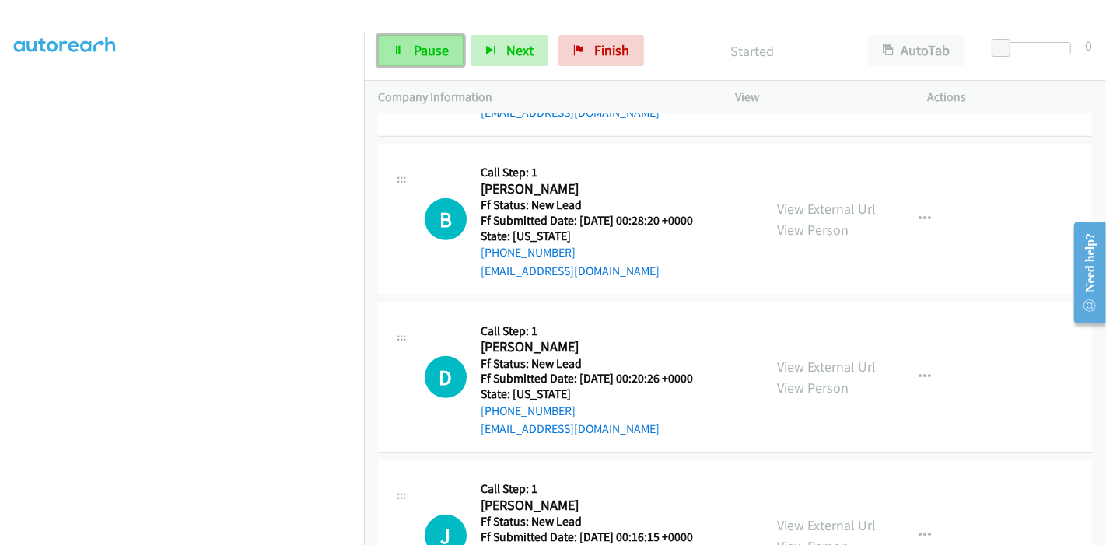
click at [401, 43] on link "Pause" at bounding box center [421, 50] width 86 height 31
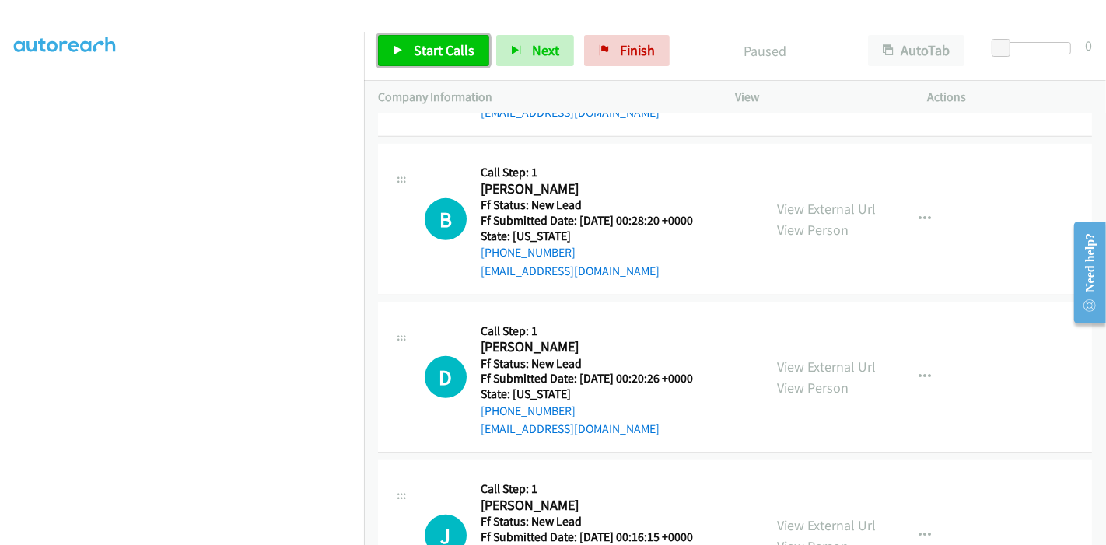
click at [401, 43] on link "Start Calls" at bounding box center [433, 50] width 111 height 31
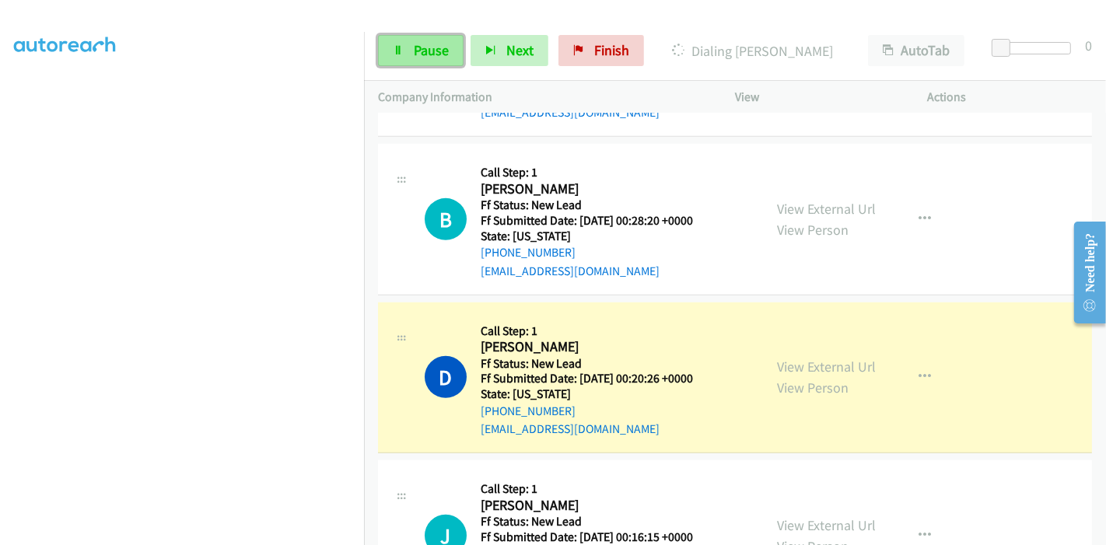
click at [408, 61] on link "Pause" at bounding box center [421, 50] width 86 height 31
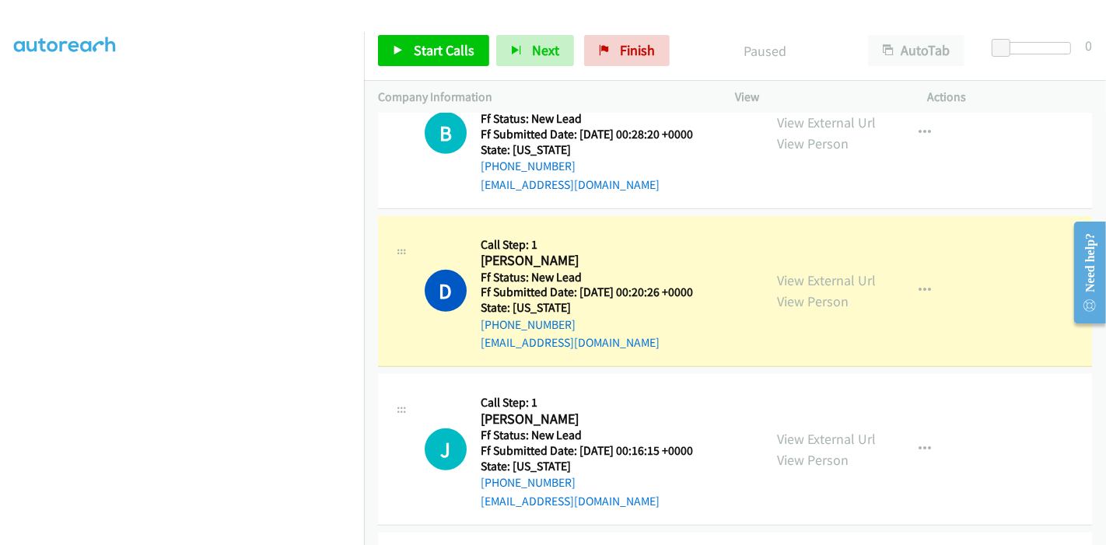
scroll to position [313, 0]
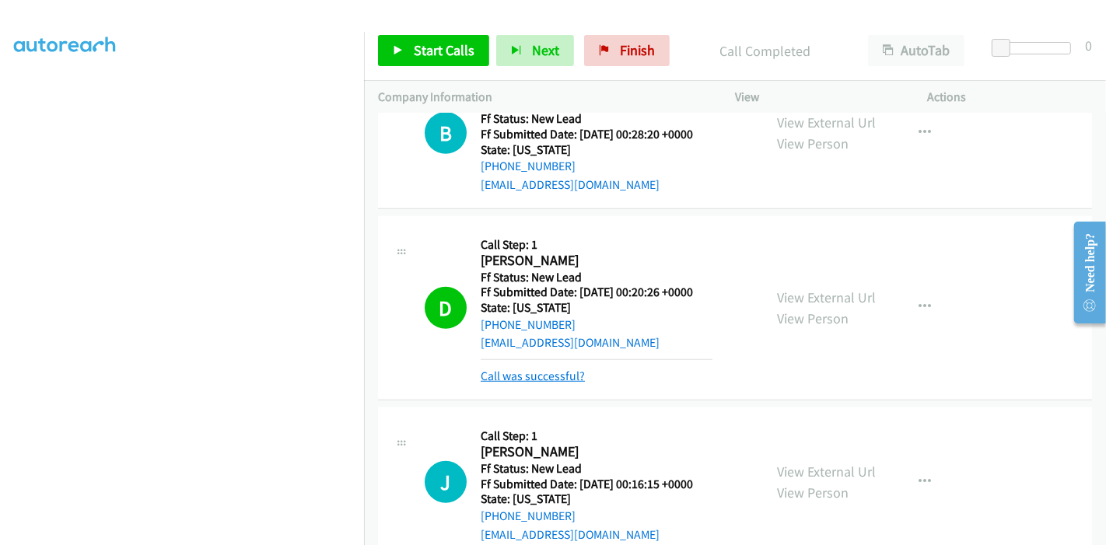
click at [535, 376] on link "Call was successful?" at bounding box center [533, 376] width 104 height 15
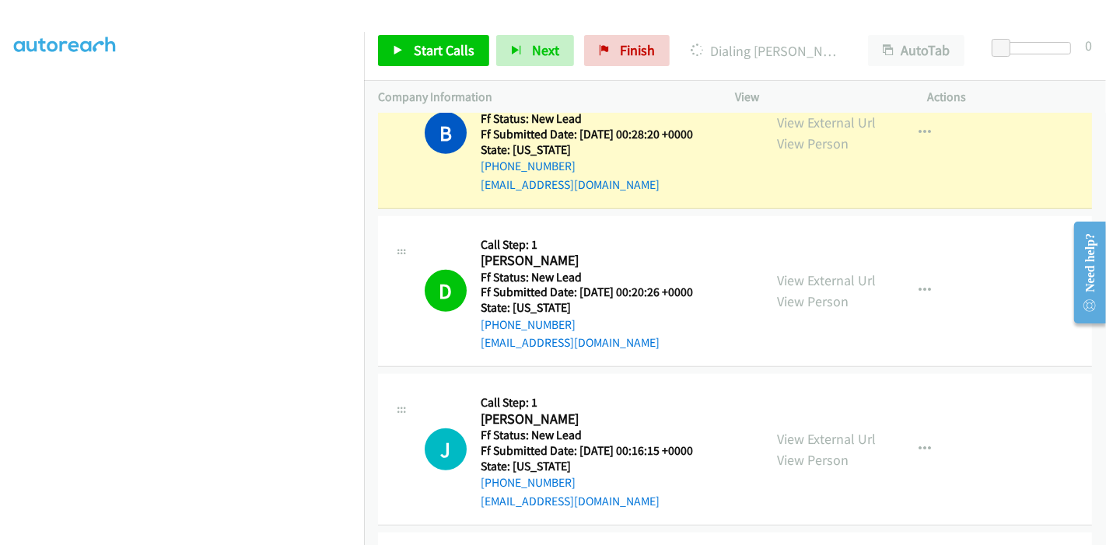
scroll to position [678, 0]
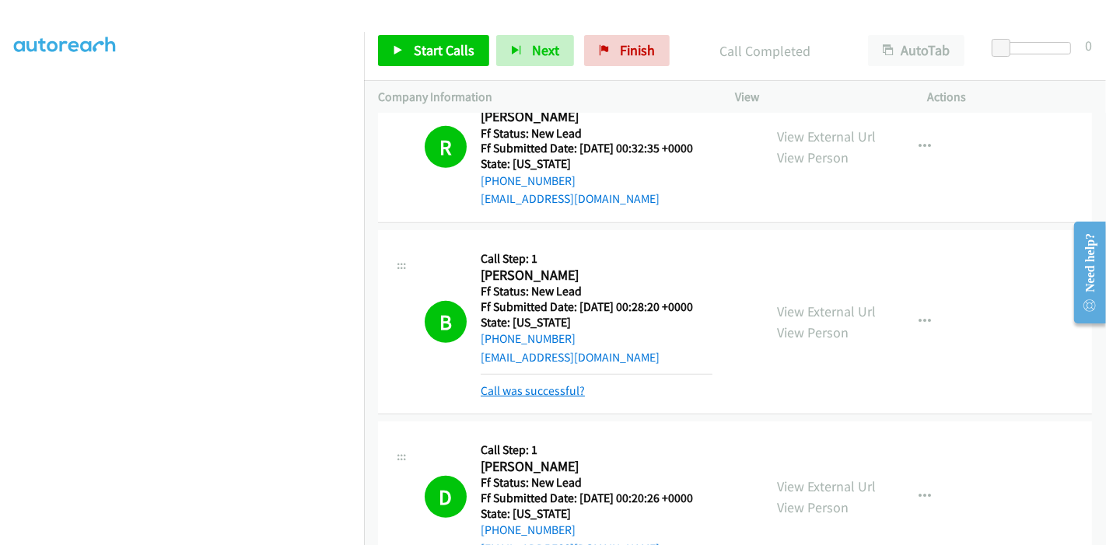
click at [519, 393] on link "Call was successful?" at bounding box center [533, 390] width 104 height 15
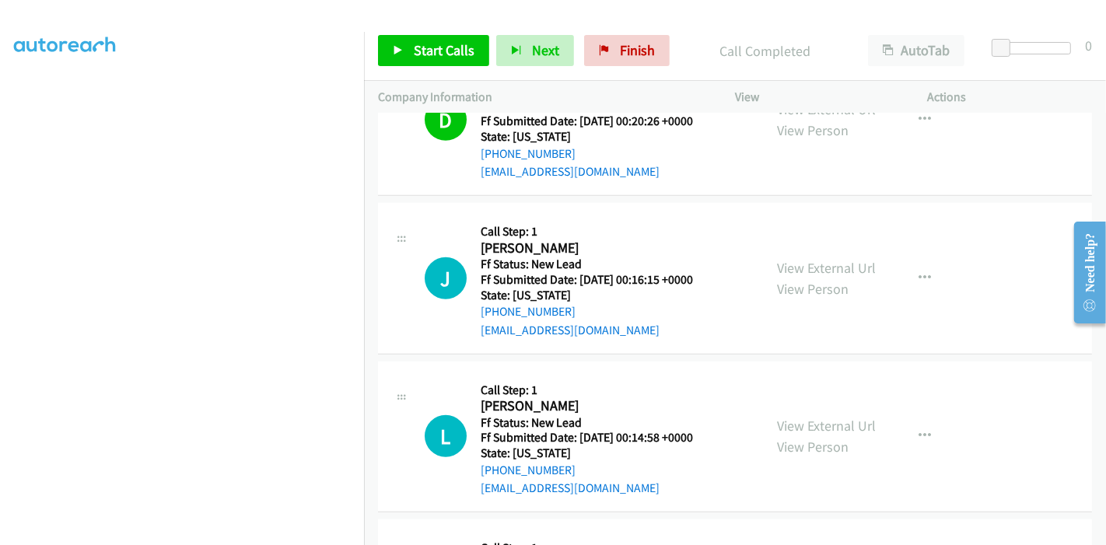
scroll to position [1024, 0]
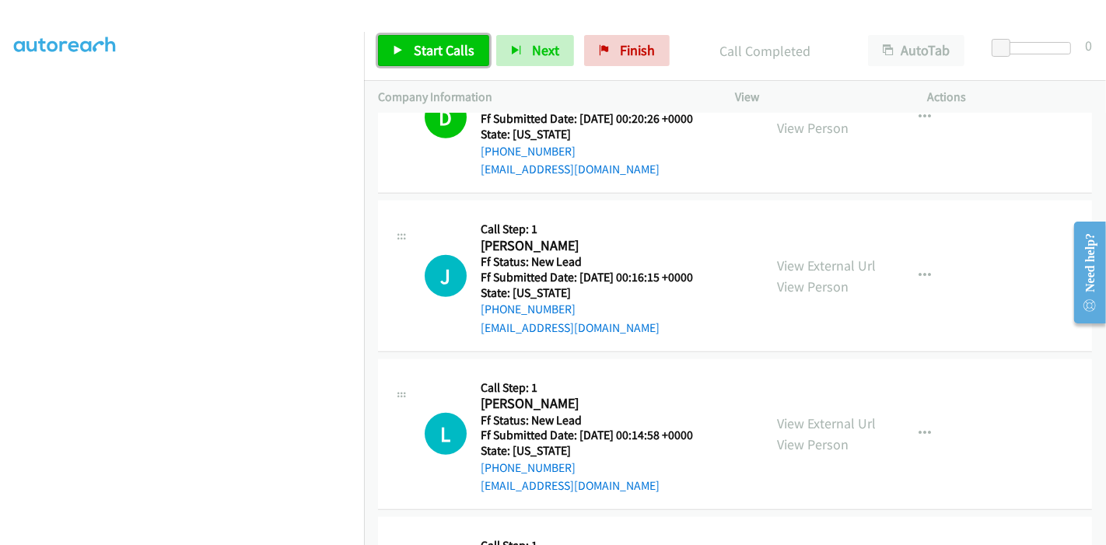
click at [432, 54] on span "Start Calls" at bounding box center [444, 50] width 61 height 18
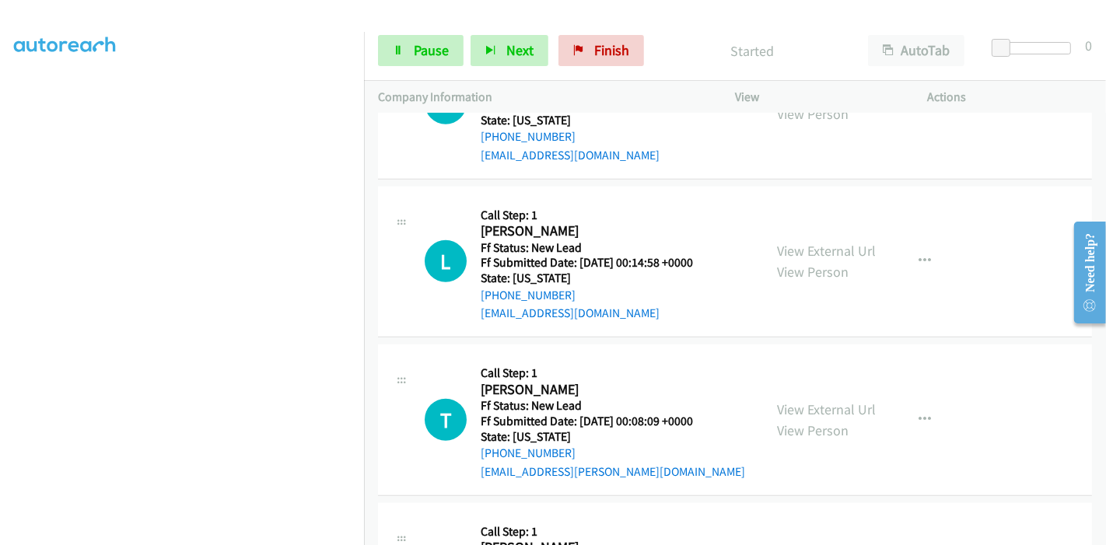
scroll to position [1110, 0]
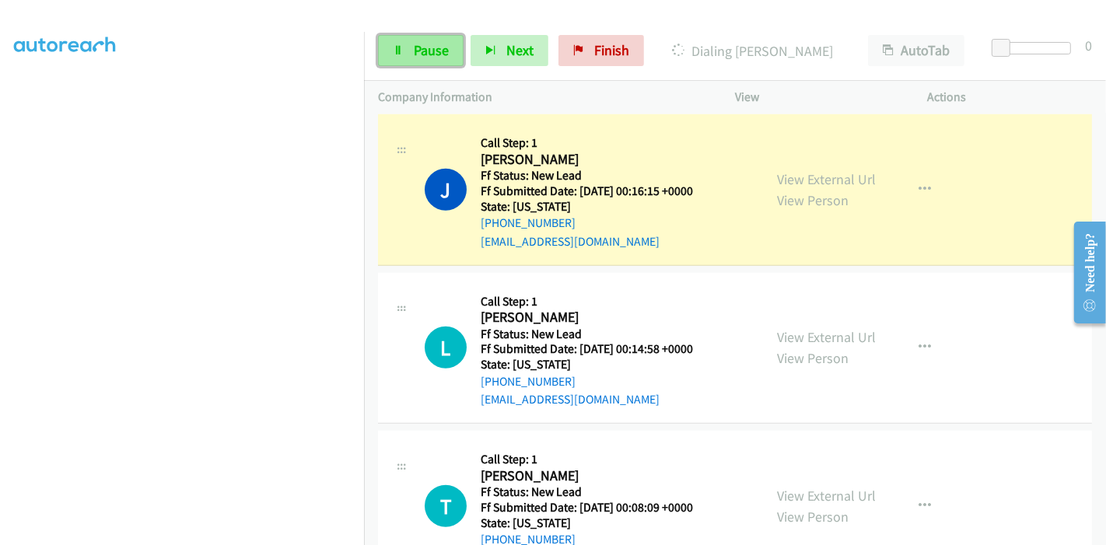
click at [429, 44] on span "Pause" at bounding box center [431, 50] width 35 height 18
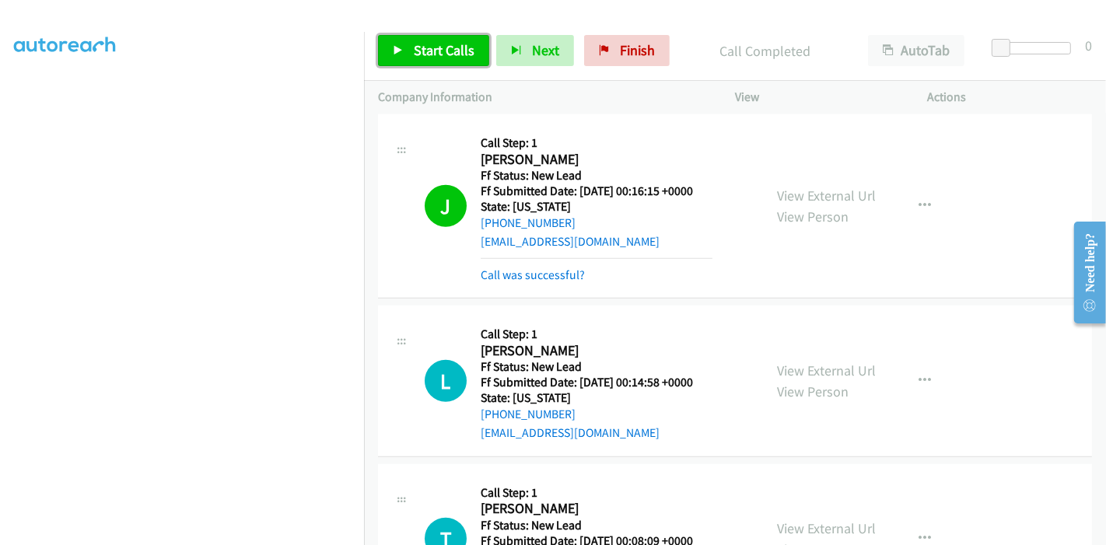
click at [410, 43] on link "Start Calls" at bounding box center [433, 50] width 111 height 31
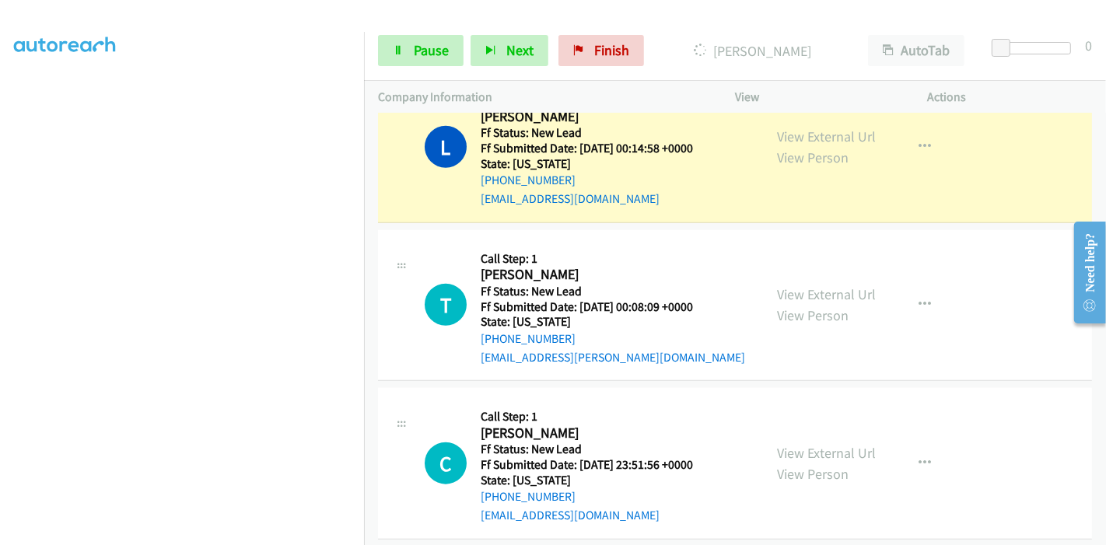
scroll to position [1369, 0]
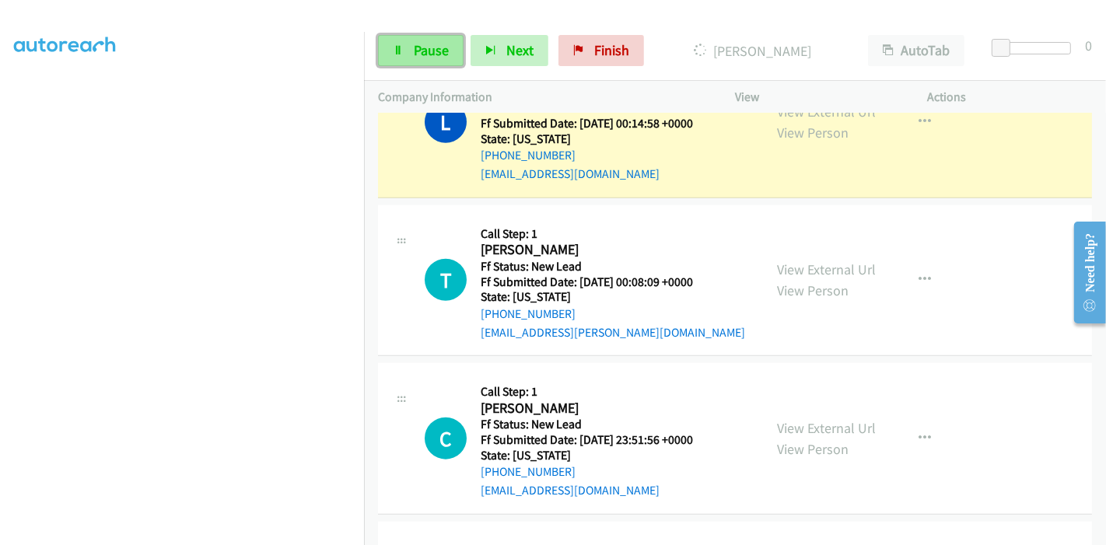
click at [418, 58] on span "Pause" at bounding box center [431, 50] width 35 height 18
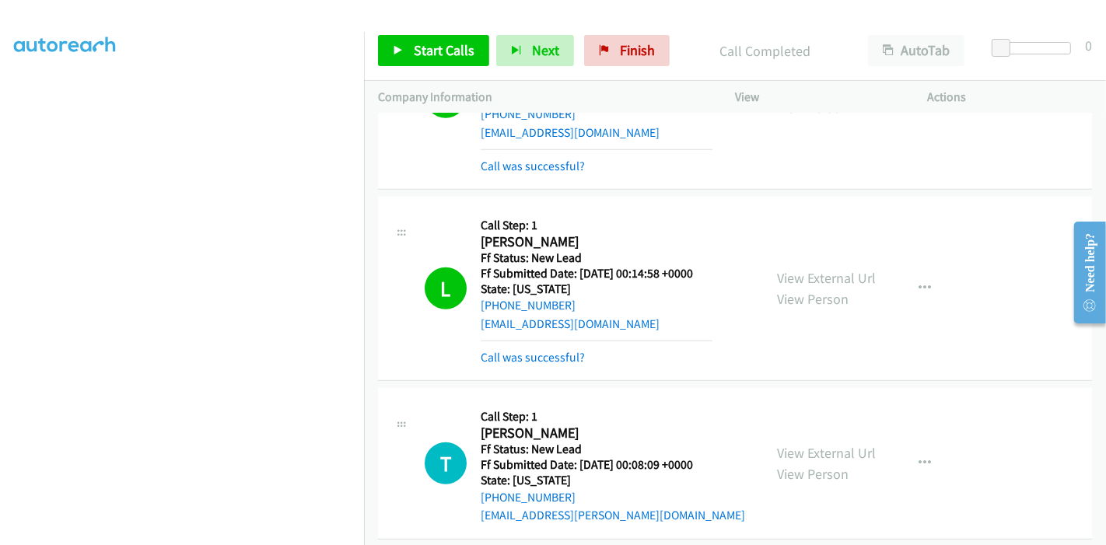
scroll to position [1213, 0]
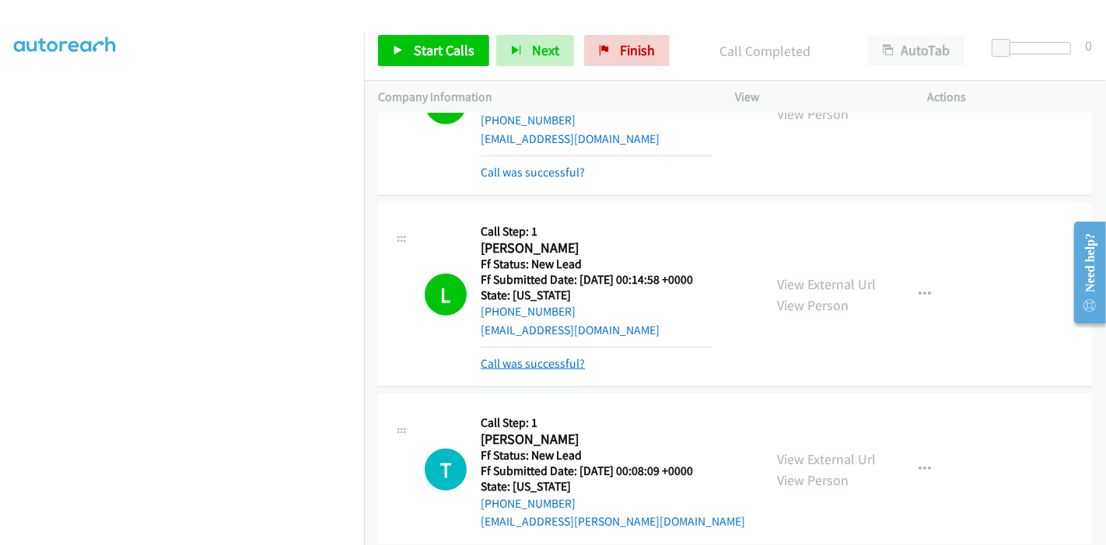
click at [553, 364] on link "Call was successful?" at bounding box center [533, 363] width 104 height 15
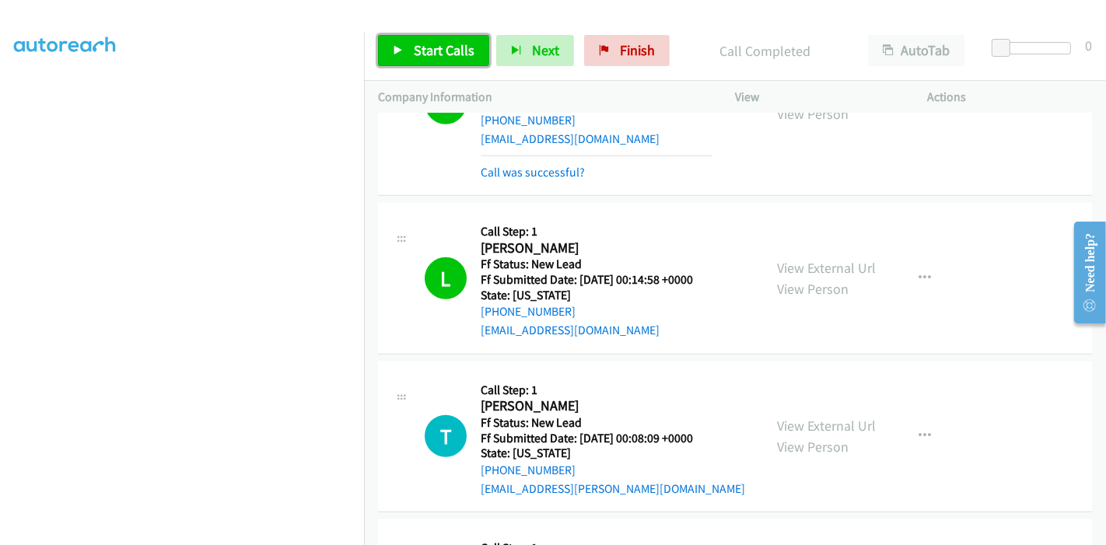
click at [425, 57] on span "Start Calls" at bounding box center [444, 50] width 61 height 18
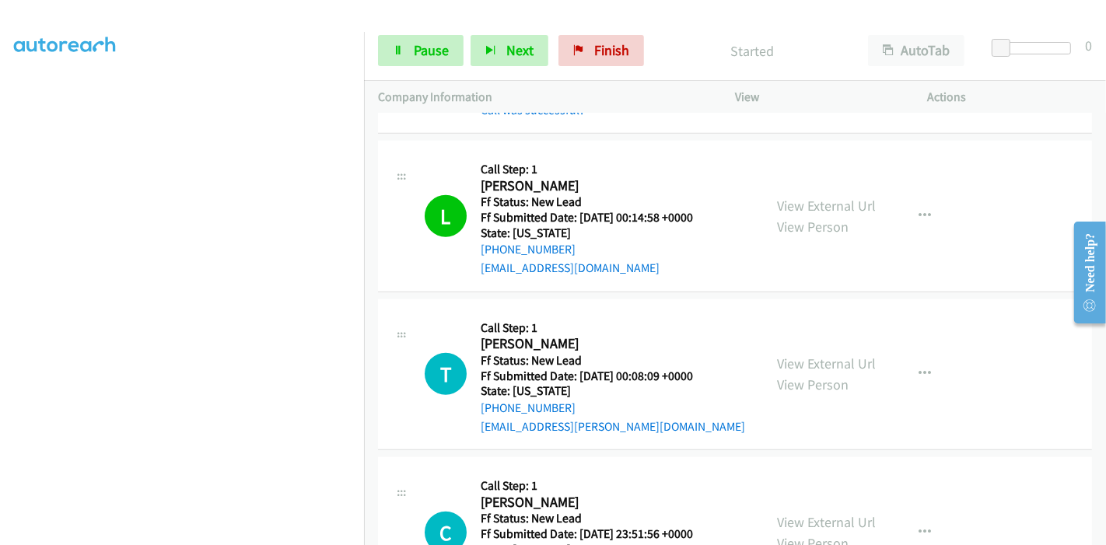
scroll to position [1299, 0]
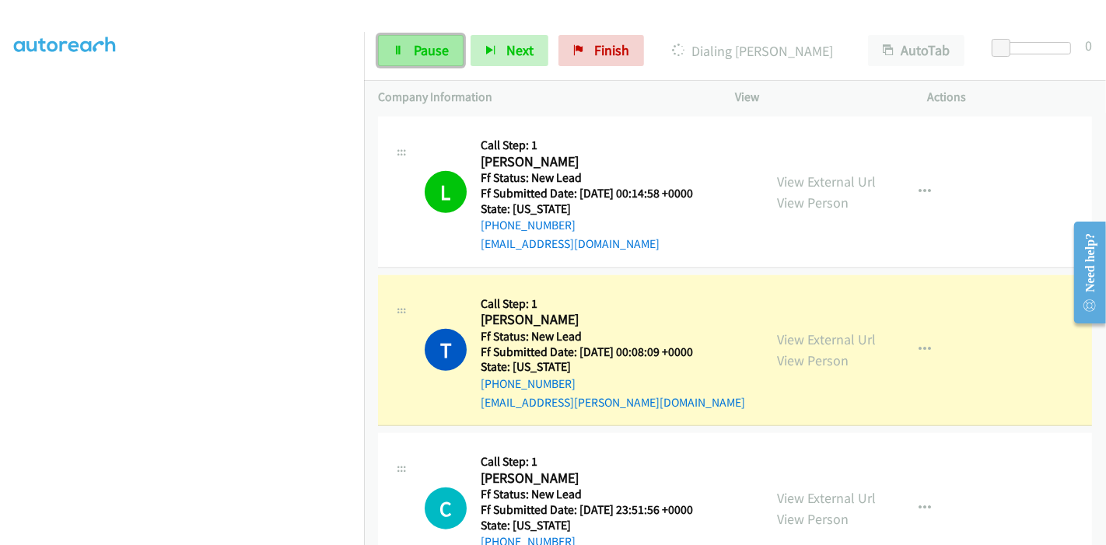
click at [390, 49] on link "Pause" at bounding box center [421, 50] width 86 height 31
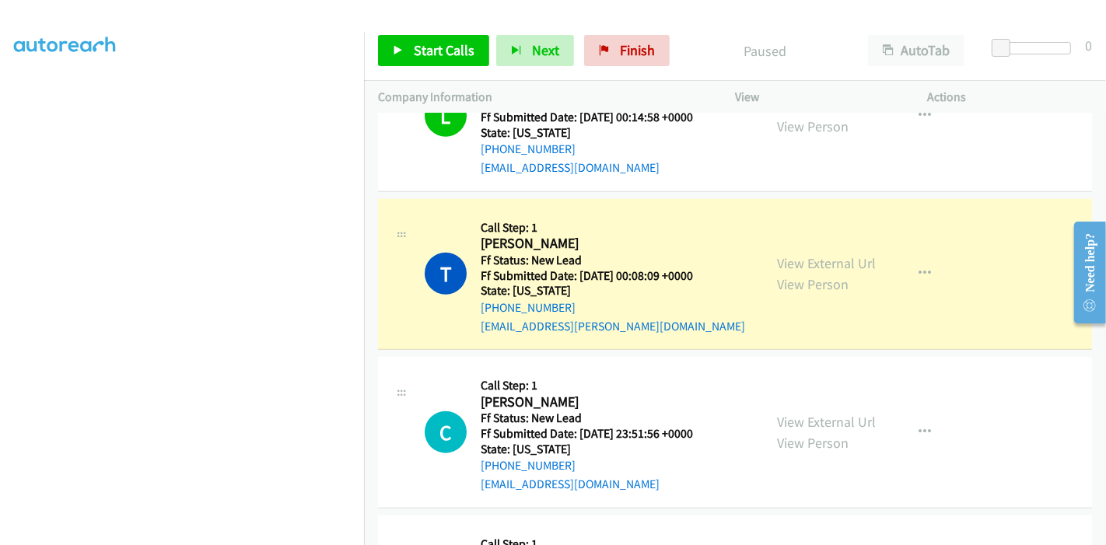
scroll to position [1472, 0]
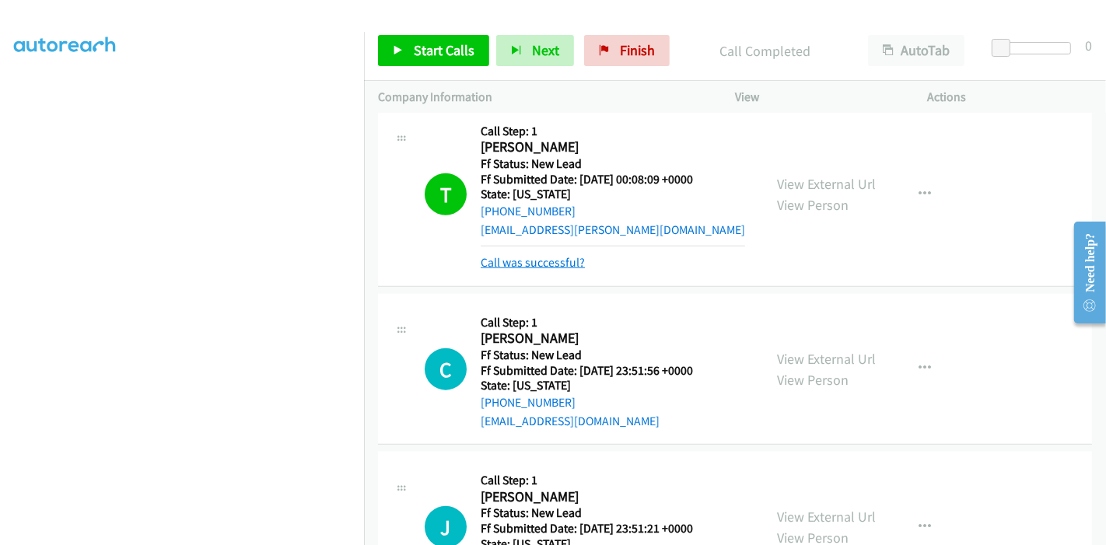
click at [529, 261] on link "Call was successful?" at bounding box center [533, 262] width 104 height 15
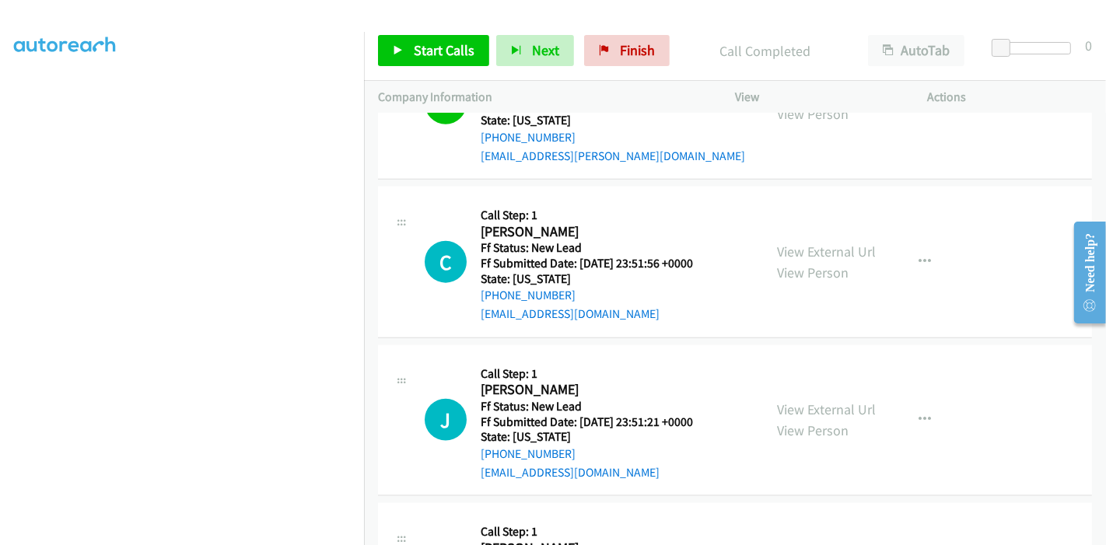
scroll to position [1645, 0]
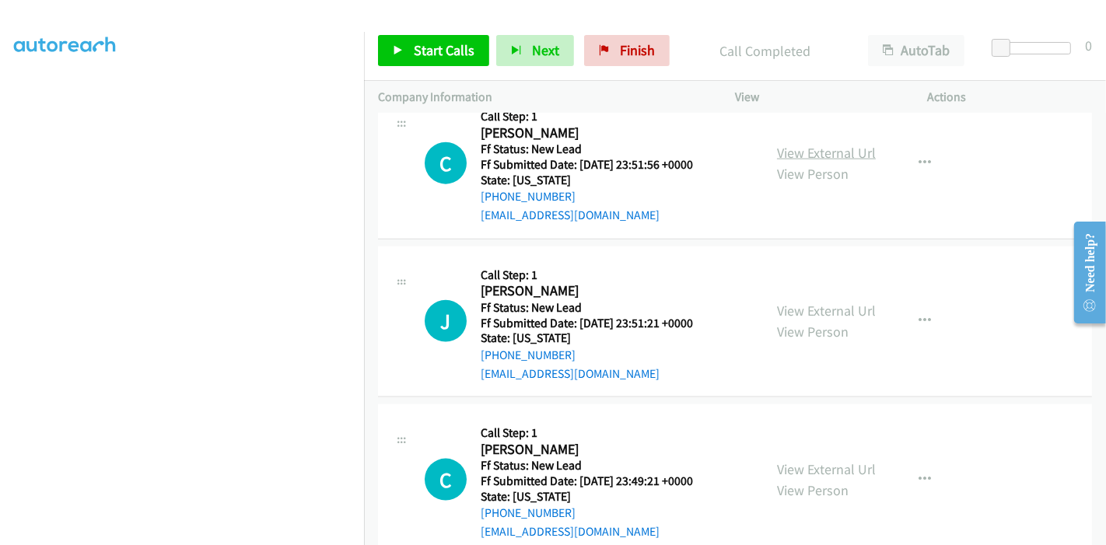
click at [827, 144] on link "View External Url" at bounding box center [826, 153] width 99 height 18
click at [777, 303] on link "View External Url" at bounding box center [826, 311] width 99 height 18
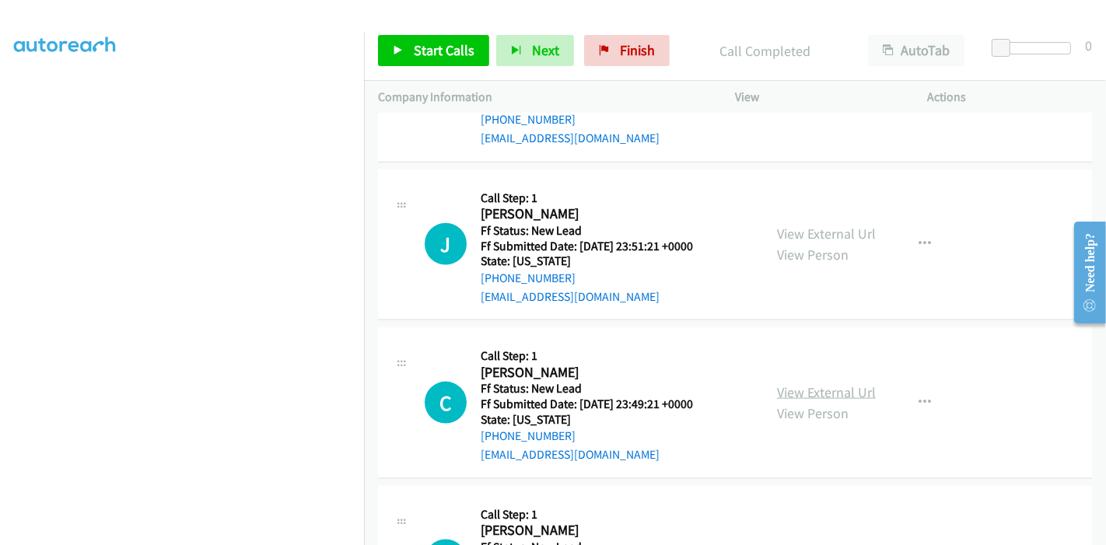
scroll to position [1817, 0]
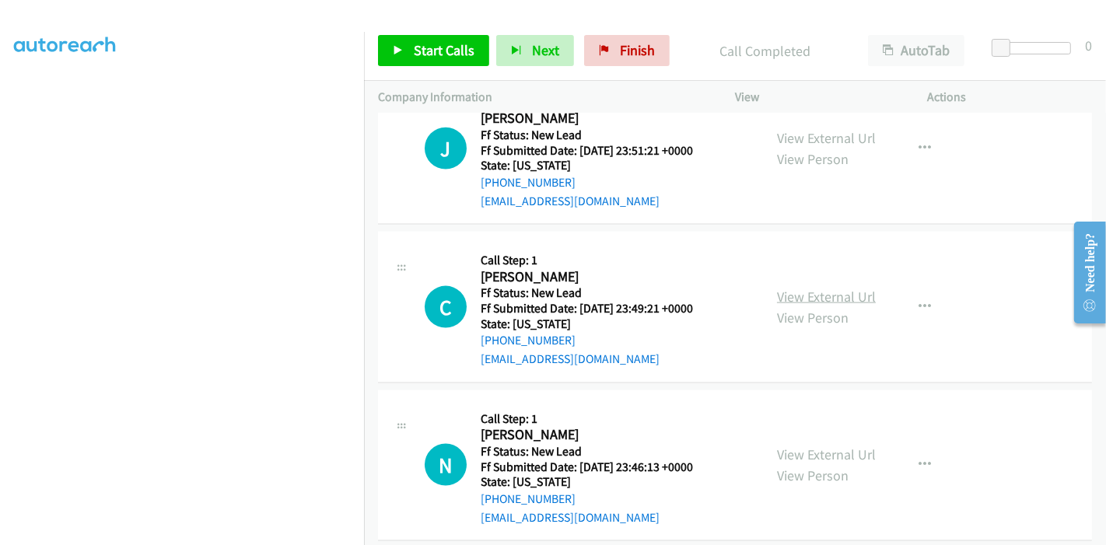
click at [800, 288] on link "View External Url" at bounding box center [826, 297] width 99 height 18
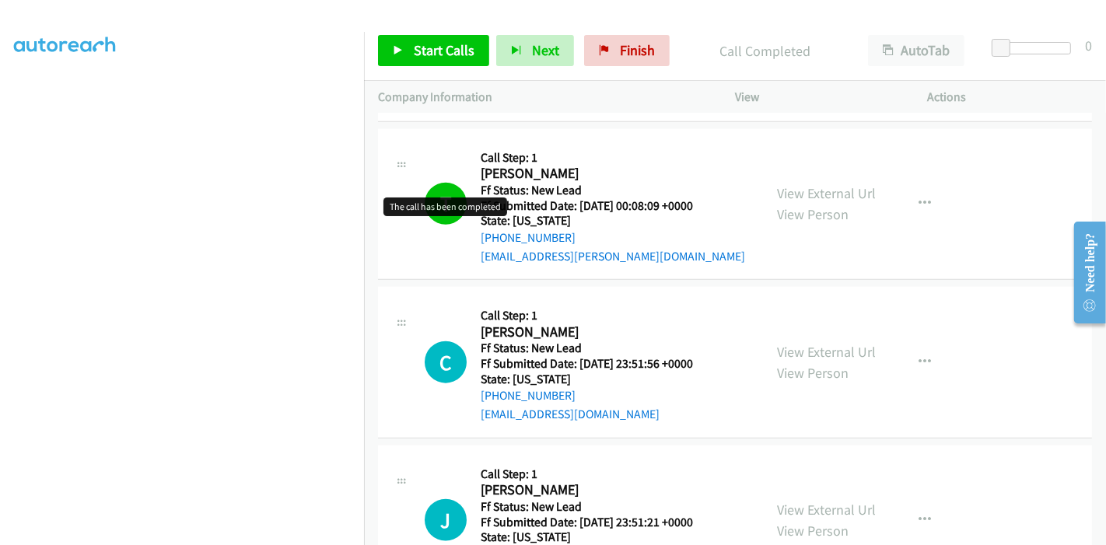
scroll to position [1472, 0]
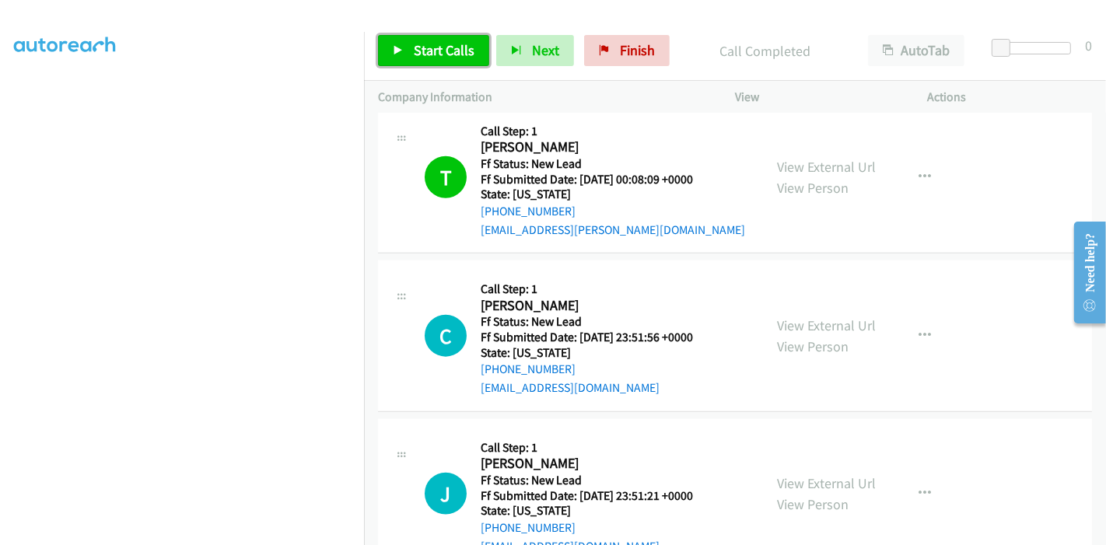
click at [419, 51] on span "Start Calls" at bounding box center [444, 50] width 61 height 18
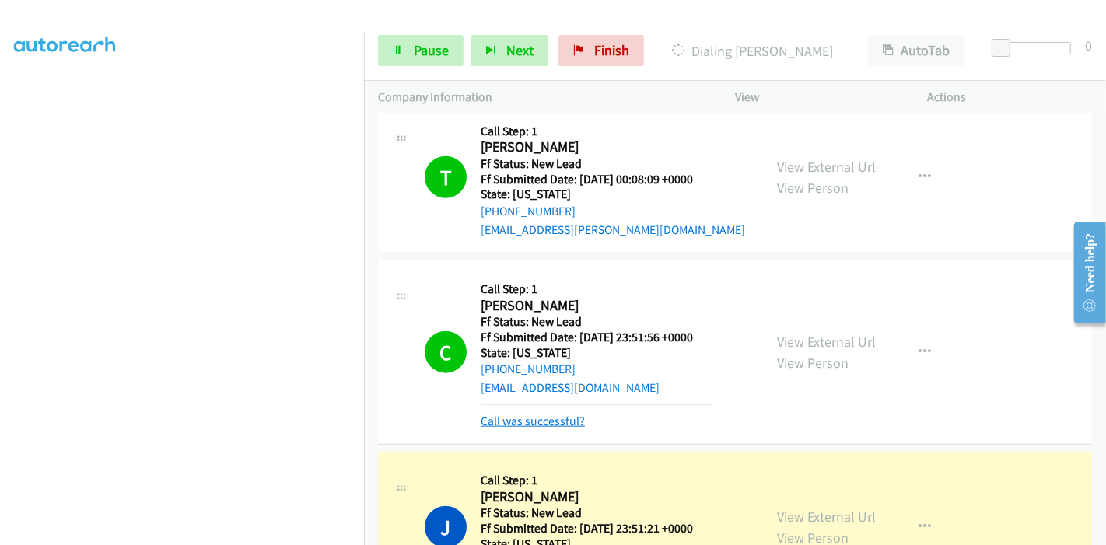
click at [521, 414] on link "Call was successful?" at bounding box center [533, 421] width 104 height 15
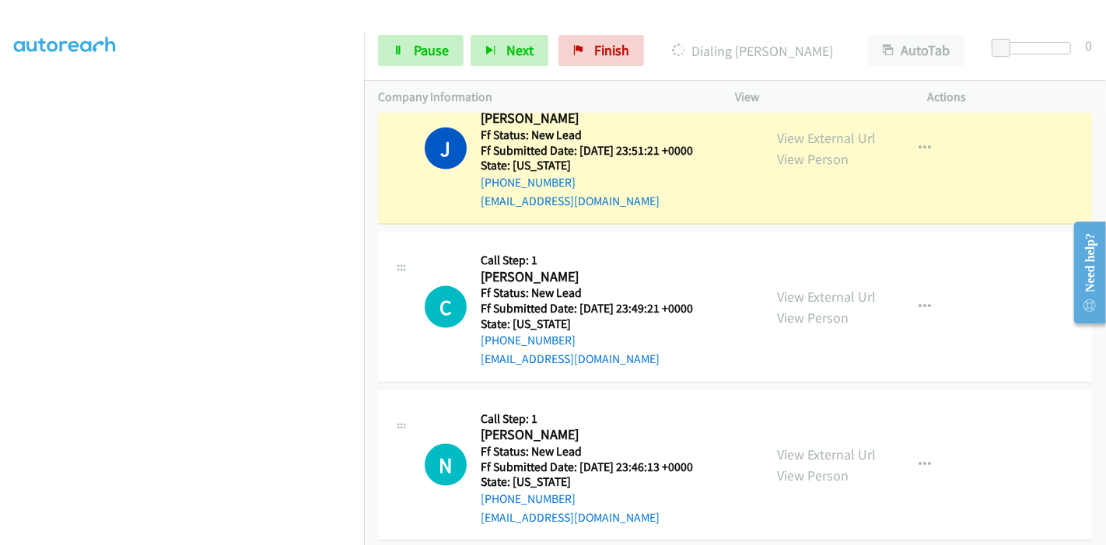
scroll to position [1991, 0]
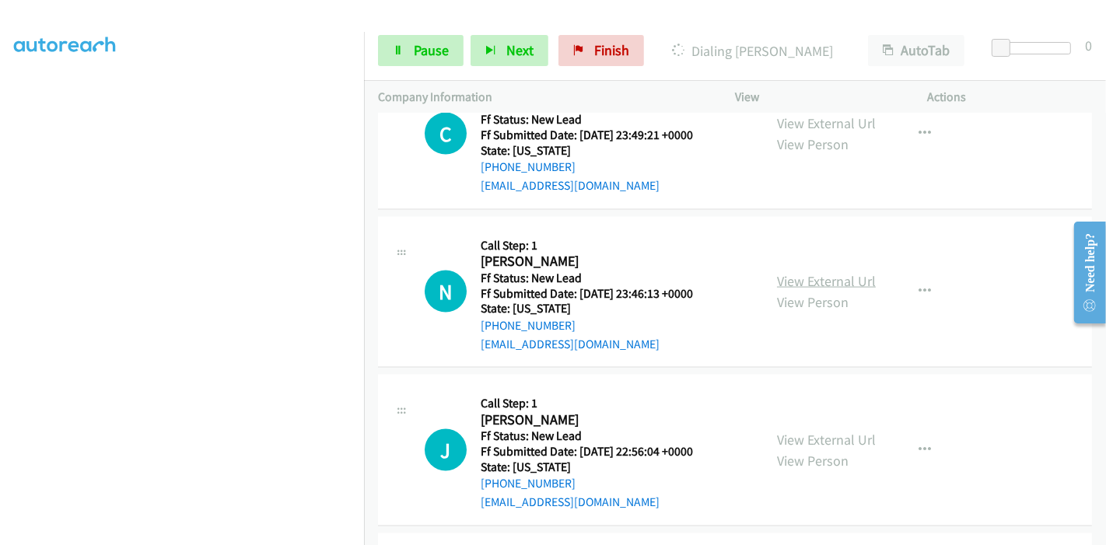
click at [786, 281] on link "View External Url" at bounding box center [826, 281] width 99 height 18
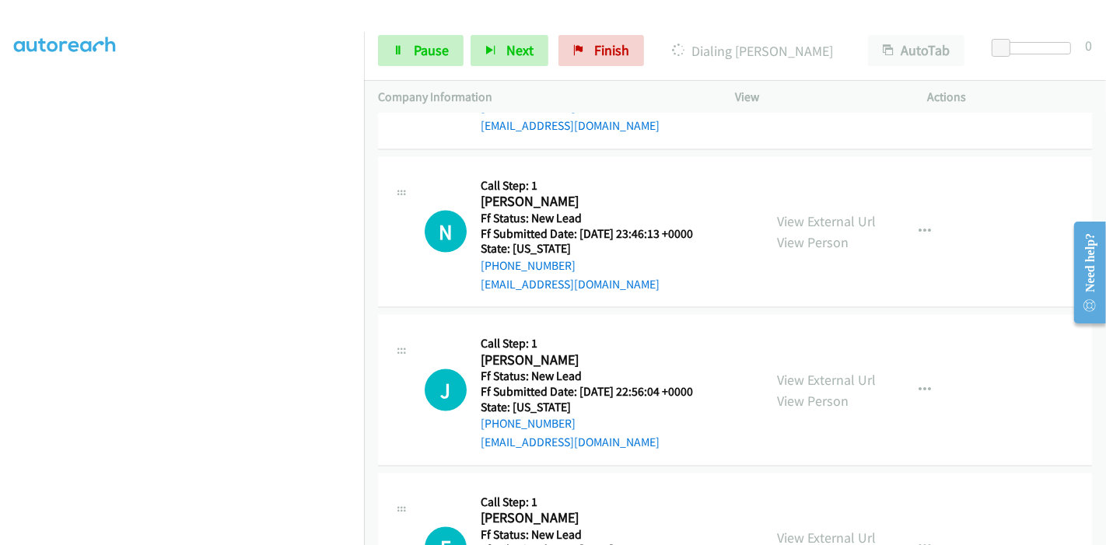
scroll to position [2077, 0]
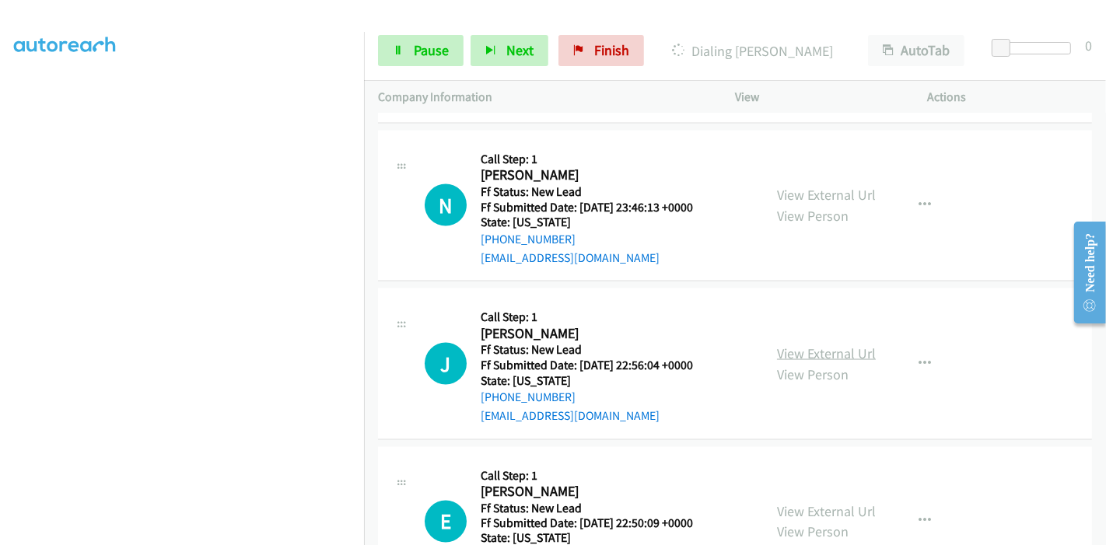
click at [793, 346] on link "View External Url" at bounding box center [826, 353] width 99 height 18
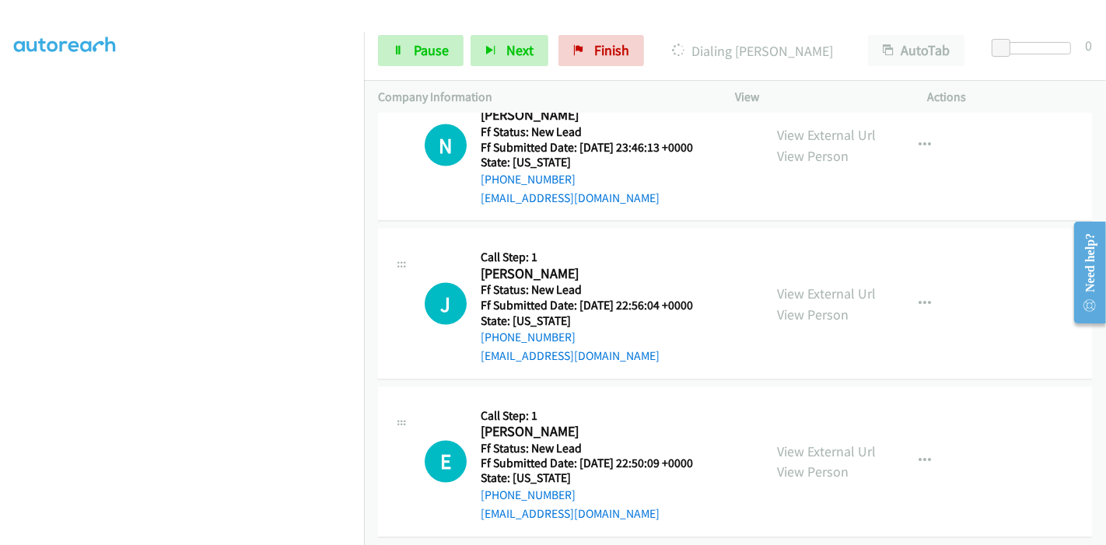
scroll to position [2163, 0]
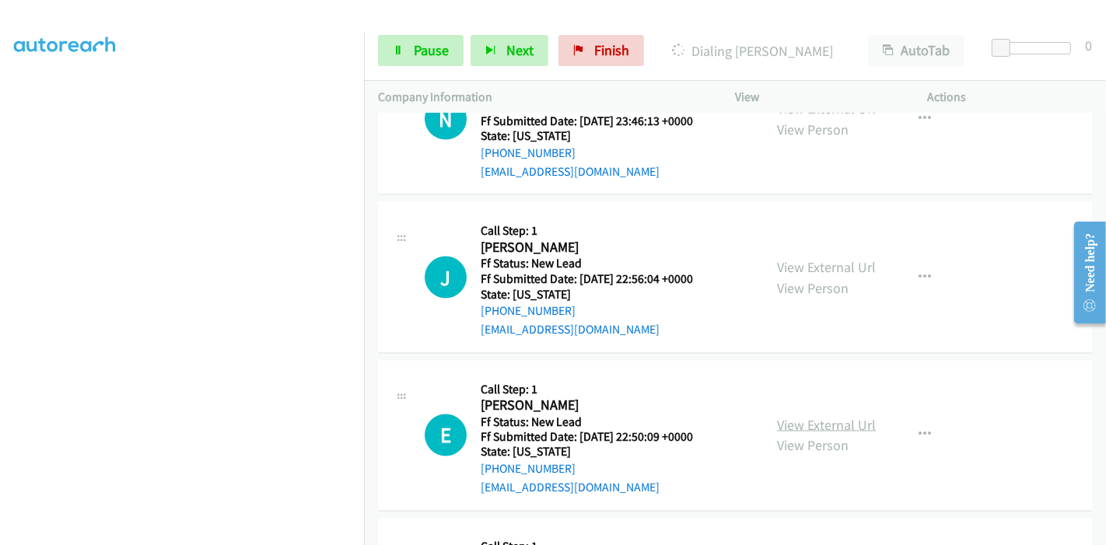
click at [803, 423] on link "View External Url" at bounding box center [826, 425] width 99 height 18
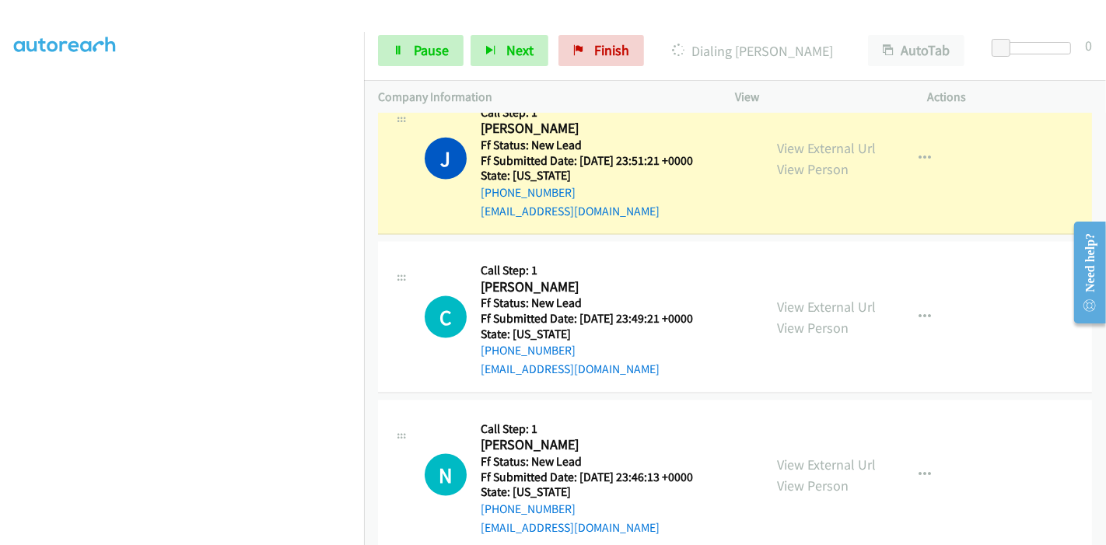
scroll to position [1645, 0]
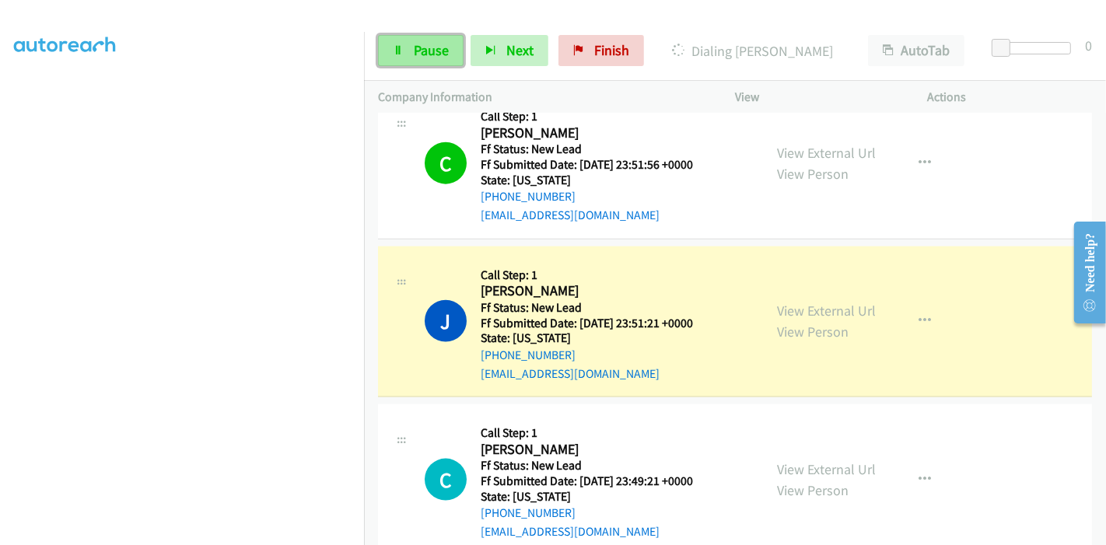
click at [444, 53] on span "Pause" at bounding box center [431, 50] width 35 height 18
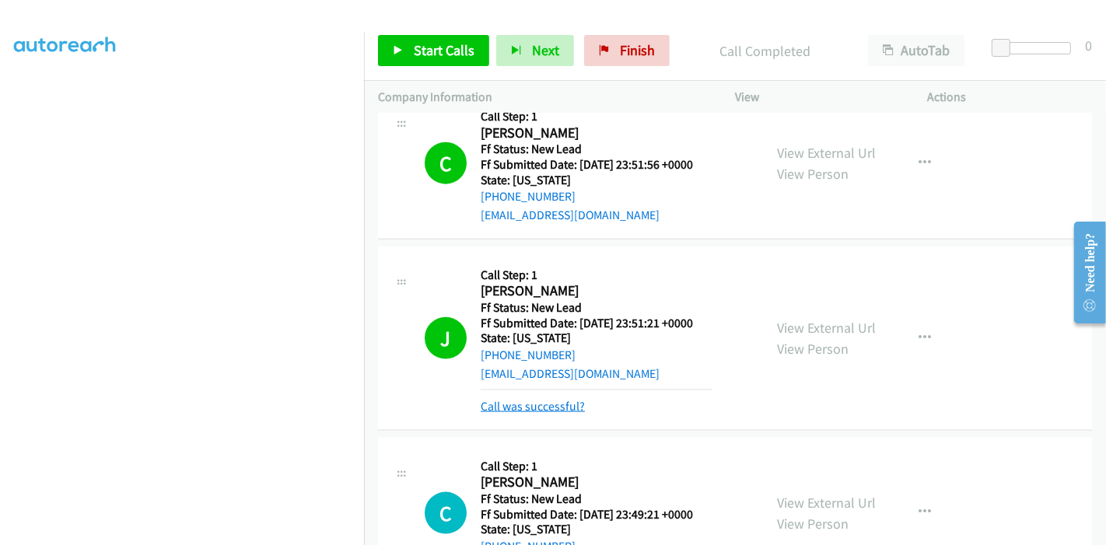
click at [543, 400] on link "Call was successful?" at bounding box center [533, 406] width 104 height 15
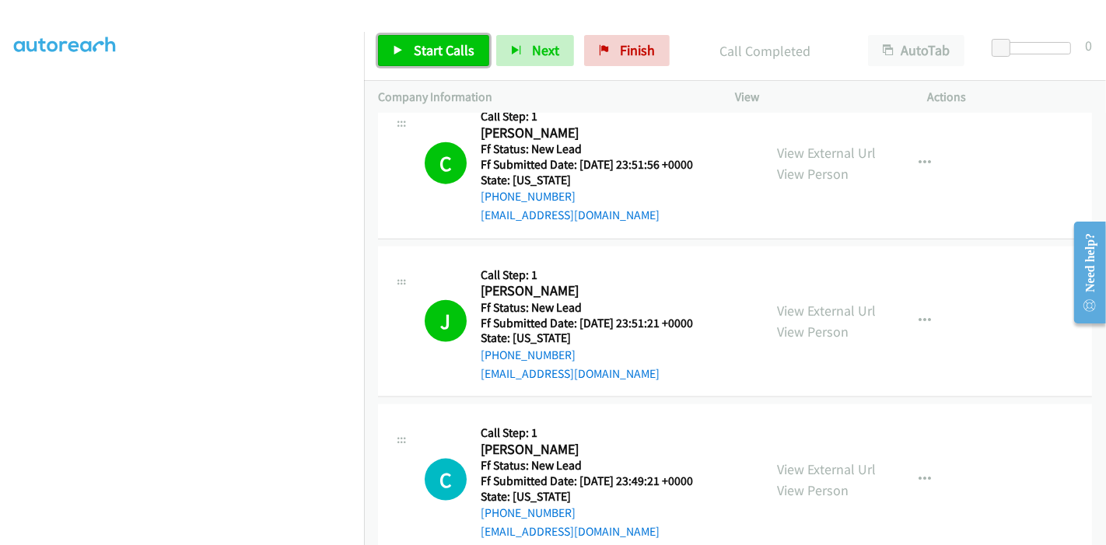
click at [410, 60] on link "Start Calls" at bounding box center [433, 50] width 111 height 31
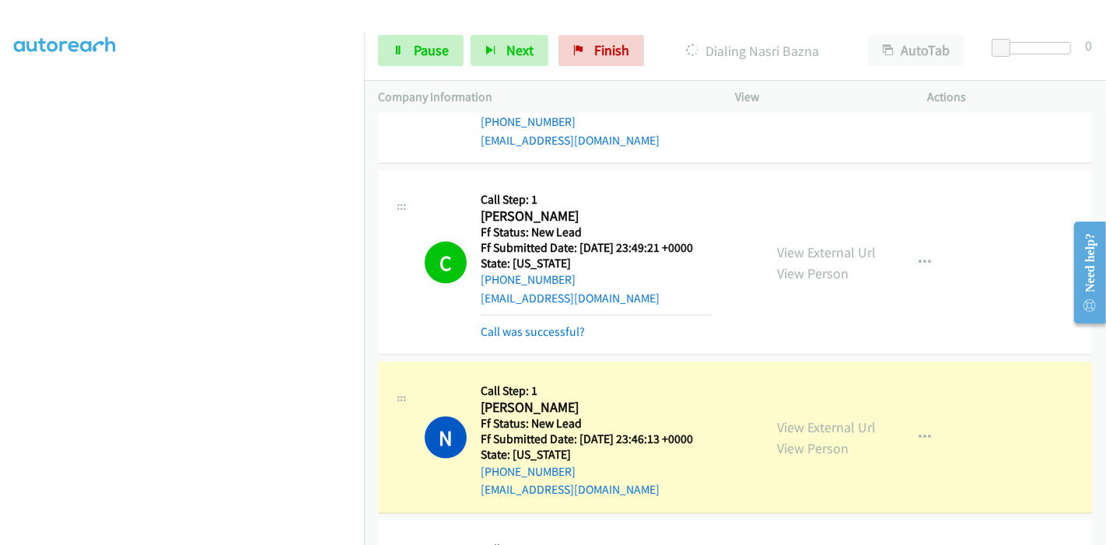
scroll to position [1903, 0]
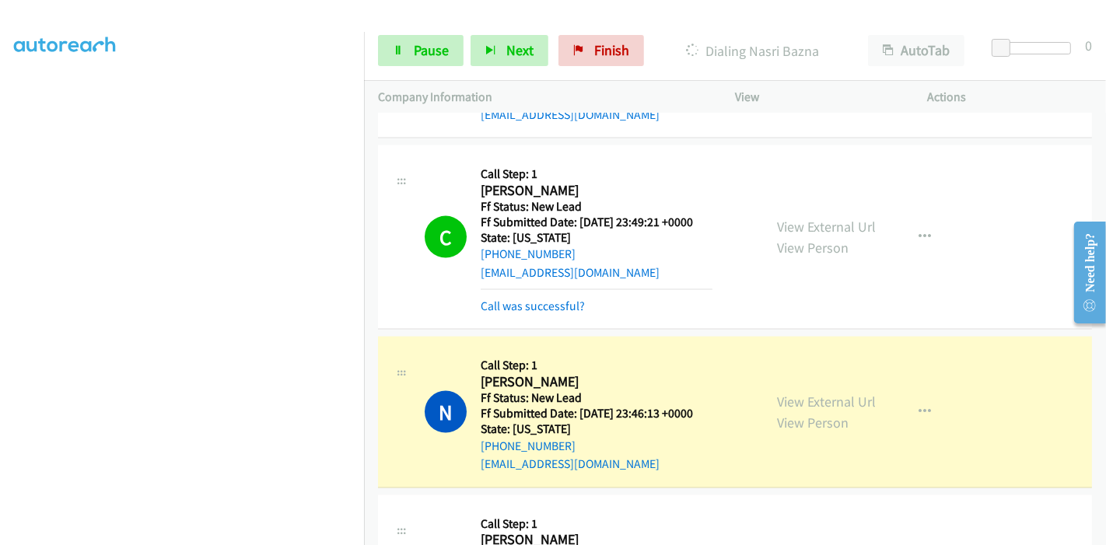
click at [534, 312] on div "C Callback Scheduled Call Step: 1 Carl Burns America/Los_Angeles Ff Status: New…" at bounding box center [735, 237] width 714 height 184
click at [533, 303] on link "Call was successful?" at bounding box center [533, 306] width 104 height 15
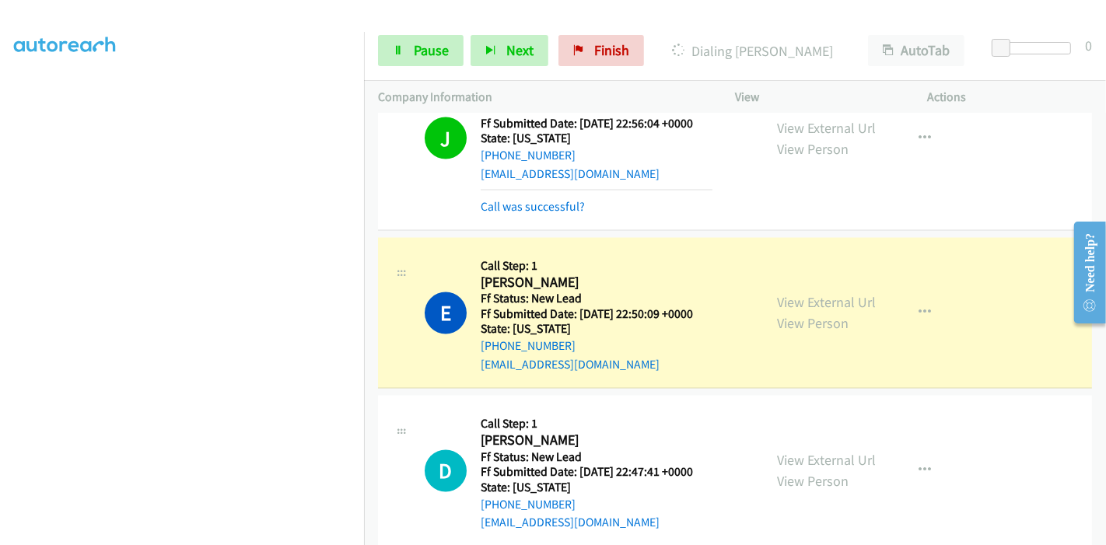
scroll to position [2369, 0]
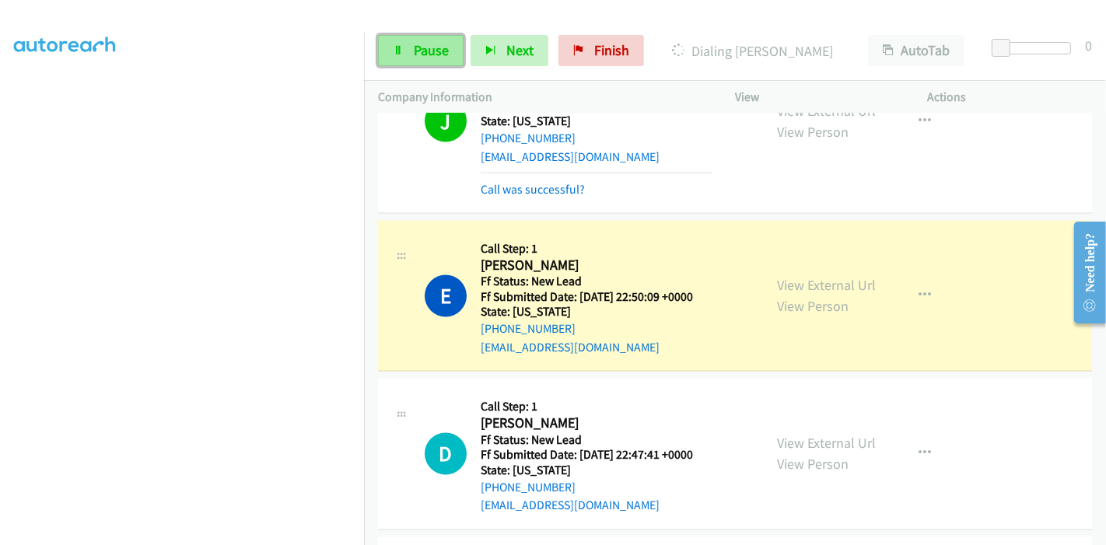
click at [411, 47] on link "Pause" at bounding box center [421, 50] width 86 height 31
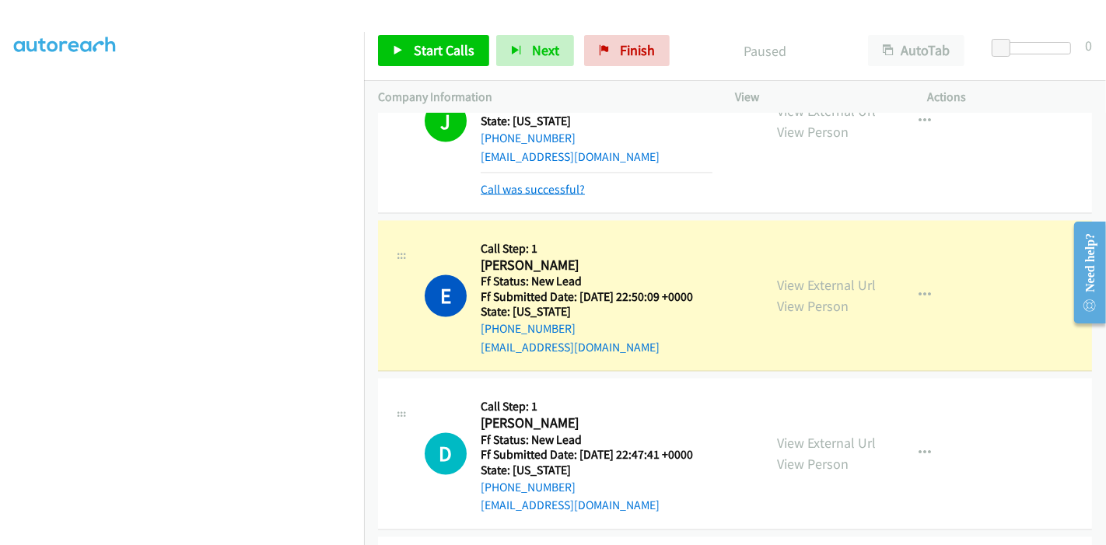
click at [502, 182] on link "Call was successful?" at bounding box center [533, 189] width 104 height 15
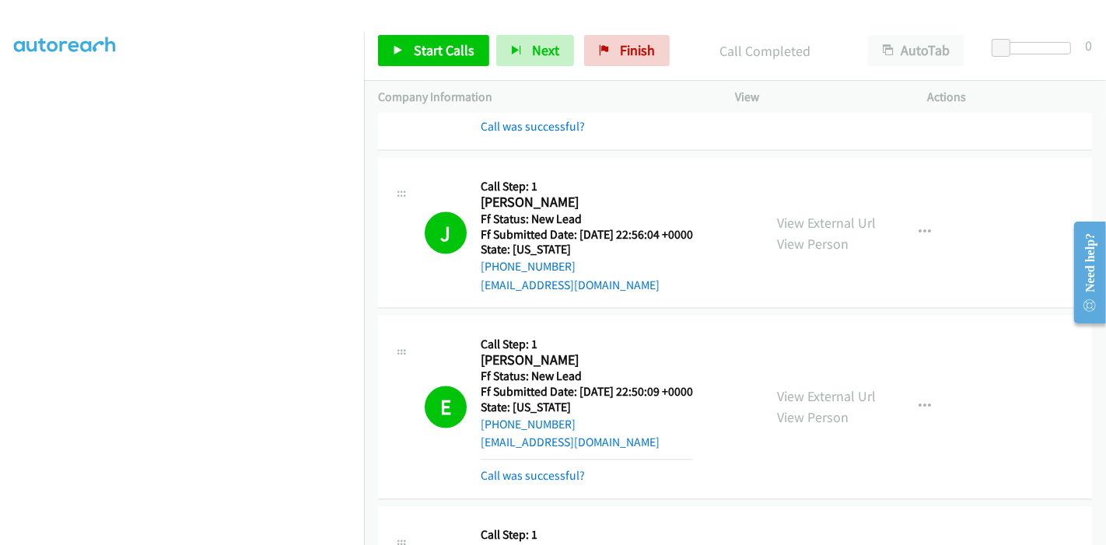
scroll to position [2266, 0]
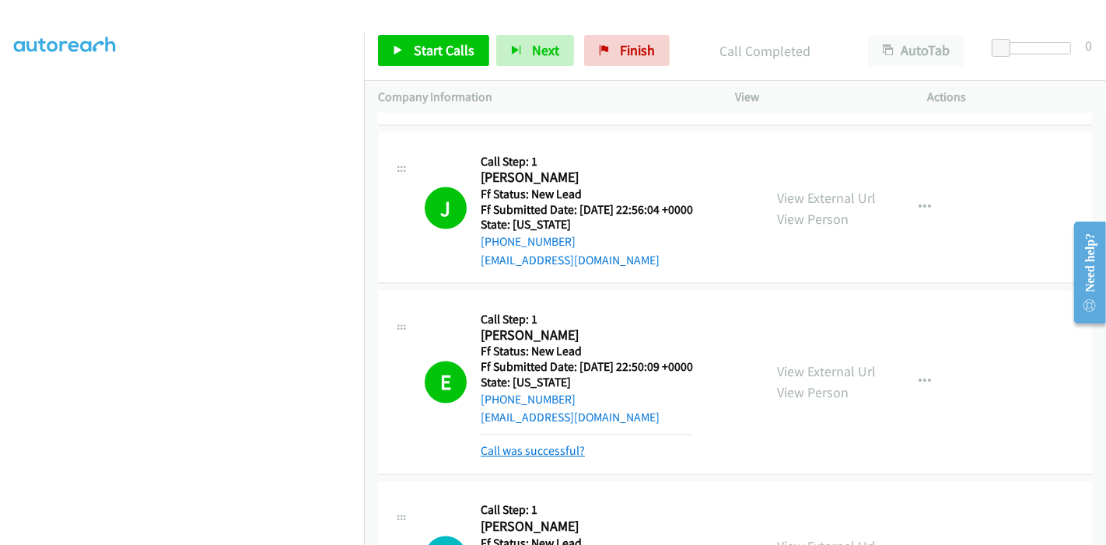
click at [514, 446] on link "Call was successful?" at bounding box center [533, 451] width 104 height 15
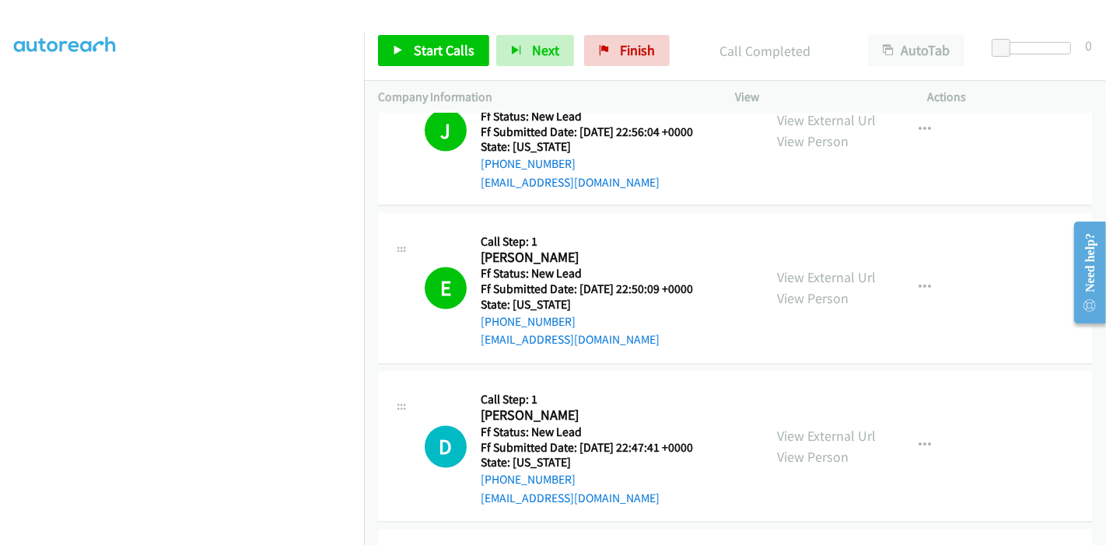
scroll to position [2439, 0]
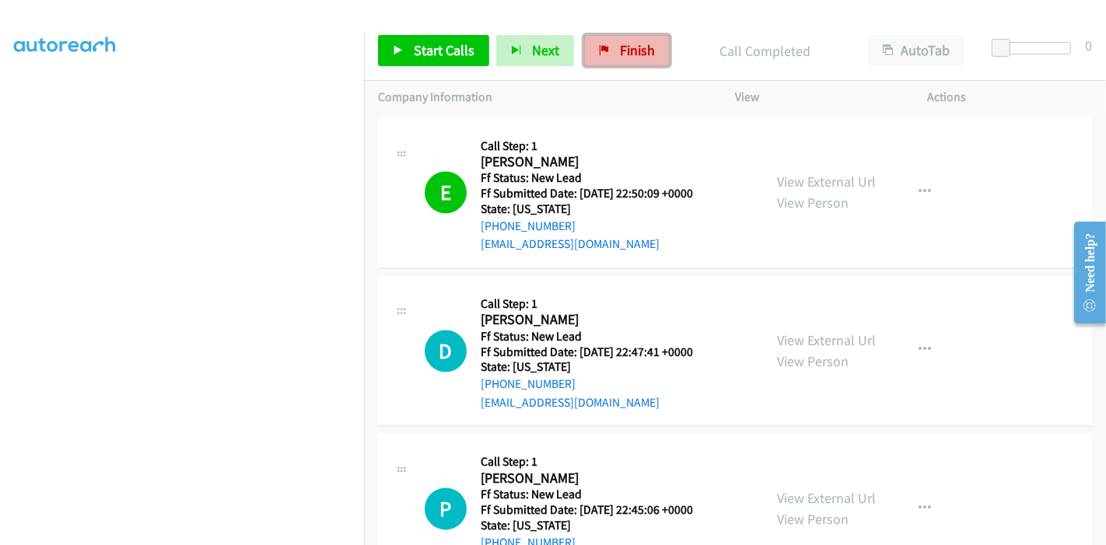
click at [626, 49] on span "Finish" at bounding box center [637, 50] width 35 height 18
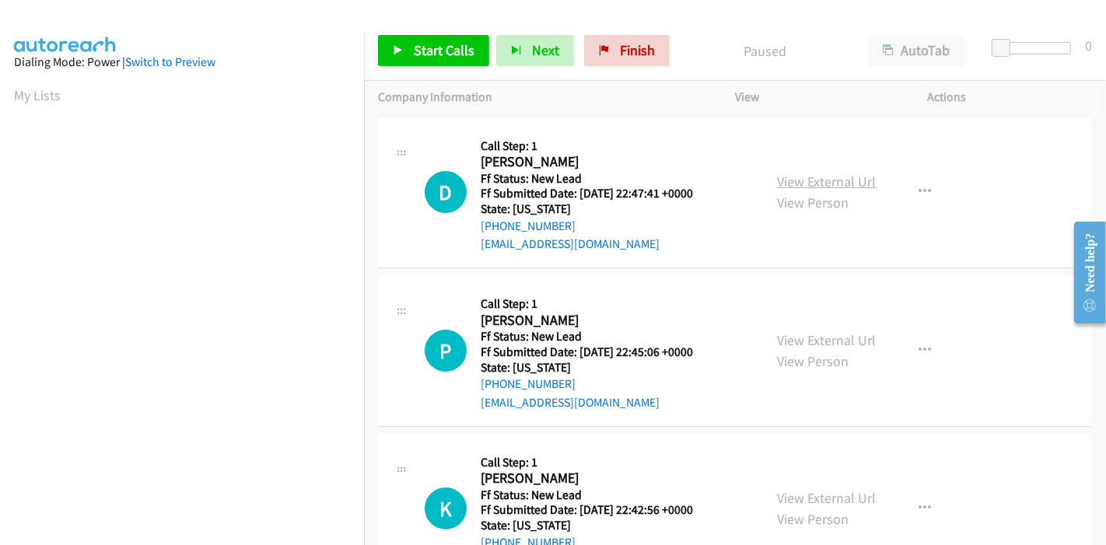
click at [813, 184] on link "View External Url" at bounding box center [826, 182] width 99 height 18
click at [810, 334] on link "View External Url" at bounding box center [826, 340] width 99 height 18
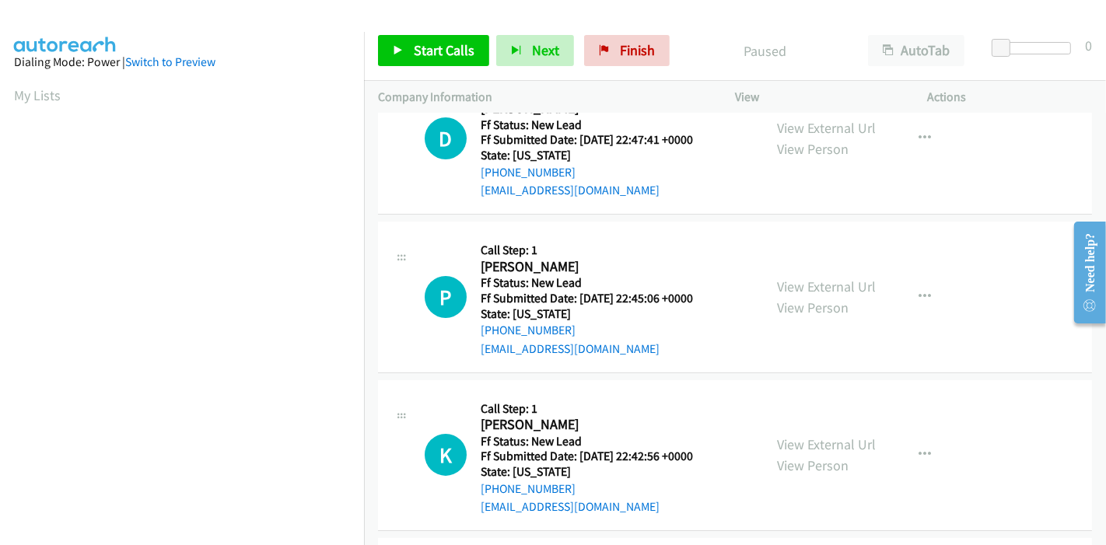
scroll to position [173, 0]
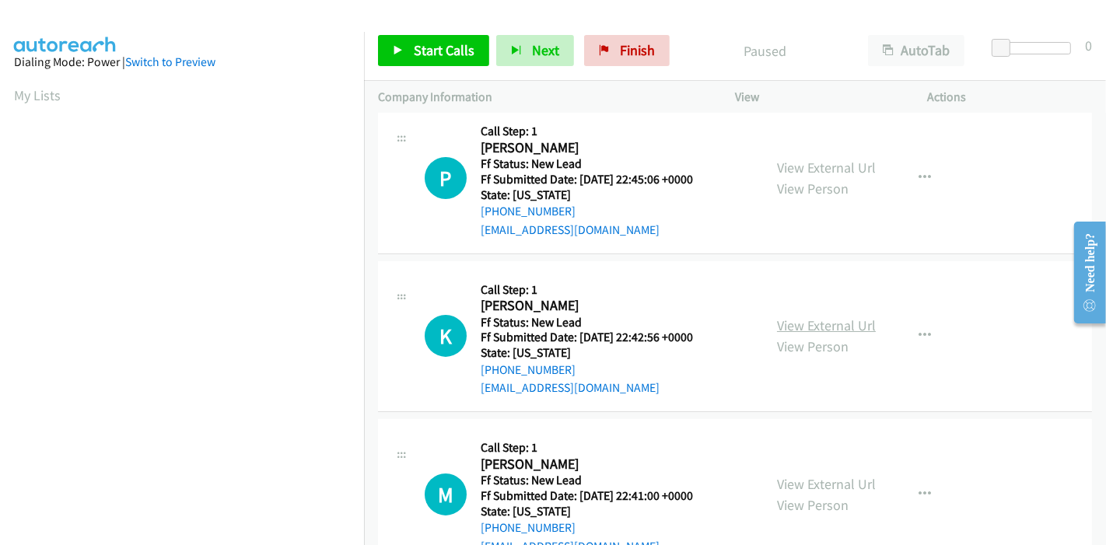
click at [792, 320] on link "View External Url" at bounding box center [826, 325] width 99 height 18
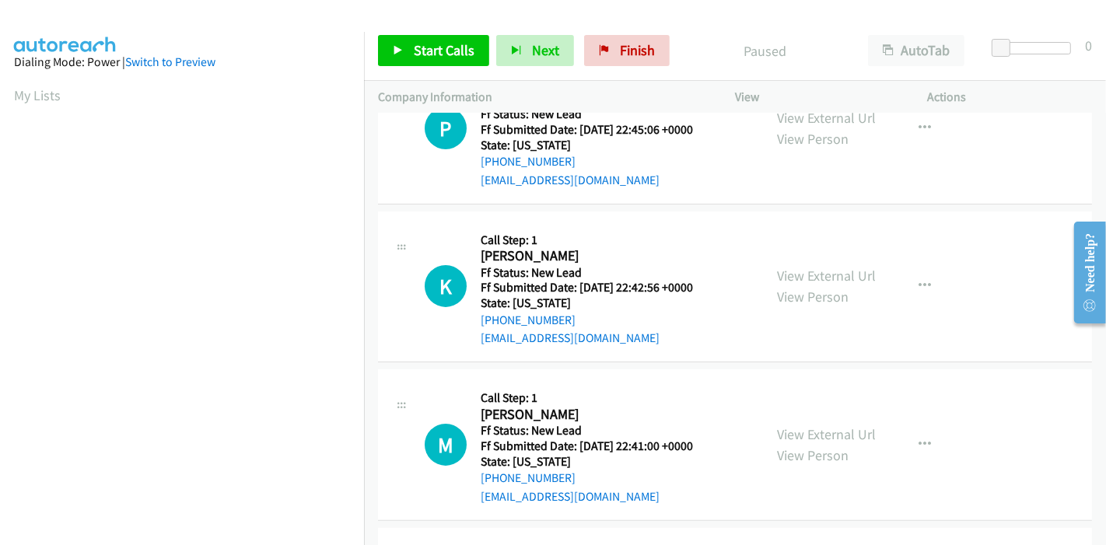
scroll to position [259, 0]
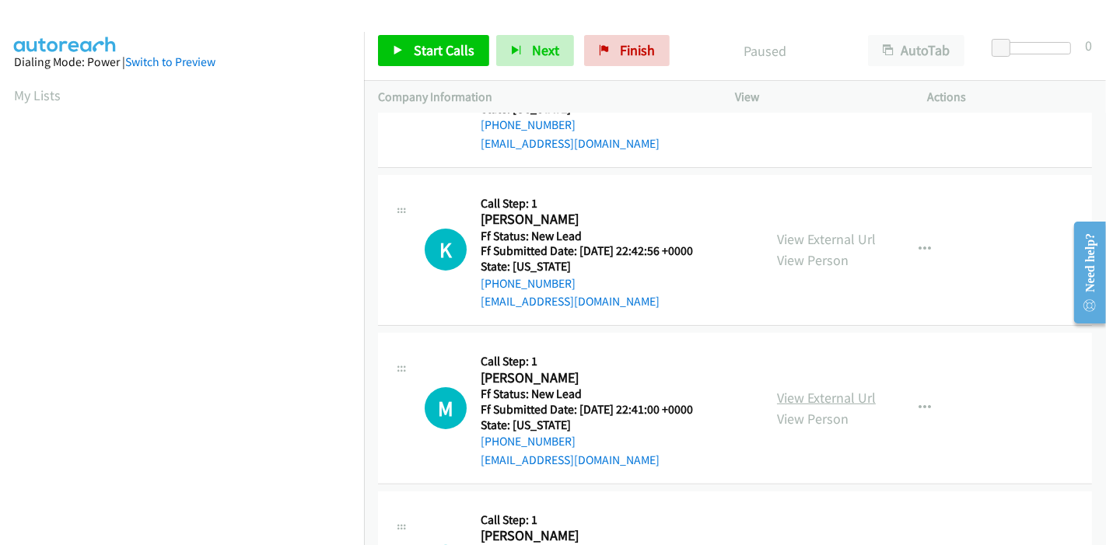
click at [791, 394] on link "View External Url" at bounding box center [826, 398] width 99 height 18
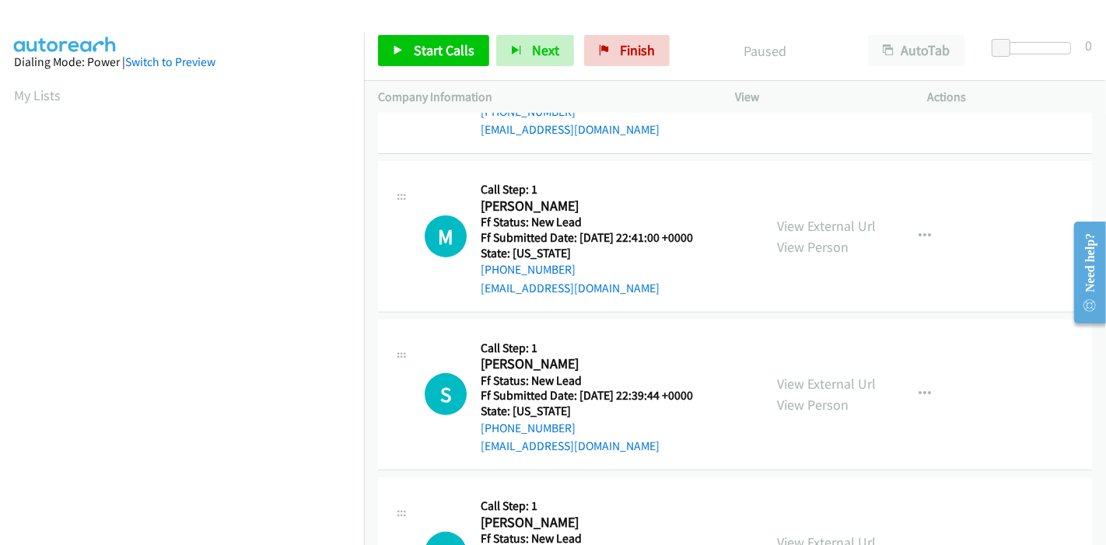
scroll to position [432, 0]
click at [808, 383] on link "View External Url" at bounding box center [826, 383] width 99 height 18
click at [426, 47] on span "Start Calls" at bounding box center [444, 50] width 61 height 18
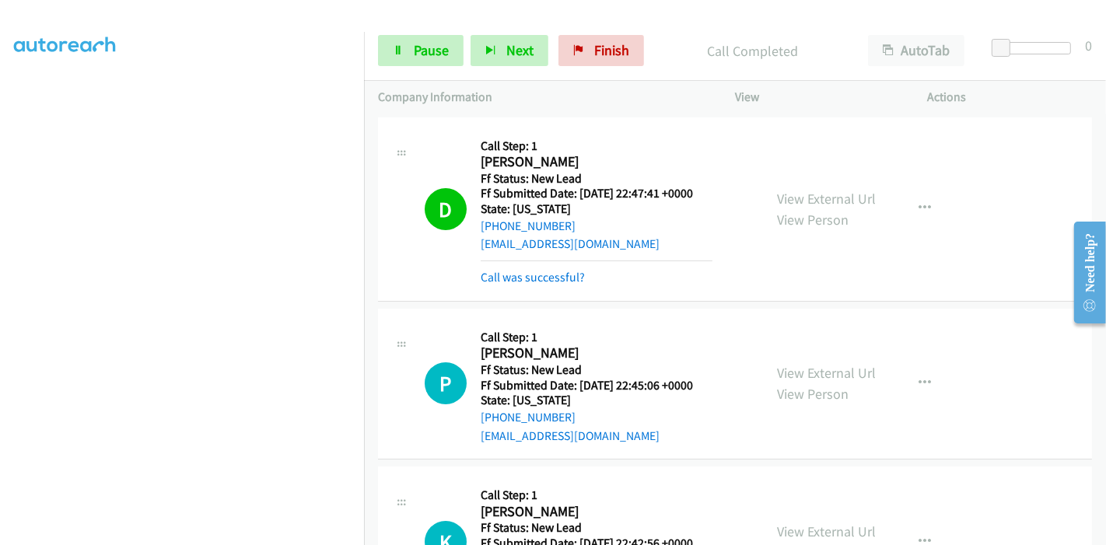
scroll to position [69, 0]
click at [549, 281] on link "Call was successful?" at bounding box center [533, 277] width 104 height 15
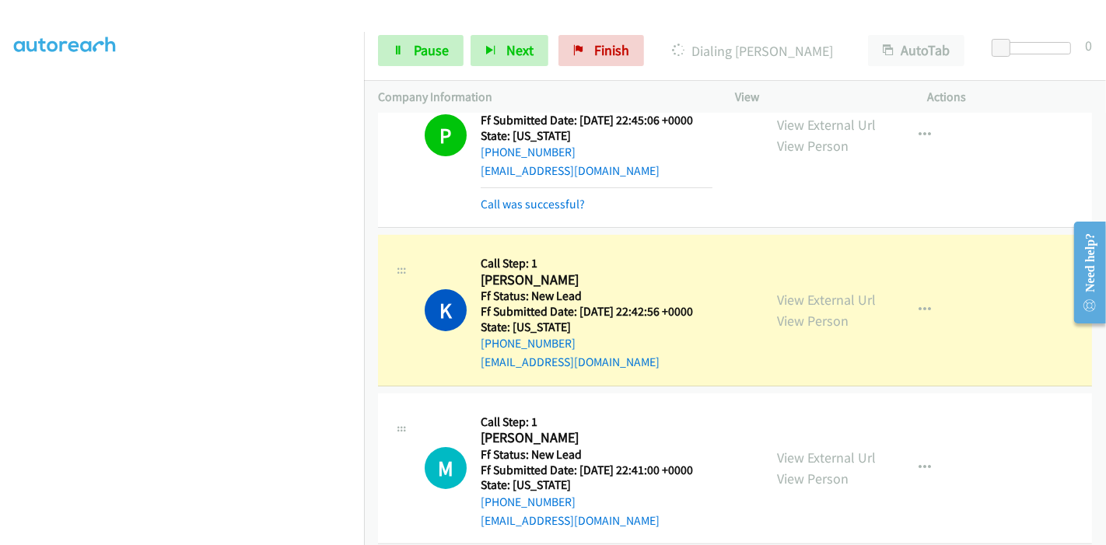
scroll to position [259, 0]
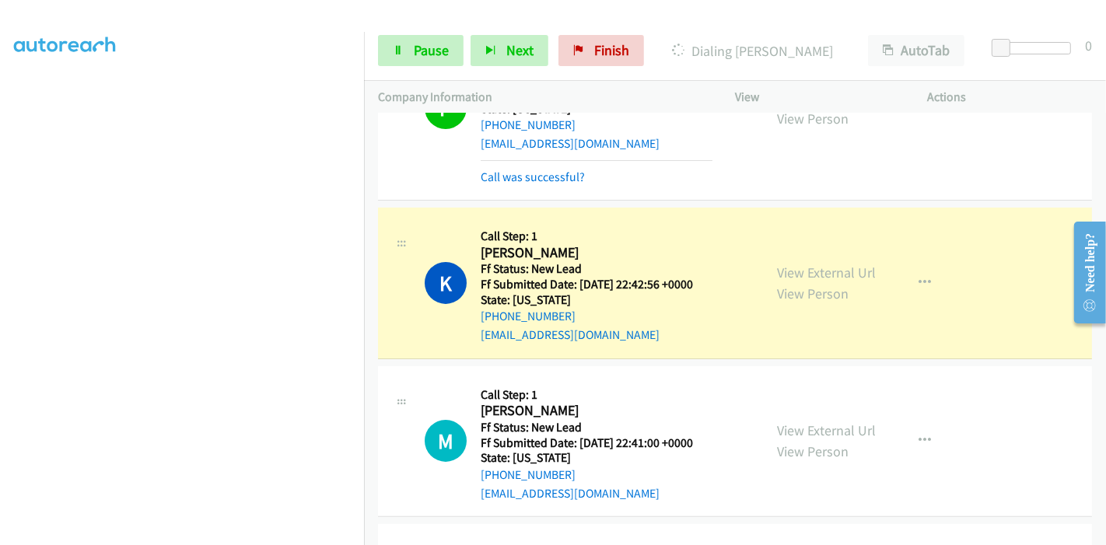
click at [528, 184] on div "Call was successful?" at bounding box center [597, 177] width 232 height 19
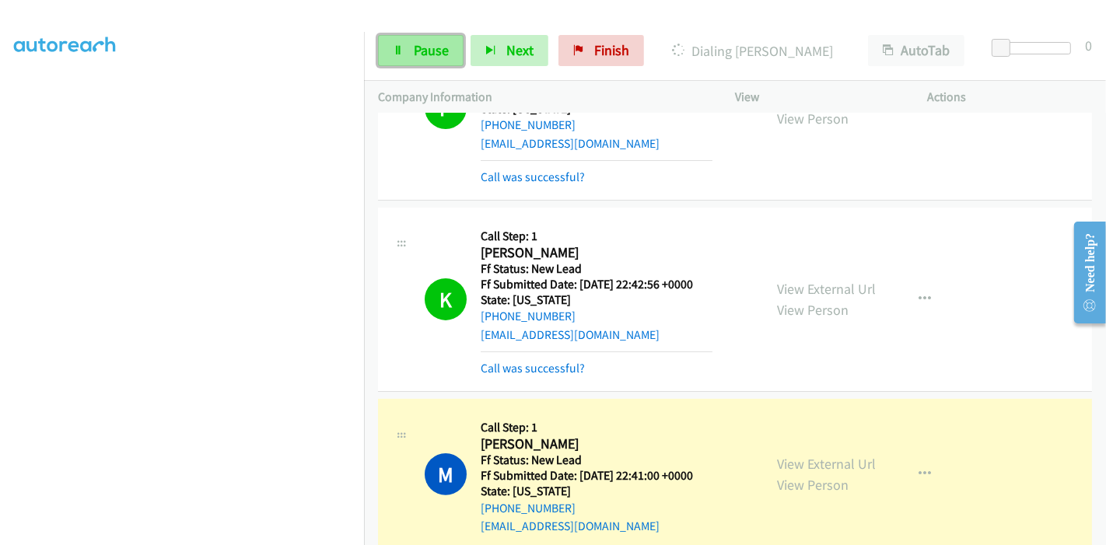
click at [426, 47] on span "Pause" at bounding box center [431, 50] width 35 height 18
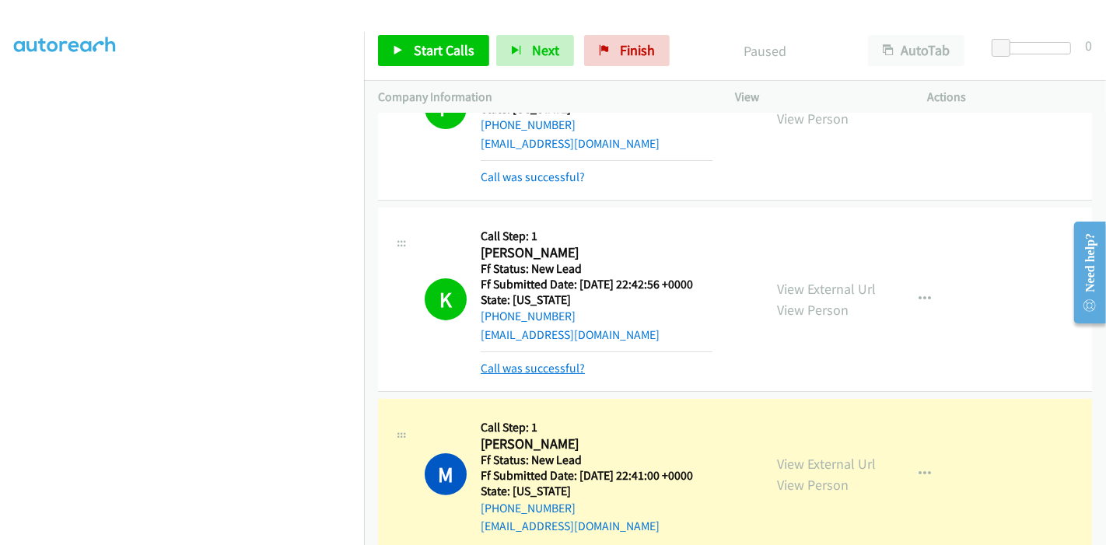
click at [510, 364] on link "Call was successful?" at bounding box center [533, 368] width 104 height 15
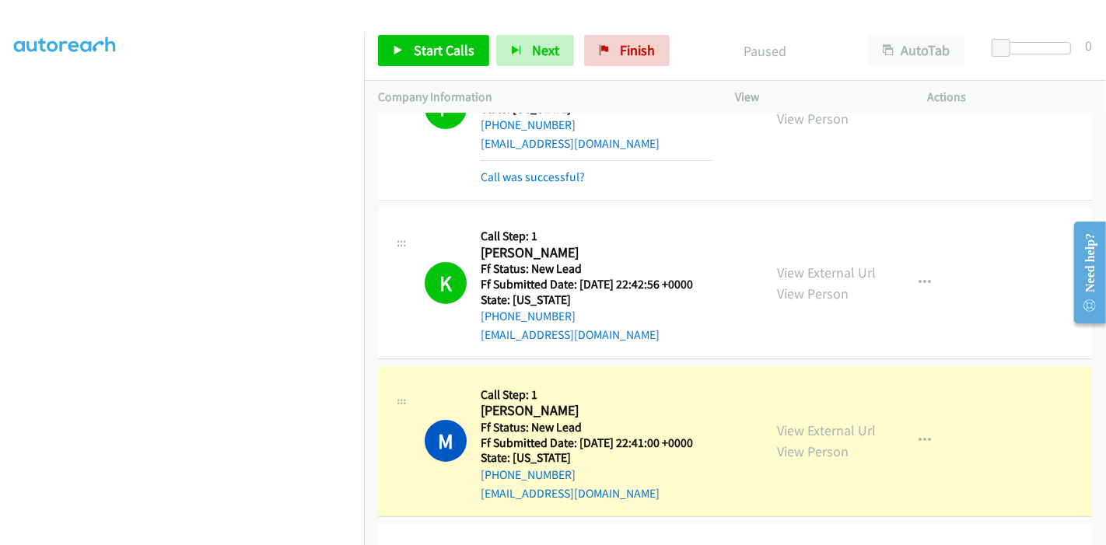
scroll to position [173, 0]
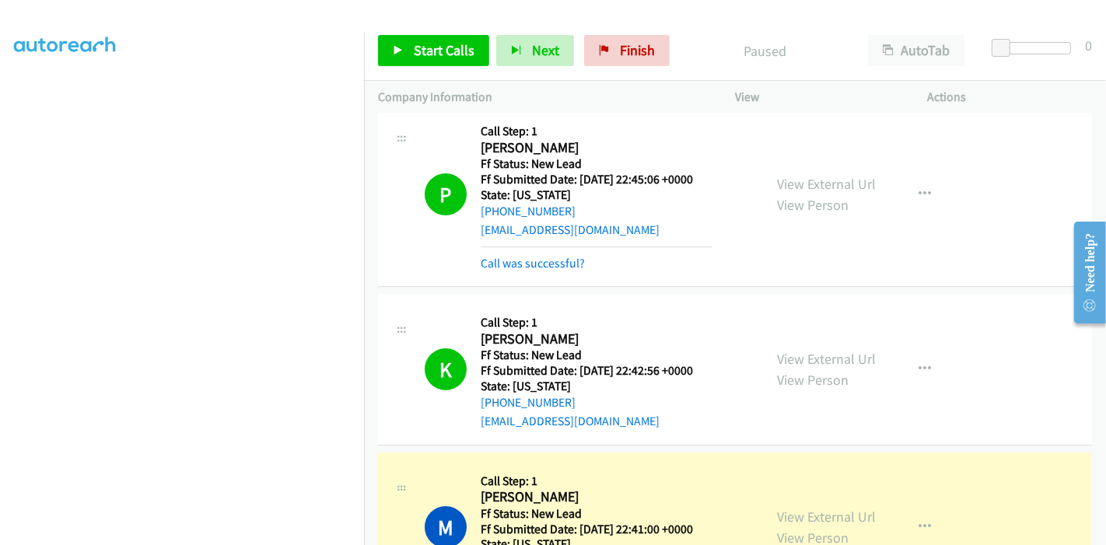
click at [567, 254] on div "Call was successful?" at bounding box center [597, 263] width 232 height 19
click at [553, 267] on link "Call was successful?" at bounding box center [533, 263] width 104 height 15
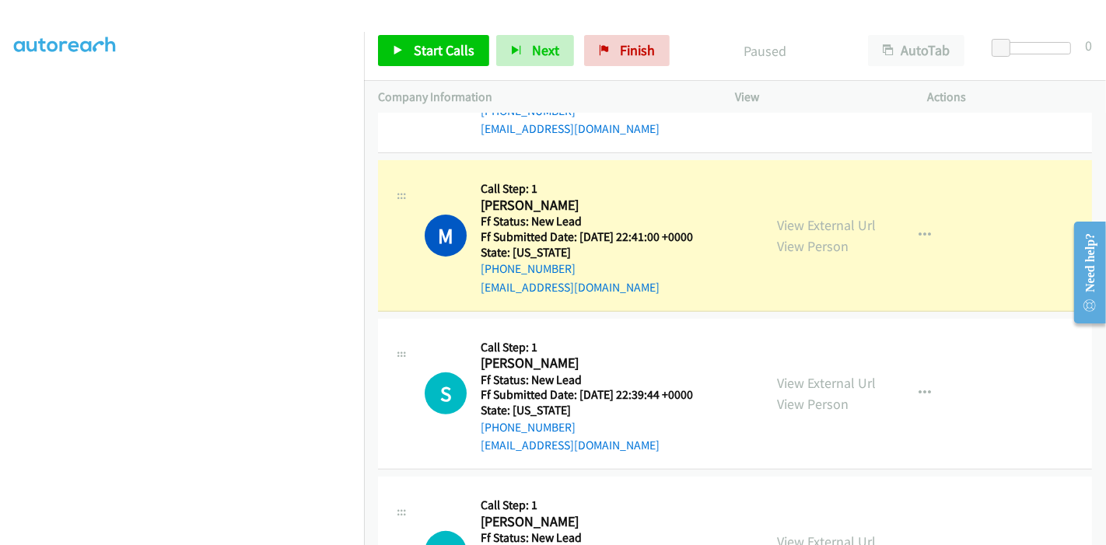
scroll to position [345, 0]
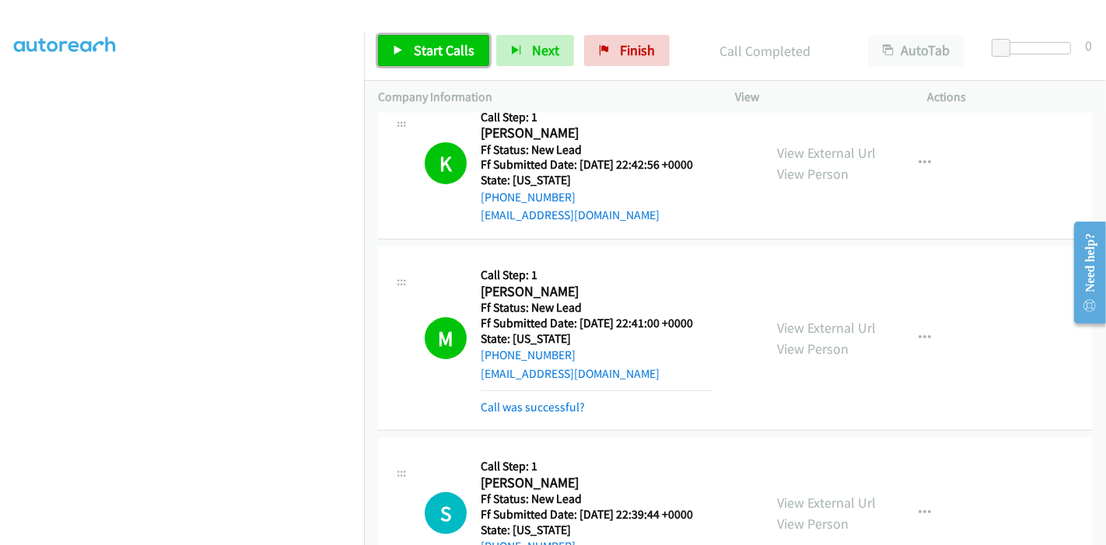
click at [431, 49] on span "Start Calls" at bounding box center [444, 50] width 61 height 18
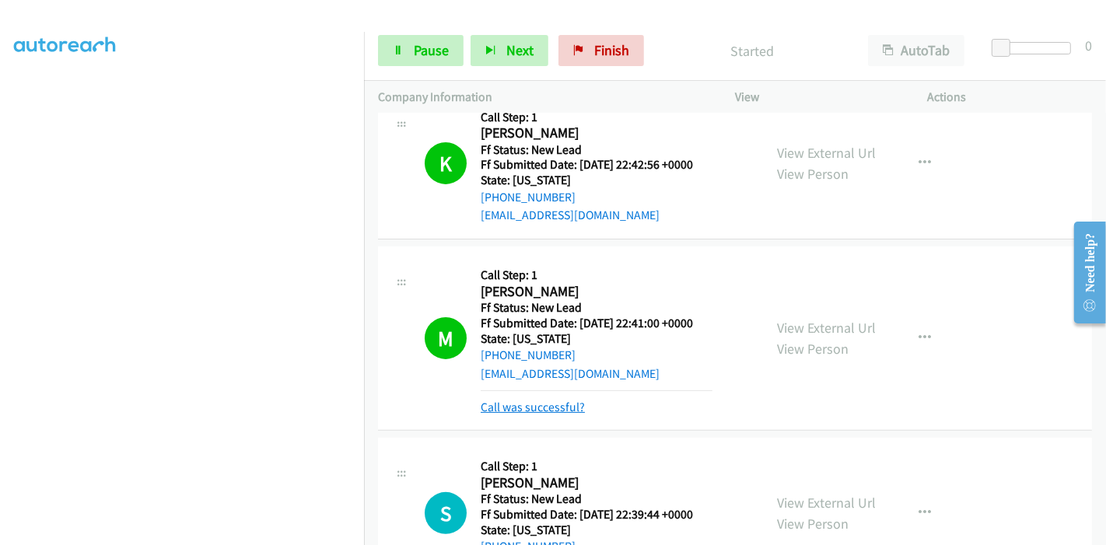
click at [522, 407] on link "Call was successful?" at bounding box center [533, 407] width 104 height 15
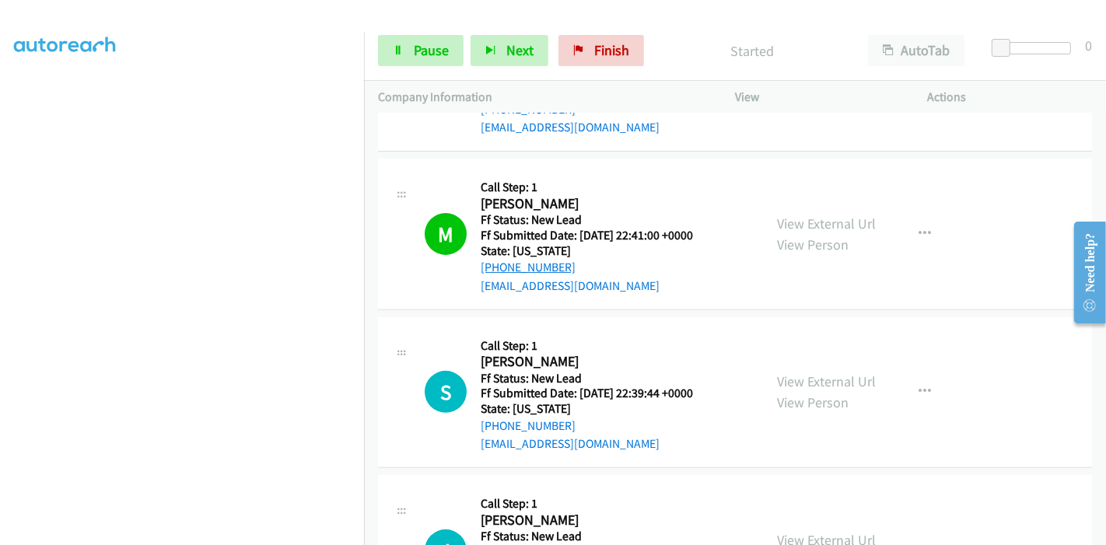
scroll to position [518, 0]
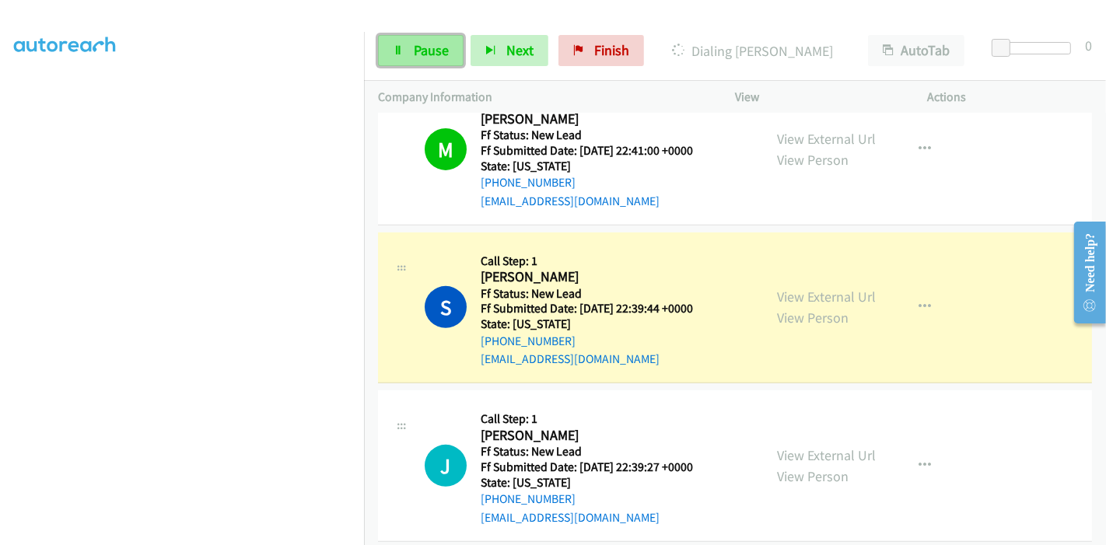
click at [403, 47] on link "Pause" at bounding box center [421, 50] width 86 height 31
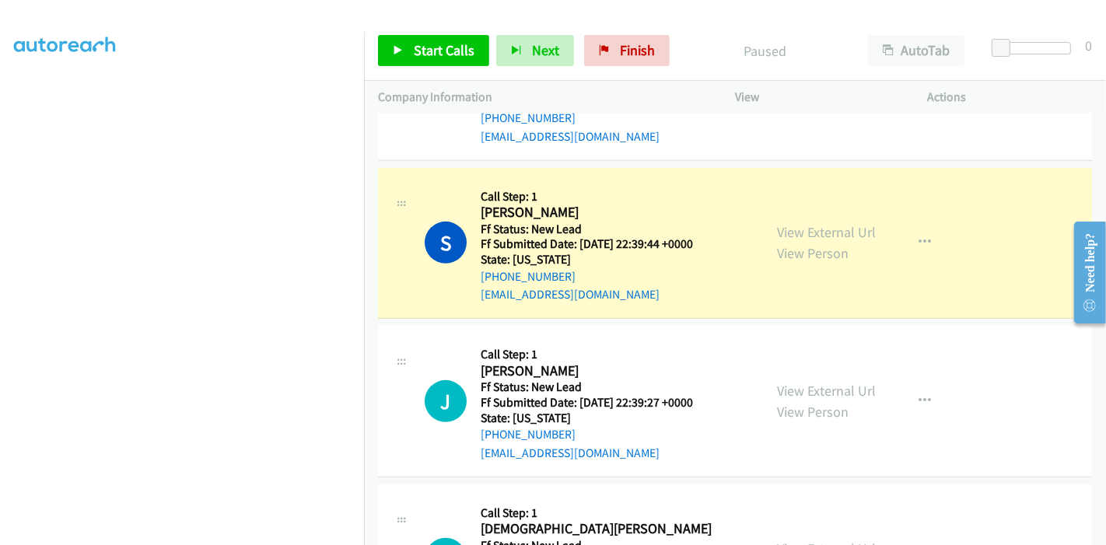
scroll to position [604, 0]
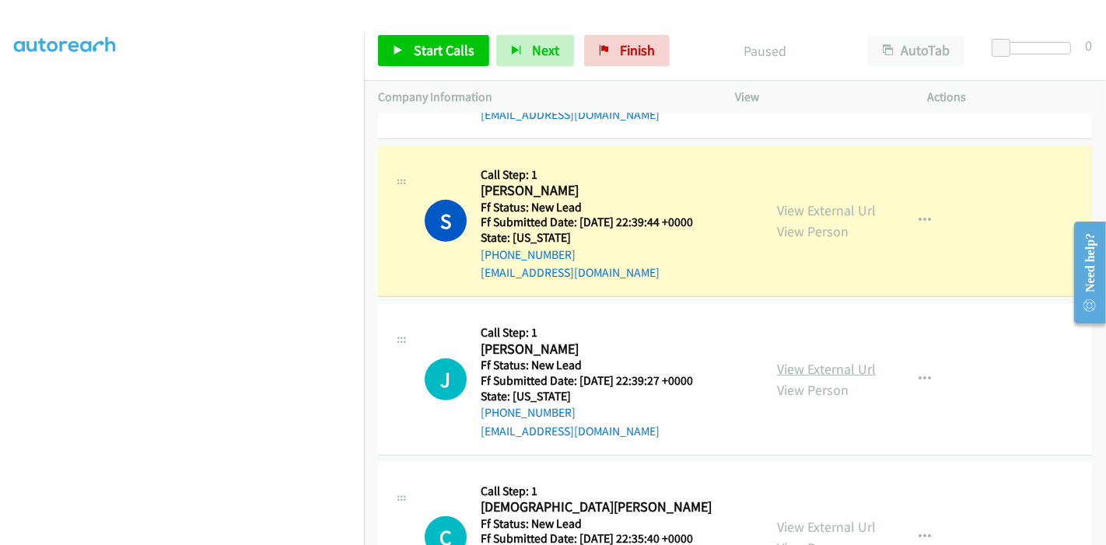
click at [806, 364] on link "View External Url" at bounding box center [826, 369] width 99 height 18
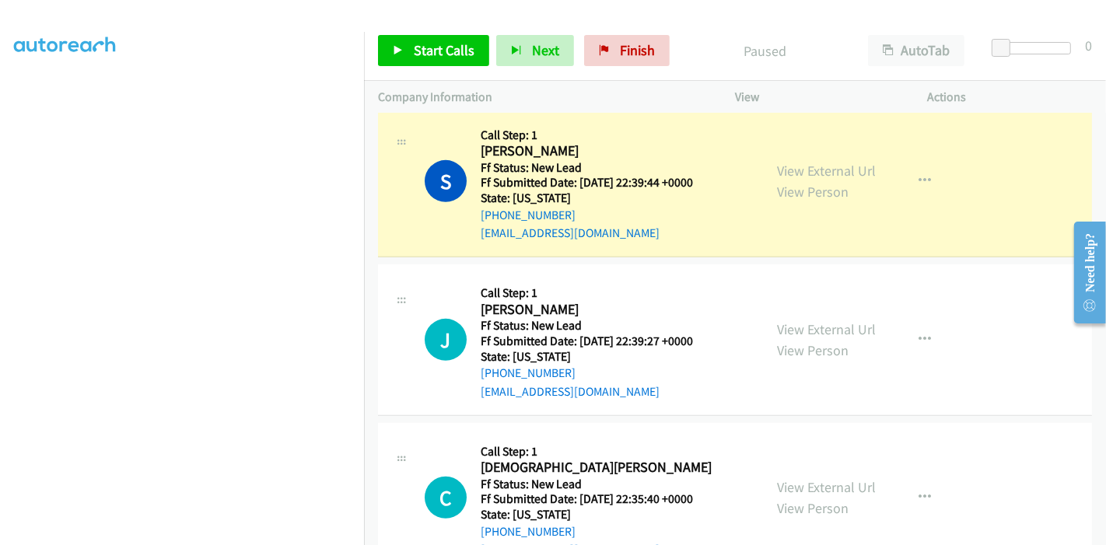
scroll to position [690, 0]
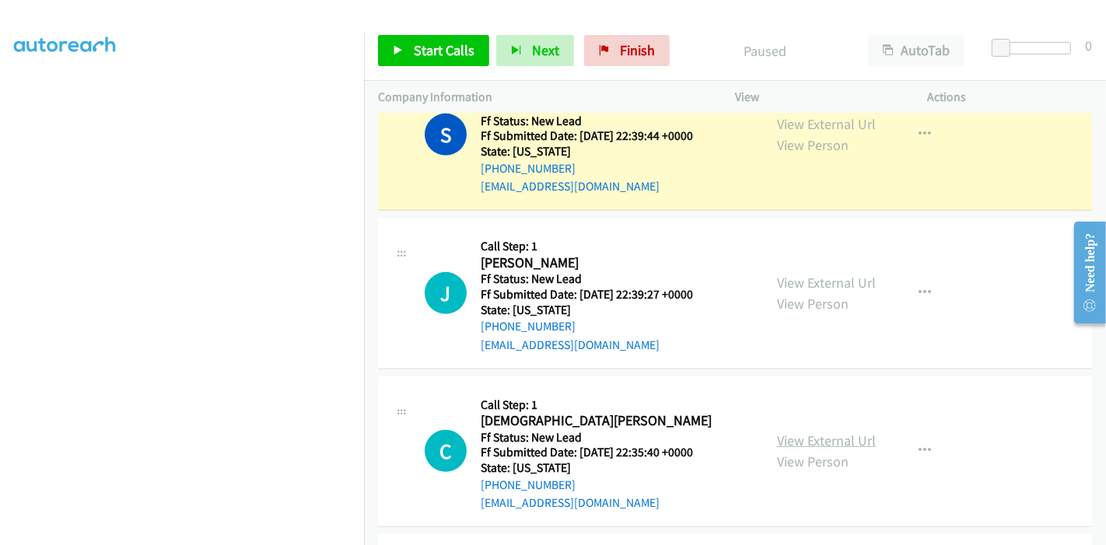
click at [824, 441] on link "View External Url" at bounding box center [826, 441] width 99 height 18
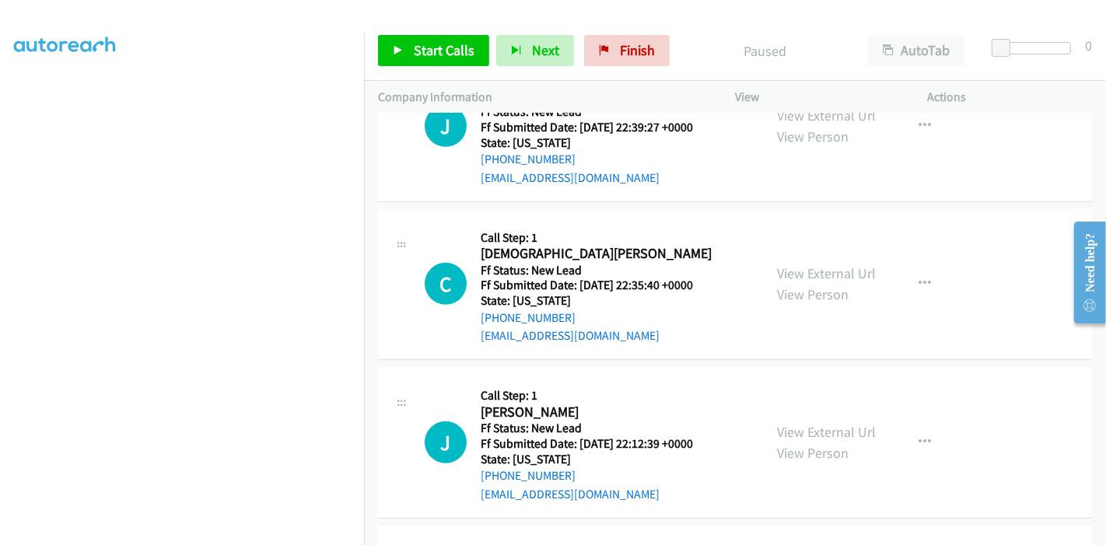
scroll to position [950, 0]
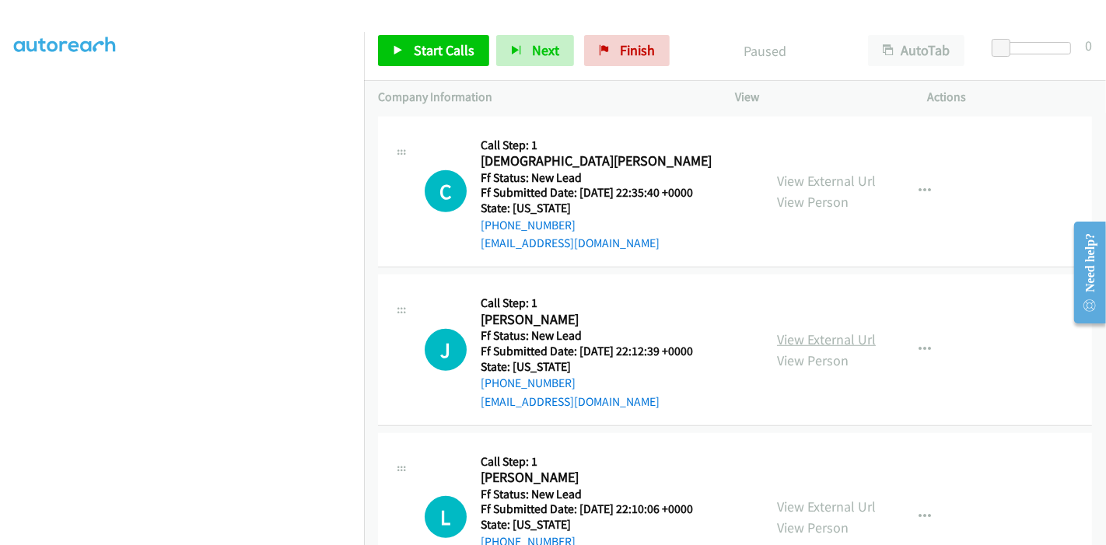
click at [809, 341] on link "View External Url" at bounding box center [826, 339] width 99 height 18
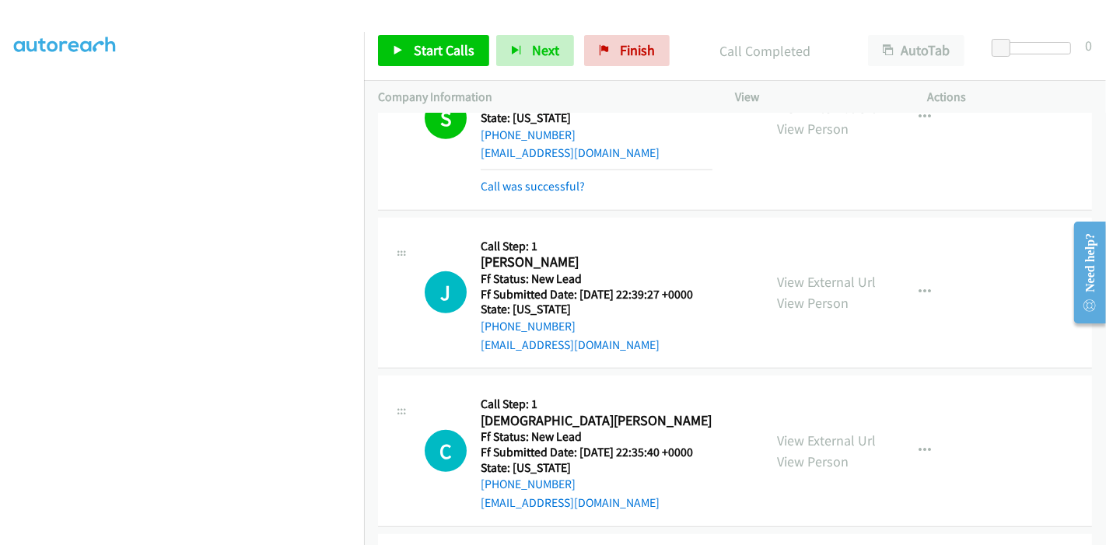
scroll to position [638, 0]
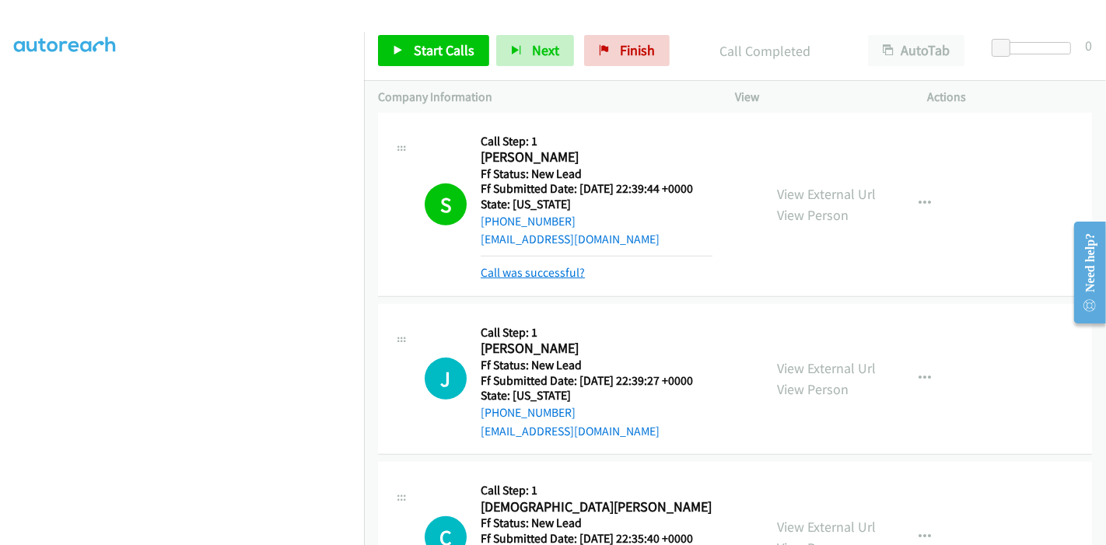
click at [544, 274] on link "Call was successful?" at bounding box center [533, 272] width 104 height 15
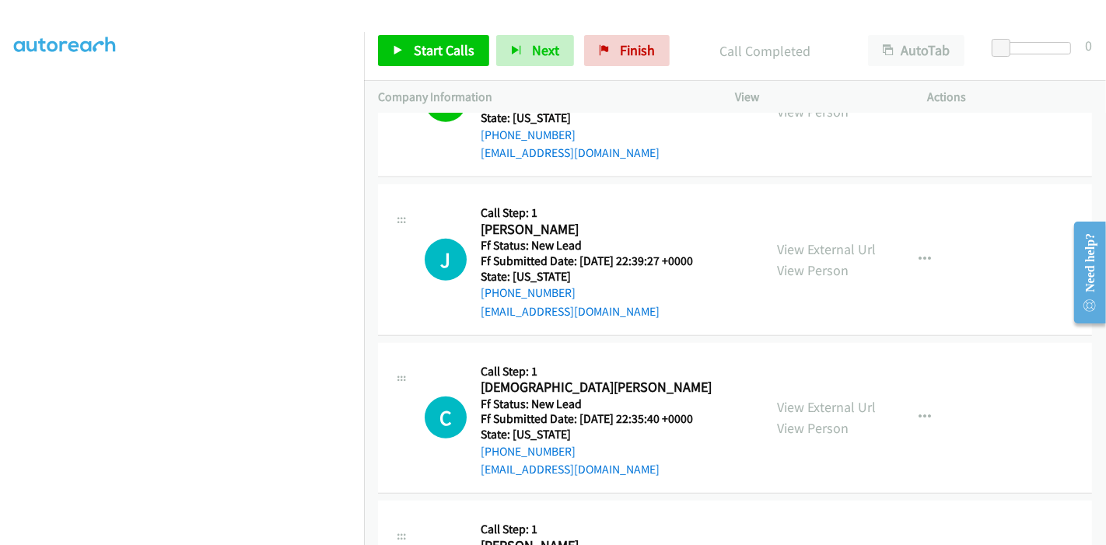
scroll to position [810, 0]
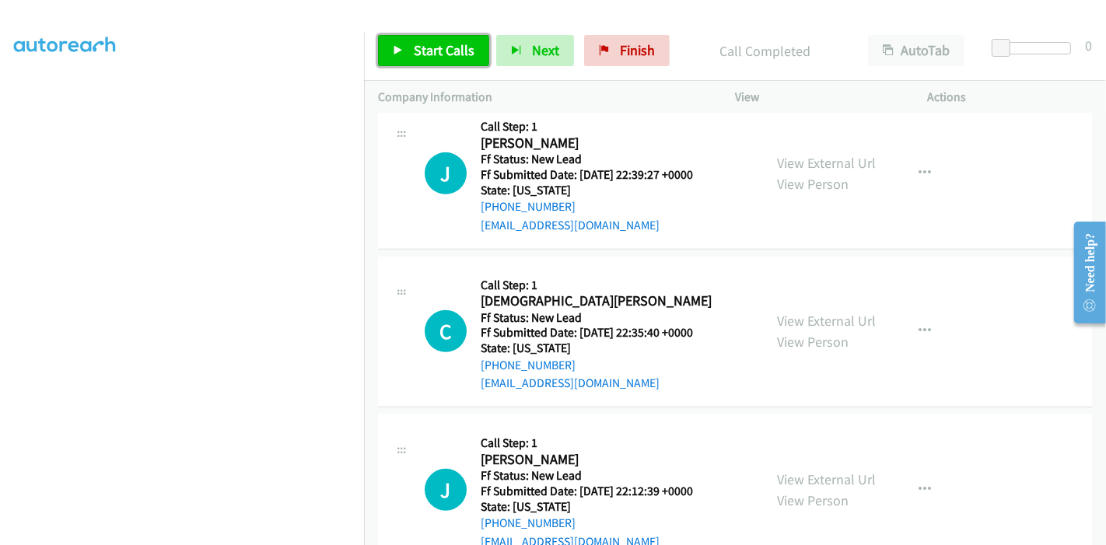
click at [446, 50] on span "Start Calls" at bounding box center [444, 50] width 61 height 18
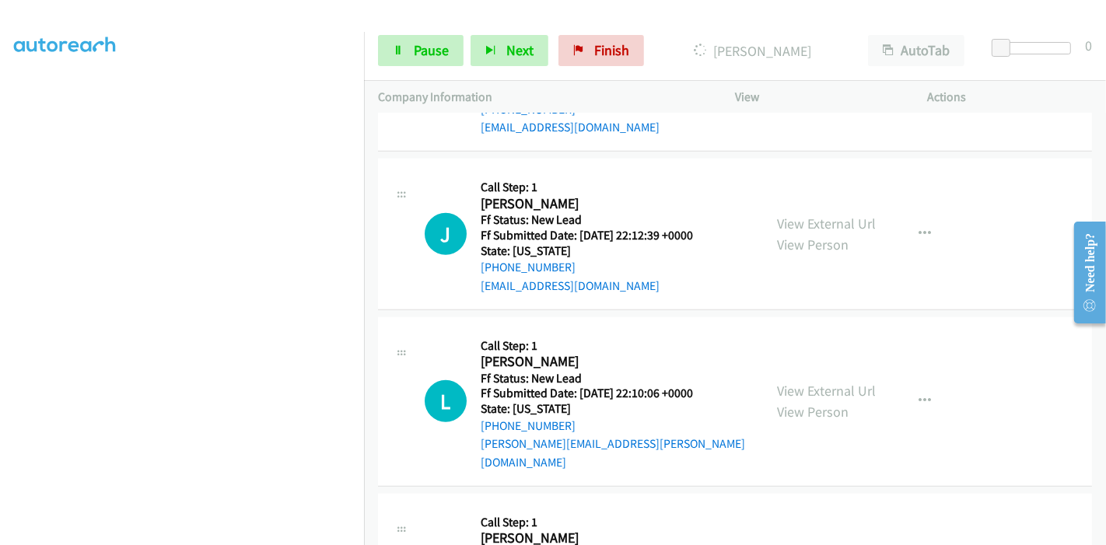
scroll to position [1069, 0]
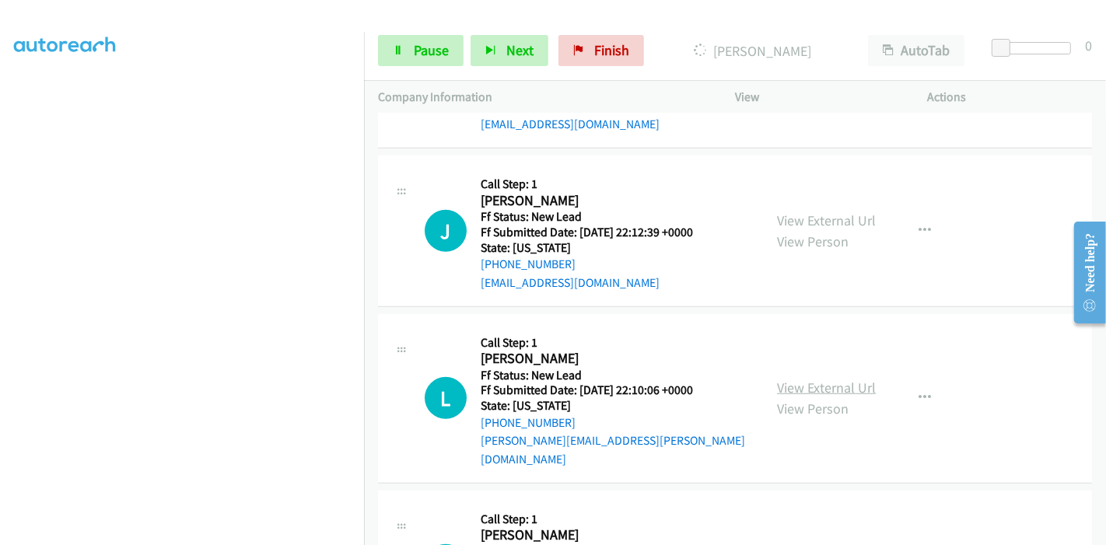
click at [811, 379] on link "View External Url" at bounding box center [826, 388] width 99 height 18
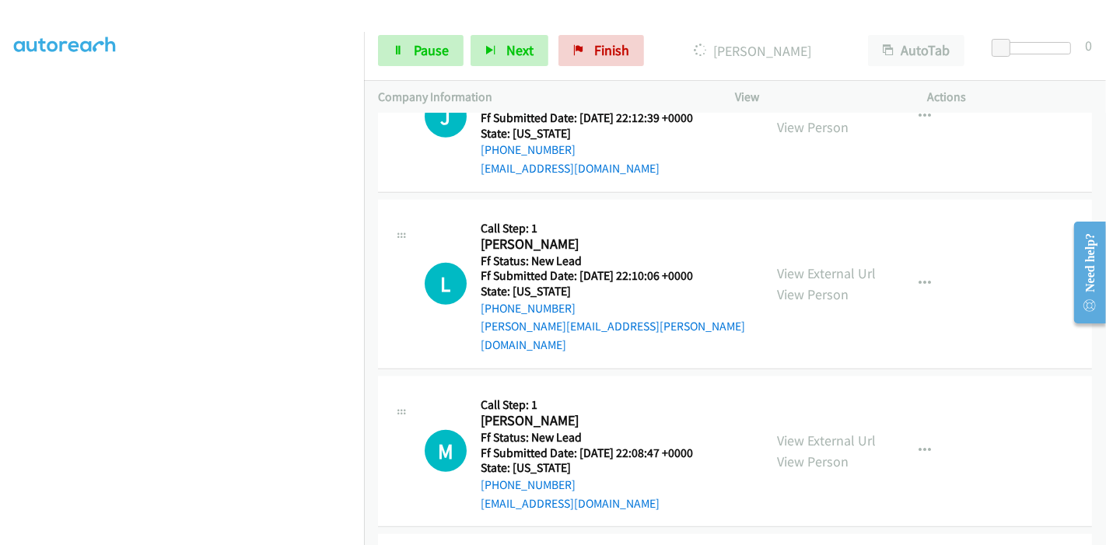
scroll to position [1242, 0]
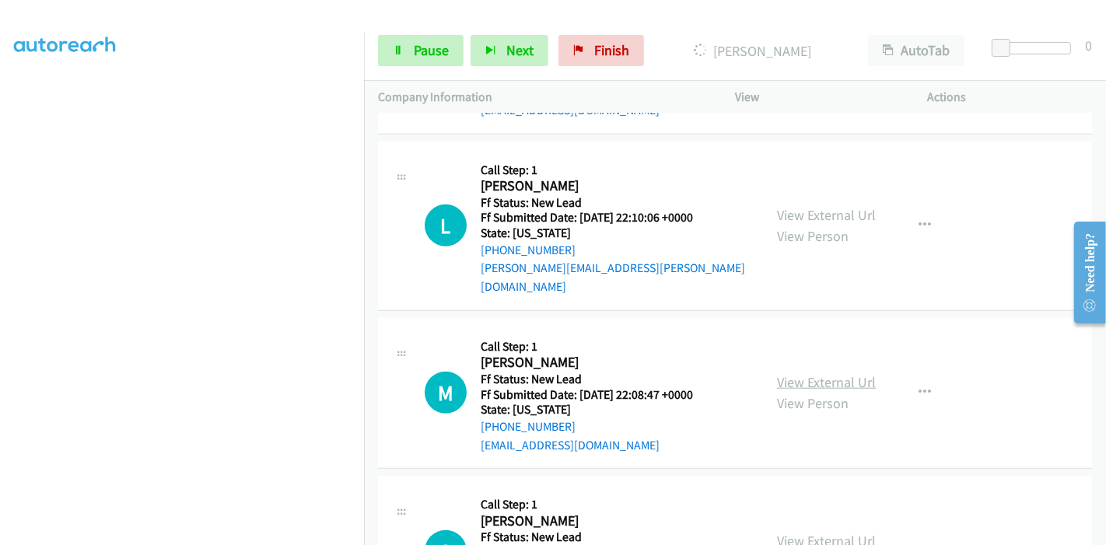
click at [799, 373] on link "View External Url" at bounding box center [826, 382] width 99 height 18
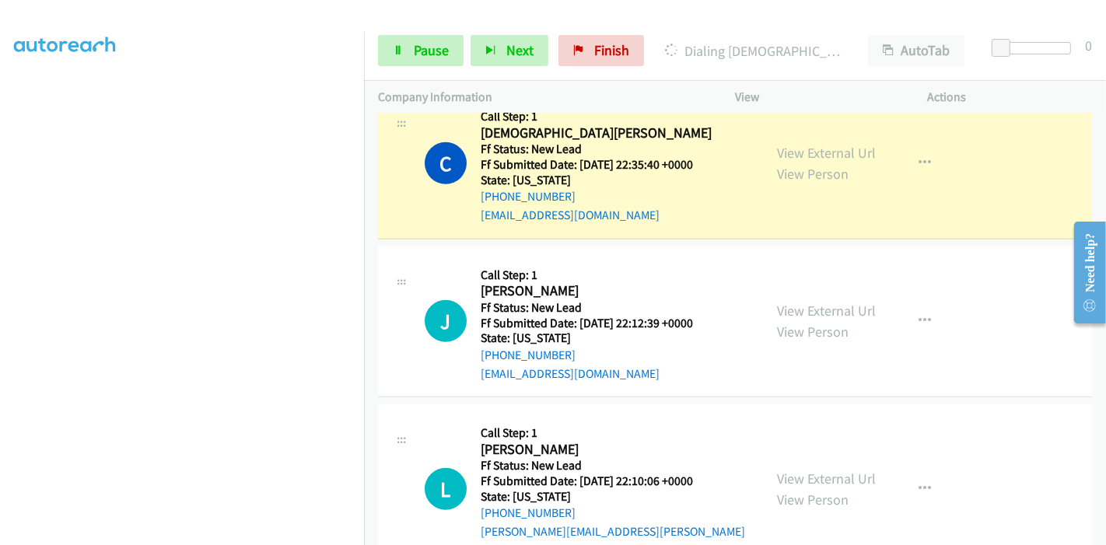
scroll to position [929, 0]
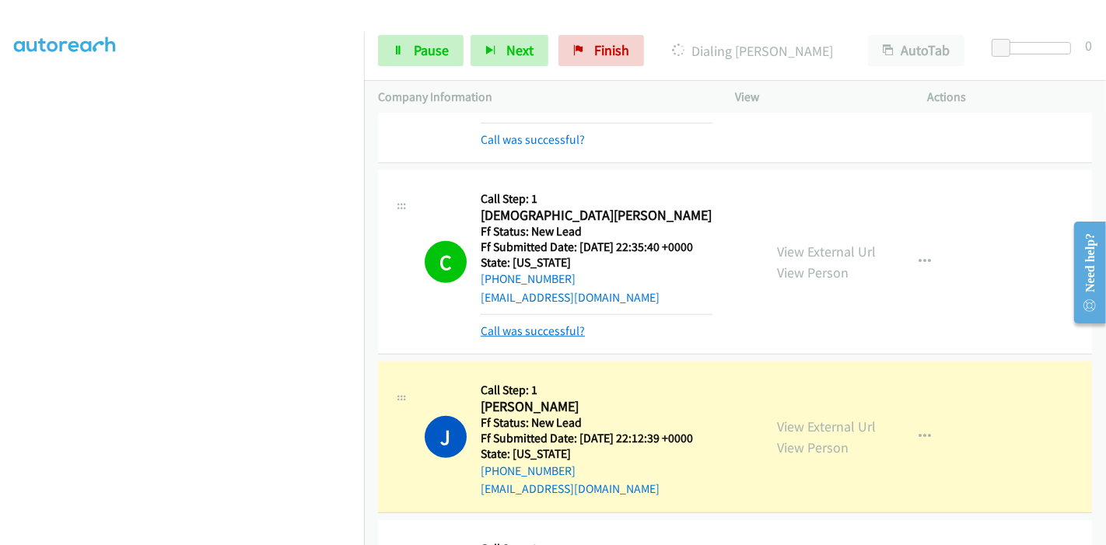
click at [511, 323] on link "Call was successful?" at bounding box center [533, 330] width 104 height 15
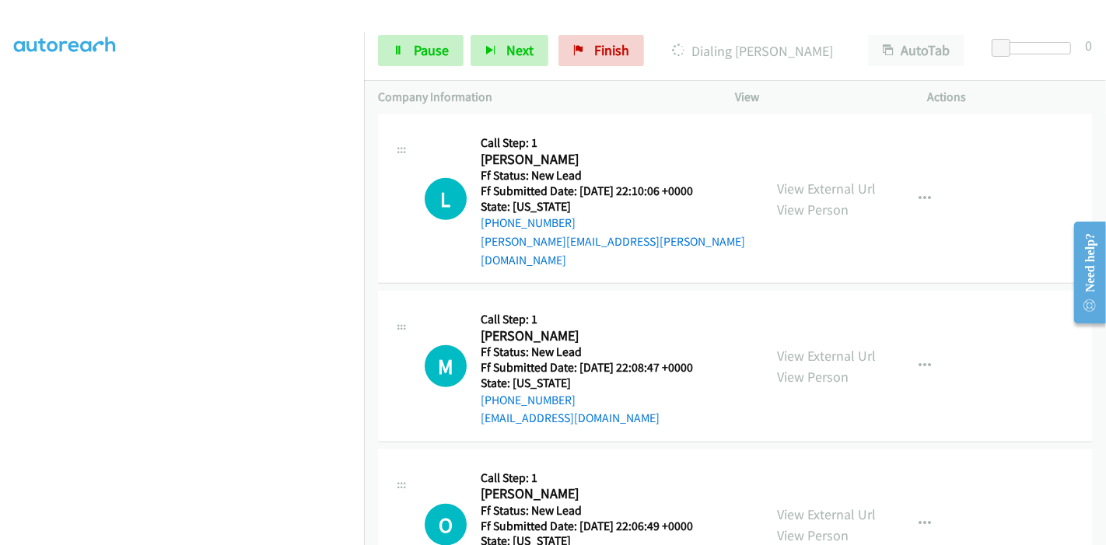
scroll to position [1275, 0]
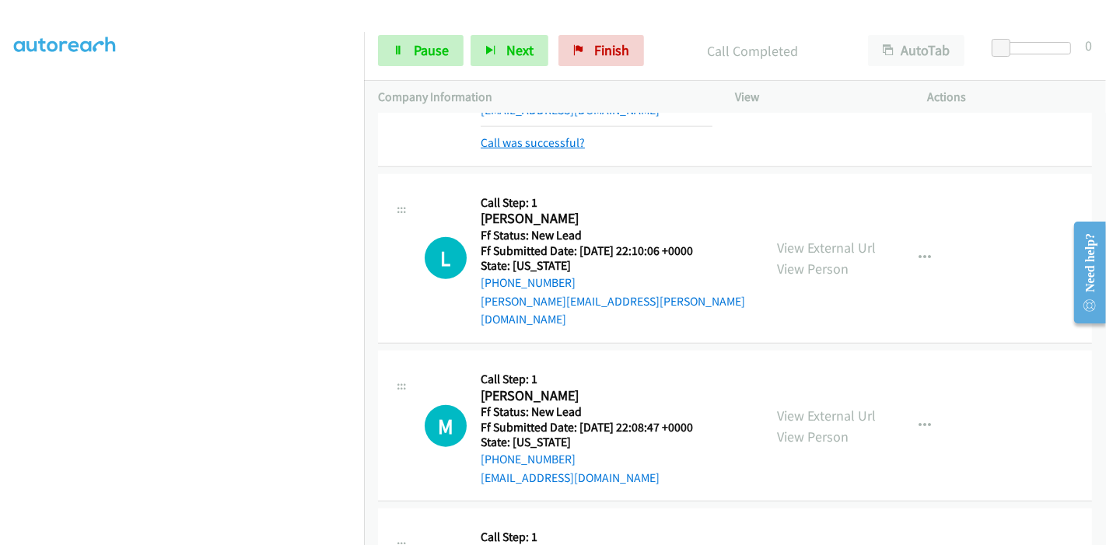
click at [561, 136] on link "Call was successful?" at bounding box center [533, 142] width 104 height 15
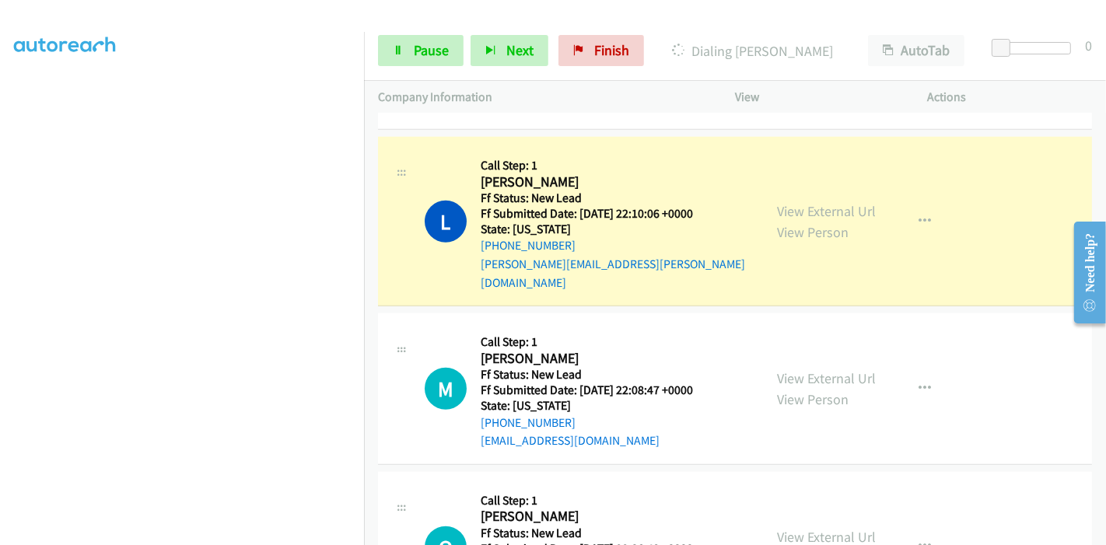
scroll to position [1102, 0]
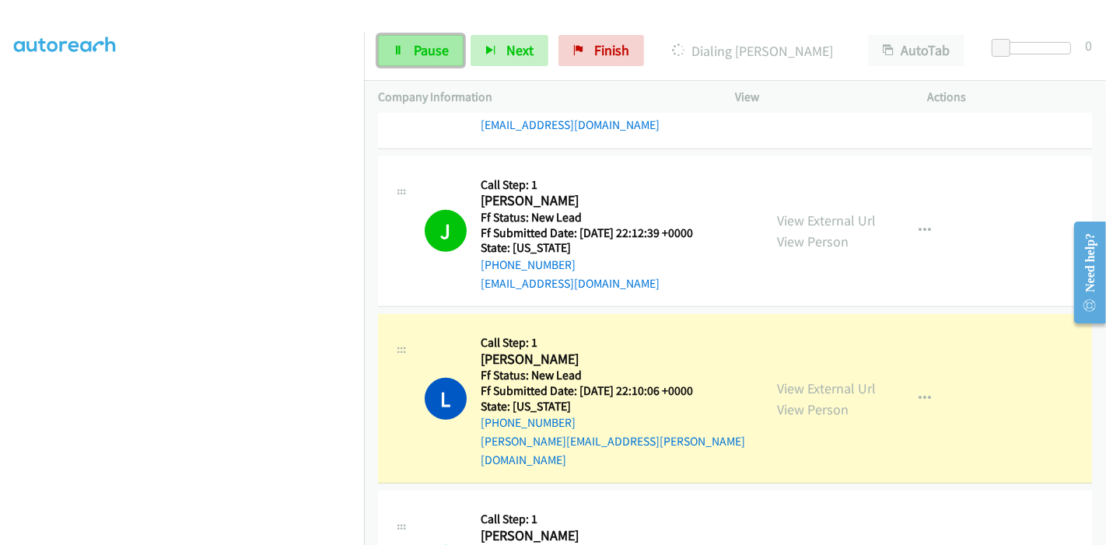
click at [434, 51] on span "Pause" at bounding box center [431, 50] width 35 height 18
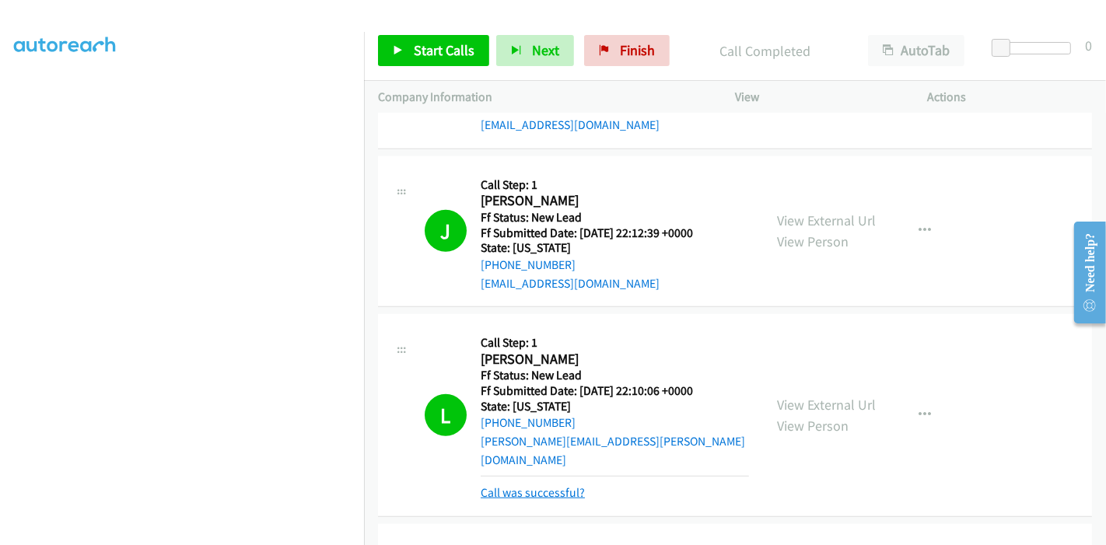
click at [511, 485] on link "Call was successful?" at bounding box center [533, 492] width 104 height 15
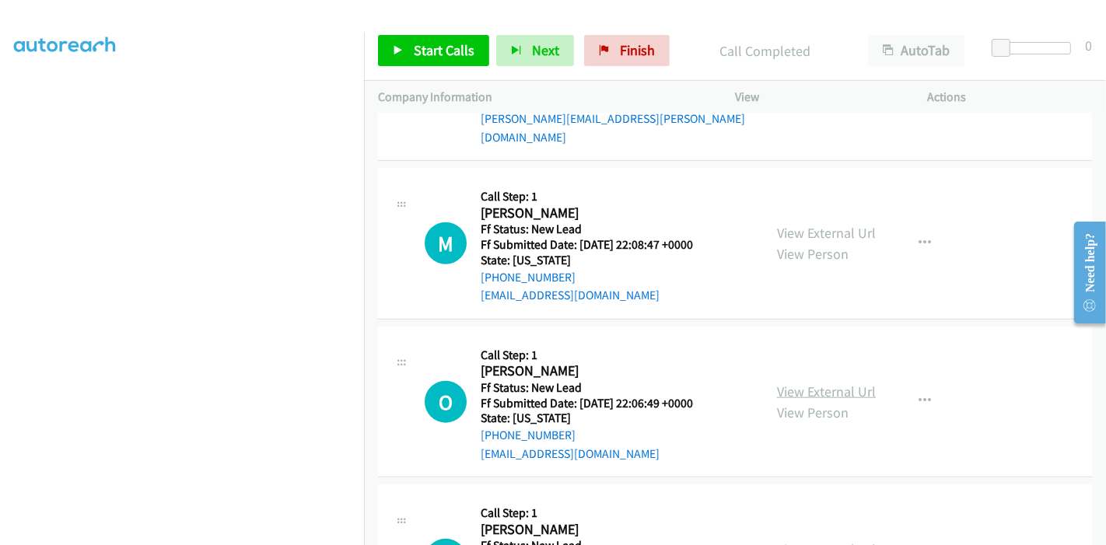
scroll to position [1534, 0]
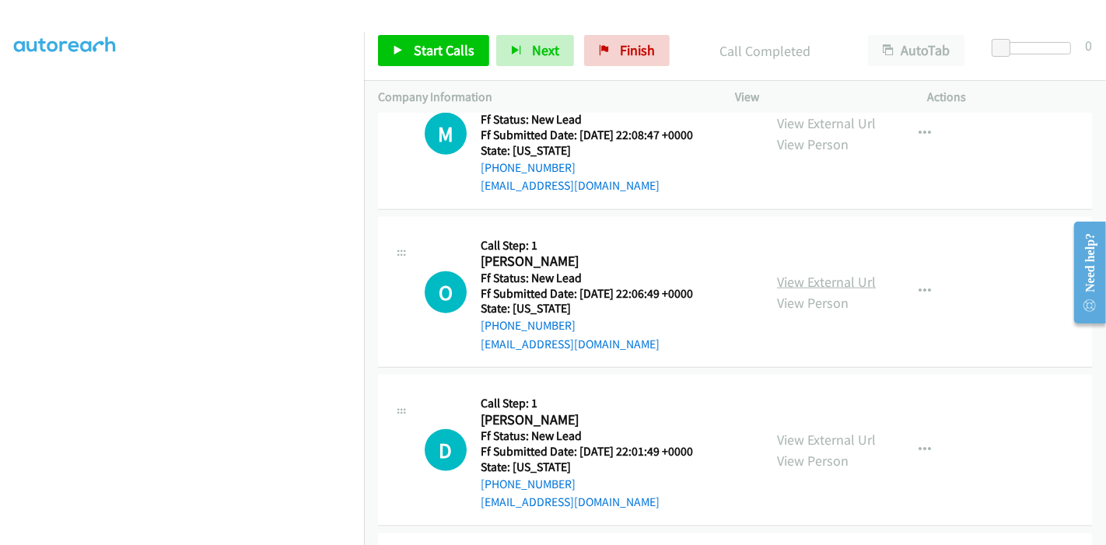
click at [833, 273] on link "View External Url" at bounding box center [826, 282] width 99 height 18
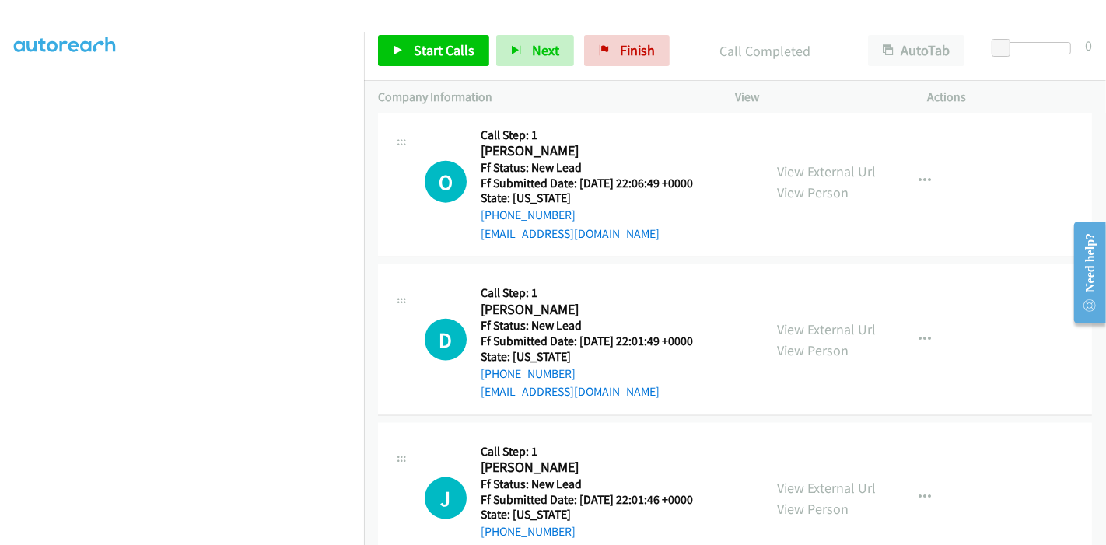
scroll to position [1707, 0]
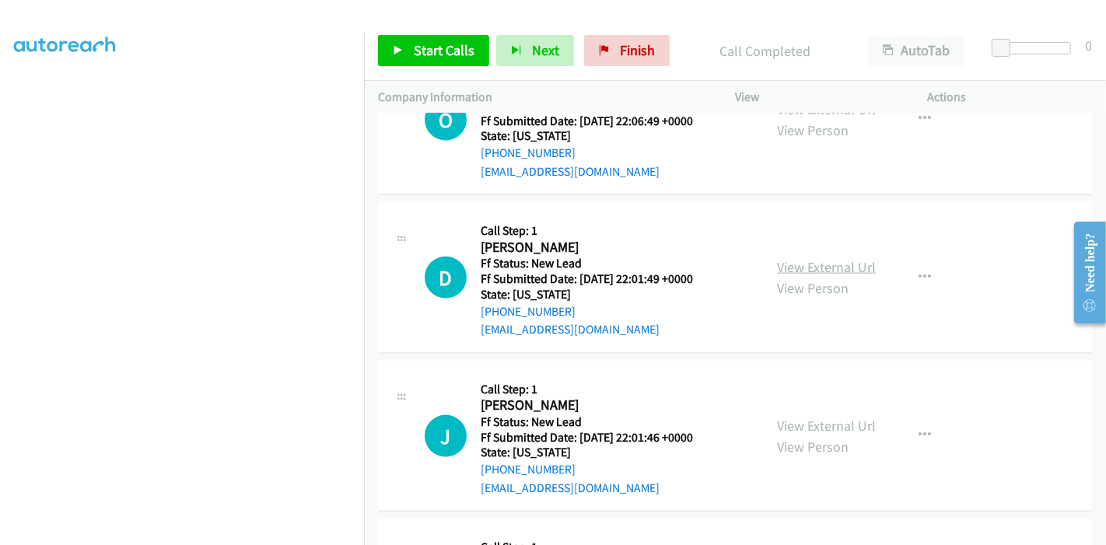
click at [813, 258] on link "View External Url" at bounding box center [826, 267] width 99 height 18
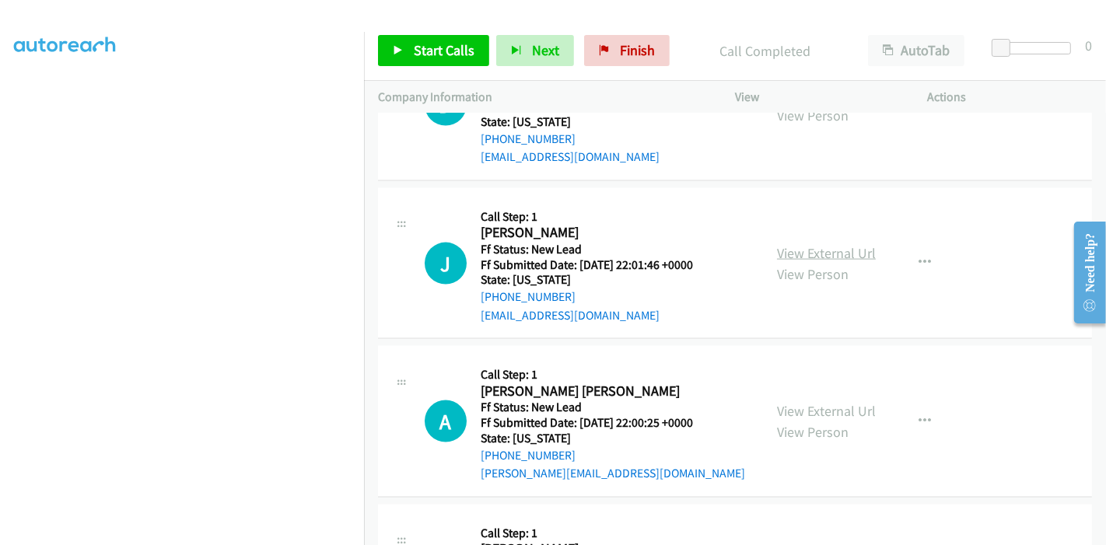
click at [809, 244] on link "View External Url" at bounding box center [826, 253] width 99 height 18
click at [789, 402] on link "View External Url" at bounding box center [826, 411] width 99 height 18
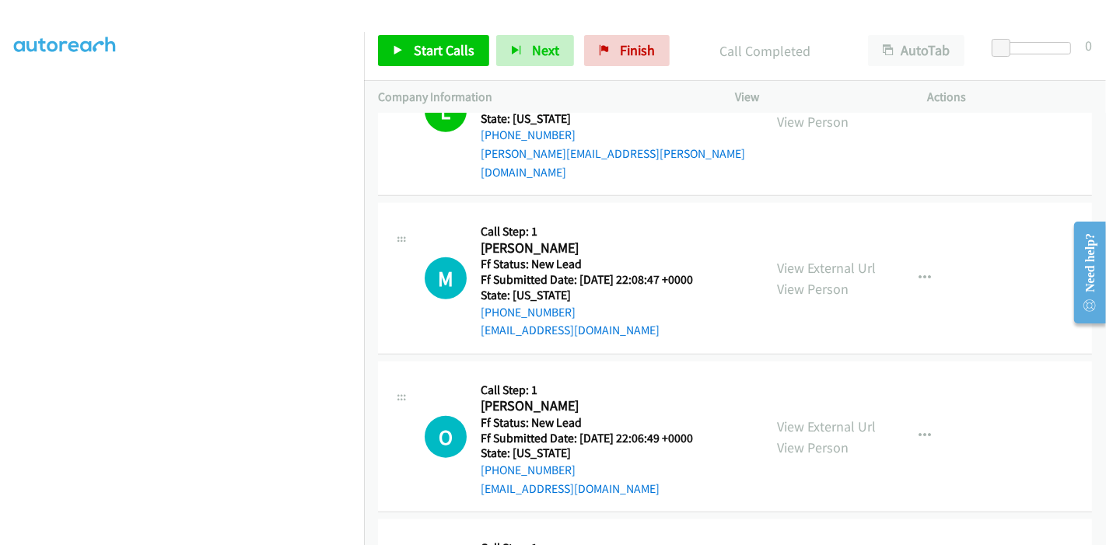
scroll to position [1361, 0]
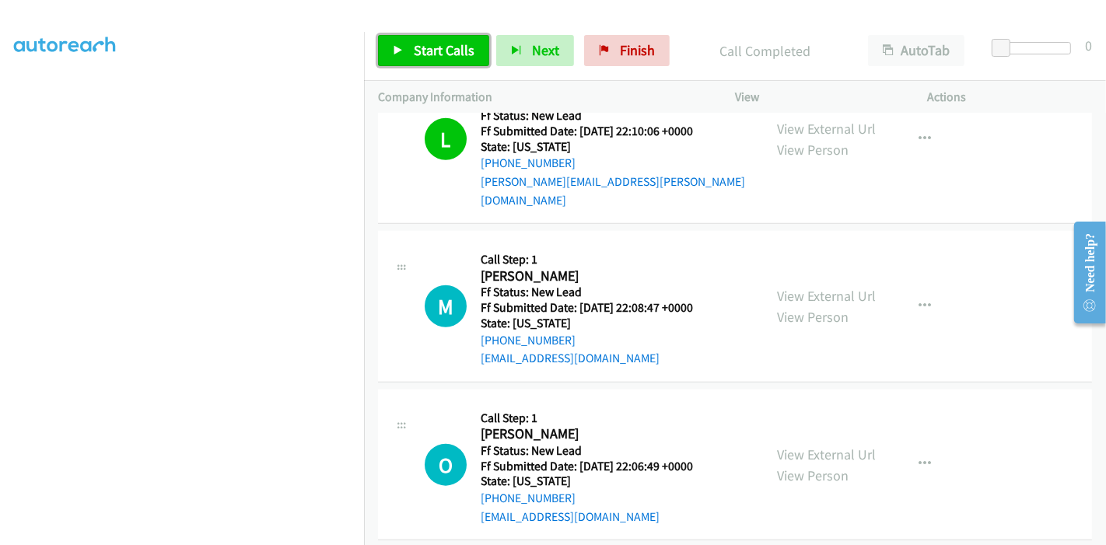
click at [407, 40] on link "Start Calls" at bounding box center [433, 50] width 111 height 31
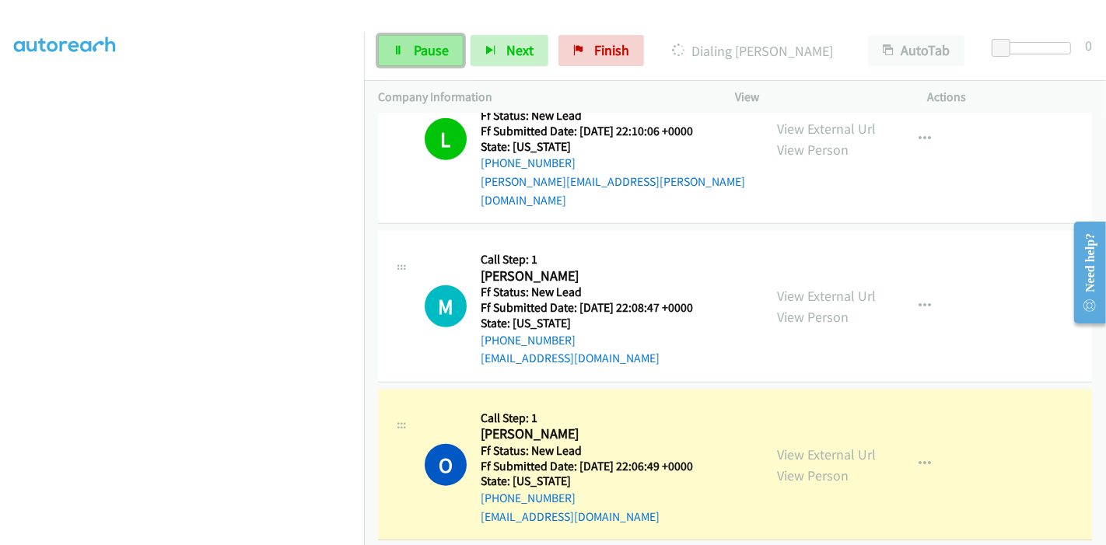
click at [420, 46] on span "Pause" at bounding box center [431, 50] width 35 height 18
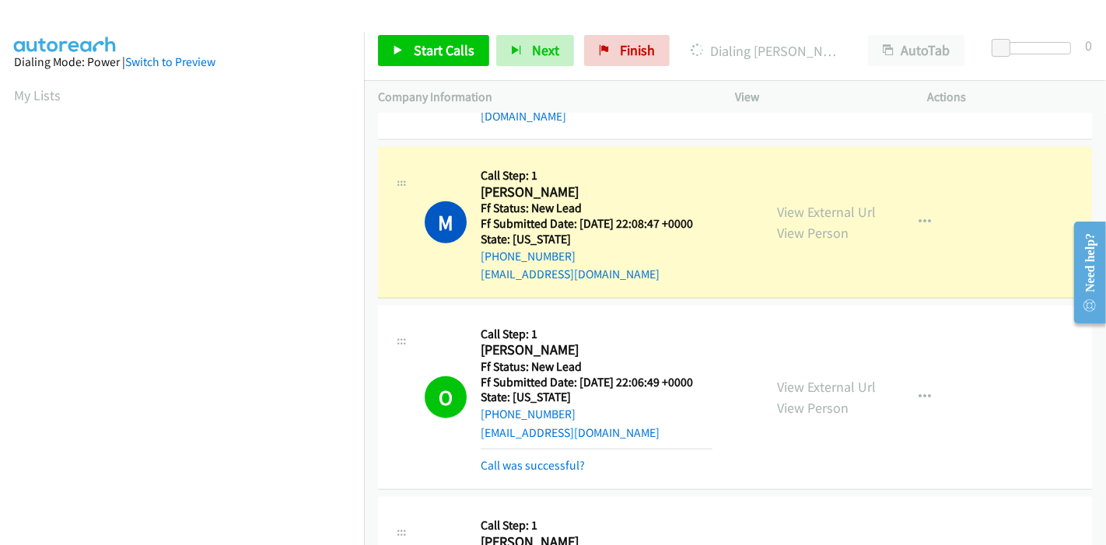
scroll to position [328, 0]
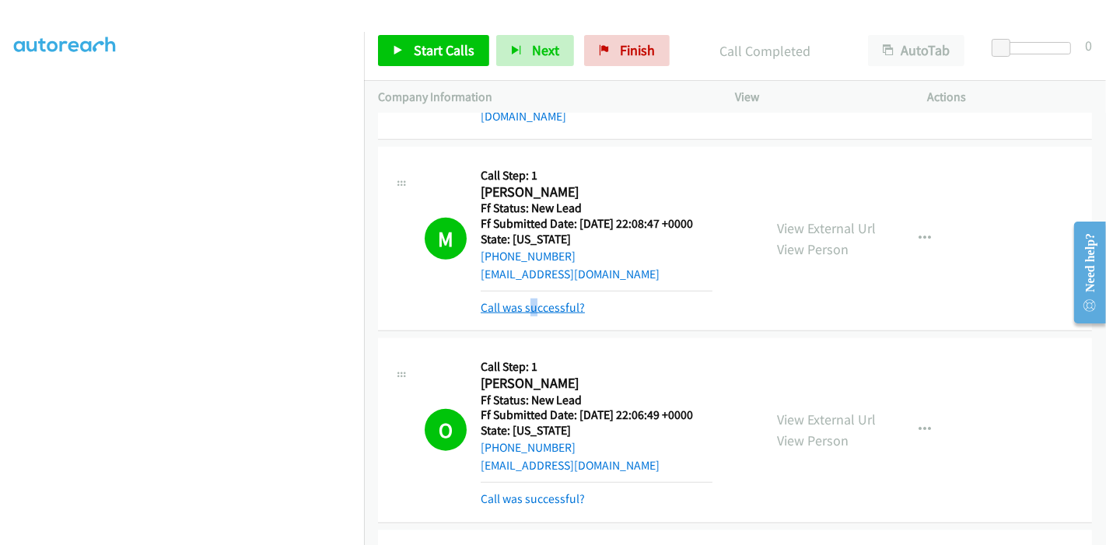
drag, startPoint x: 530, startPoint y: 295, endPoint x: 537, endPoint y: 285, distance: 11.2
click at [537, 299] on div "Call was successful?" at bounding box center [597, 308] width 232 height 19
click at [540, 300] on link "Call was successful?" at bounding box center [533, 307] width 104 height 15
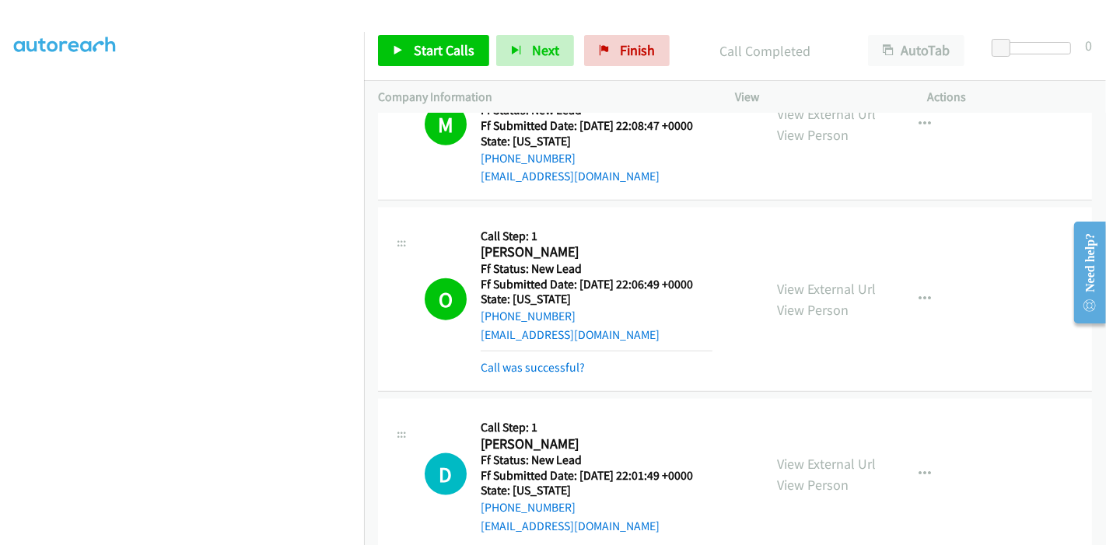
scroll to position [1532, 0]
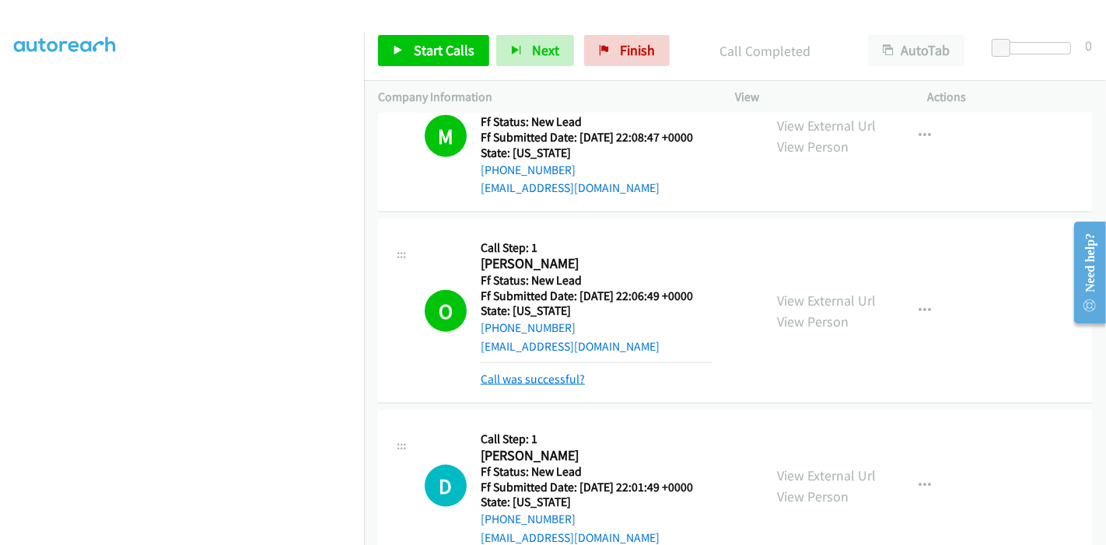
click at [524, 372] on link "Call was successful?" at bounding box center [533, 379] width 104 height 15
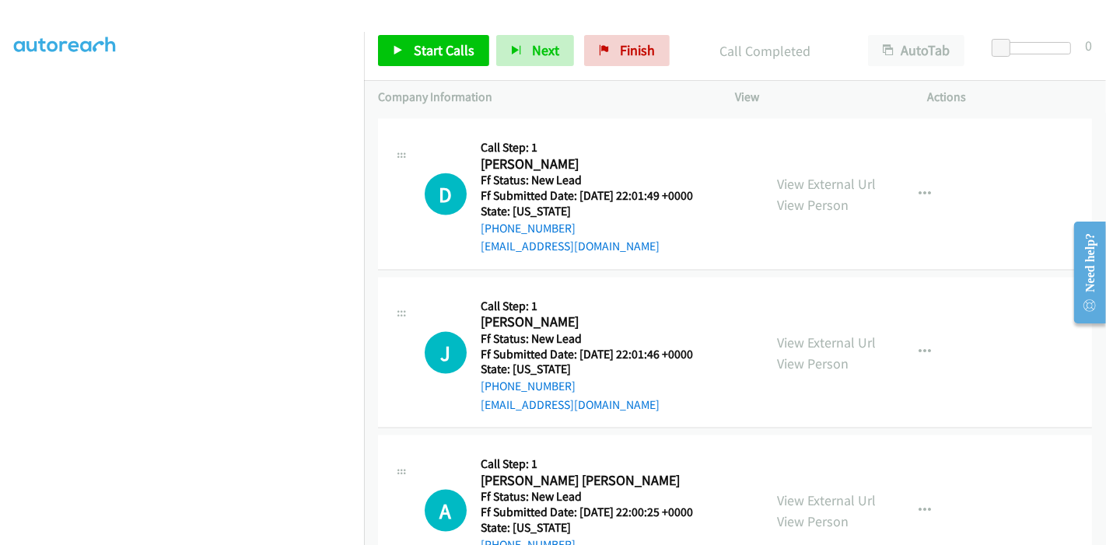
scroll to position [1791, 0]
click at [414, 47] on span "Start Calls" at bounding box center [444, 50] width 61 height 18
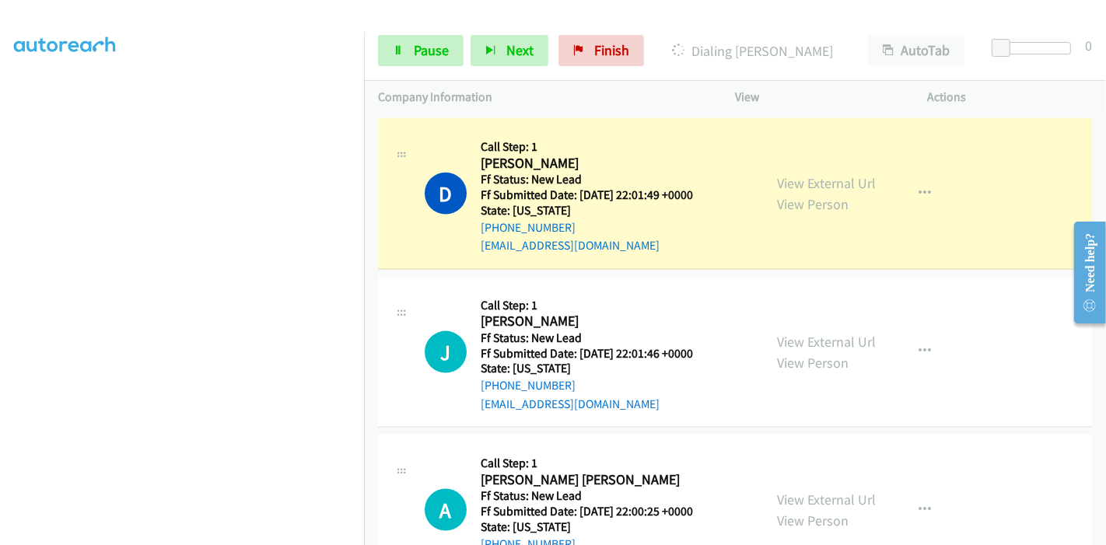
click at [413, 215] on div "D Callback Scheduled Call Step: 1 [PERSON_NAME] America/New_York Ff Status: New…" at bounding box center [570, 193] width 357 height 123
click at [413, 215] on div "D Callback Scheduled Call Step: 1 Debra Fox America/New_York Ff Status: New Lea…" at bounding box center [570, 193] width 357 height 123
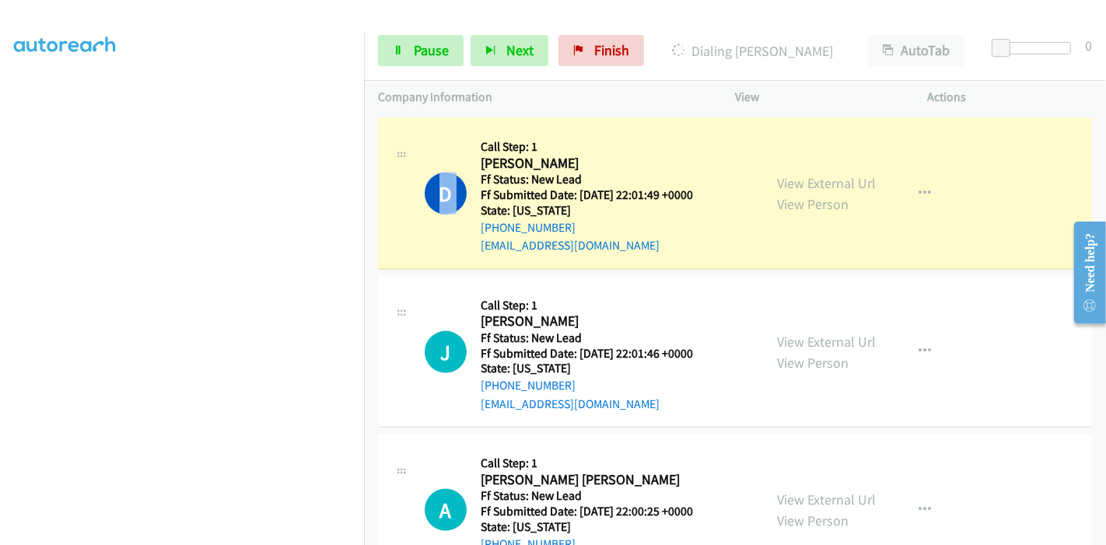
click at [413, 215] on div "D Callback Scheduled Call Step: 1 Debra Fox America/New_York Ff Status: New Lea…" at bounding box center [570, 193] width 357 height 123
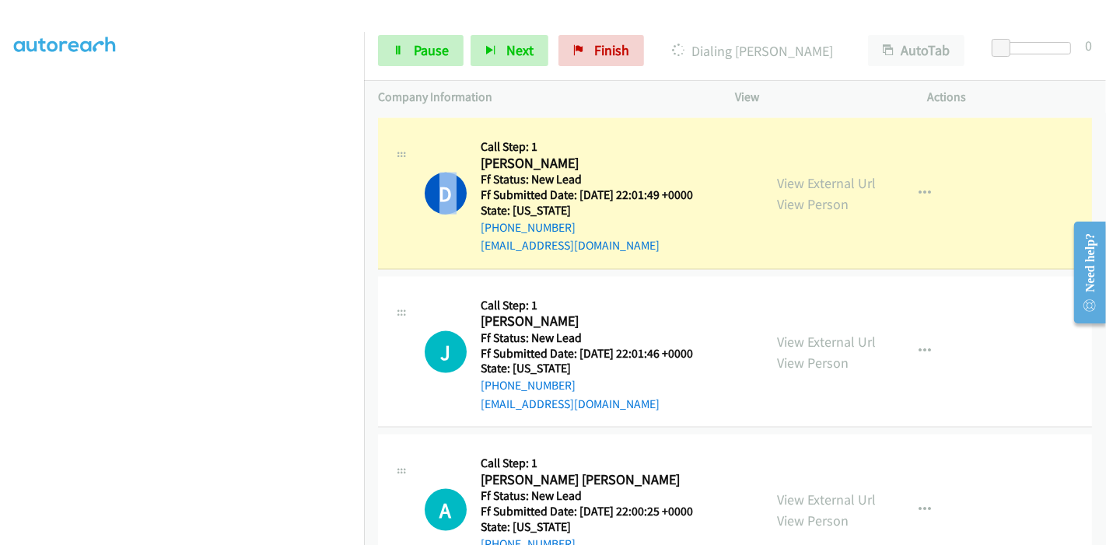
click at [413, 215] on div "D Callback Scheduled Call Step: 1 Debra Fox America/New_York Ff Status: New Lea…" at bounding box center [570, 193] width 357 height 123
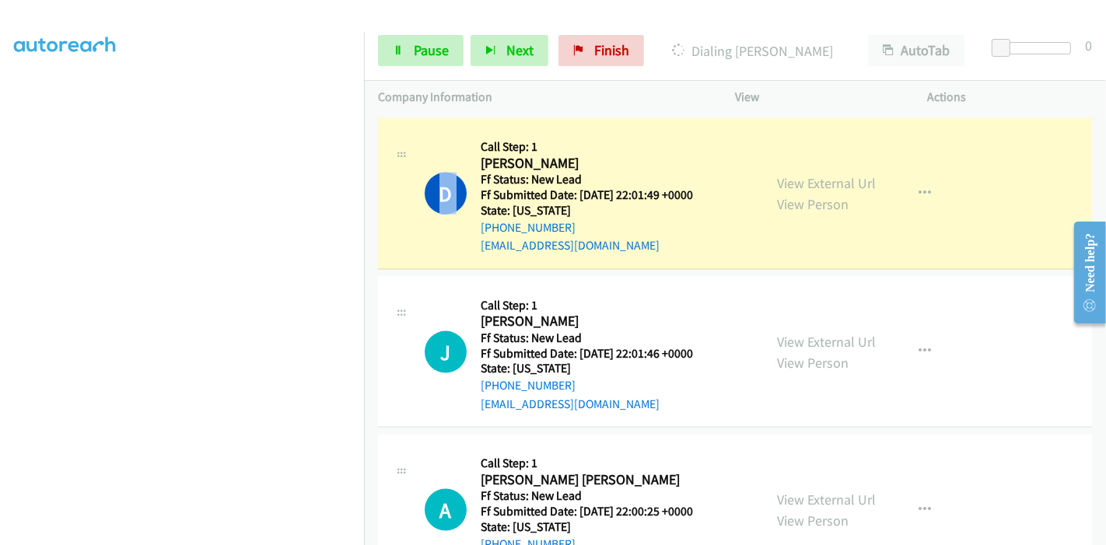
click at [413, 215] on div "D Callback Scheduled Call Step: 1 Debra Fox America/New_York Ff Status: New Lea…" at bounding box center [570, 193] width 357 height 123
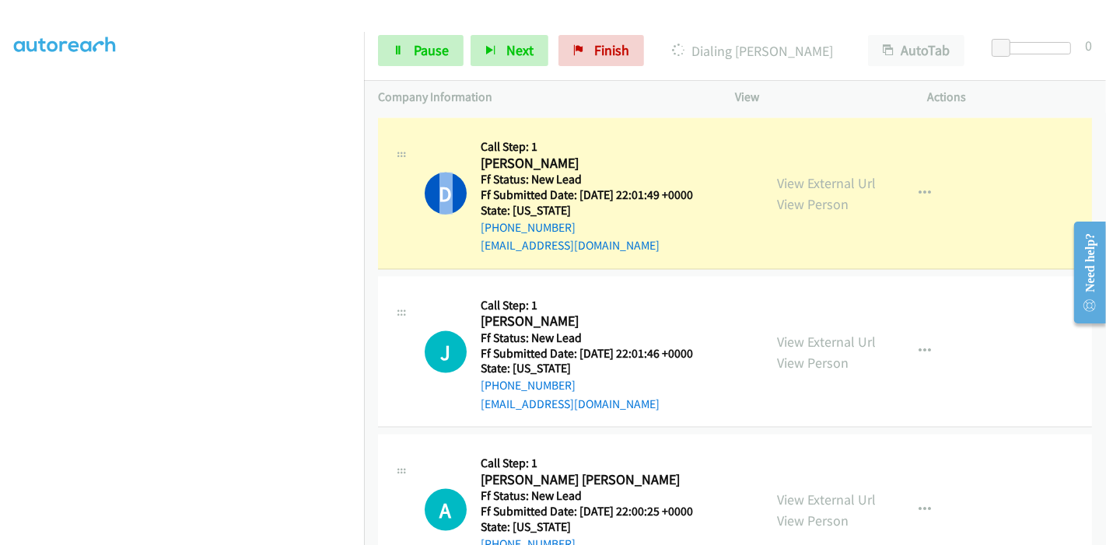
click at [413, 215] on div "D Callback Scheduled Call Step: 1 Debra Fox America/New_York Ff Status: New Lea…" at bounding box center [570, 193] width 357 height 123
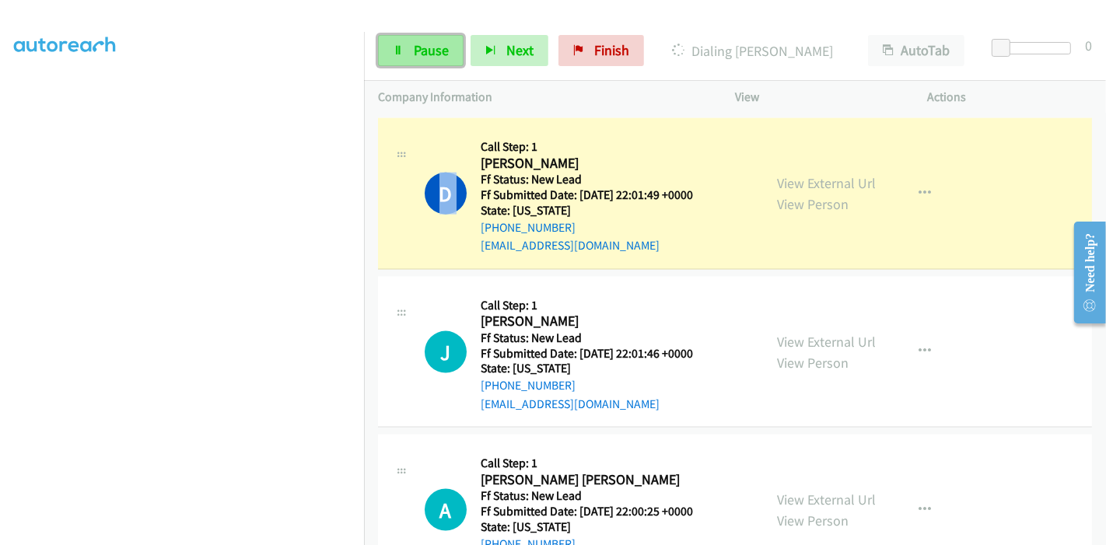
click at [437, 45] on span "Pause" at bounding box center [431, 50] width 35 height 18
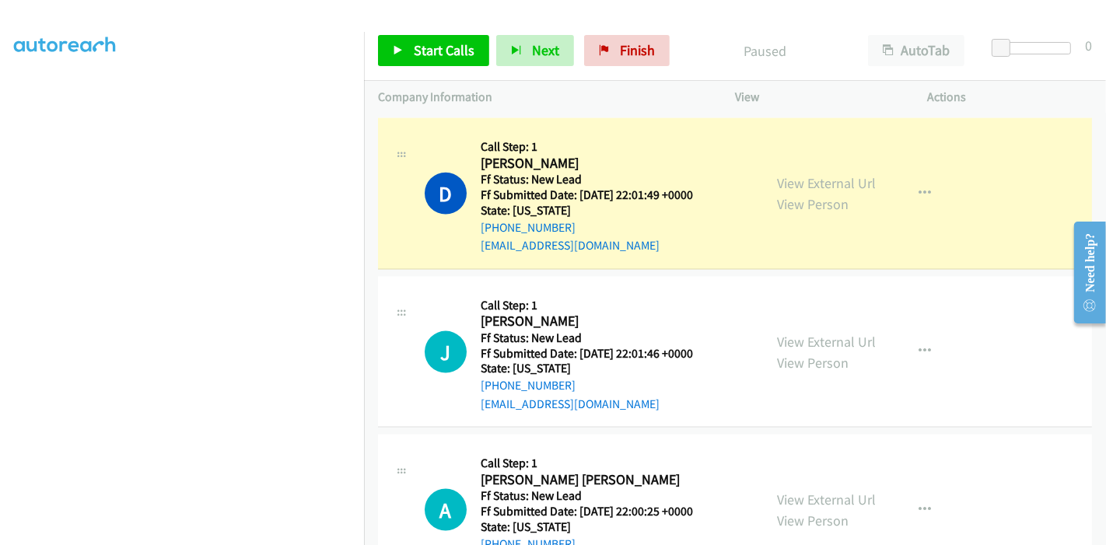
click at [654, 291] on div "Callback Scheduled Call Step: 1 Julian Quintero America/Denver Ff Status: New L…" at bounding box center [597, 352] width 232 height 123
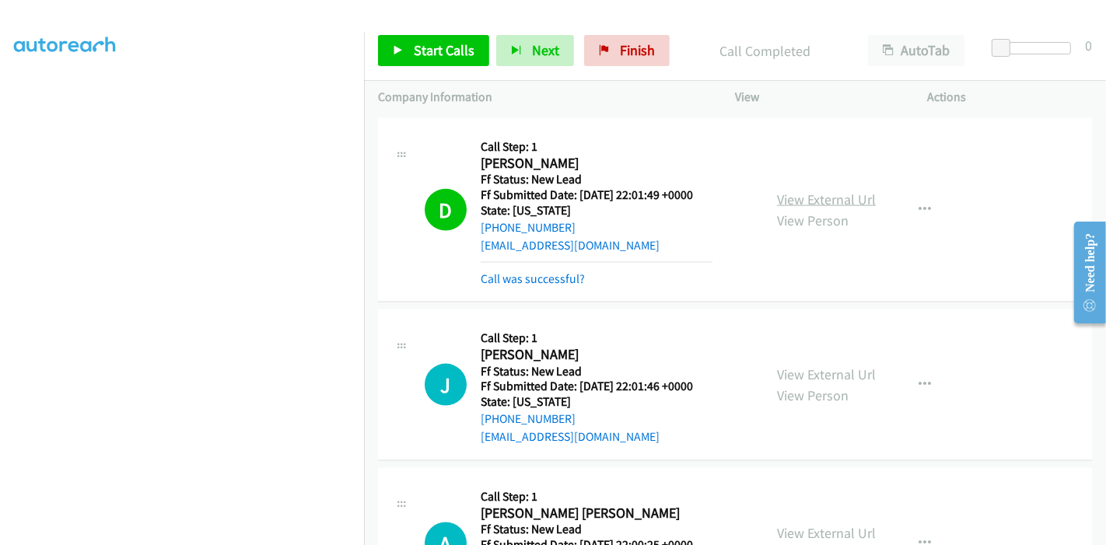
scroll to position [1618, 0]
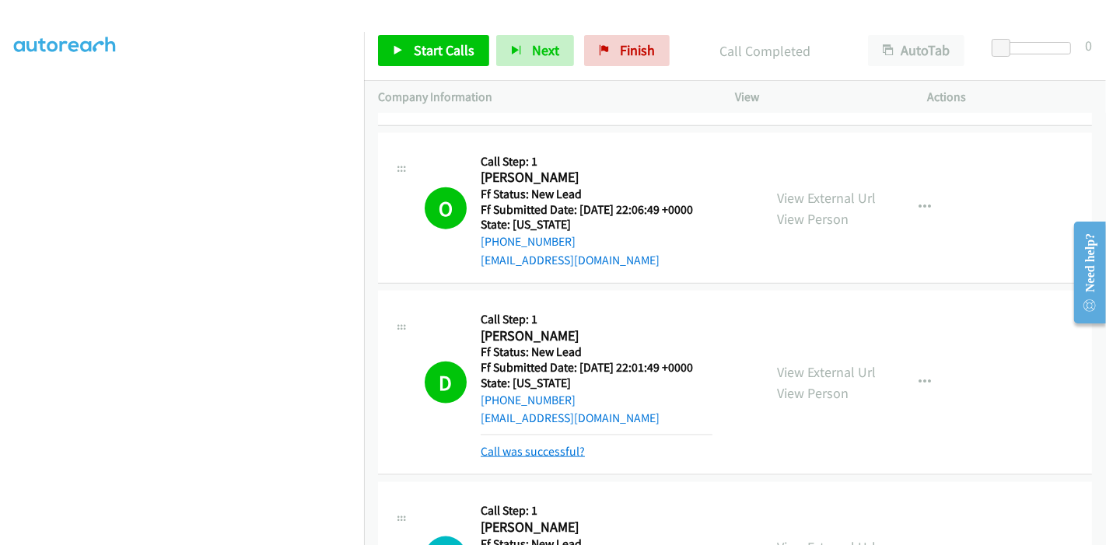
click at [500, 444] on link "Call was successful?" at bounding box center [533, 451] width 104 height 15
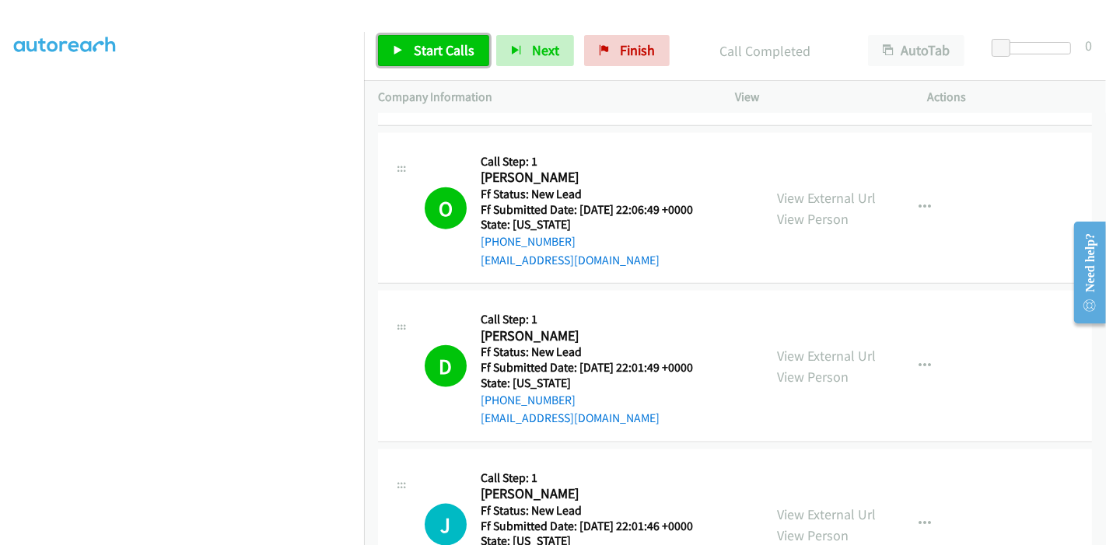
click at [411, 56] on link "Start Calls" at bounding box center [433, 50] width 111 height 31
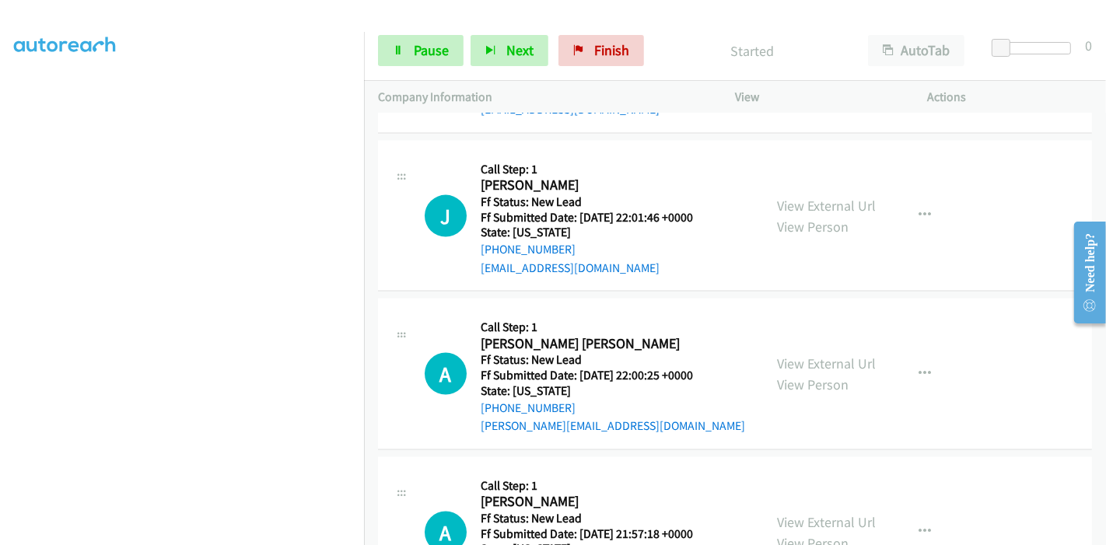
scroll to position [1963, 0]
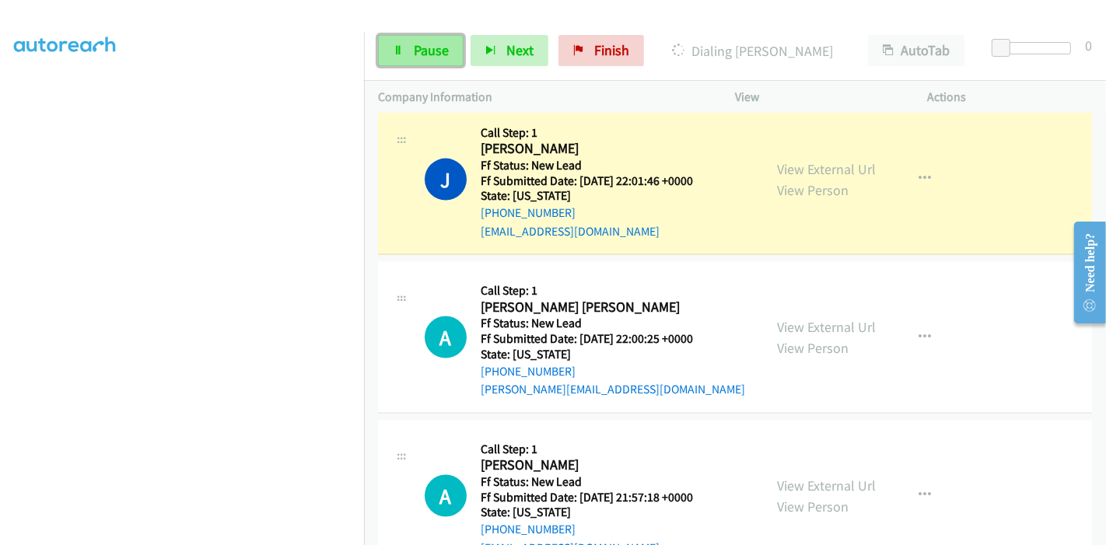
click at [413, 65] on link "Pause" at bounding box center [421, 50] width 86 height 31
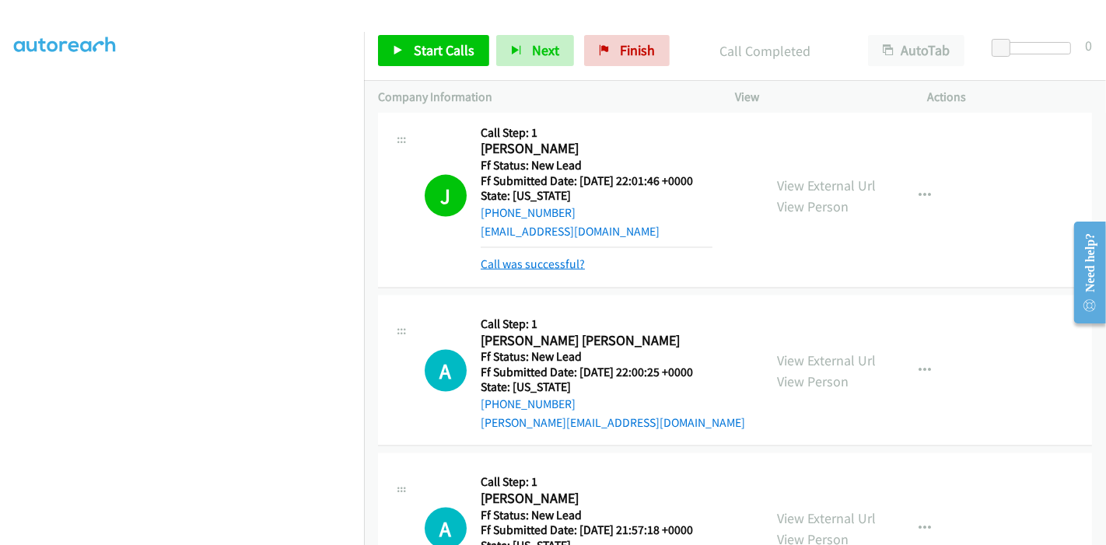
click at [511, 257] on link "Call was successful?" at bounding box center [533, 264] width 104 height 15
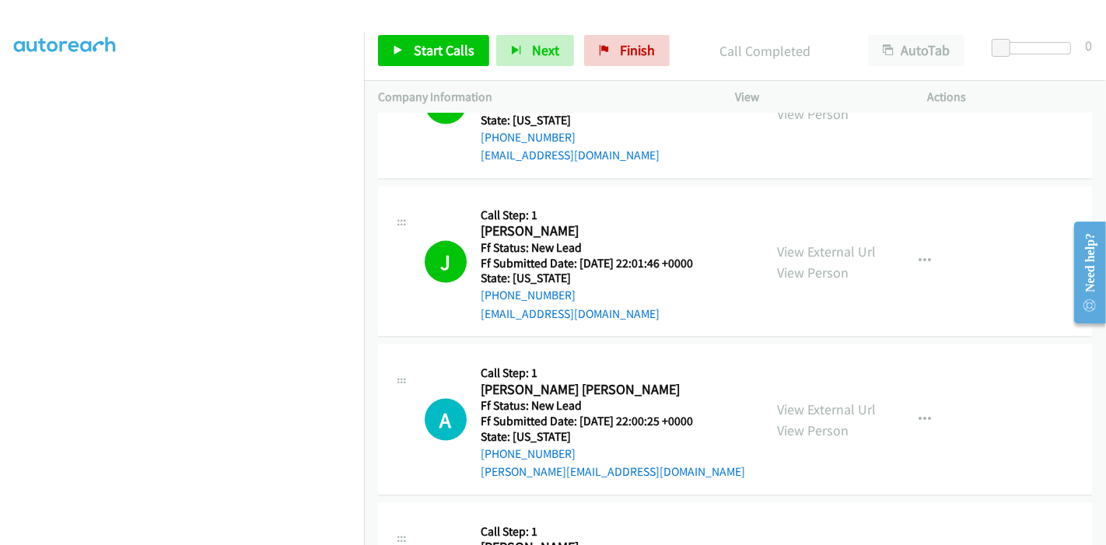
scroll to position [1877, 0]
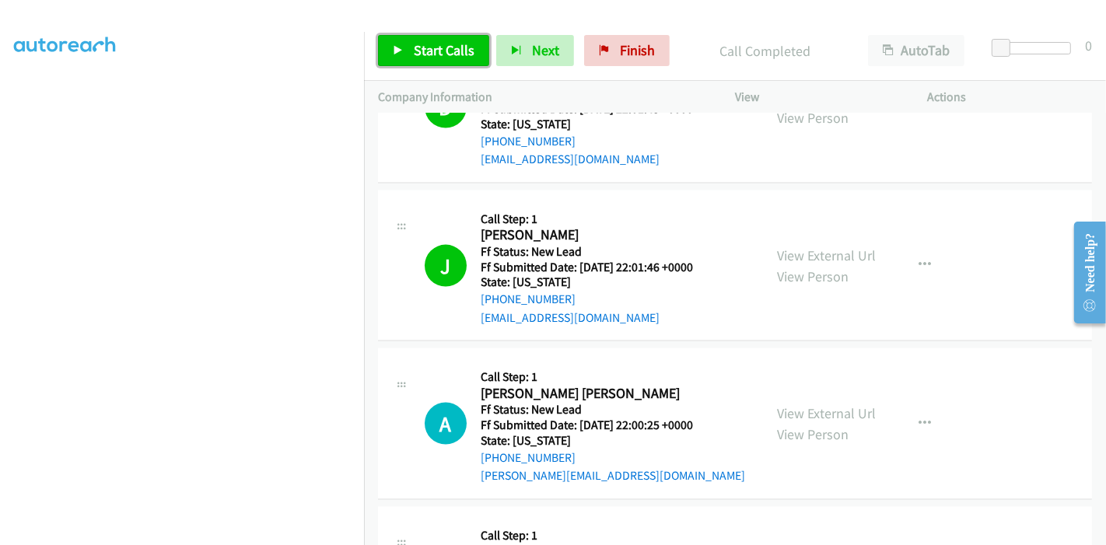
click at [428, 38] on link "Start Calls" at bounding box center [433, 50] width 111 height 31
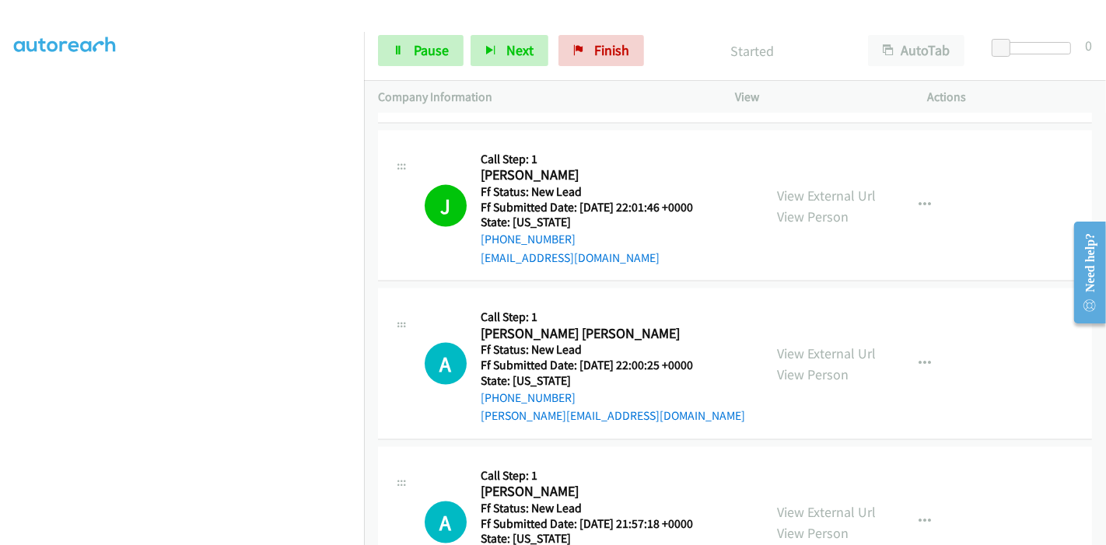
scroll to position [1963, 0]
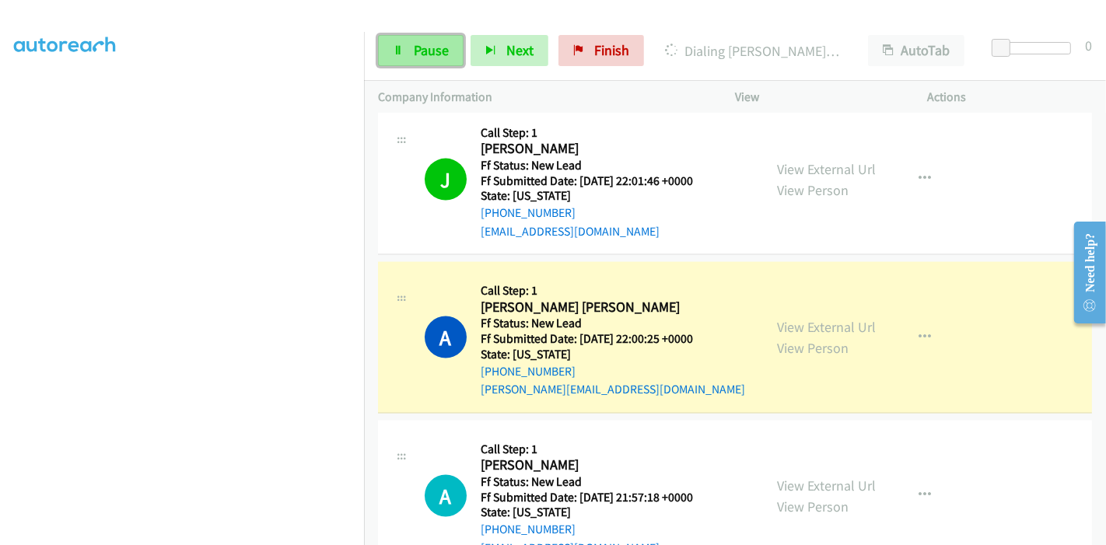
click at [393, 55] on link "Pause" at bounding box center [421, 50] width 86 height 31
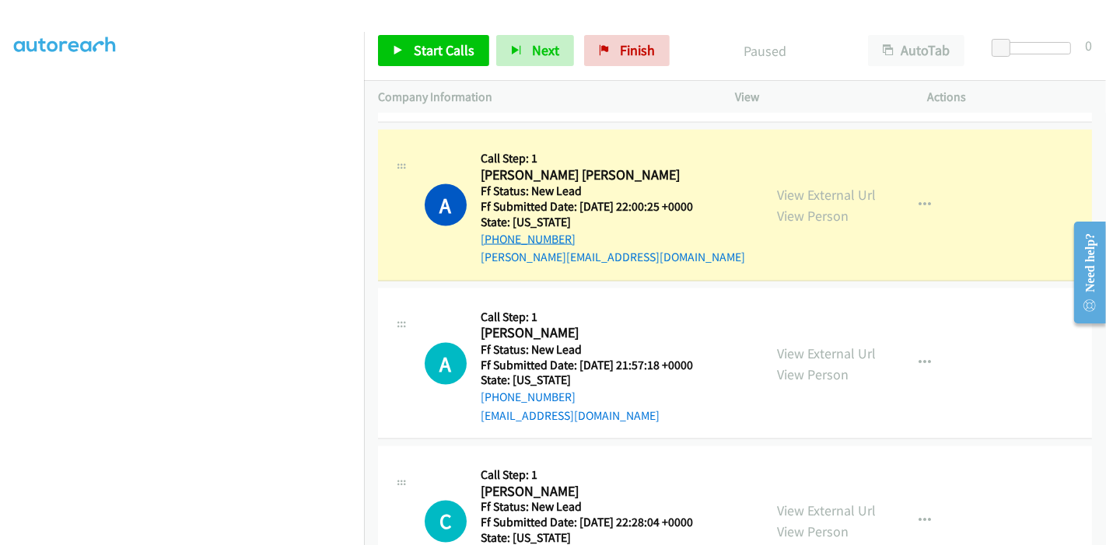
scroll to position [2137, 0]
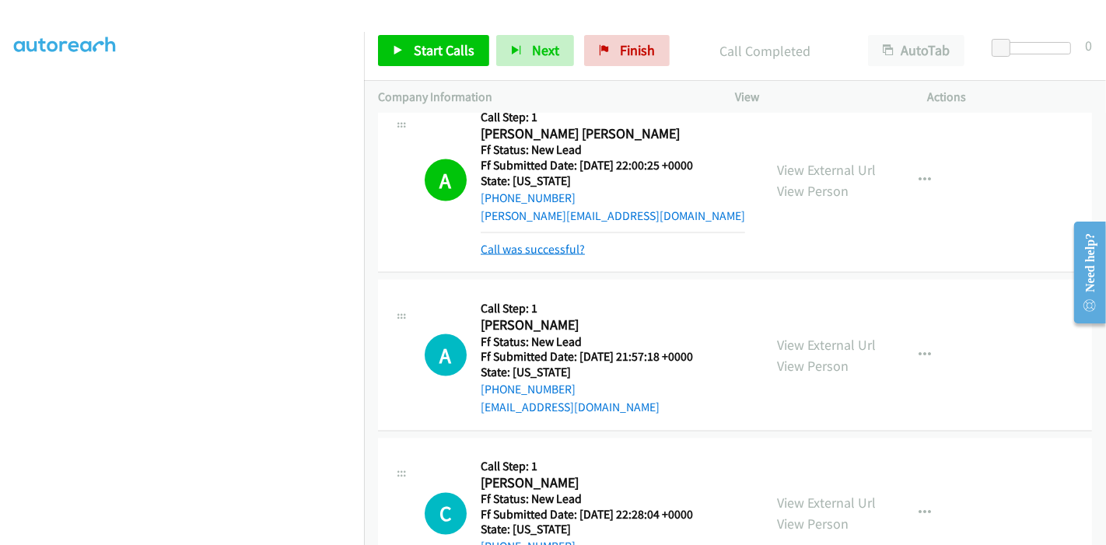
click at [541, 242] on link "Call was successful?" at bounding box center [533, 249] width 104 height 15
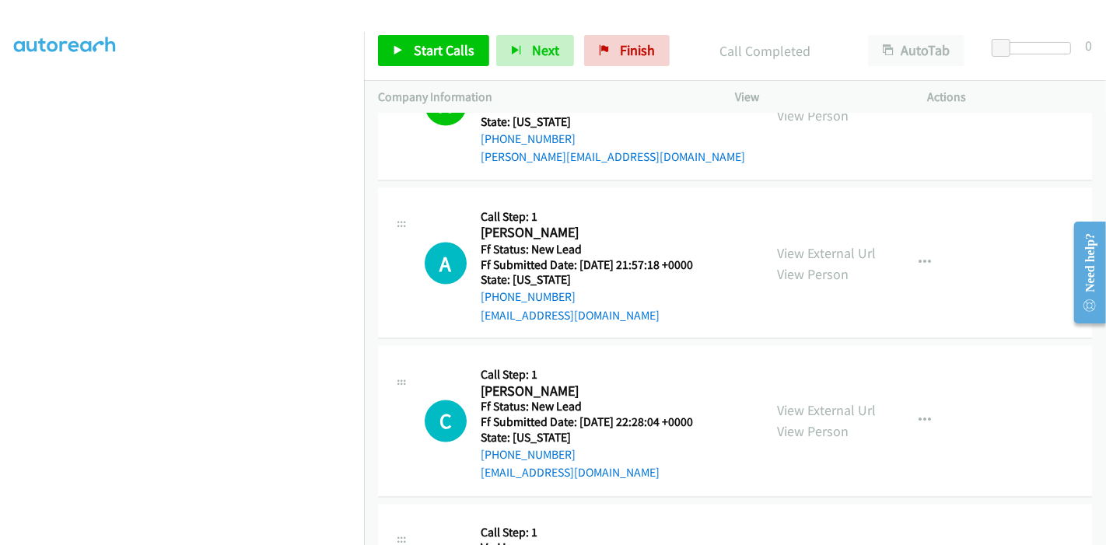
scroll to position [2223, 0]
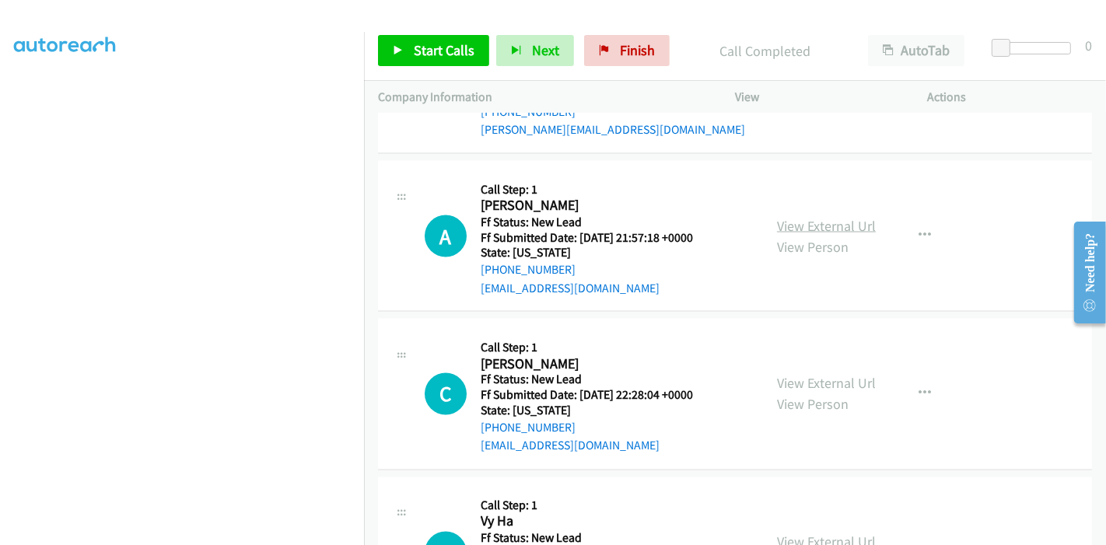
click at [823, 217] on link "View External Url" at bounding box center [826, 226] width 99 height 18
click at [804, 375] on link "View External Url" at bounding box center [826, 384] width 99 height 18
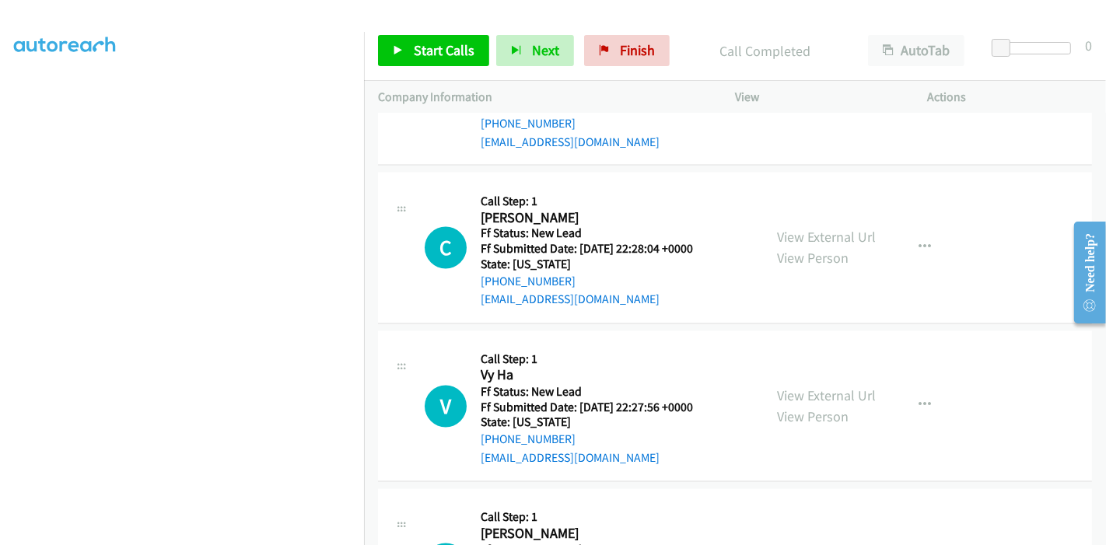
scroll to position [2396, 0]
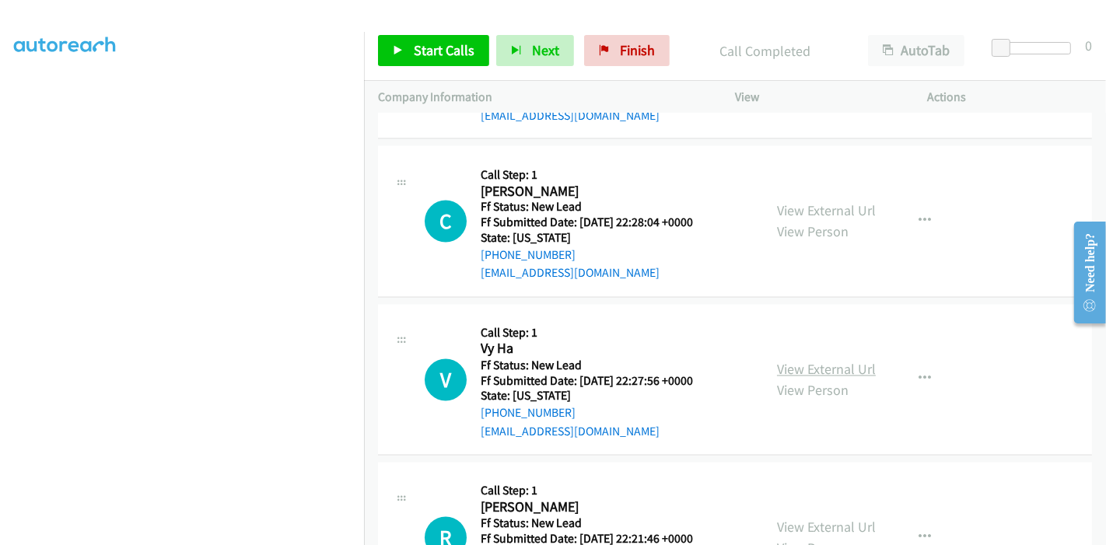
click at [802, 361] on link "View External Url" at bounding box center [826, 370] width 99 height 18
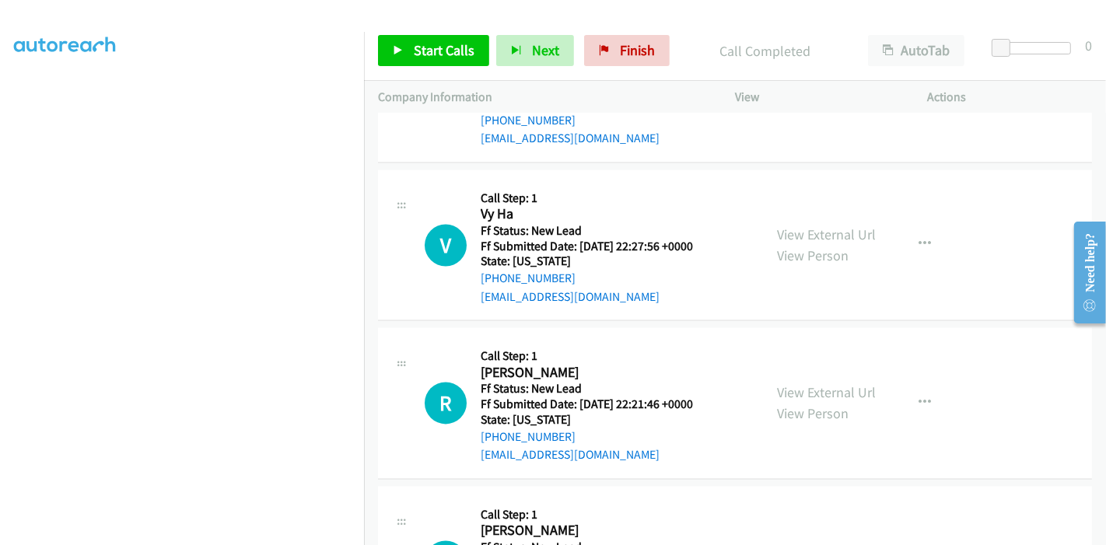
scroll to position [2568, 0]
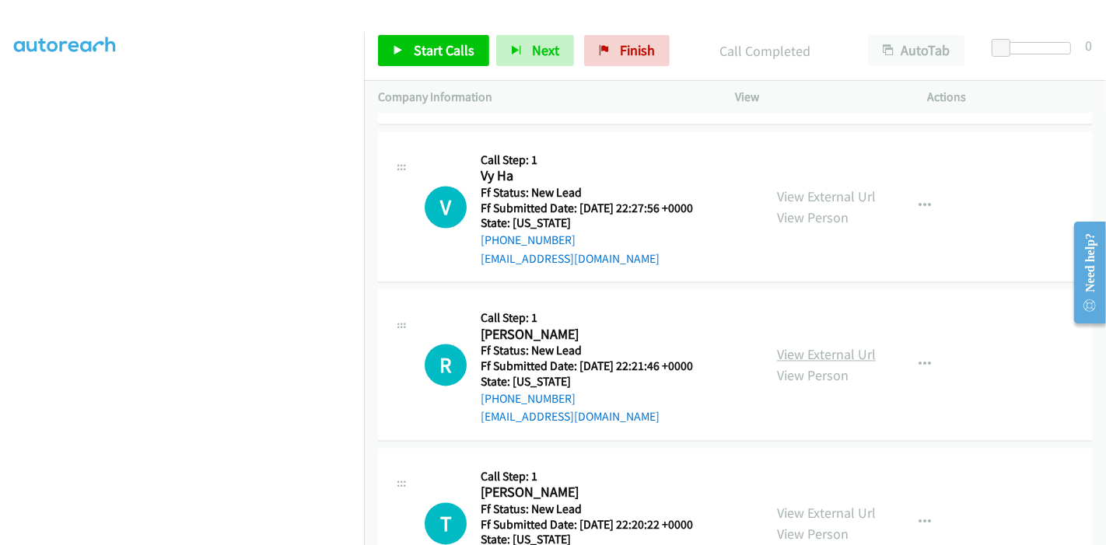
click at [831, 346] on link "View External Url" at bounding box center [826, 355] width 99 height 18
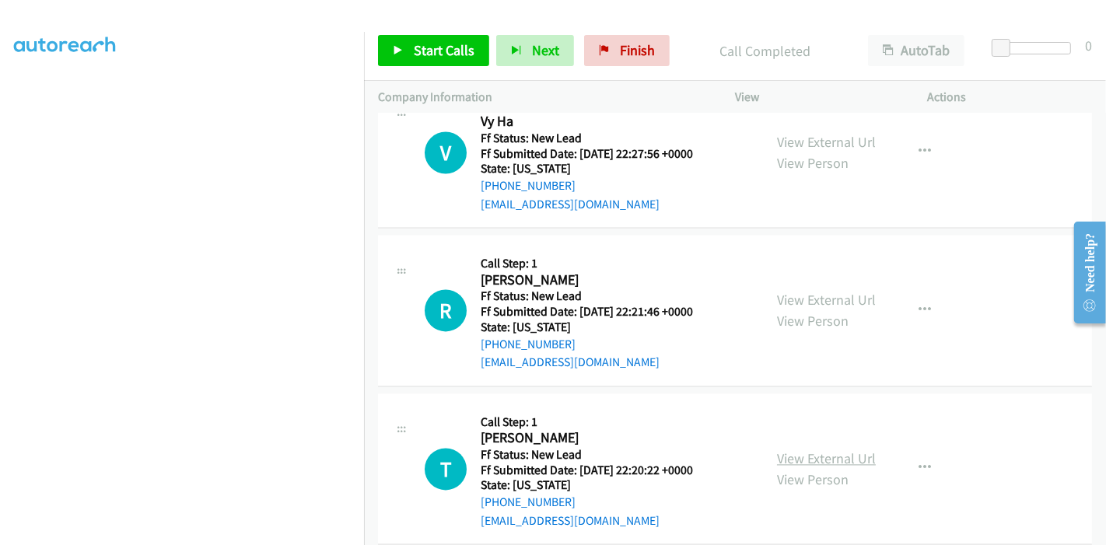
click at [827, 449] on link "View External Url" at bounding box center [826, 458] width 99 height 18
click at [417, 65] on link "Start Calls" at bounding box center [433, 50] width 111 height 31
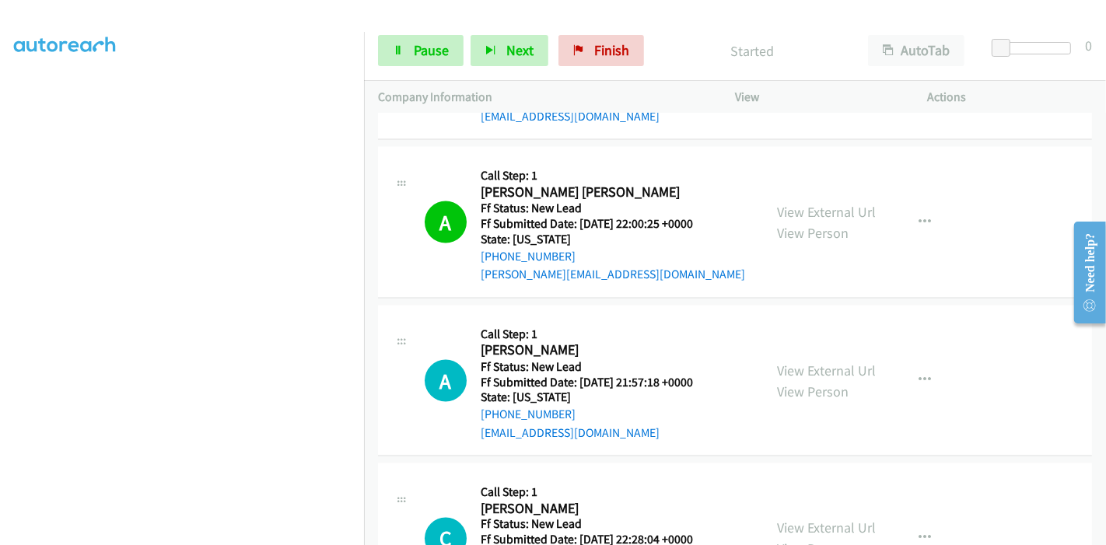
scroll to position [2192, 0]
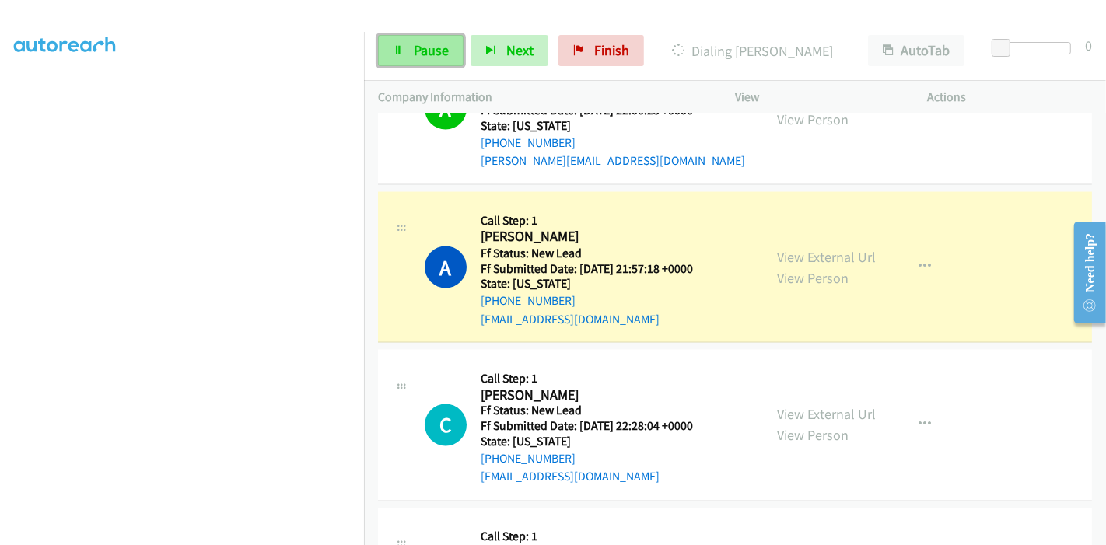
click at [414, 47] on span "Pause" at bounding box center [431, 50] width 35 height 18
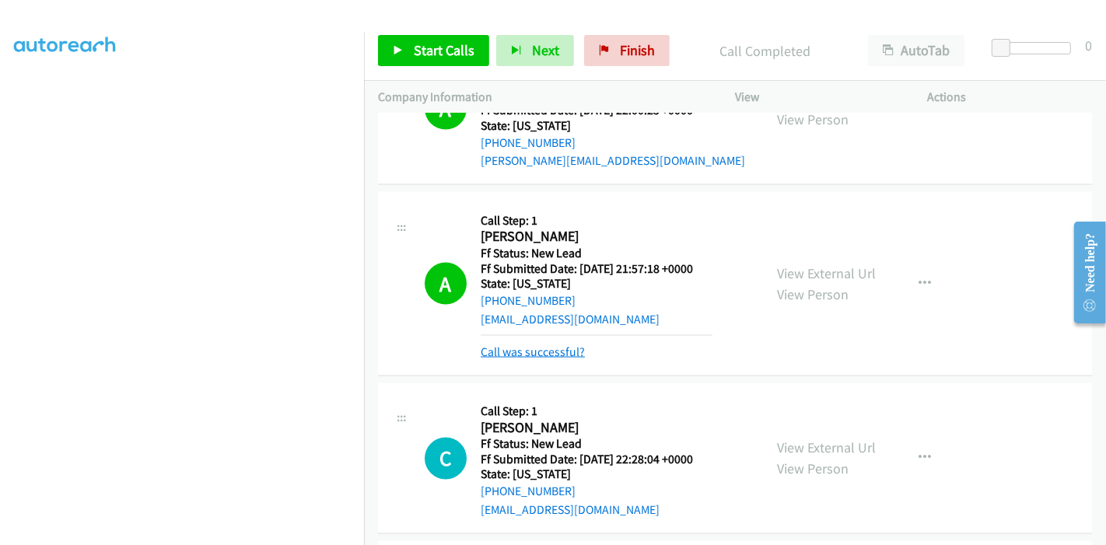
click at [530, 344] on link "Call was successful?" at bounding box center [533, 351] width 104 height 15
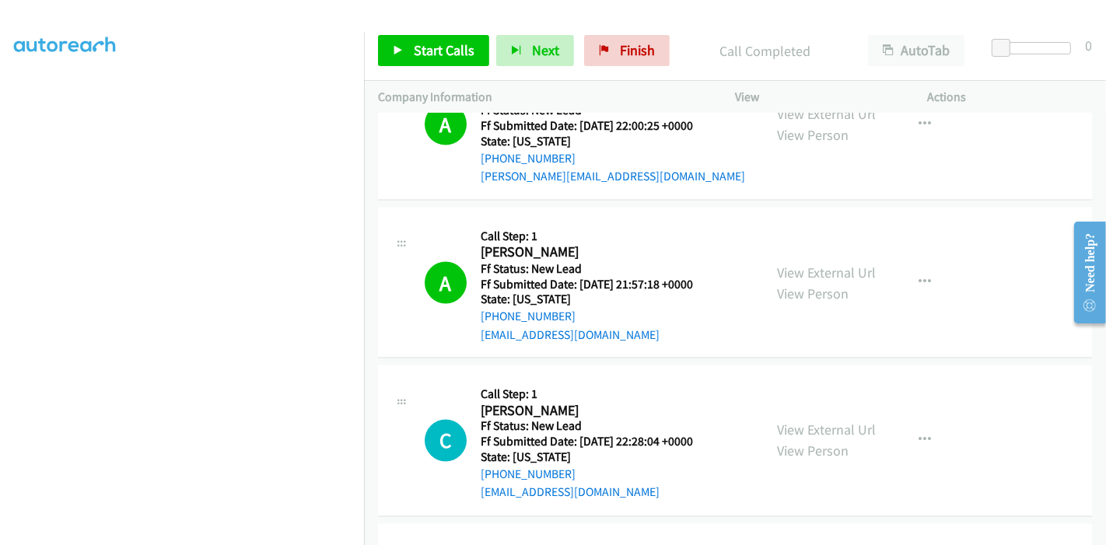
scroll to position [2177, 0]
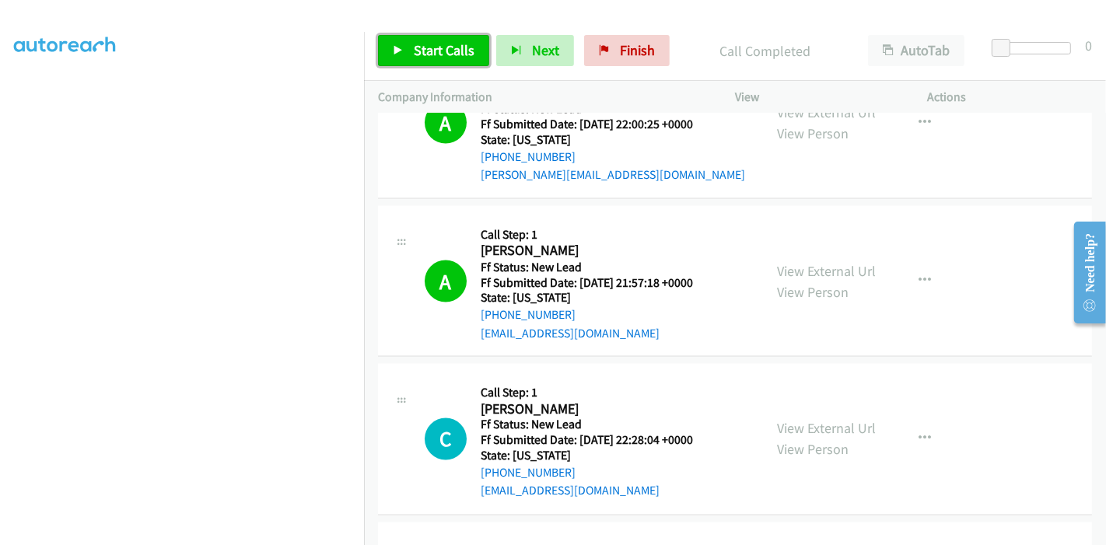
click at [415, 42] on span "Start Calls" at bounding box center [444, 50] width 61 height 18
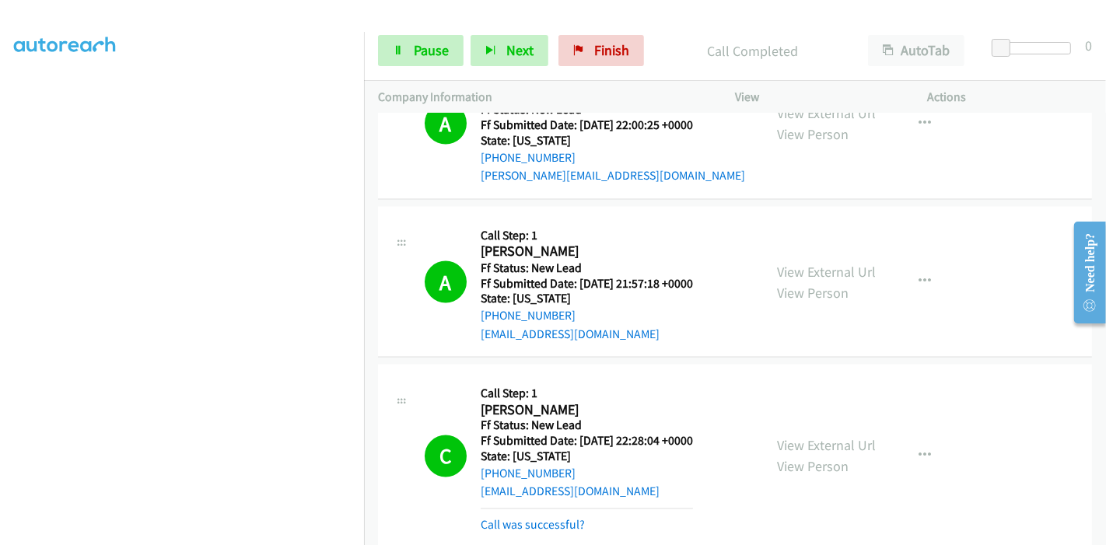
click at [526, 509] on mb0 "Call was successful?" at bounding box center [587, 522] width 212 height 26
click at [526, 518] on link "Call was successful?" at bounding box center [533, 525] width 104 height 15
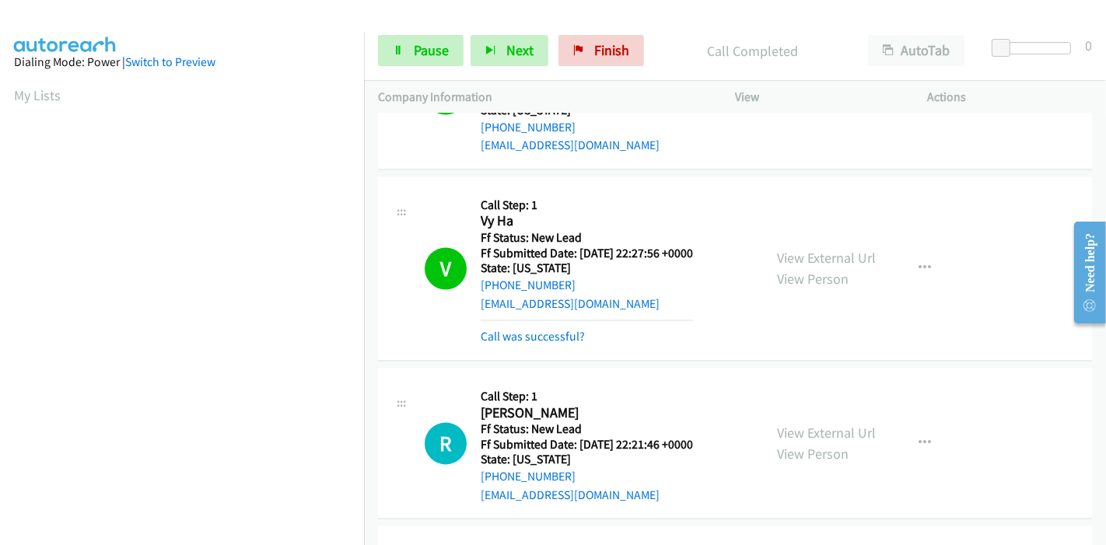
scroll to position [328, 0]
click at [408, 59] on link "Pause" at bounding box center [421, 50] width 86 height 31
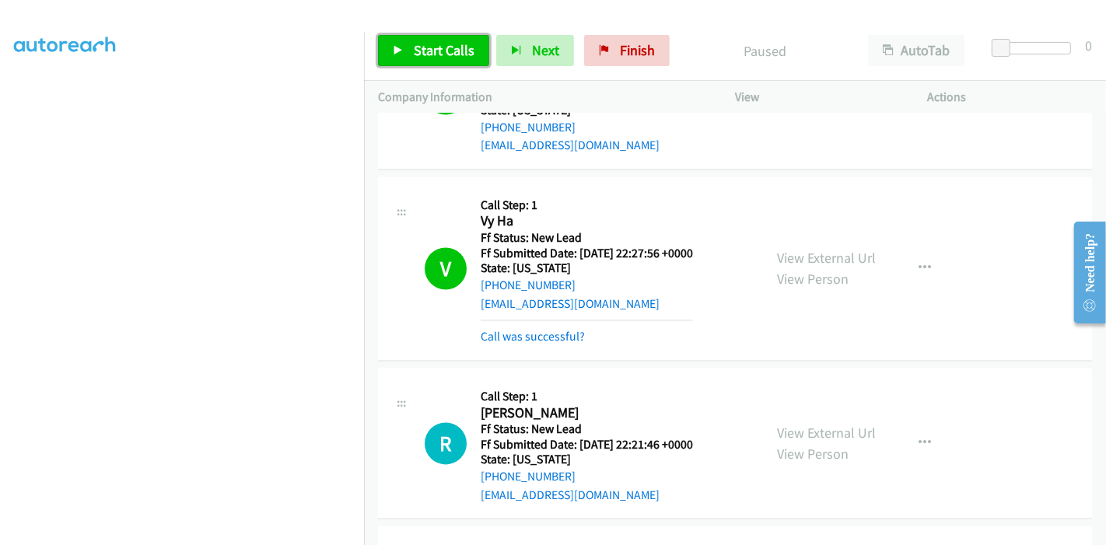
click at [421, 56] on span "Start Calls" at bounding box center [444, 50] width 61 height 18
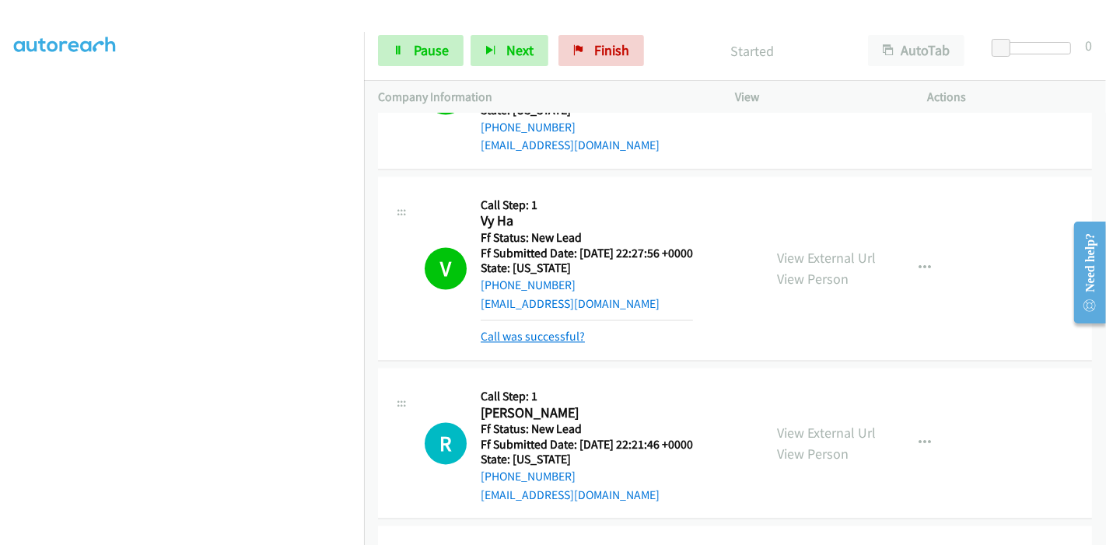
click at [537, 330] on link "Call was successful?" at bounding box center [533, 337] width 104 height 15
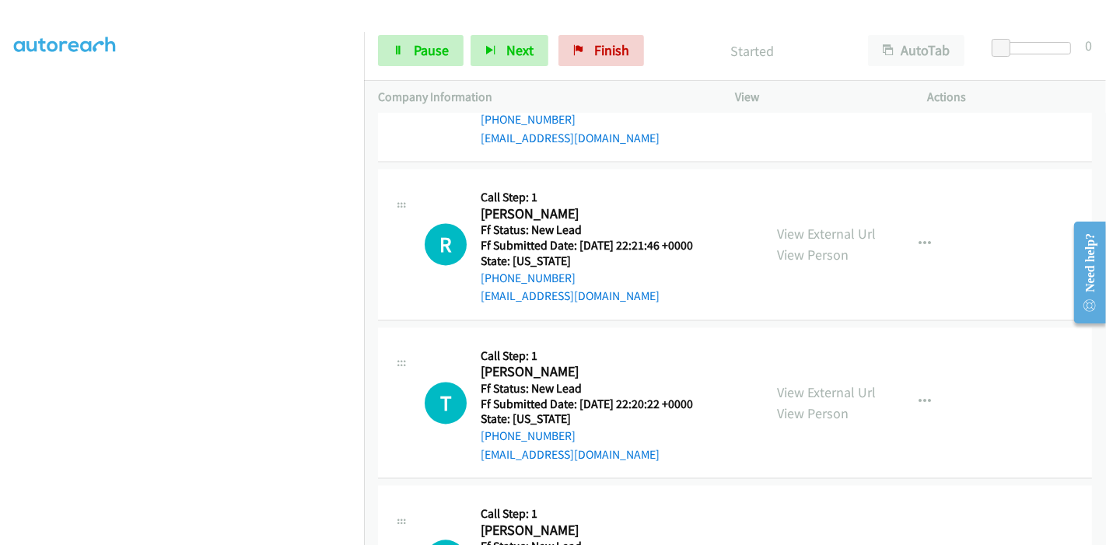
scroll to position [2696, 0]
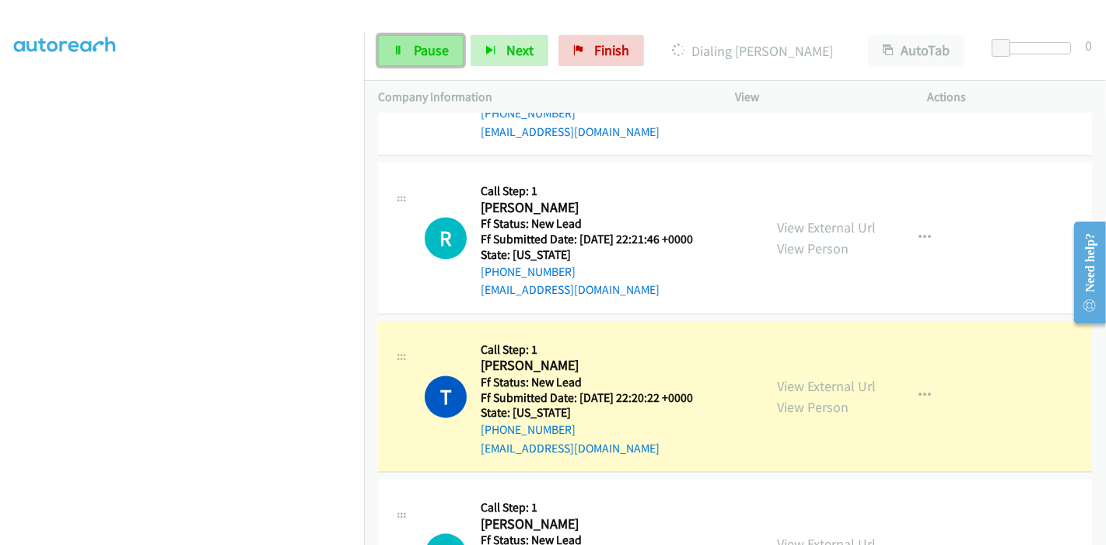
click at [414, 43] on span "Pause" at bounding box center [431, 50] width 35 height 18
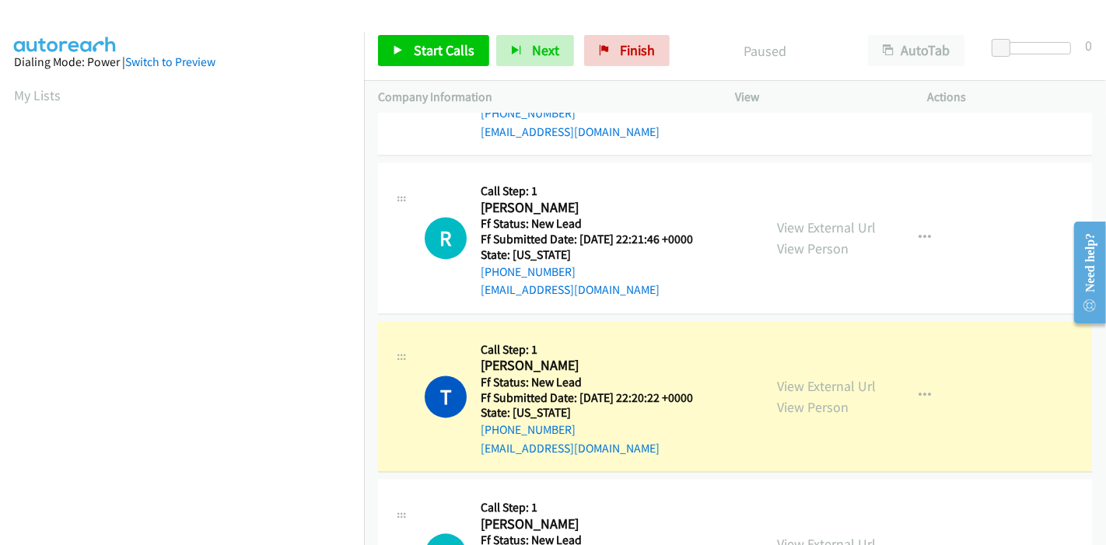
scroll to position [328, 0]
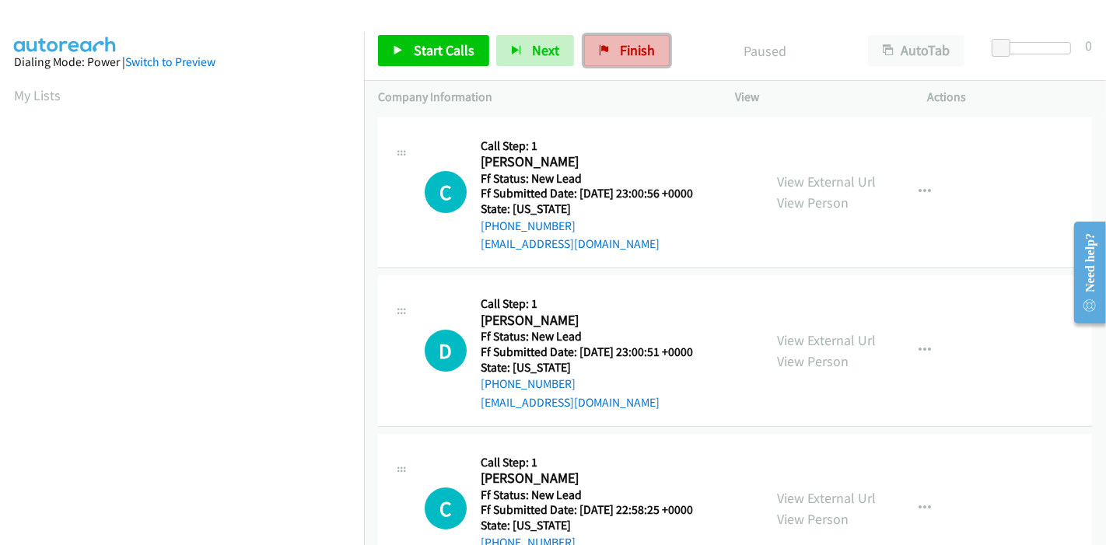
click at [628, 54] on span "Finish" at bounding box center [637, 50] width 35 height 18
click at [825, 175] on link "View External Url" at bounding box center [826, 182] width 99 height 18
click at [791, 338] on link "View External Url" at bounding box center [826, 340] width 99 height 18
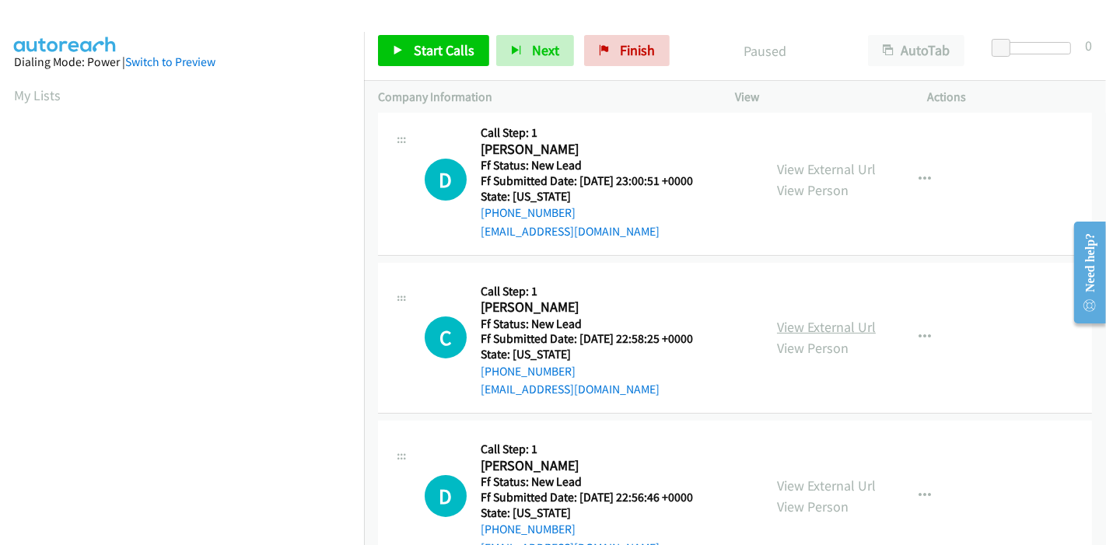
scroll to position [173, 0]
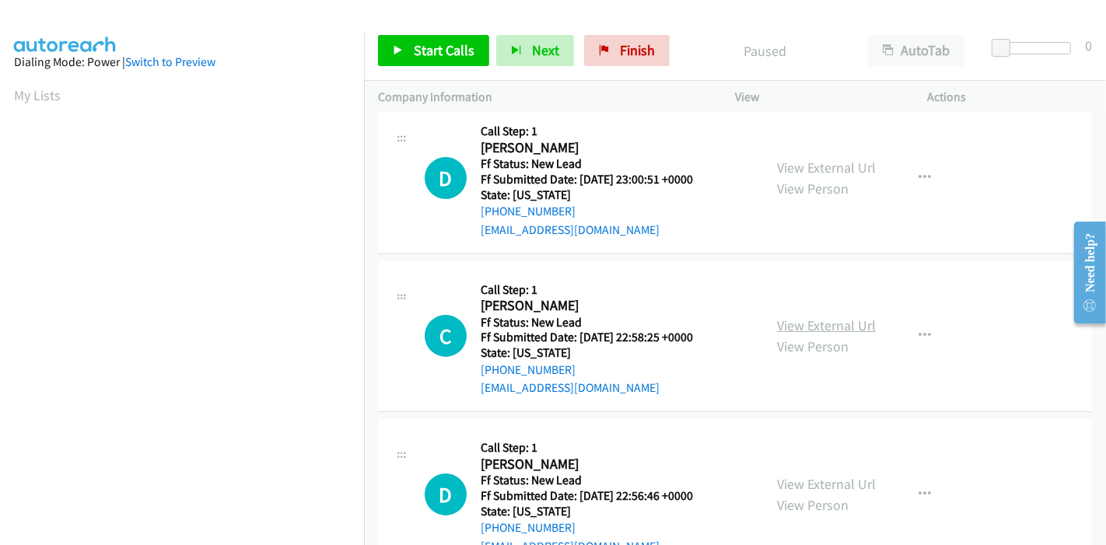
click at [817, 321] on link "View External Url" at bounding box center [826, 325] width 99 height 18
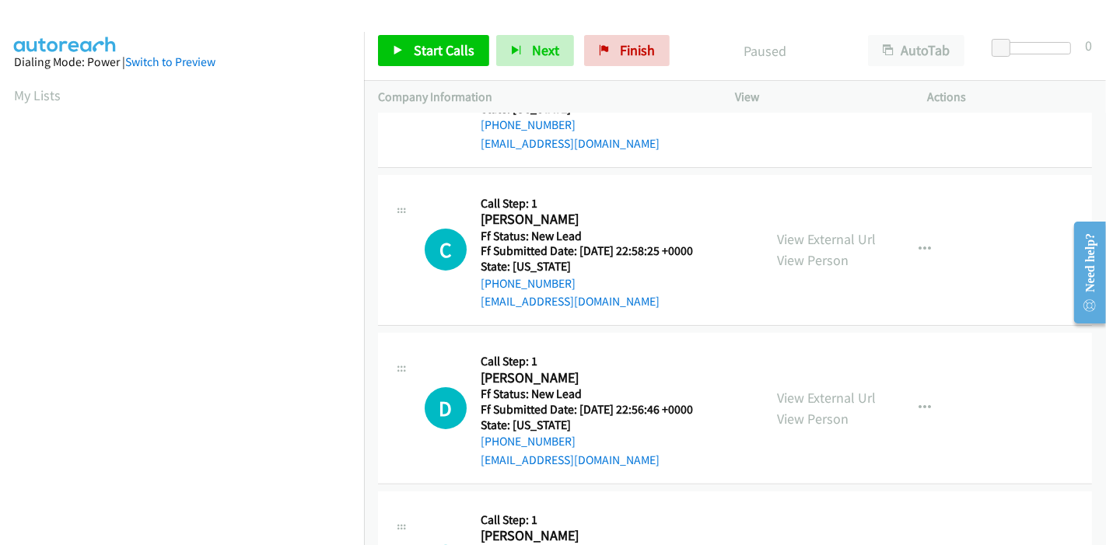
scroll to position [0, 0]
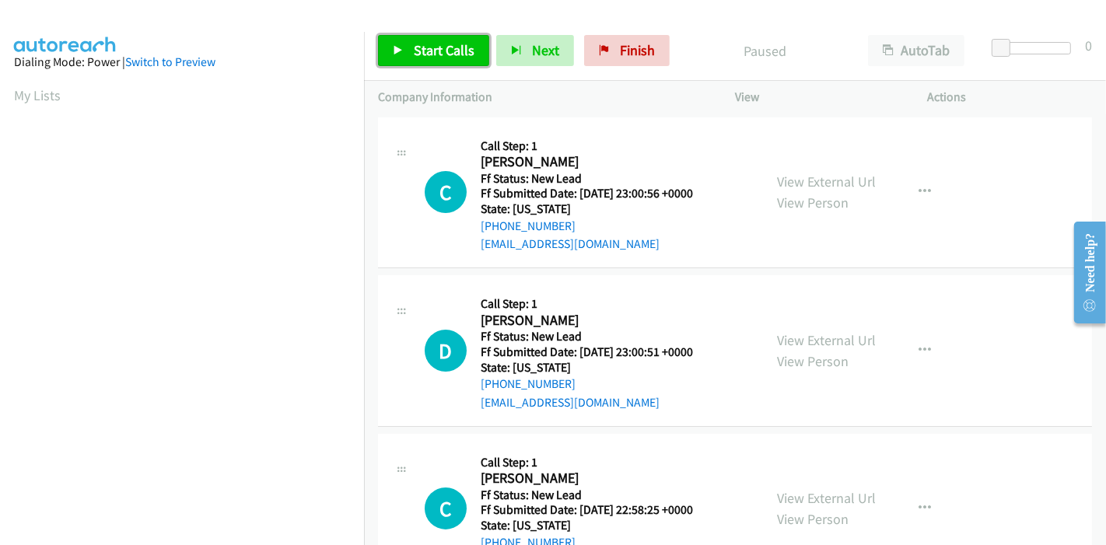
click at [414, 45] on span "Start Calls" at bounding box center [444, 50] width 61 height 18
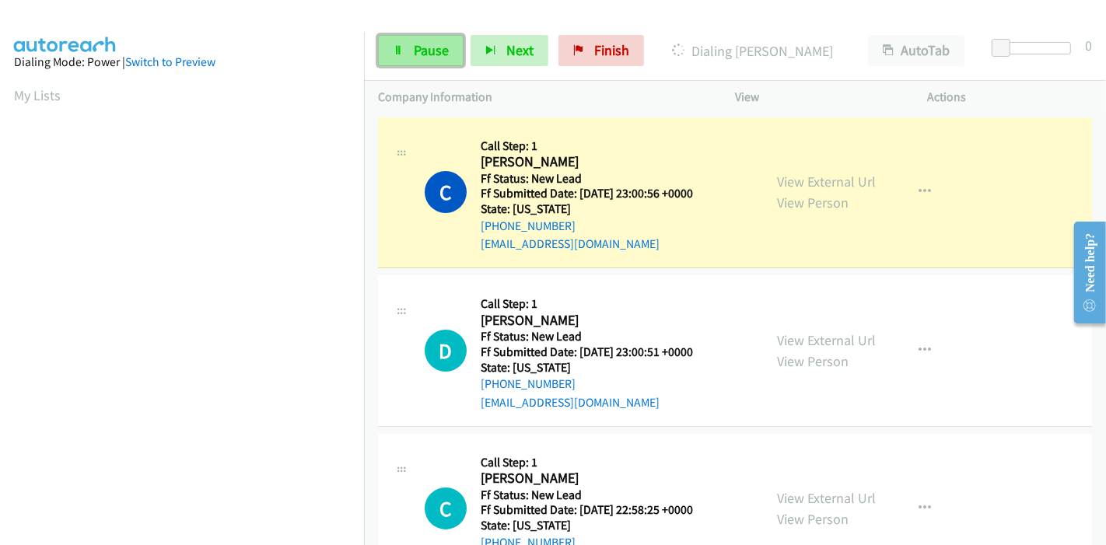
click at [390, 58] on link "Pause" at bounding box center [421, 50] width 86 height 31
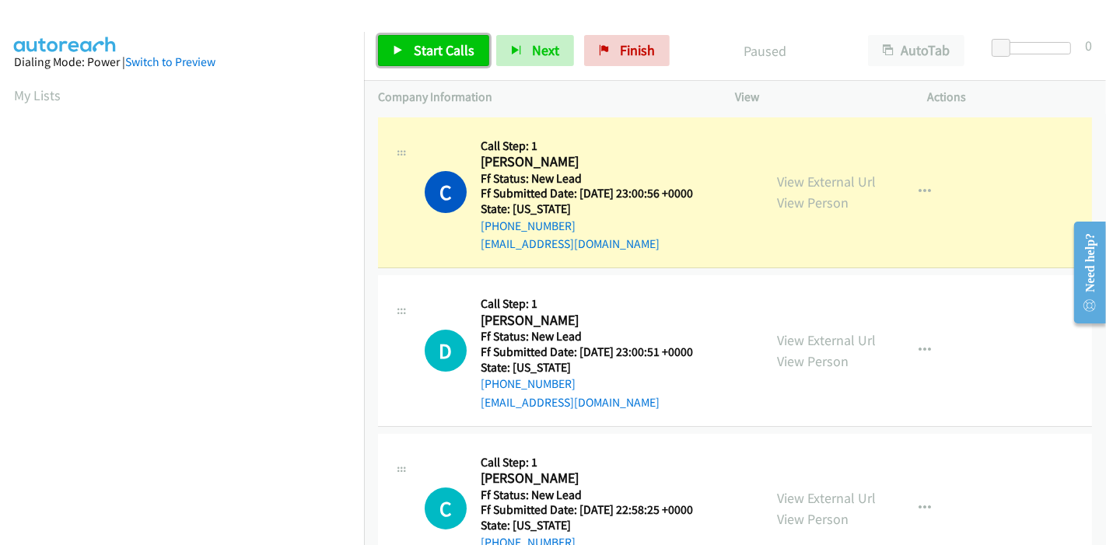
click at [390, 58] on link "Start Calls" at bounding box center [433, 50] width 111 height 31
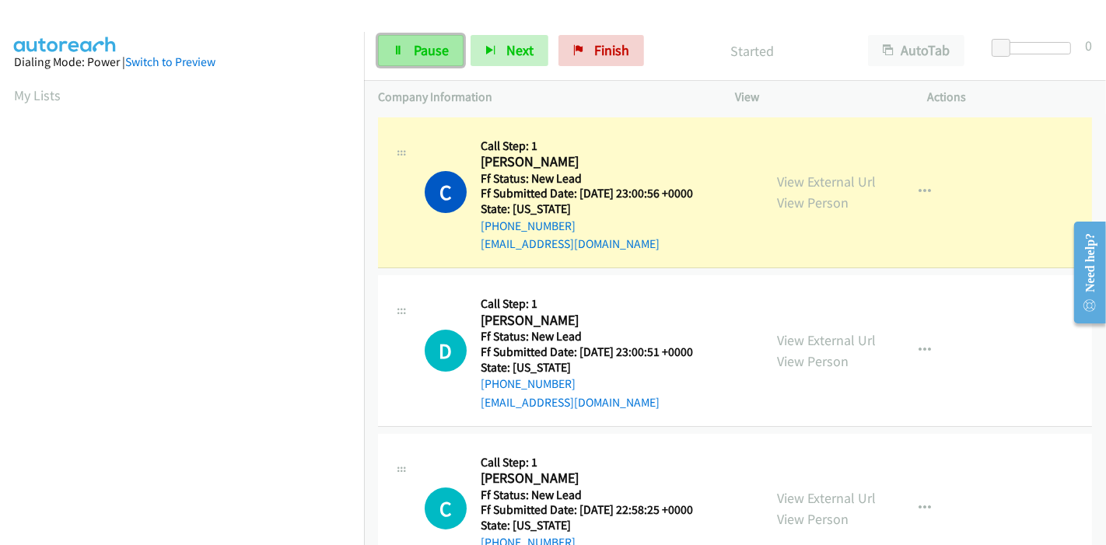
click at [414, 48] on span "Pause" at bounding box center [431, 50] width 35 height 18
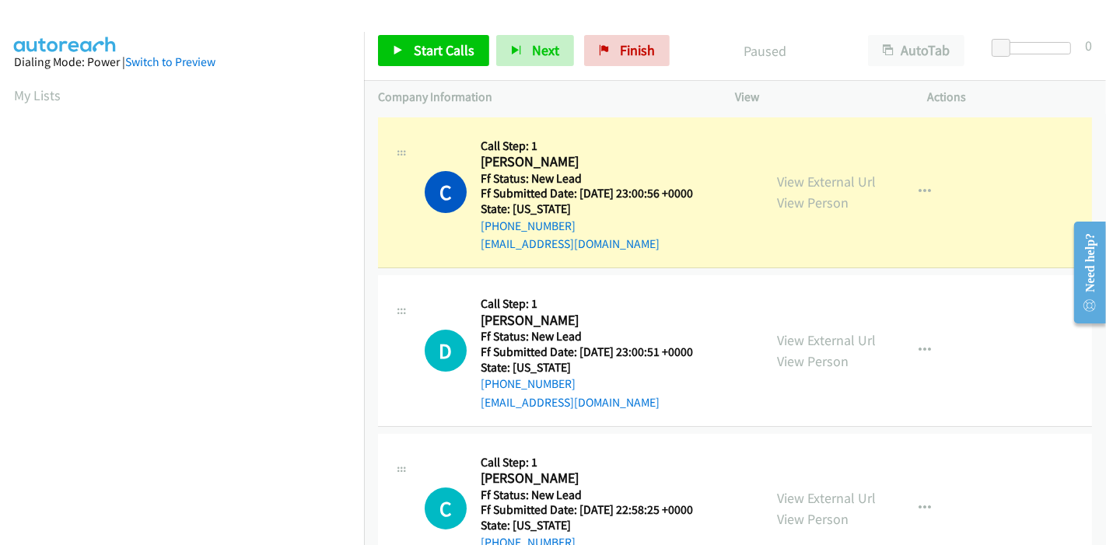
scroll to position [328, 0]
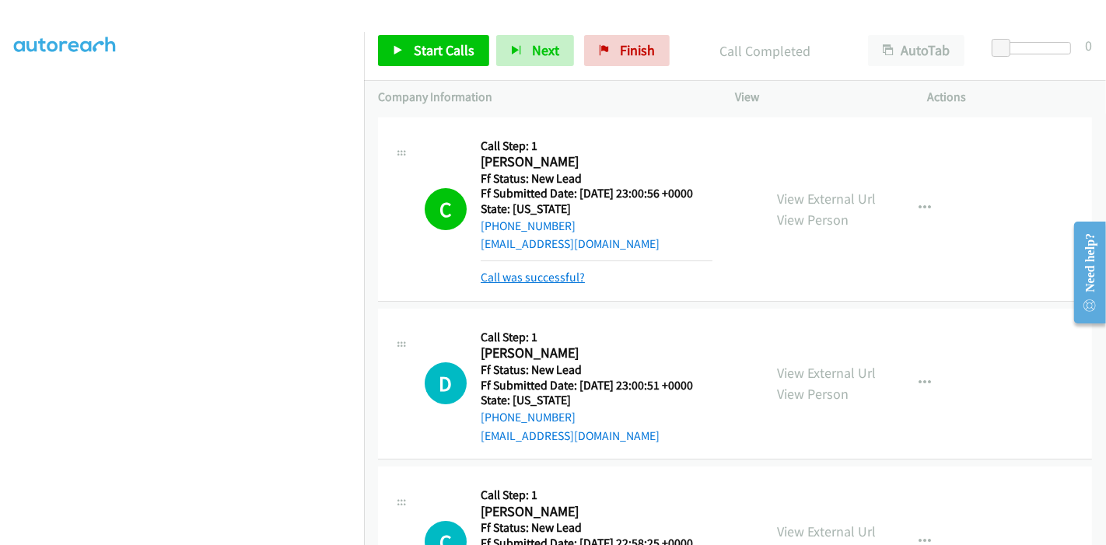
click at [549, 276] on link "Call was successful?" at bounding box center [533, 277] width 104 height 15
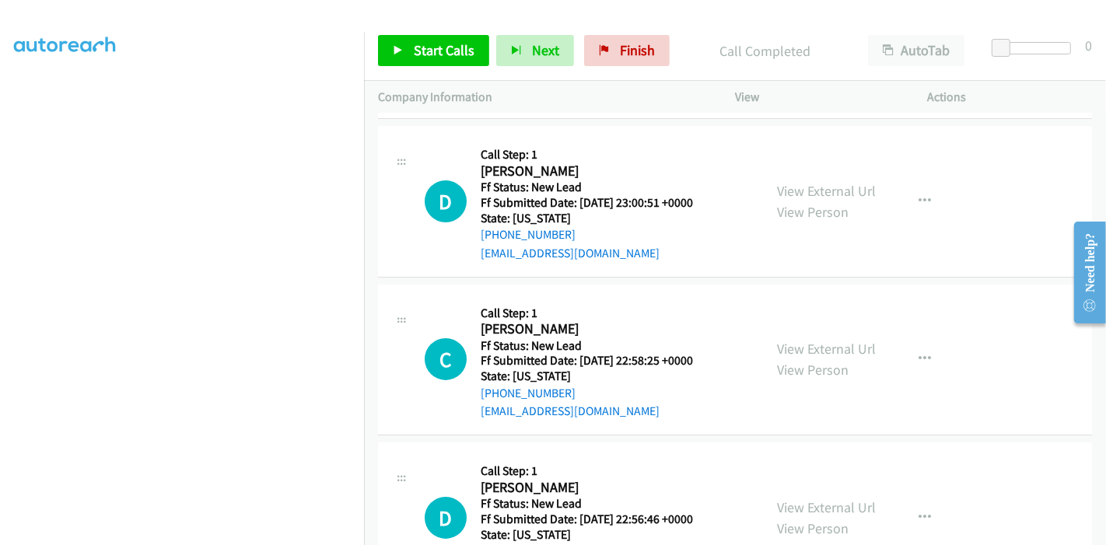
scroll to position [0, 0]
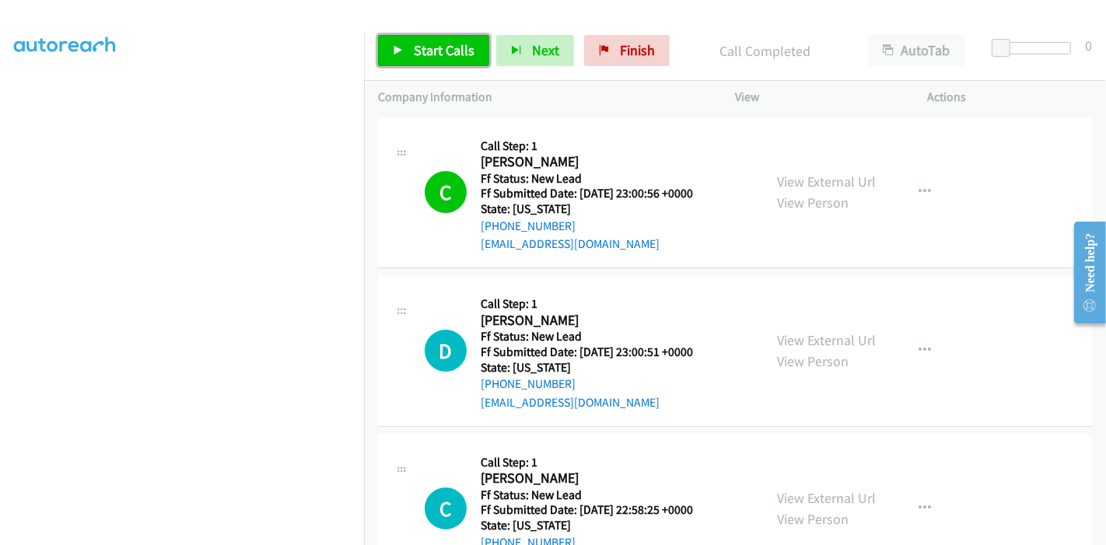
click at [410, 54] on link "Start Calls" at bounding box center [433, 50] width 111 height 31
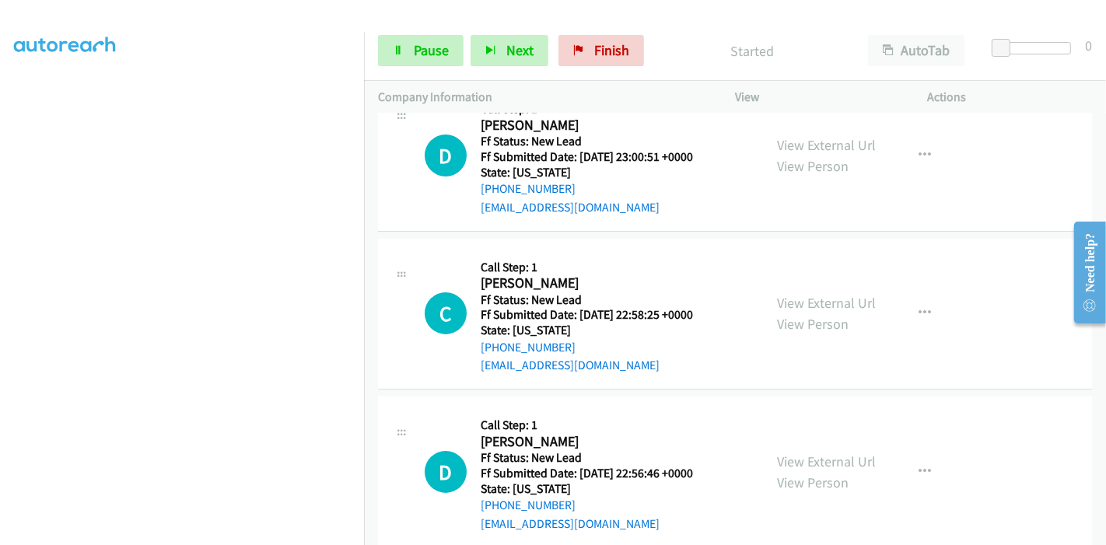
scroll to position [173, 0]
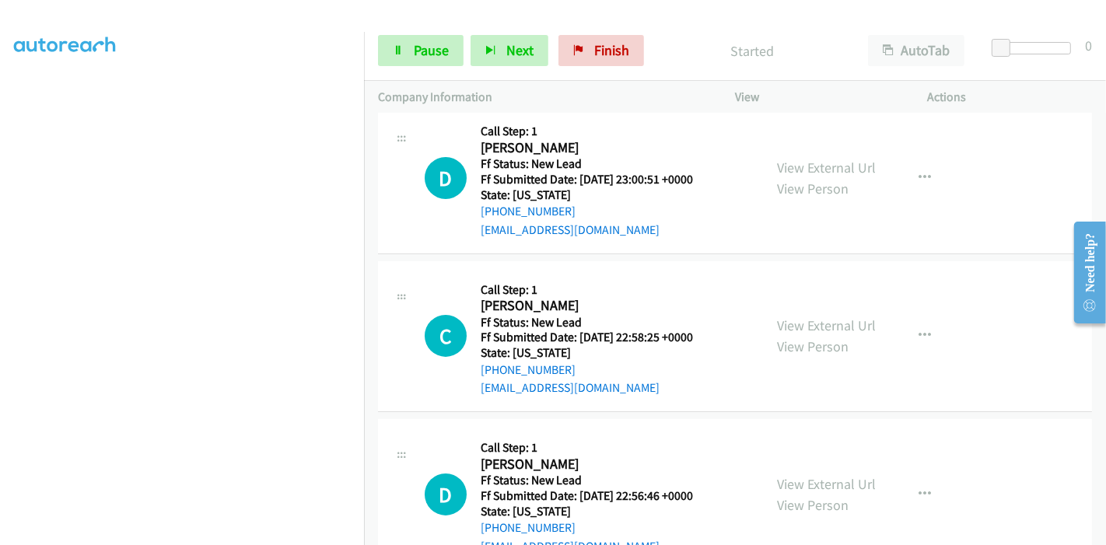
click at [393, 34] on div "Start Calls Pause Next Finish Started AutoTab AutoTab 0" at bounding box center [735, 51] width 742 height 60
click at [395, 54] on icon at bounding box center [398, 51] width 11 height 11
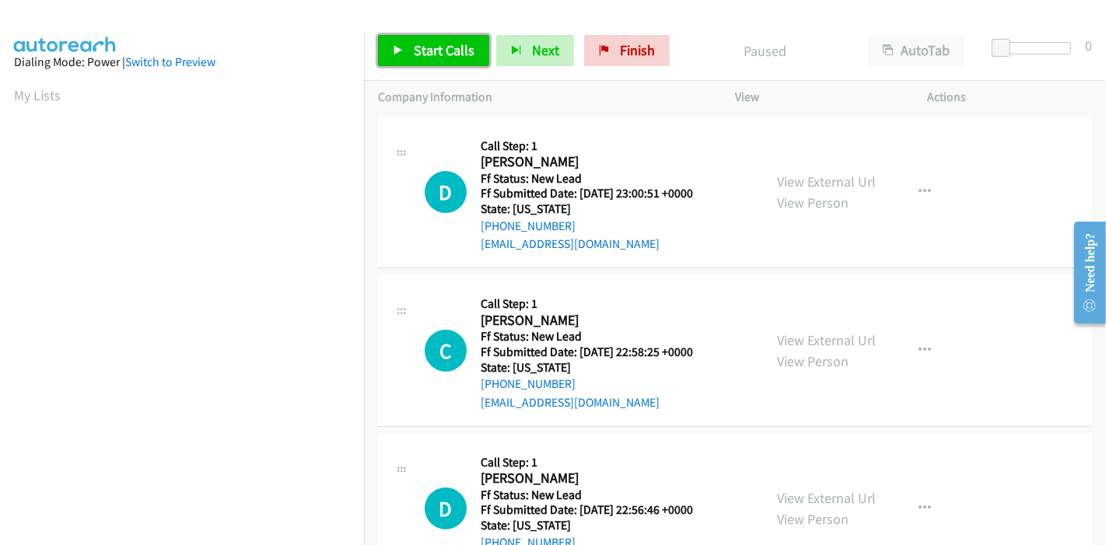
click at [418, 51] on span "Start Calls" at bounding box center [444, 50] width 61 height 18
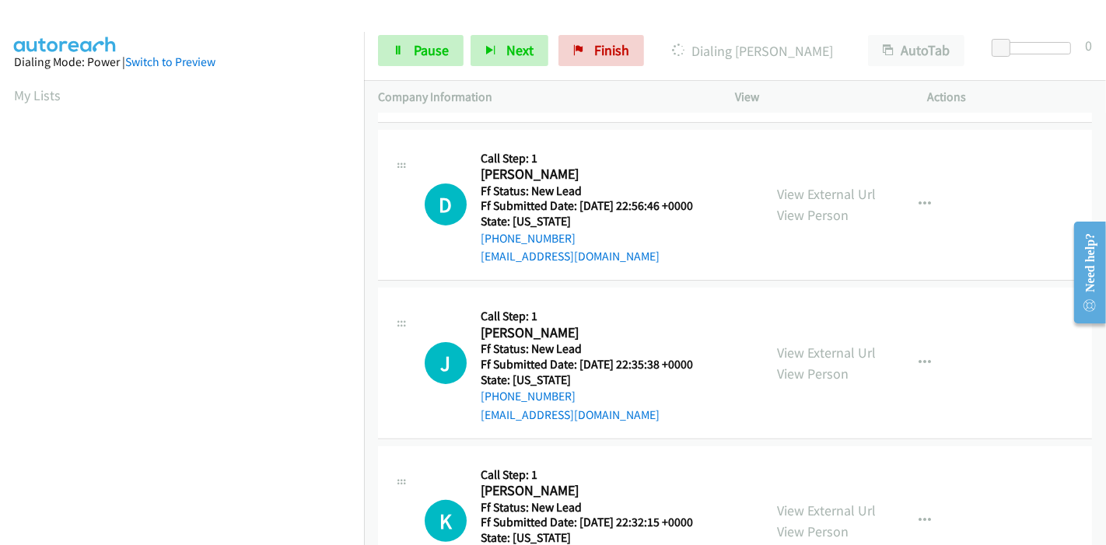
scroll to position [345, 0]
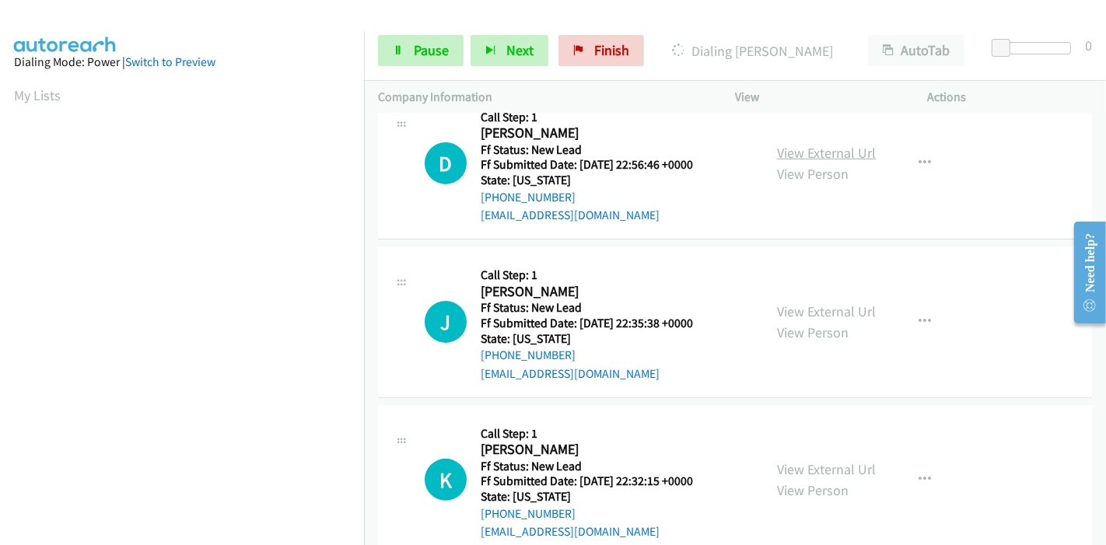
click at [813, 151] on link "View External Url" at bounding box center [826, 153] width 99 height 18
click at [784, 309] on link "View External Url" at bounding box center [826, 311] width 99 height 18
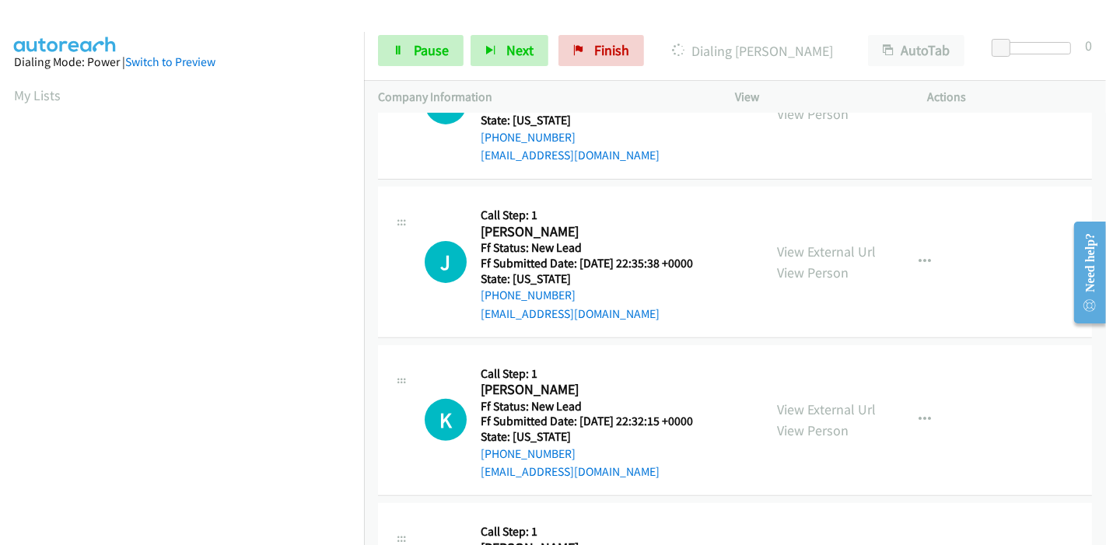
scroll to position [432, 0]
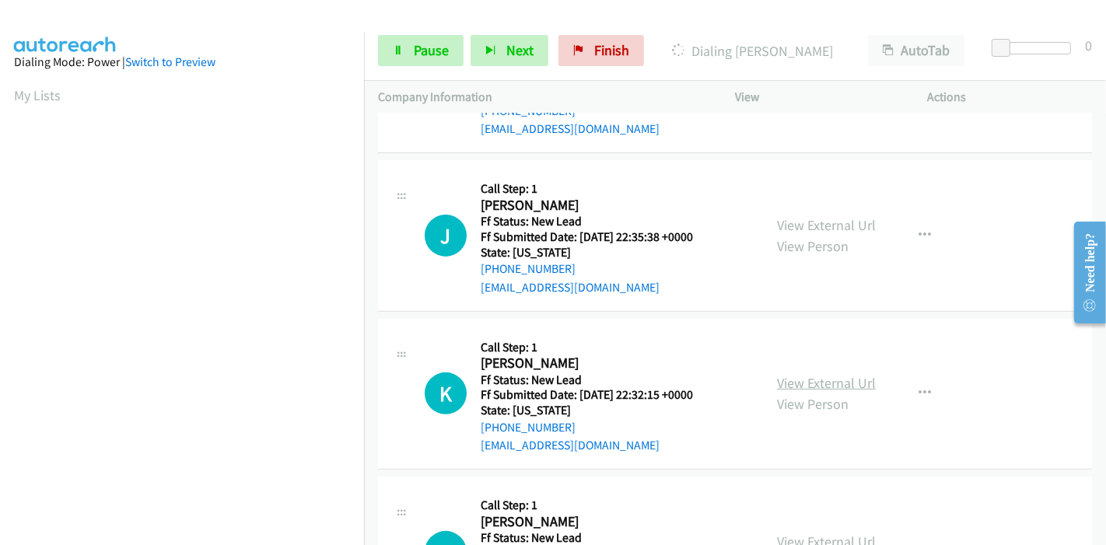
click at [800, 376] on link "View External Url" at bounding box center [826, 383] width 99 height 18
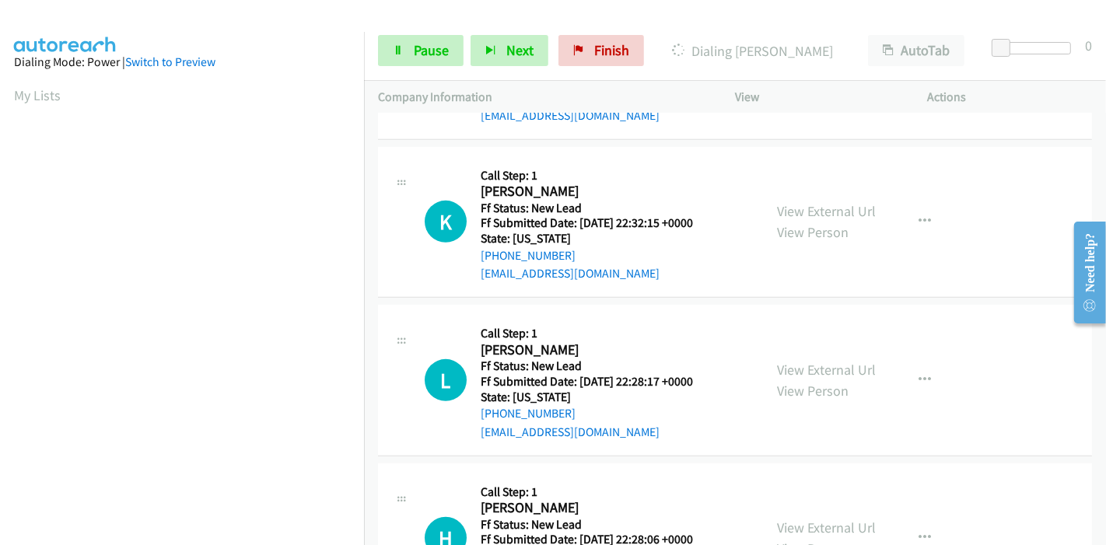
scroll to position [604, 0]
click at [784, 372] on link "View External Url" at bounding box center [826, 369] width 99 height 18
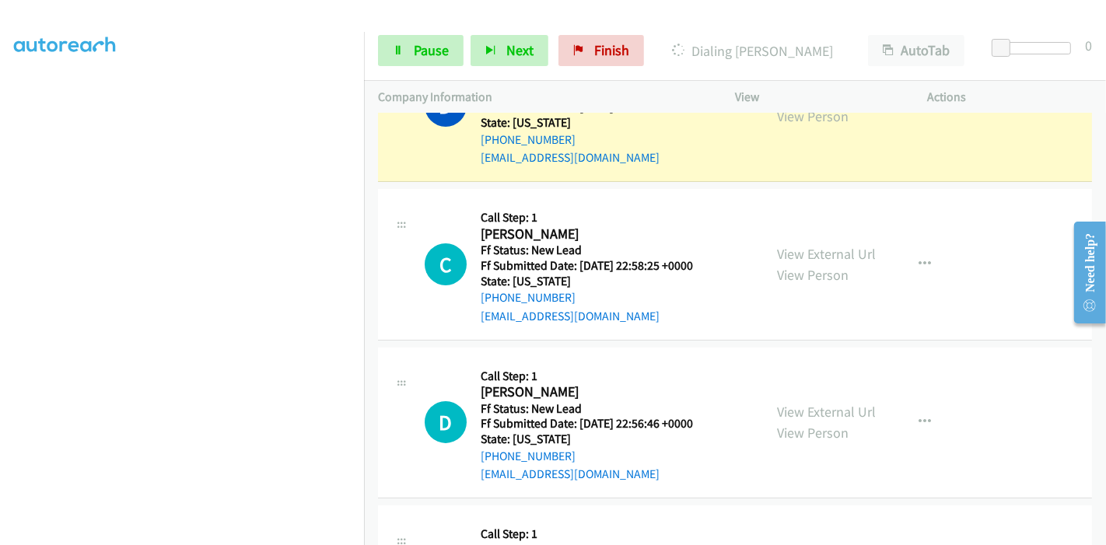
scroll to position [103, 0]
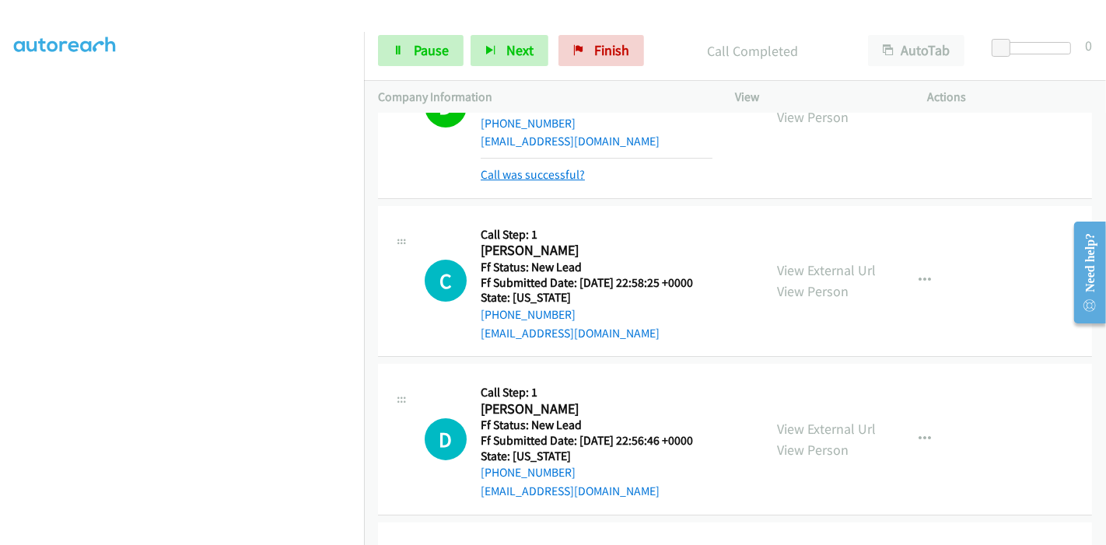
click at [519, 175] on link "Call was successful?" at bounding box center [533, 174] width 104 height 15
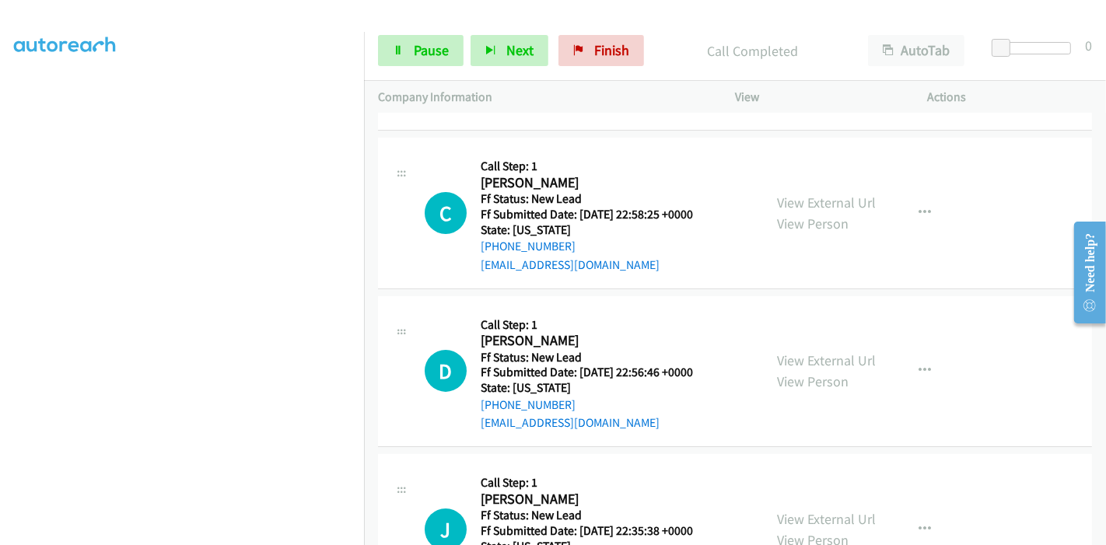
scroll to position [173, 0]
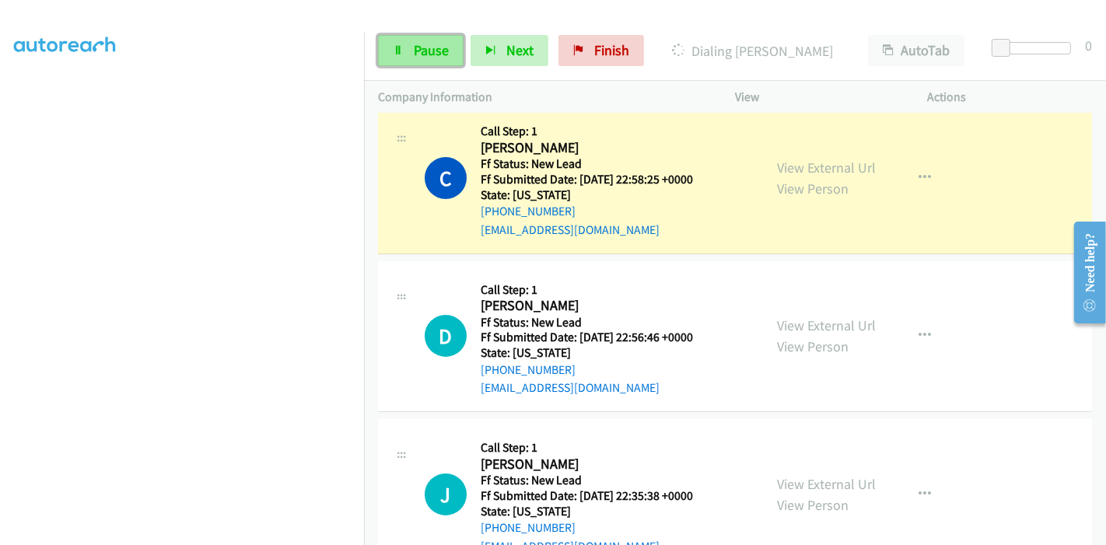
click at [428, 40] on link "Pause" at bounding box center [421, 50] width 86 height 31
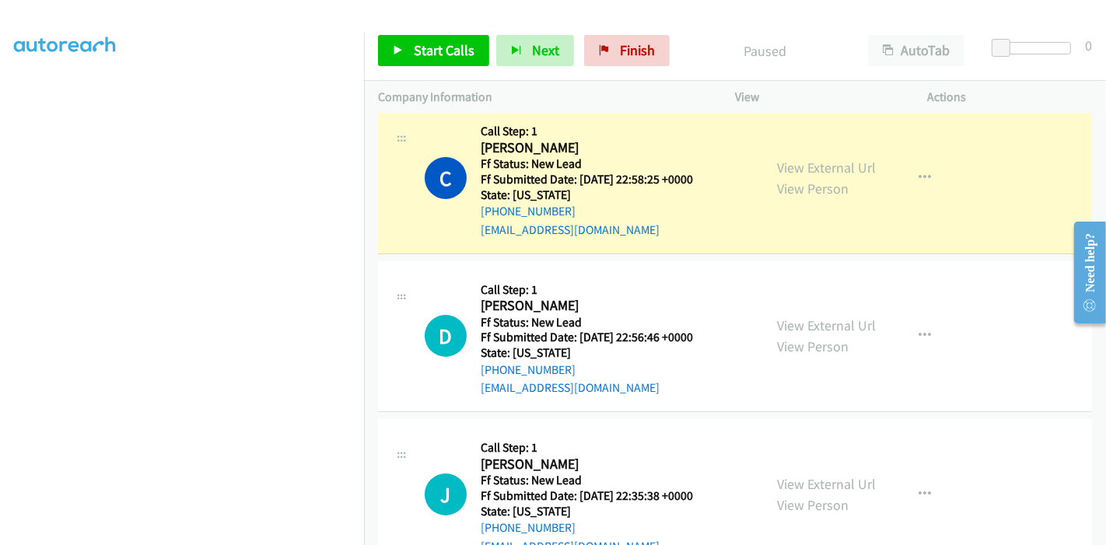
scroll to position [328, 0]
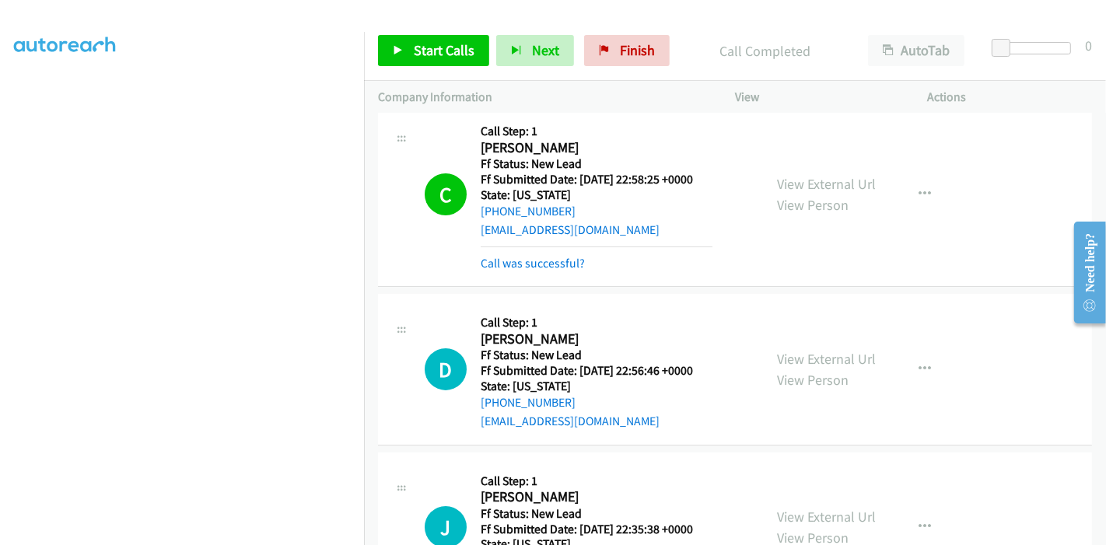
click at [529, 274] on div "C Callback Scheduled Call Step: 1 [PERSON_NAME] America/Phoenix Ff Status: New …" at bounding box center [735, 195] width 714 height 184
click at [525, 266] on link "Call was successful?" at bounding box center [533, 263] width 104 height 15
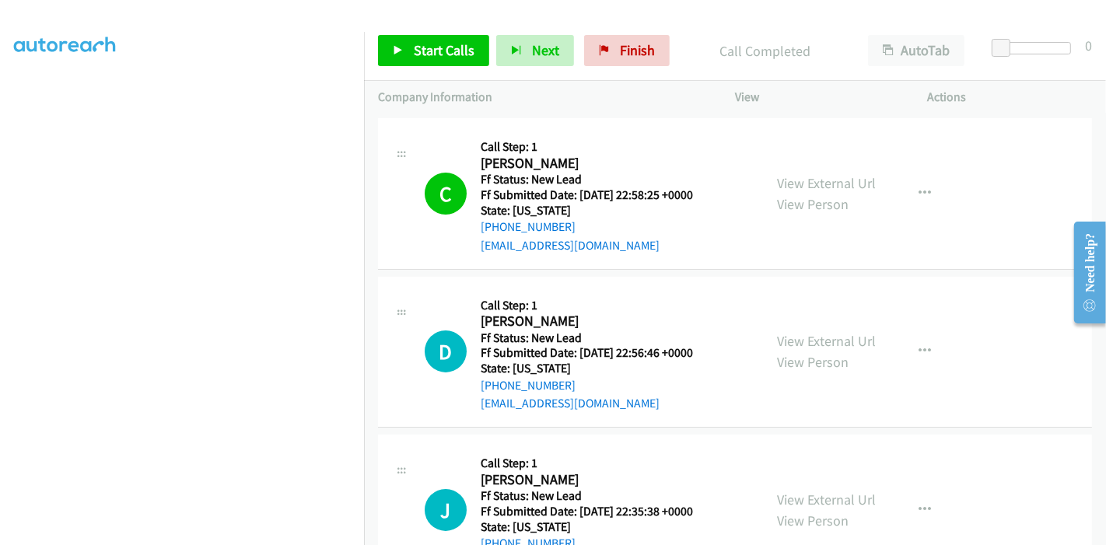
scroll to position [86, 0]
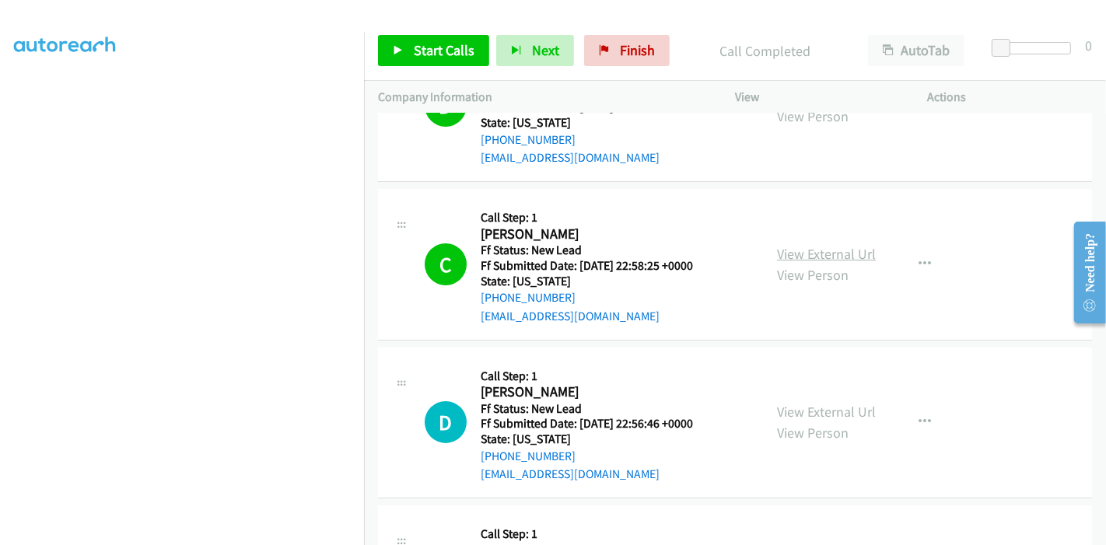
click at [817, 256] on link "View External Url" at bounding box center [826, 254] width 99 height 18
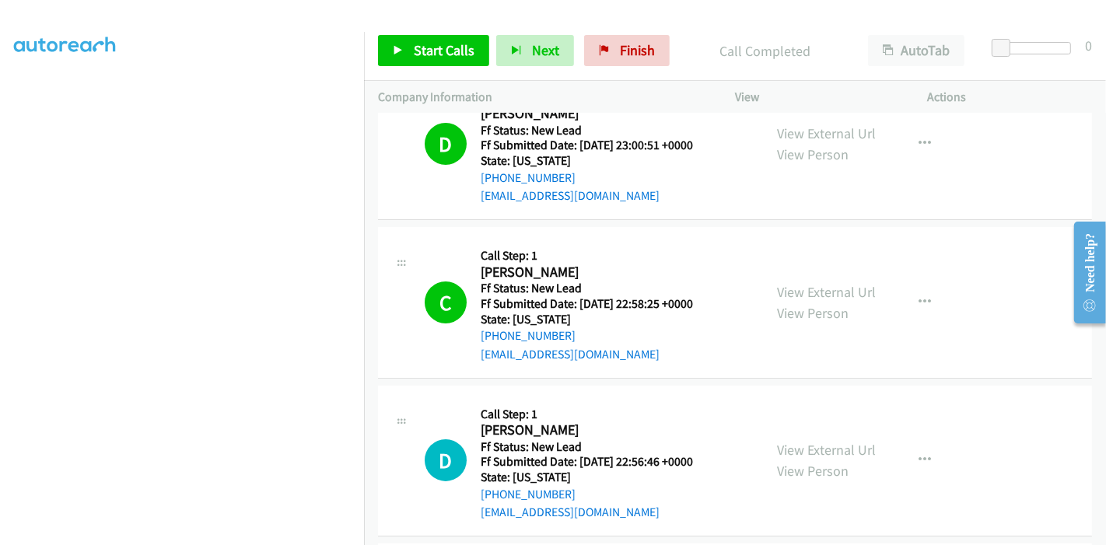
scroll to position [173, 0]
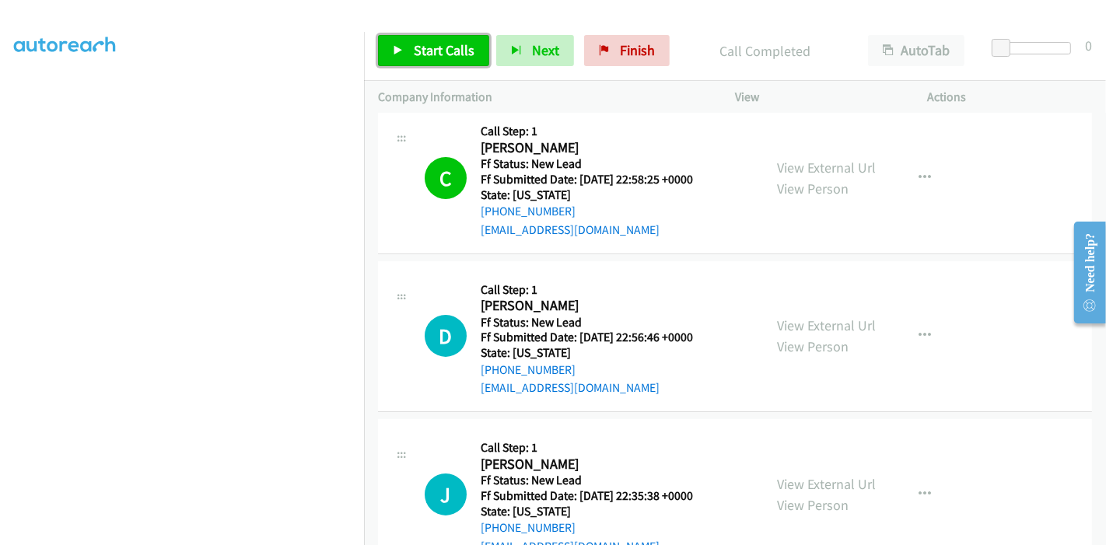
click at [408, 42] on link "Start Calls" at bounding box center [433, 50] width 111 height 31
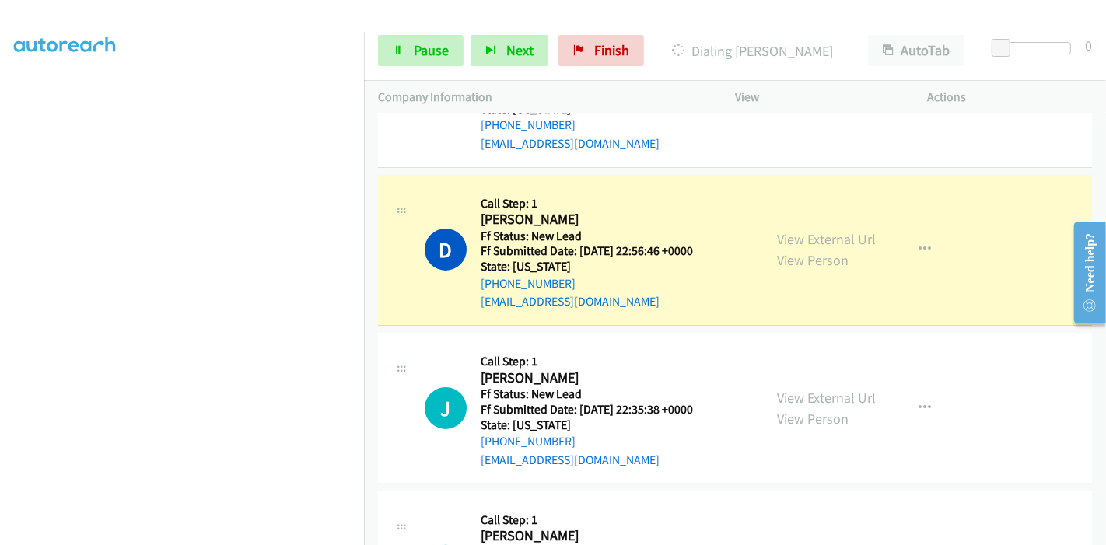
scroll to position [259, 0]
click at [409, 51] on link "Pause" at bounding box center [421, 50] width 86 height 31
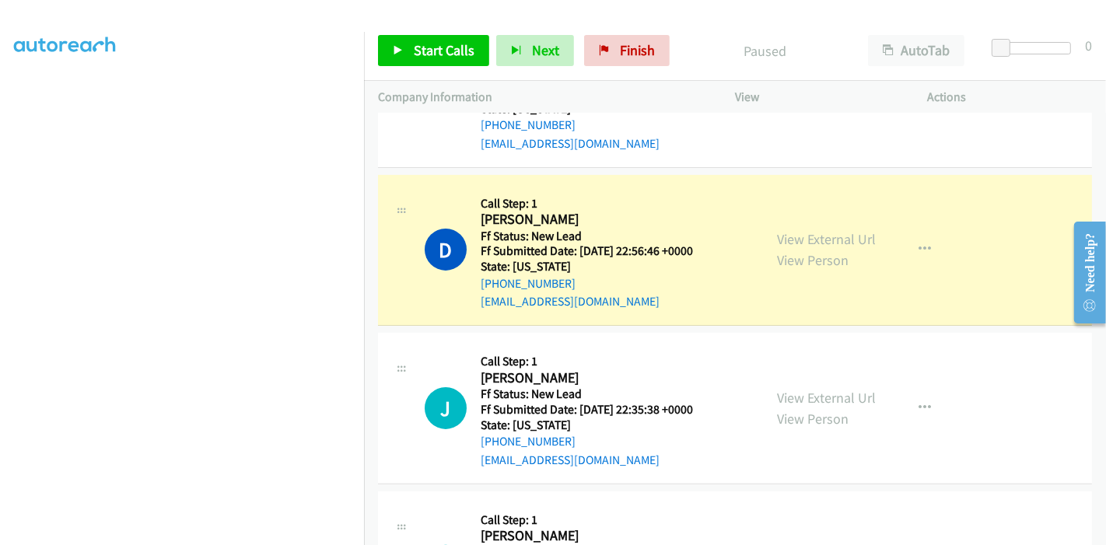
scroll to position [0, 0]
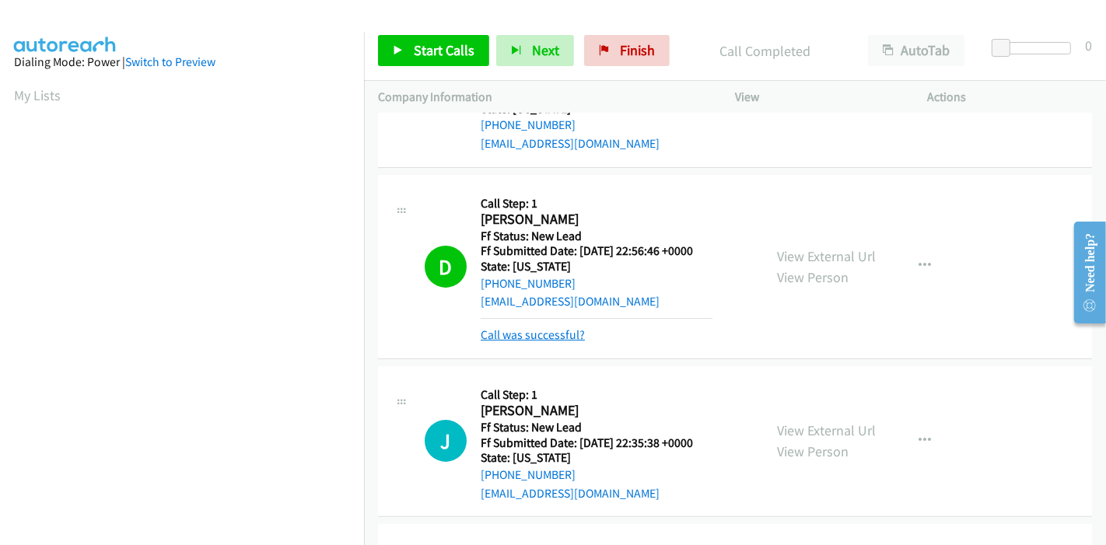
click at [540, 333] on link "Call was successful?" at bounding box center [533, 334] width 104 height 15
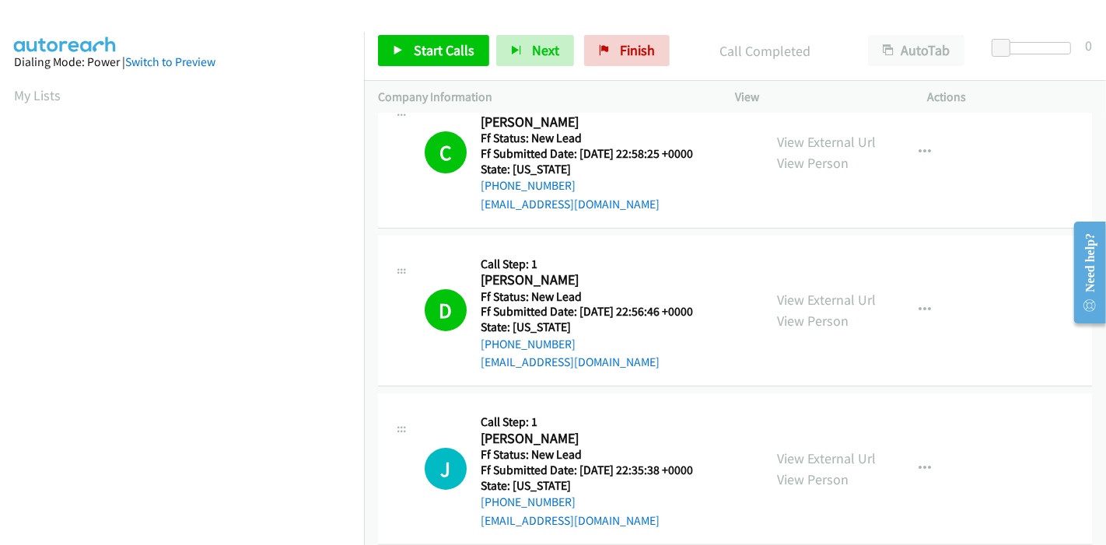
scroll to position [173, 0]
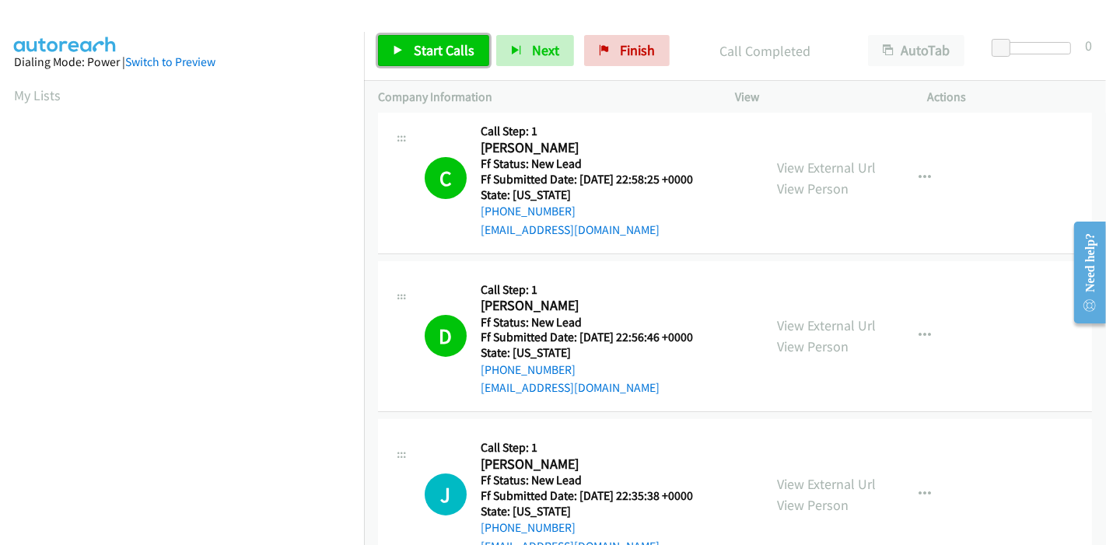
click at [428, 57] on span "Start Calls" at bounding box center [444, 50] width 61 height 18
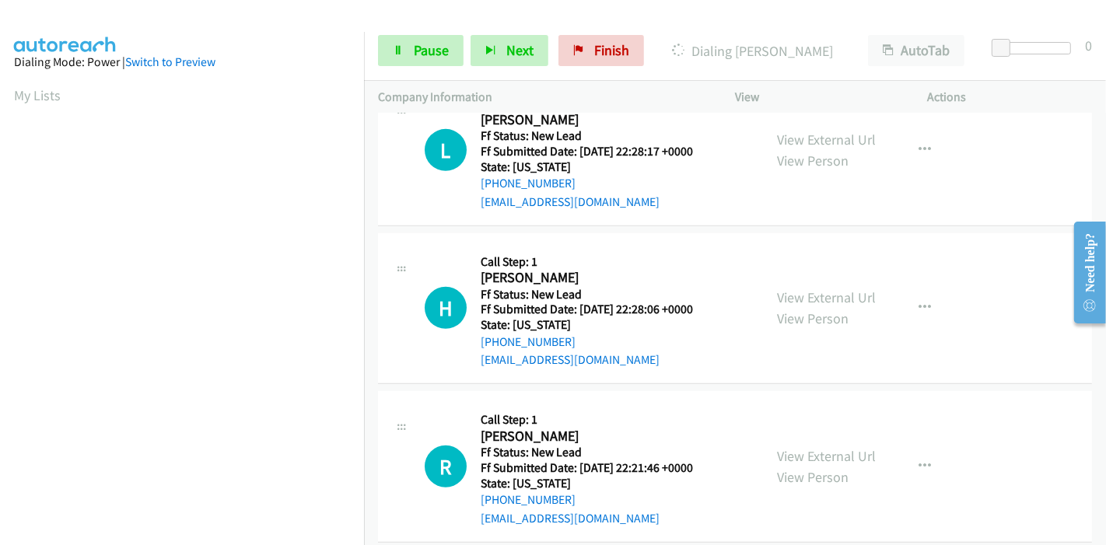
scroll to position [853, 0]
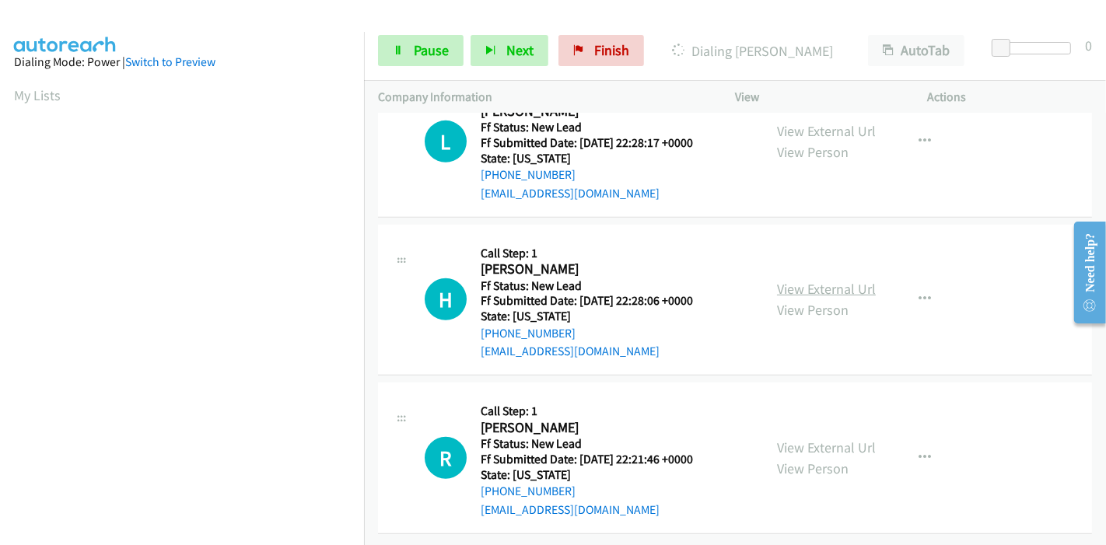
click at [797, 280] on link "View External Url" at bounding box center [826, 289] width 99 height 18
click at [799, 439] on link "View External Url" at bounding box center [826, 448] width 99 height 18
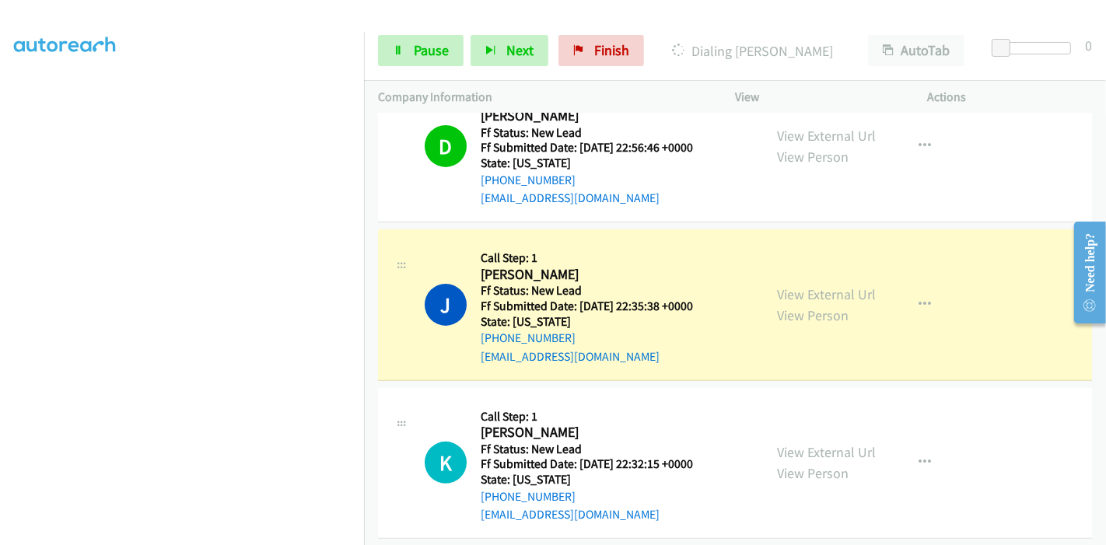
scroll to position [334, 0]
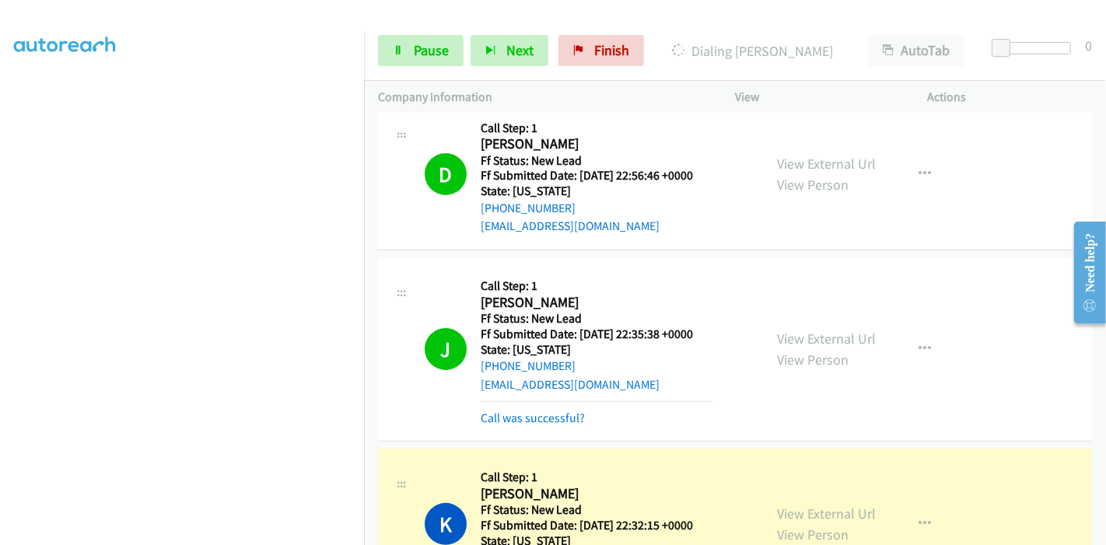
click at [420, 33] on div "Start Calls Pause Next Finish Dialing [PERSON_NAME] AutoTab AutoTab 0" at bounding box center [735, 51] width 742 height 60
click at [415, 43] on span "Pause" at bounding box center [431, 50] width 35 height 18
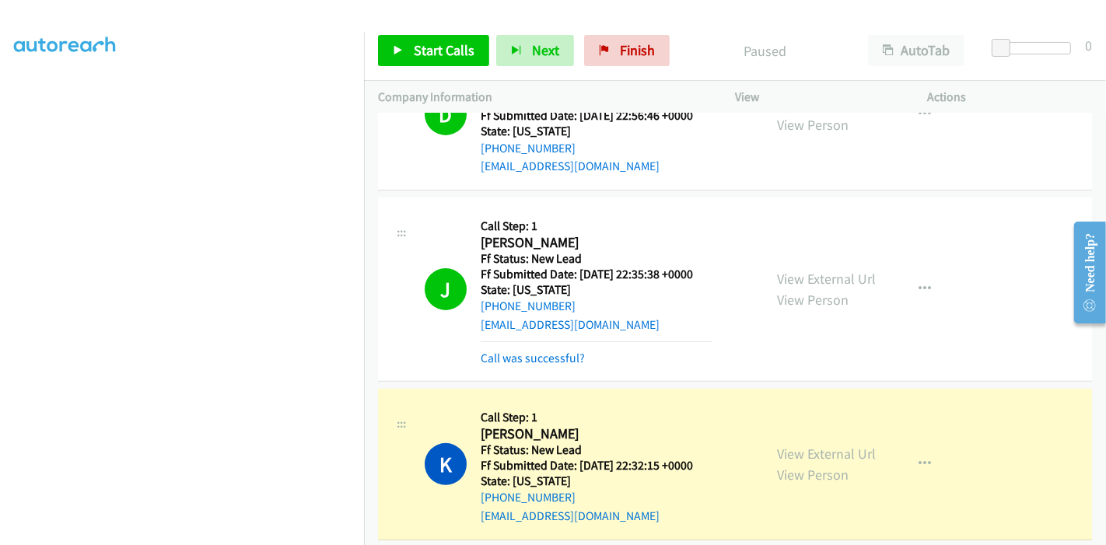
scroll to position [421, 0]
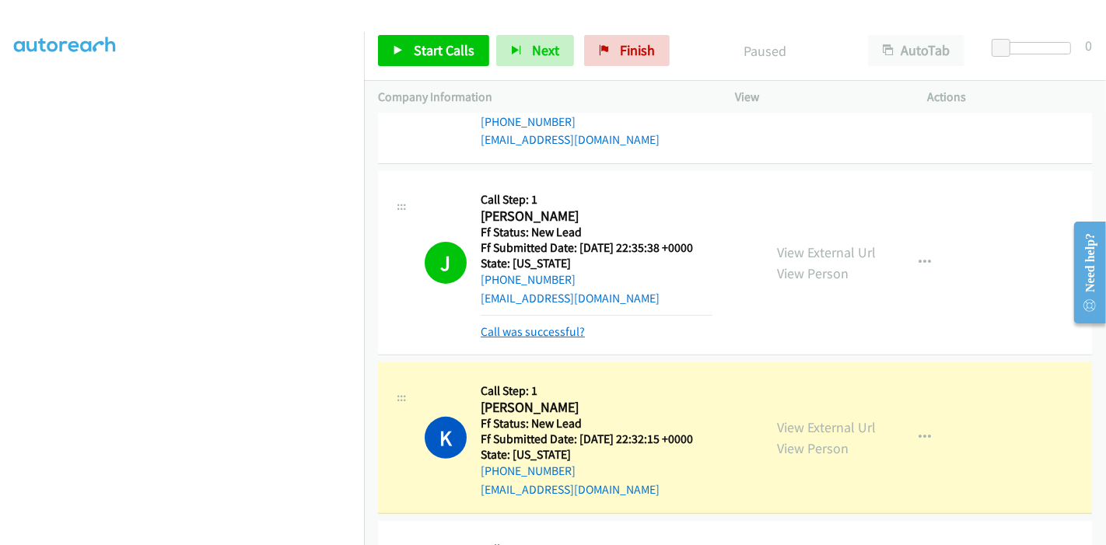
click at [513, 328] on link "Call was successful?" at bounding box center [533, 331] width 104 height 15
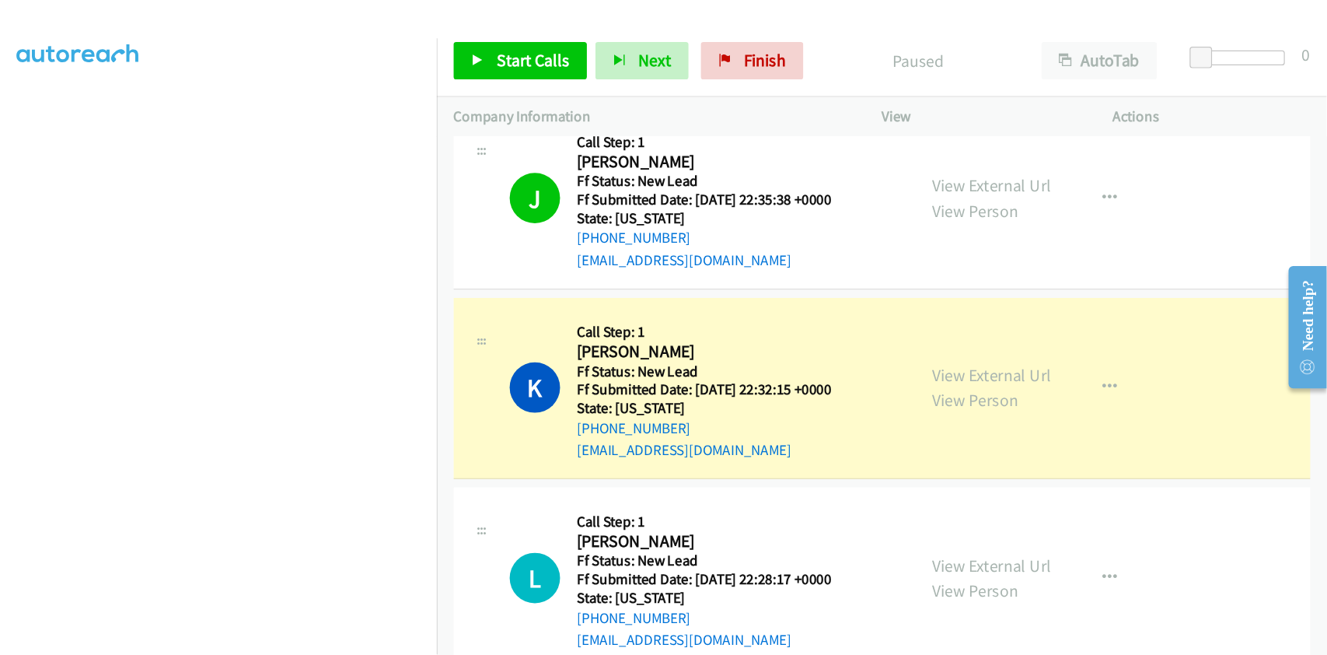
scroll to position [493, 0]
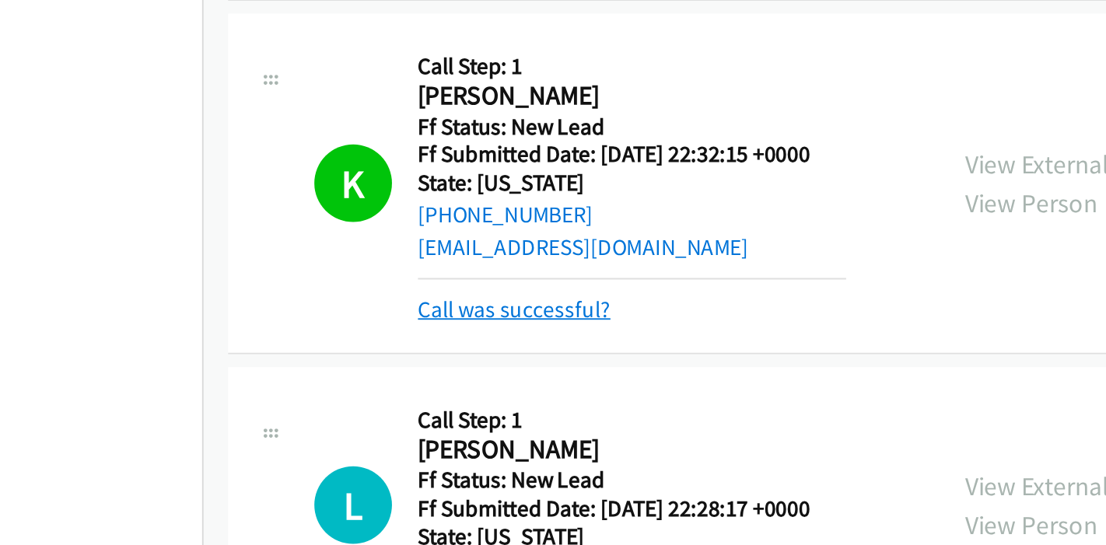
click at [535, 420] on link "Call was successful?" at bounding box center [533, 417] width 104 height 15
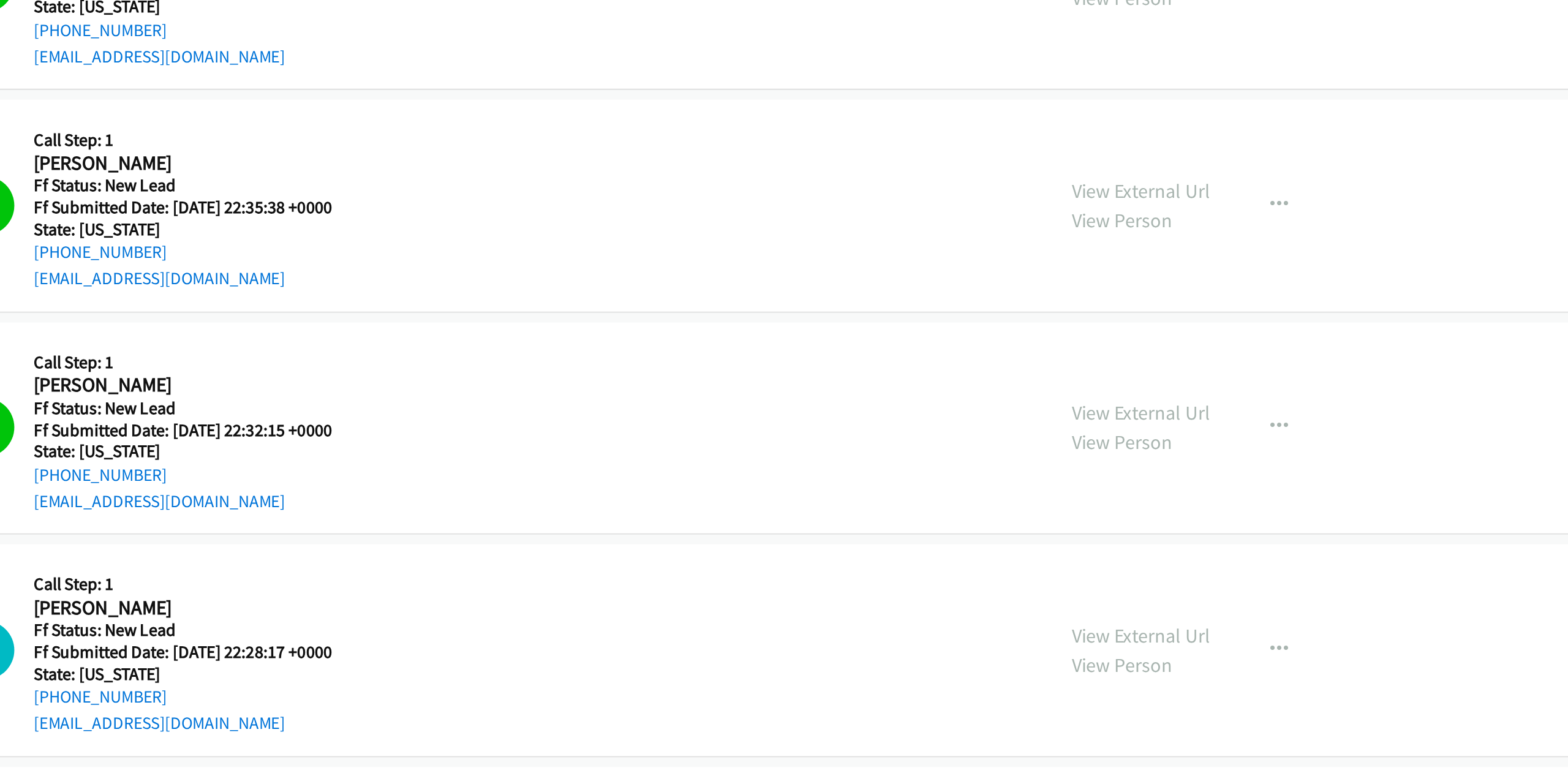
scroll to position [341, 0]
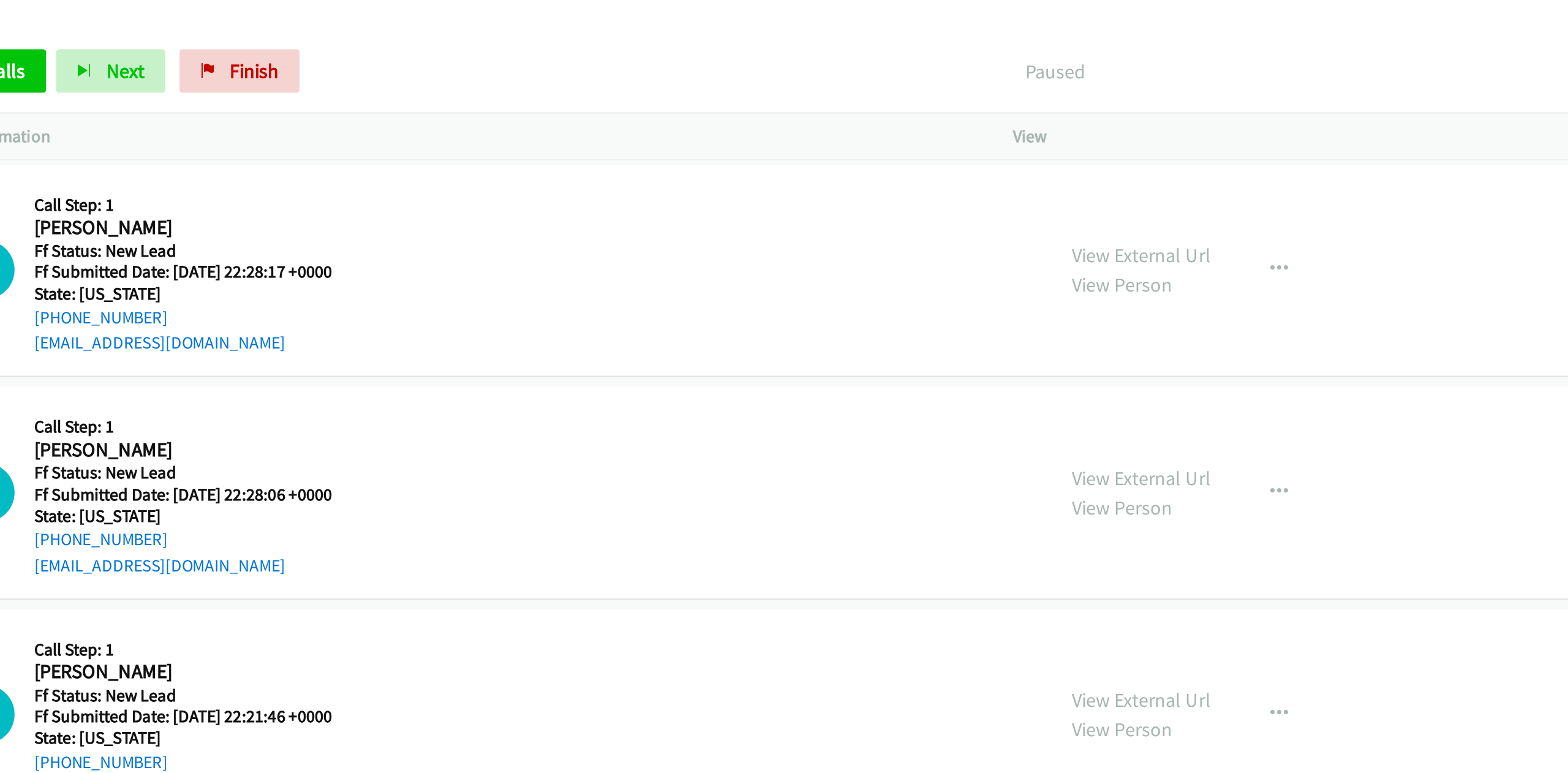
click at [496, 65] on div "Company Information" at bounding box center [601, 76] width 629 height 26
click at [488, 43] on span "Finish" at bounding box center [502, 39] width 28 height 14
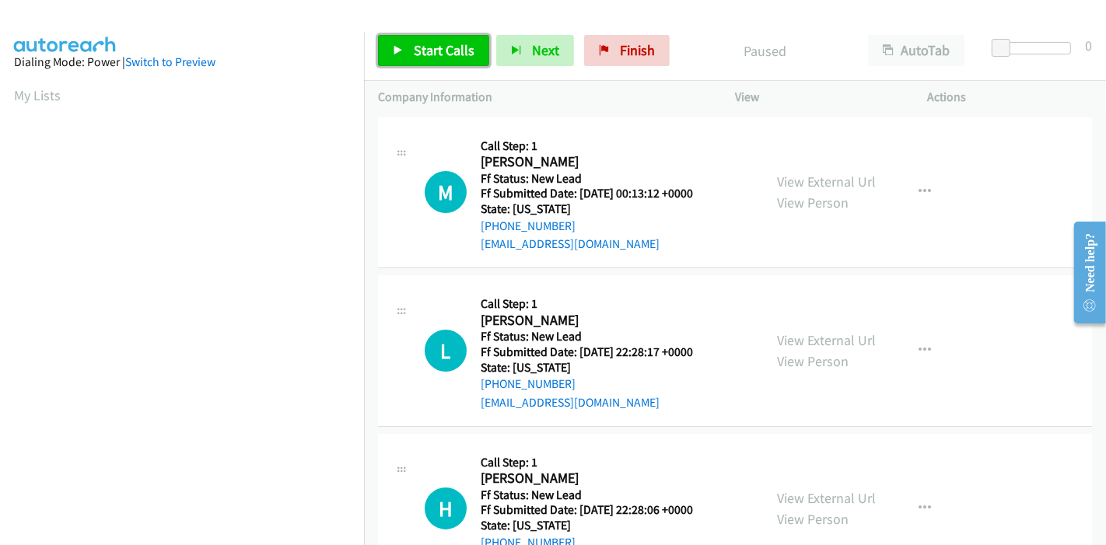
click at [408, 53] on link "Start Calls" at bounding box center [433, 50] width 111 height 31
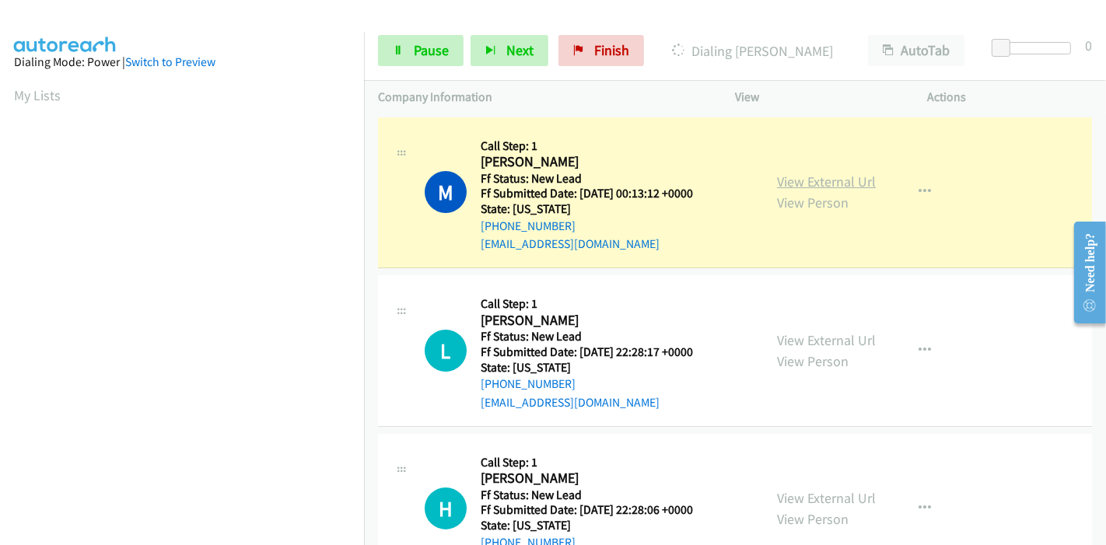
click at [823, 181] on link "View External Url" at bounding box center [826, 182] width 99 height 18
click at [418, 45] on span "Pause" at bounding box center [431, 50] width 35 height 18
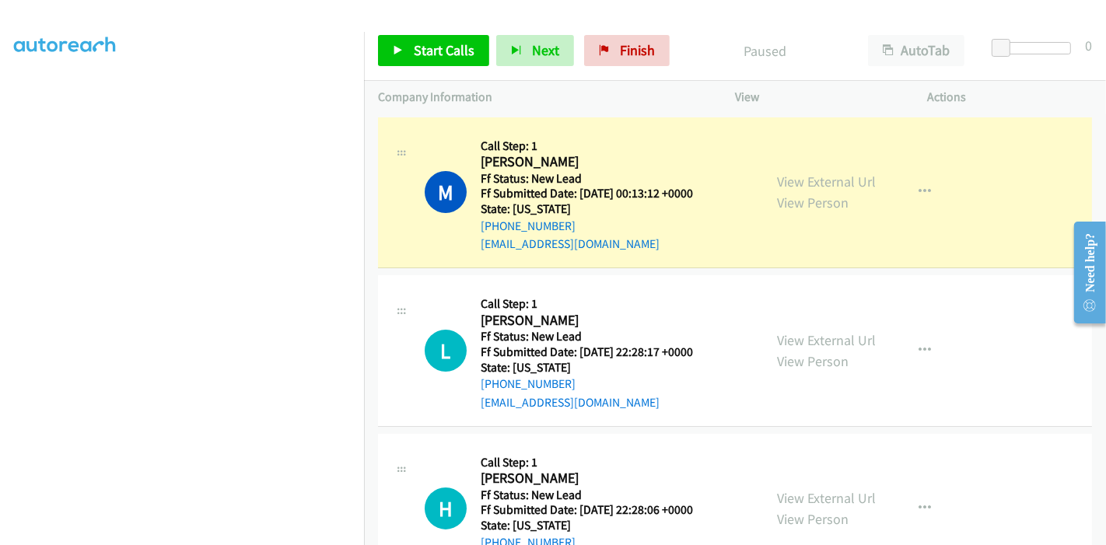
scroll to position [328, 0]
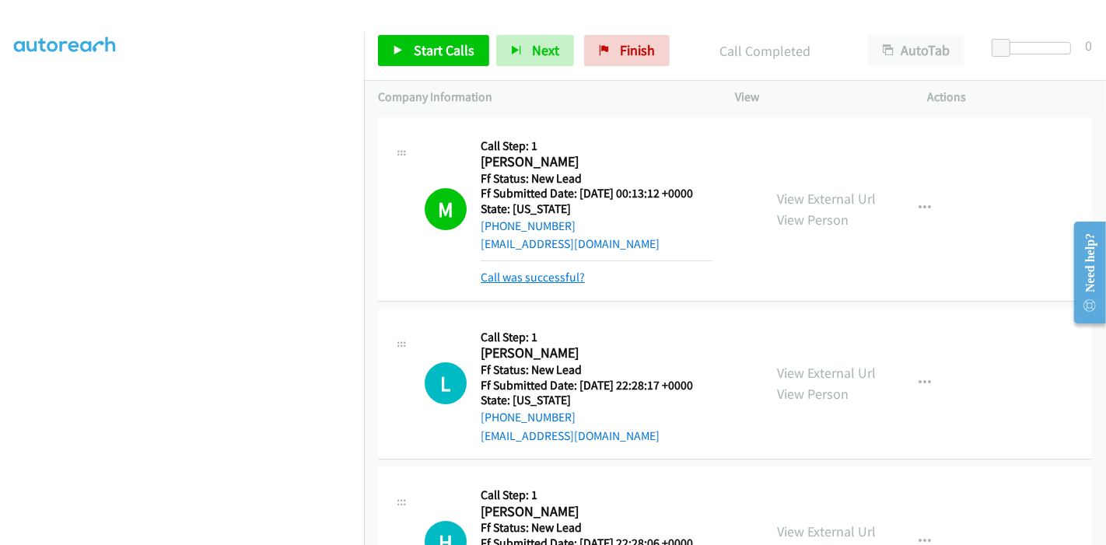
click at [556, 277] on link "Call was successful?" at bounding box center [533, 277] width 104 height 15
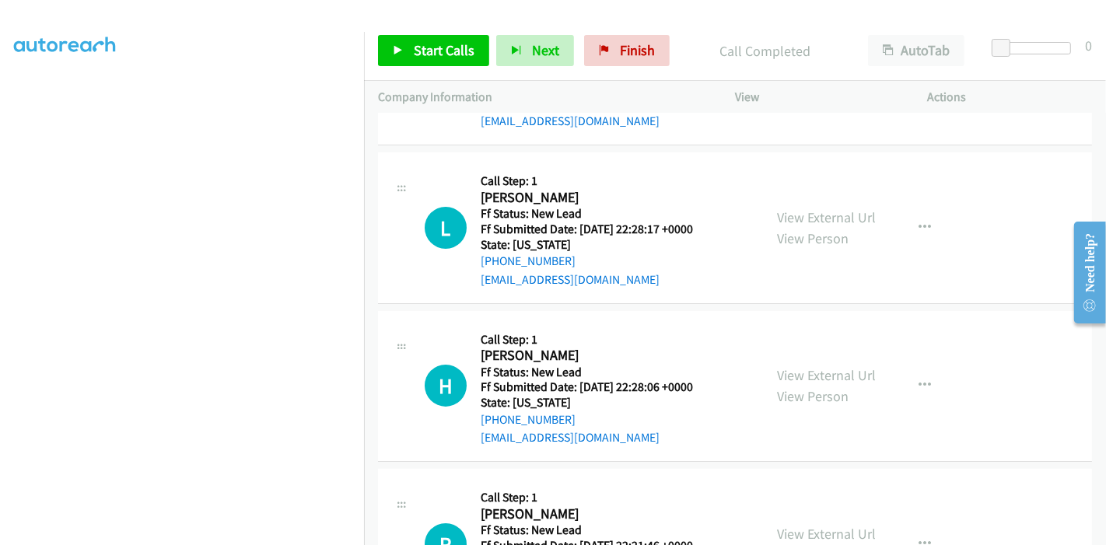
scroll to position [48, 0]
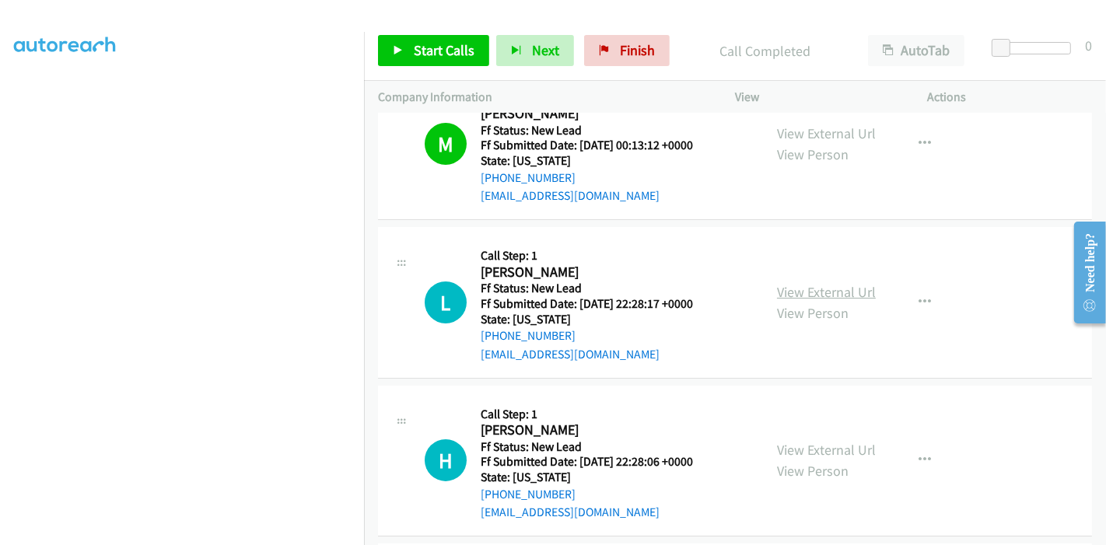
click at [841, 289] on link "View External Url" at bounding box center [826, 292] width 99 height 18
click at [813, 449] on link "View External Url" at bounding box center [826, 450] width 99 height 18
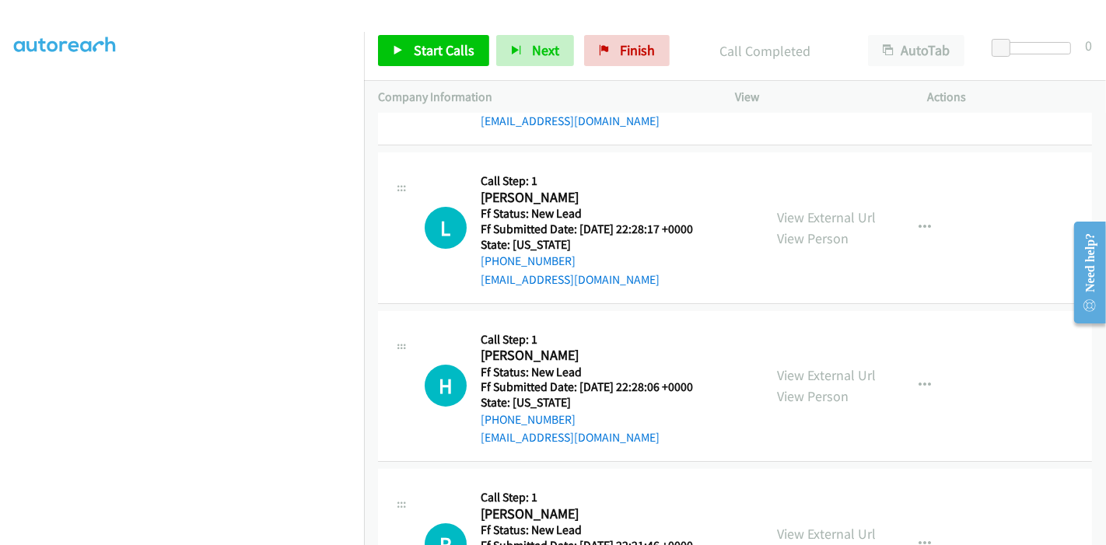
scroll to position [221, 0]
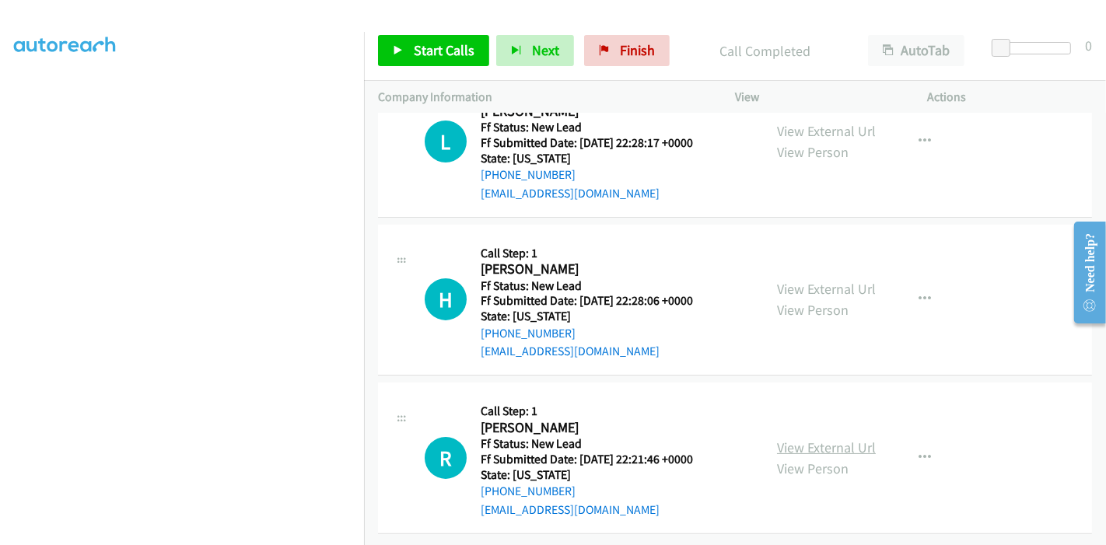
click at [829, 441] on link "View External Url" at bounding box center [826, 448] width 99 height 18
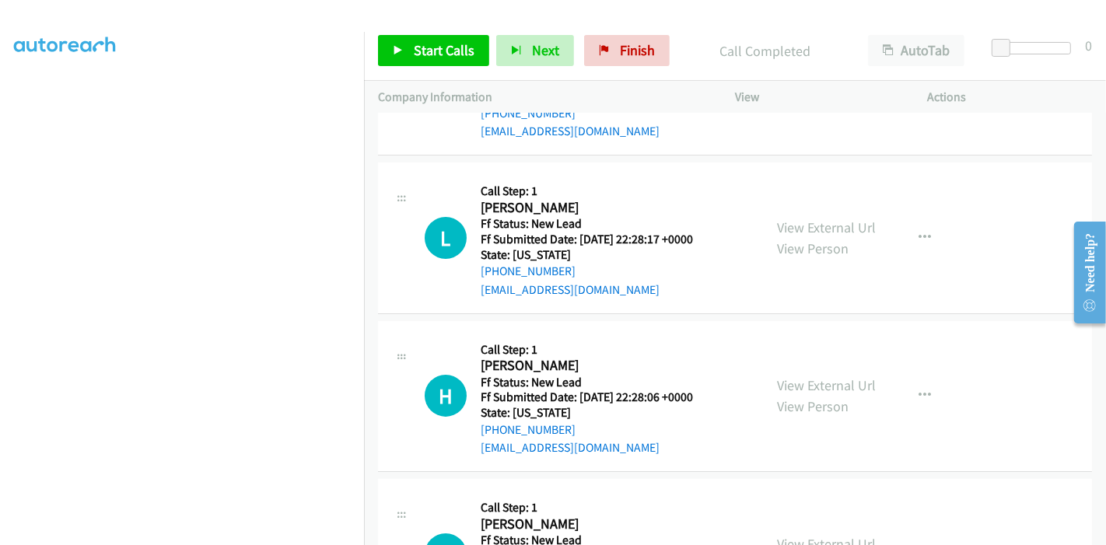
scroll to position [0, 0]
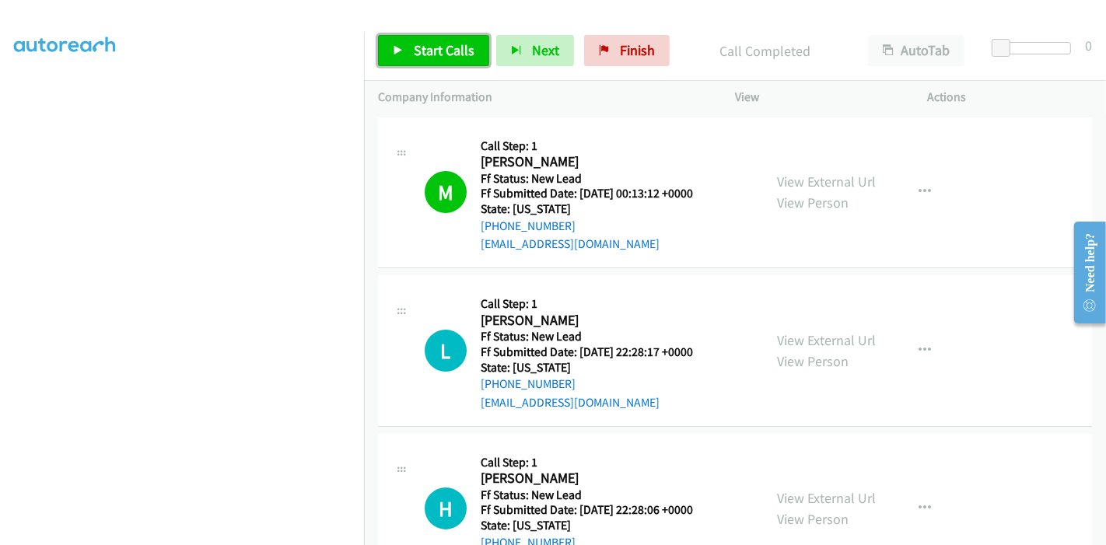
click at [414, 45] on span "Start Calls" at bounding box center [444, 50] width 61 height 18
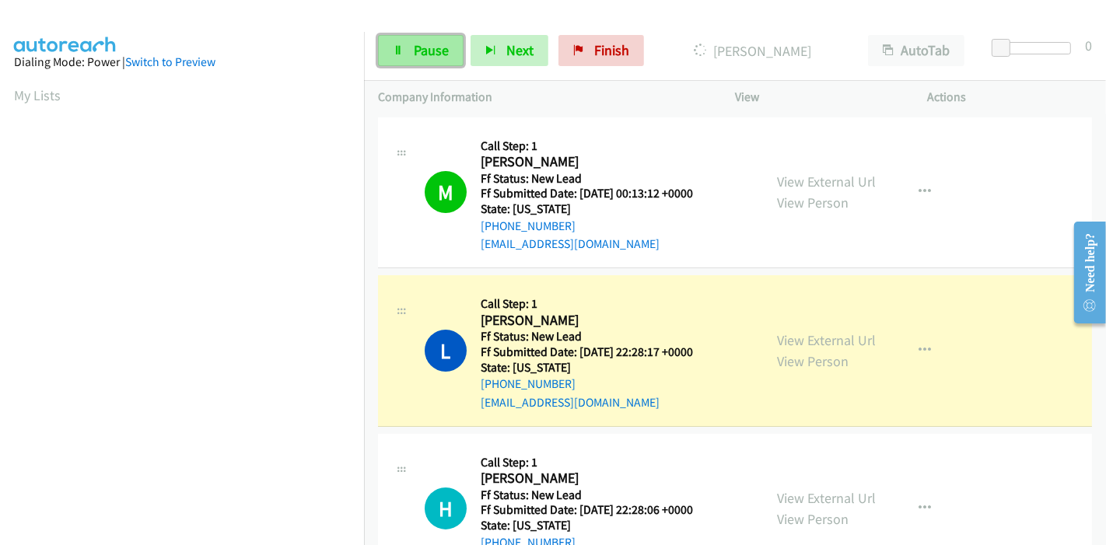
scroll to position [328, 0]
click at [418, 40] on link "Pause" at bounding box center [421, 50] width 86 height 31
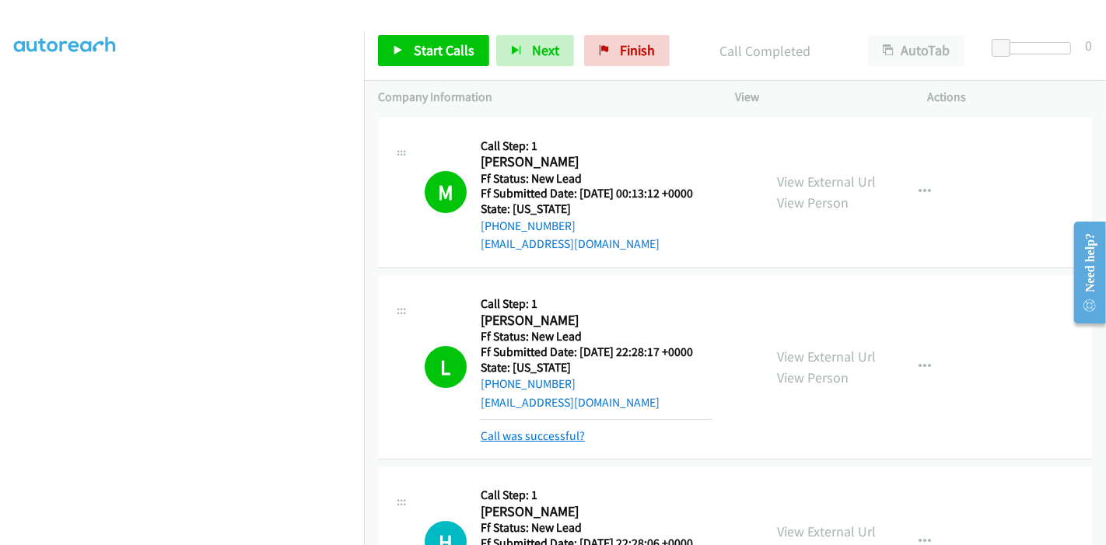
click at [524, 430] on link "Call was successful?" at bounding box center [533, 435] width 104 height 15
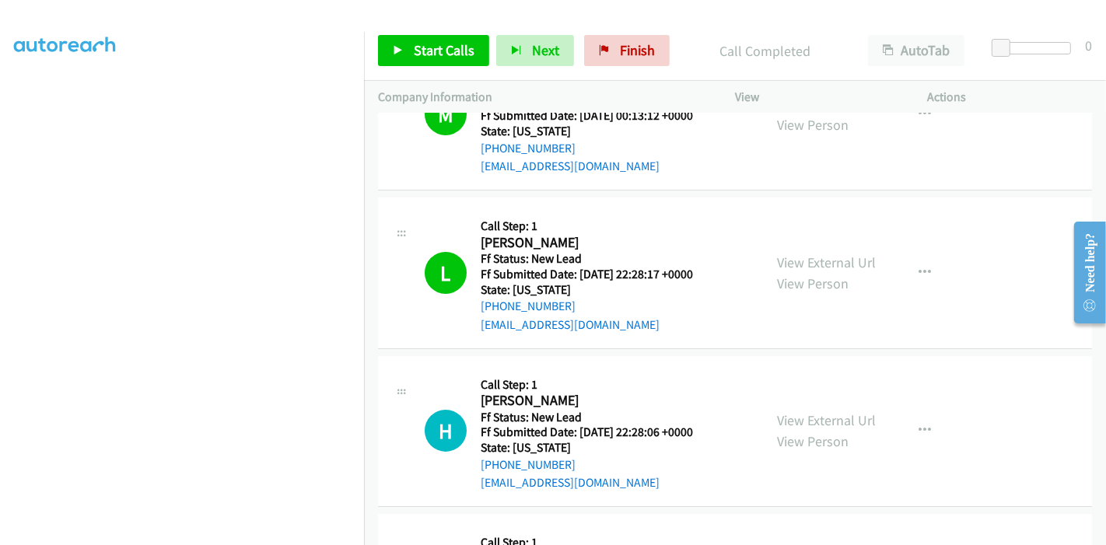
scroll to position [221, 0]
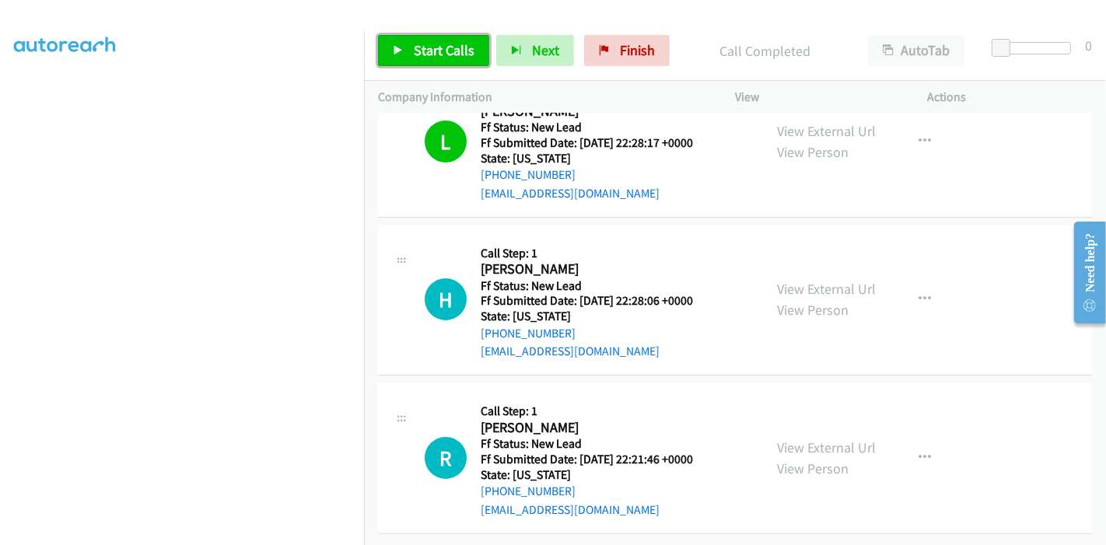
click at [426, 47] on span "Start Calls" at bounding box center [444, 50] width 61 height 18
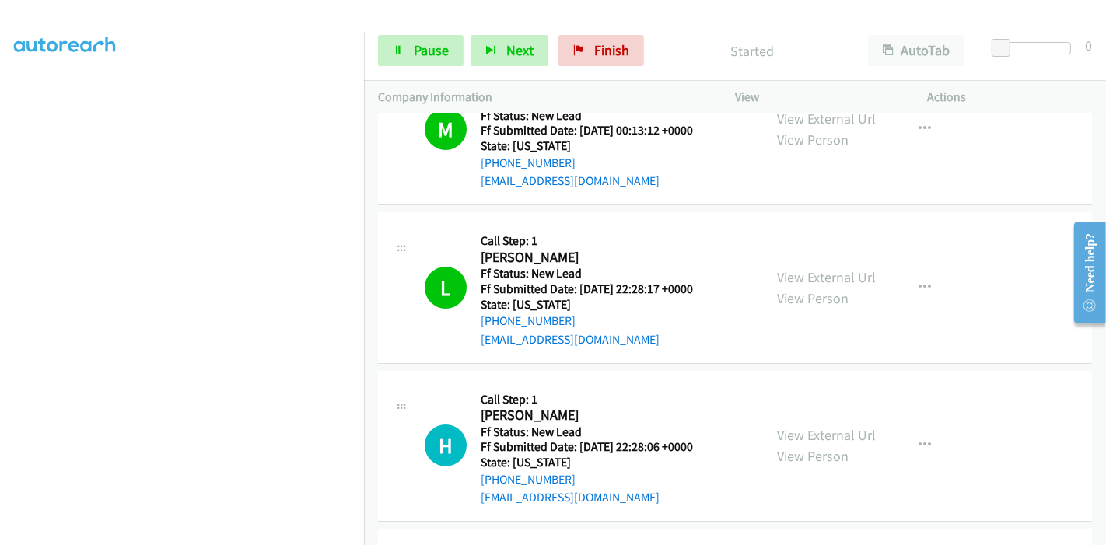
scroll to position [48, 0]
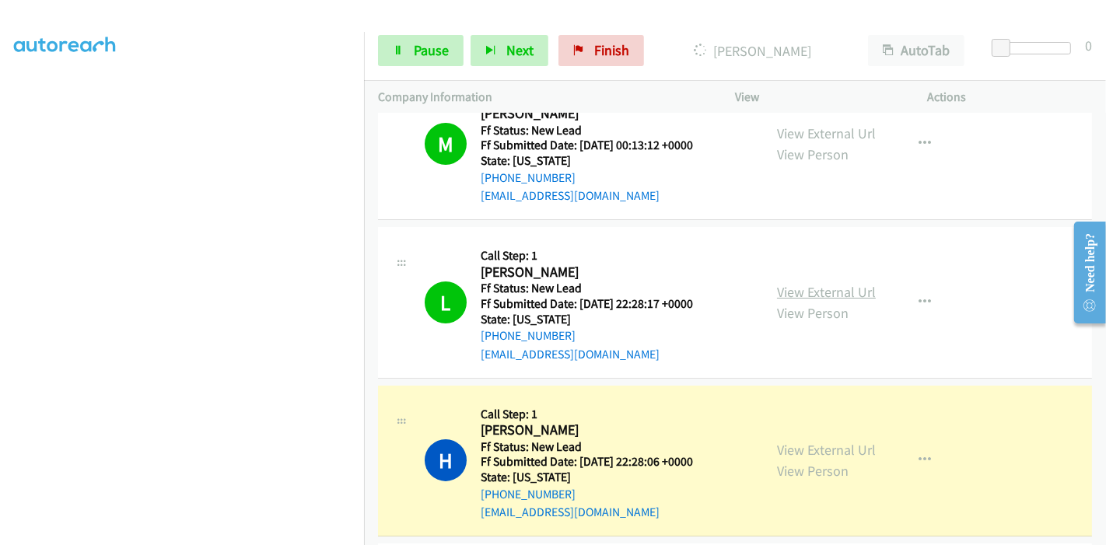
click at [833, 286] on link "View External Url" at bounding box center [826, 292] width 99 height 18
click at [411, 45] on link "Pause" at bounding box center [421, 50] width 86 height 31
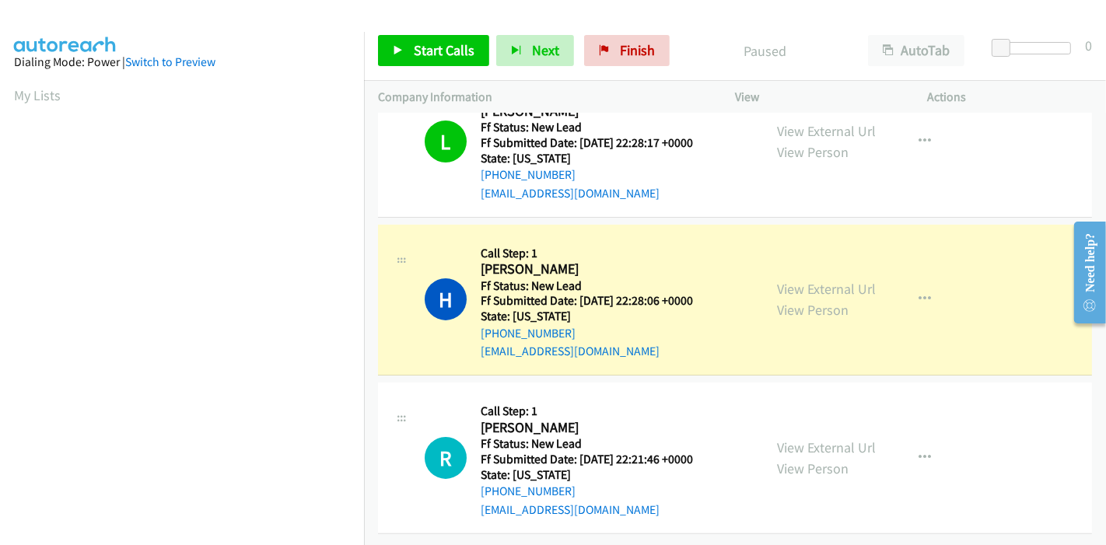
scroll to position [328, 0]
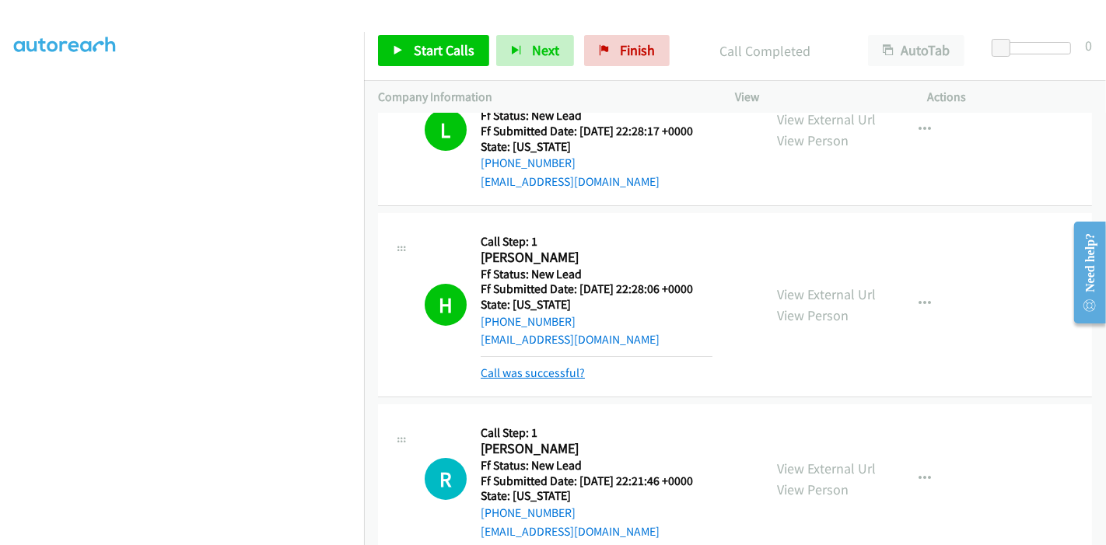
click at [533, 367] on link "Call was successful?" at bounding box center [533, 372] width 104 height 15
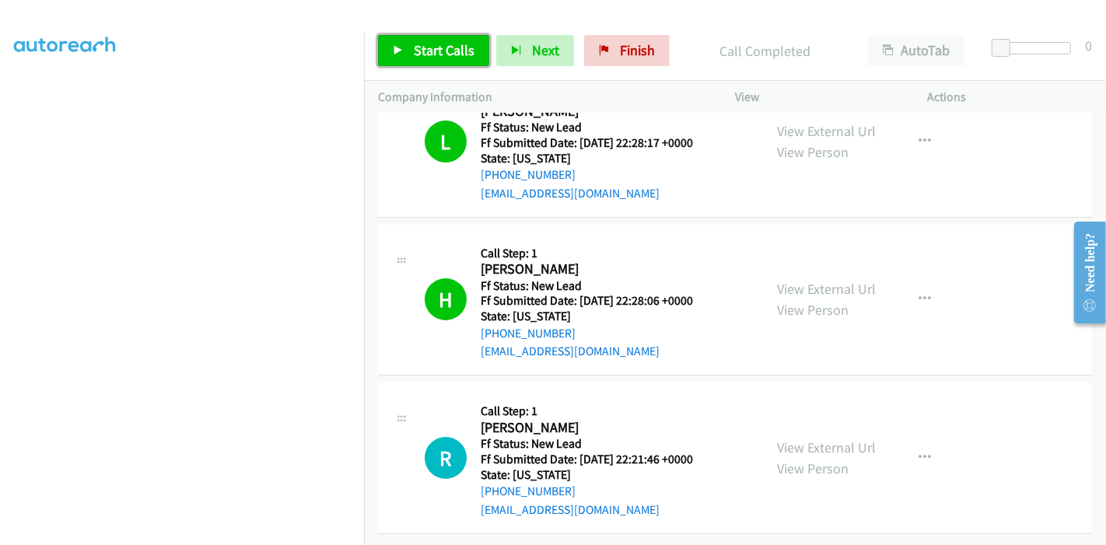
click at [386, 47] on link "Start Calls" at bounding box center [433, 50] width 111 height 31
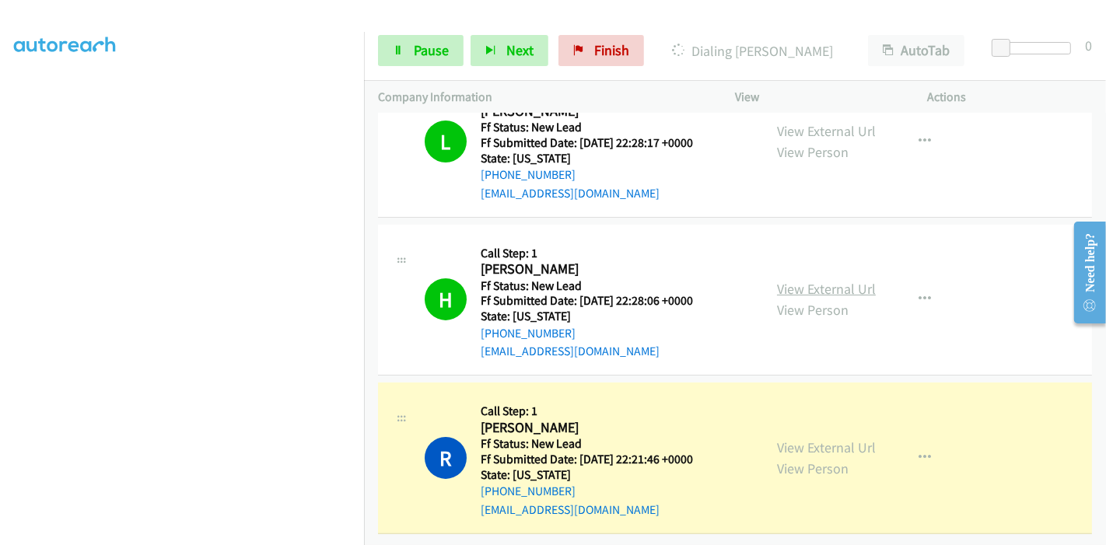
click at [845, 280] on link "View External Url" at bounding box center [826, 289] width 99 height 18
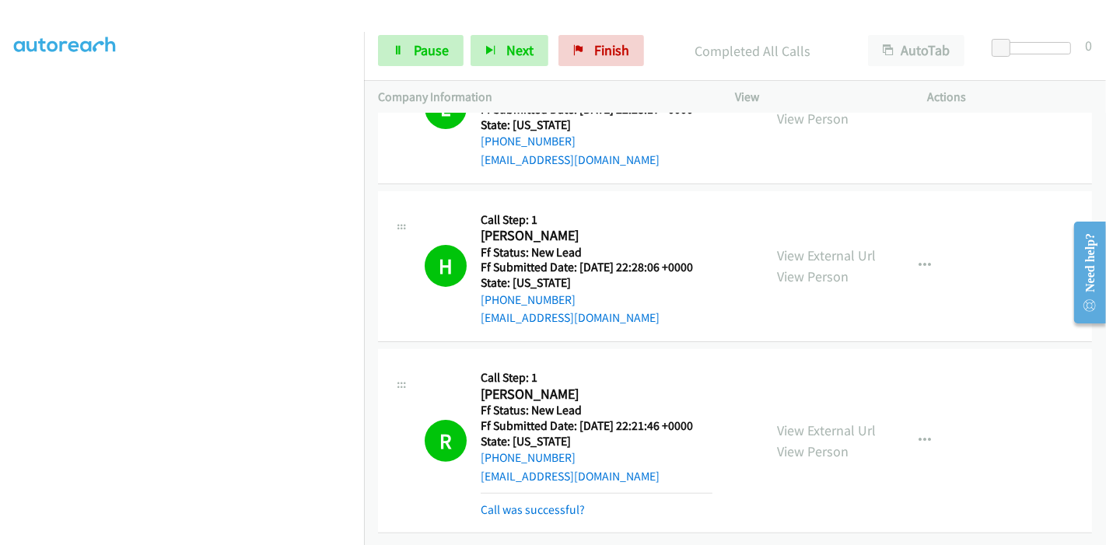
scroll to position [0, 0]
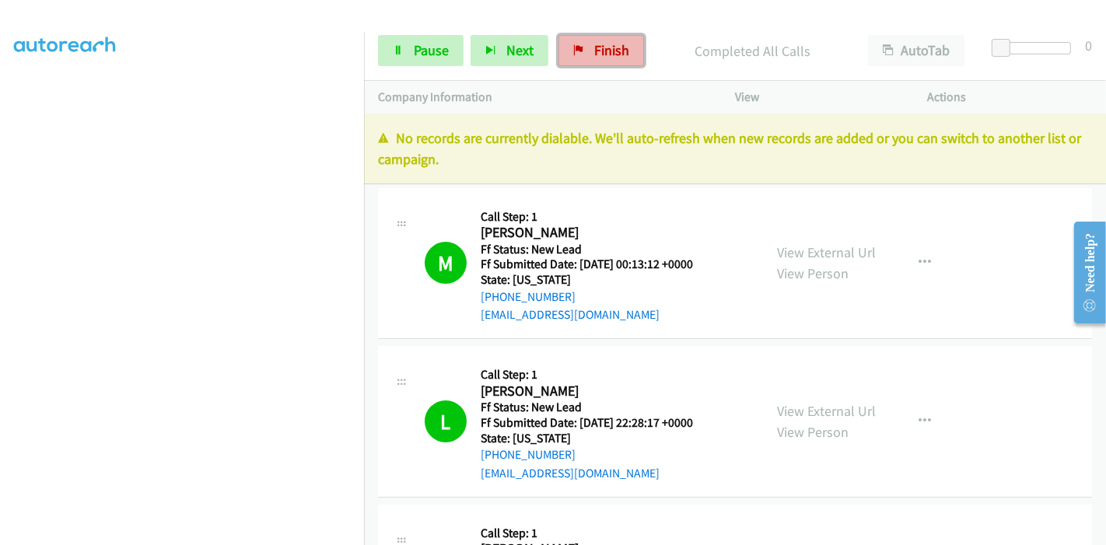
drag, startPoint x: 580, startPoint y: 58, endPoint x: 601, endPoint y: 59, distance: 21.1
click at [580, 58] on link "Finish" at bounding box center [601, 50] width 86 height 31
